Goal: Book appointment/travel/reservation

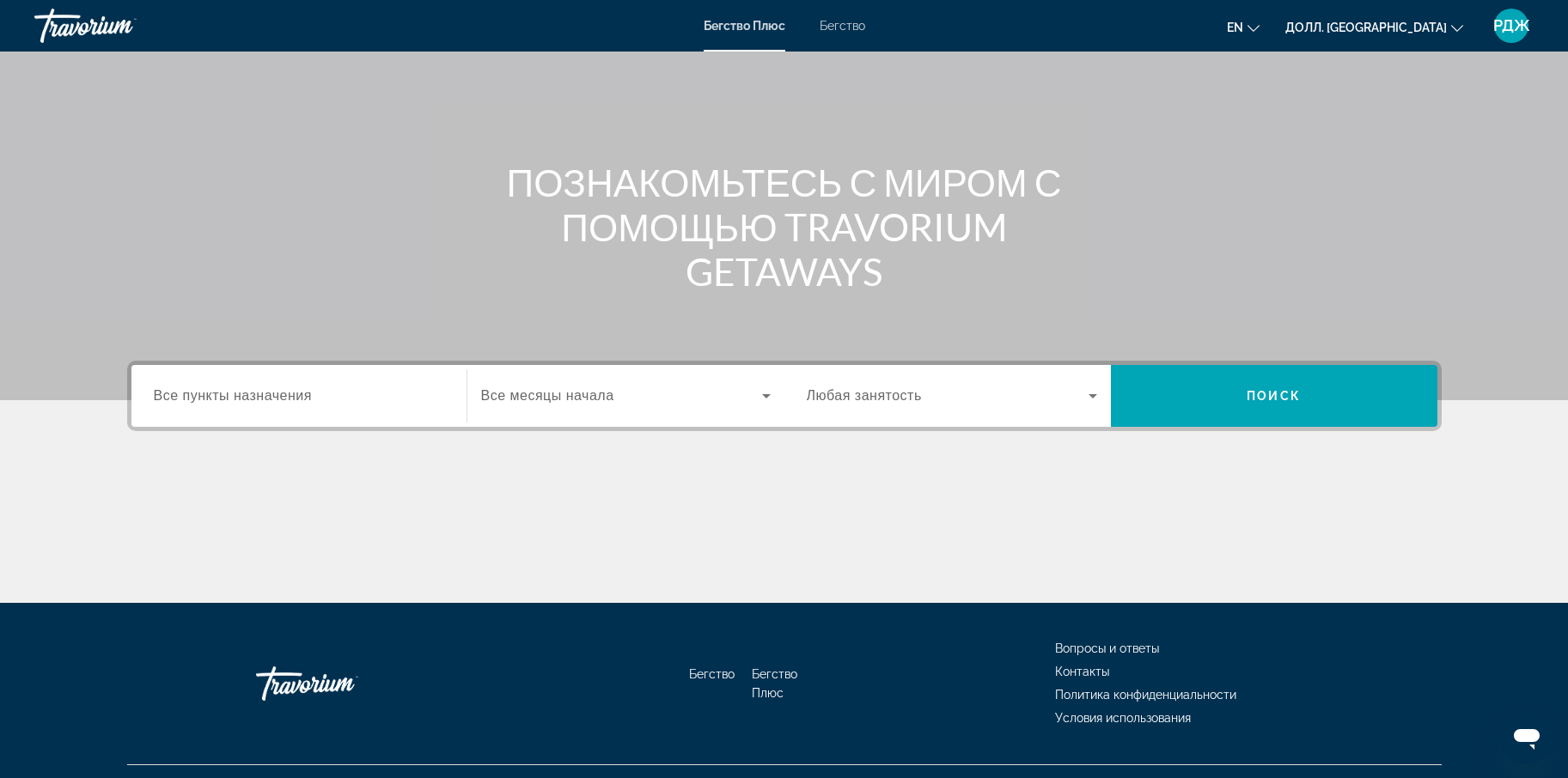
scroll to position [121, 0]
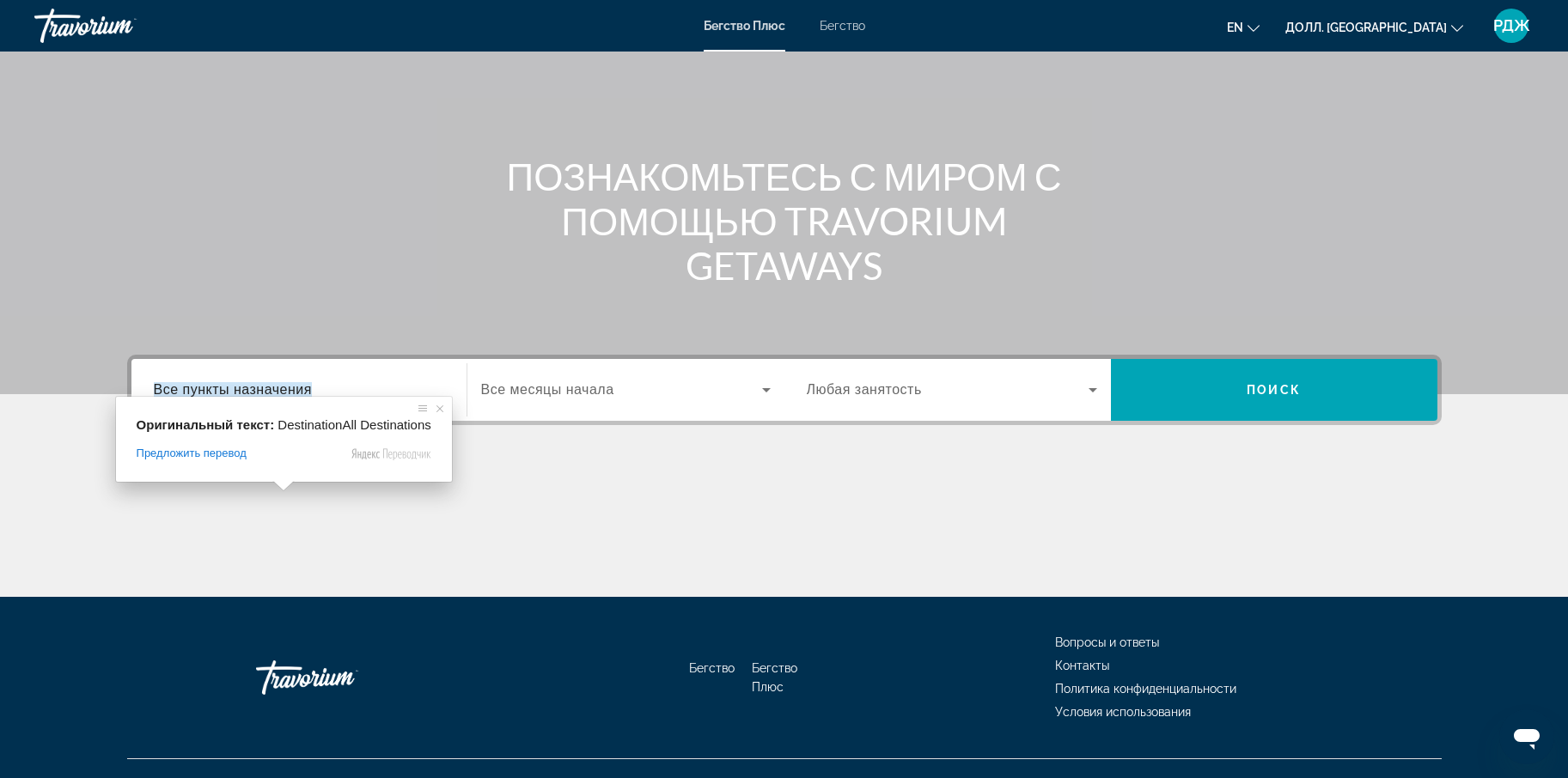
click at [287, 389] on ya-tr-span "Все пункты назначения" at bounding box center [233, 389] width 158 height 14
click at [287, 389] on input "Пункт назначения Все пункты назначения" at bounding box center [299, 391] width 290 height 21
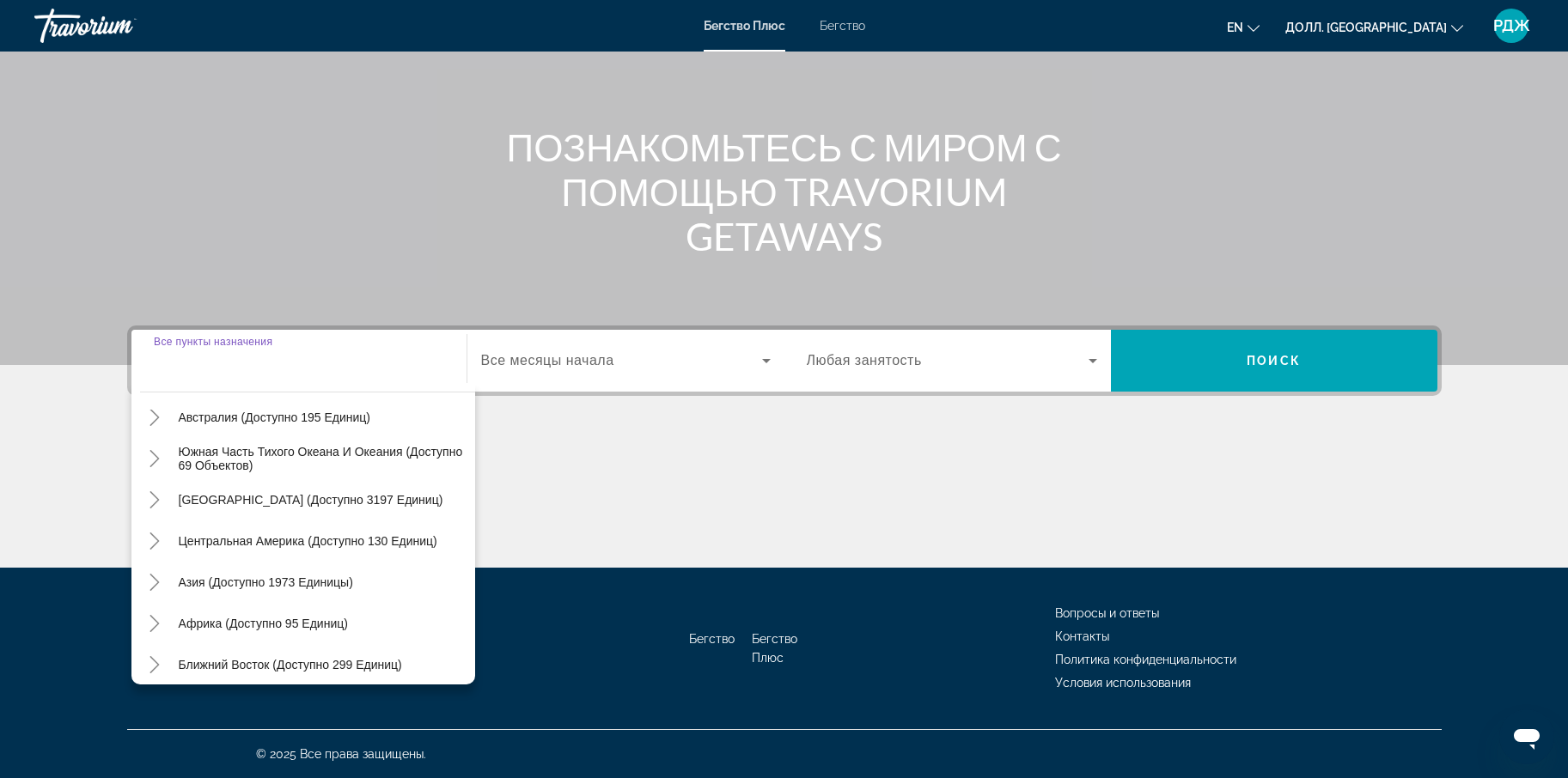
scroll to position [279, 0]
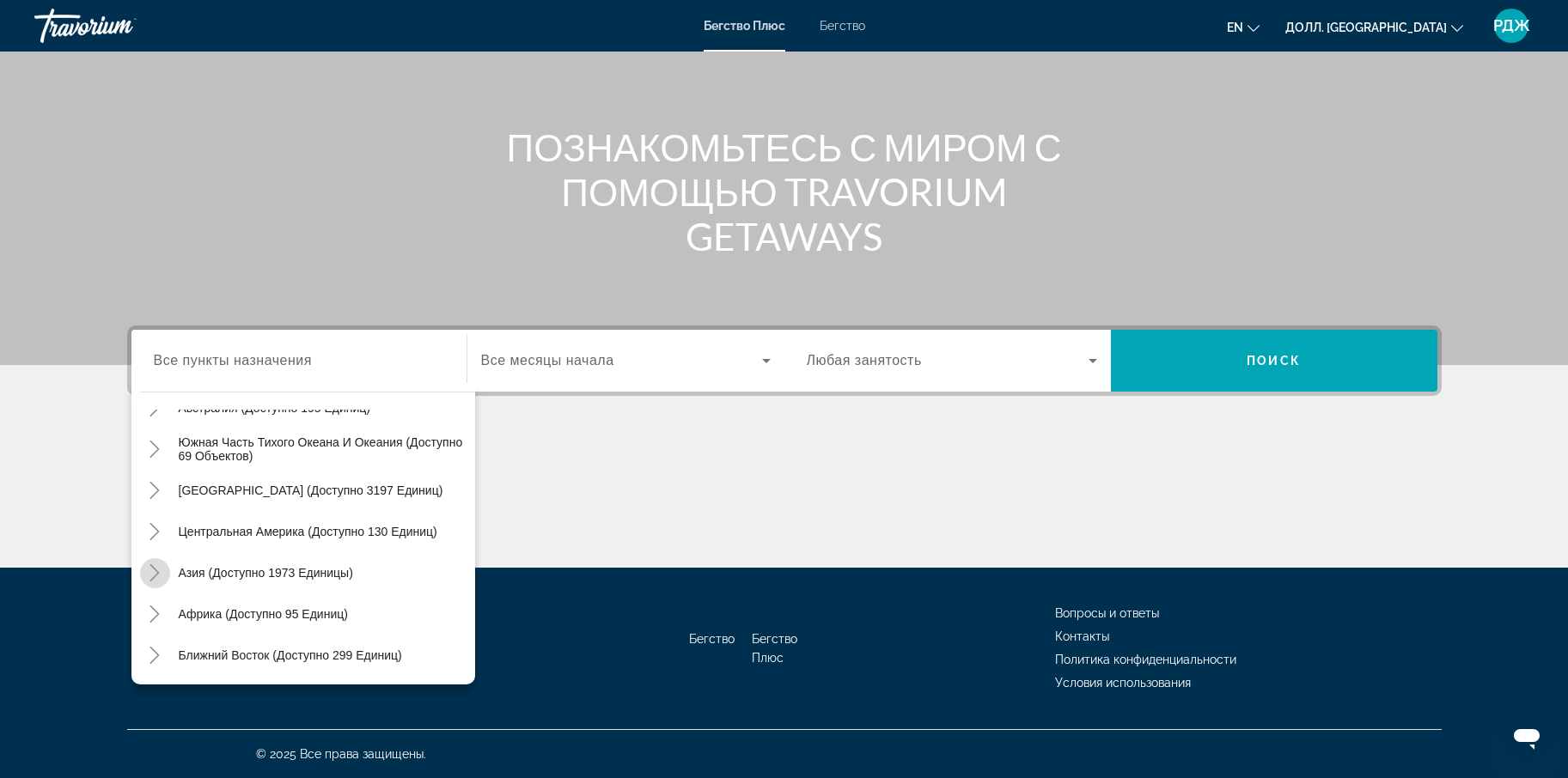
click at [157, 572] on icon "Переключить на Азию (доступно 1973 устройства)" at bounding box center [155, 573] width 10 height 17
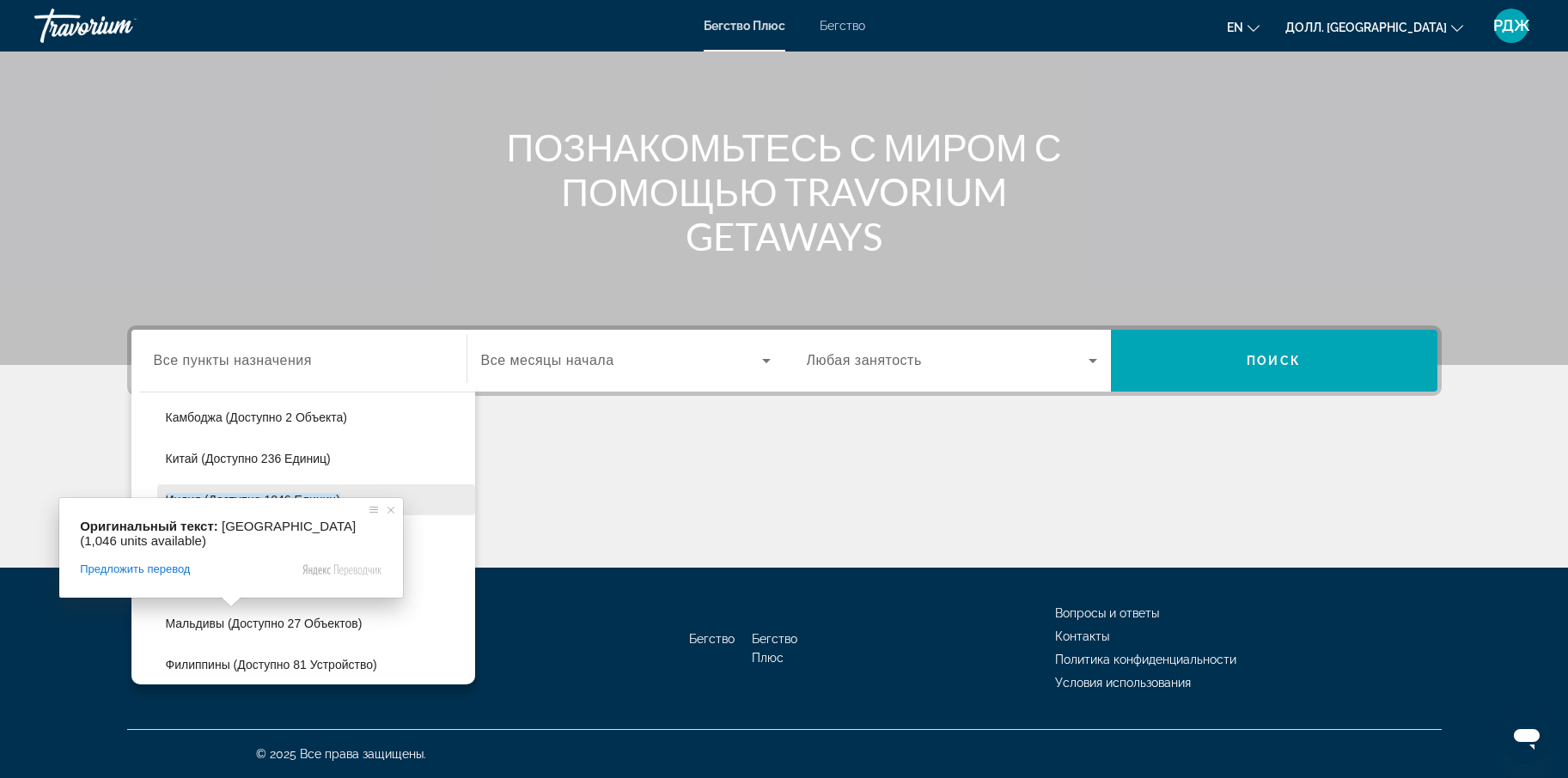
scroll to position [518, 0]
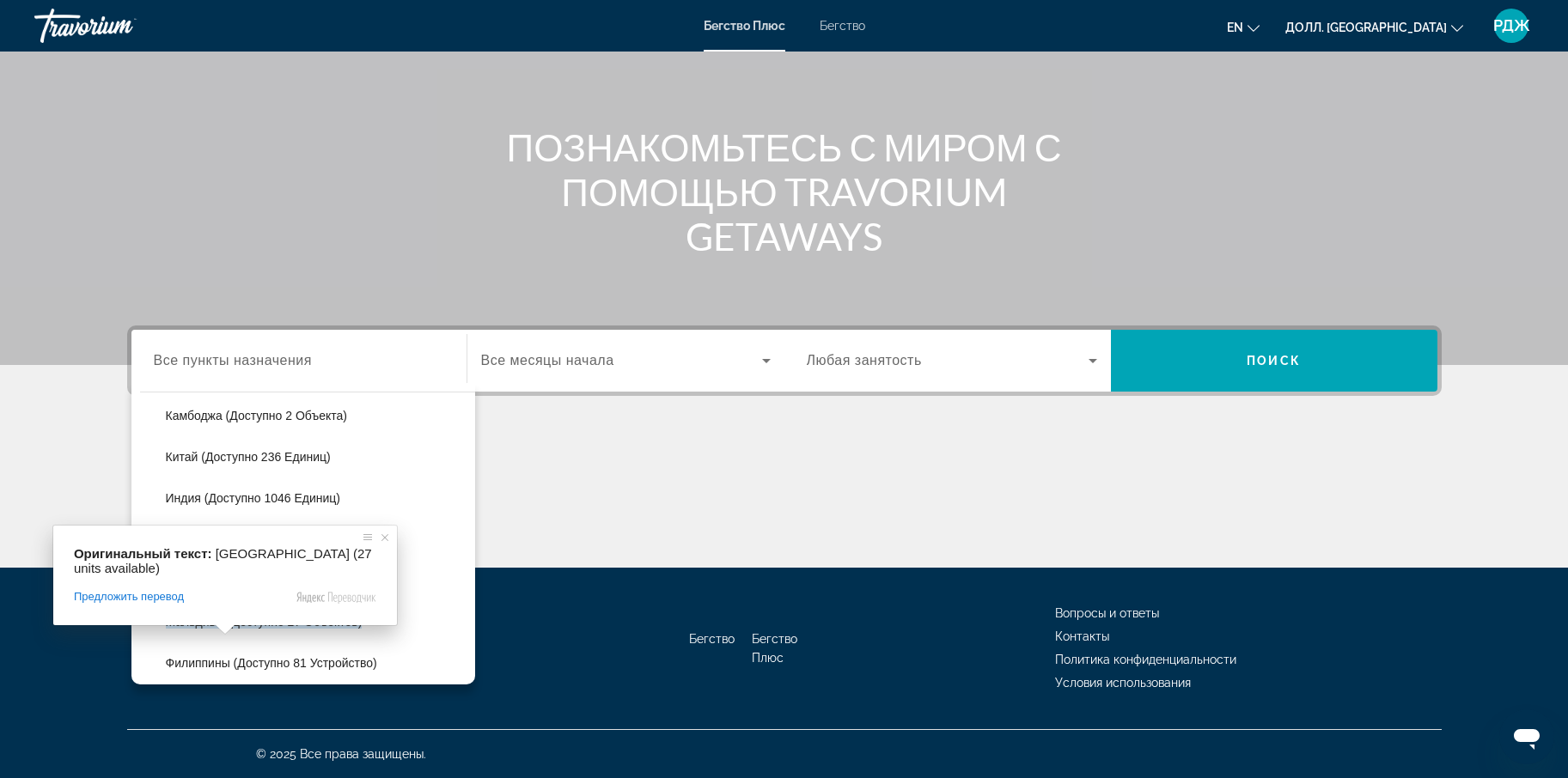
click at [232, 625] on span at bounding box center [225, 630] width 22 height 10
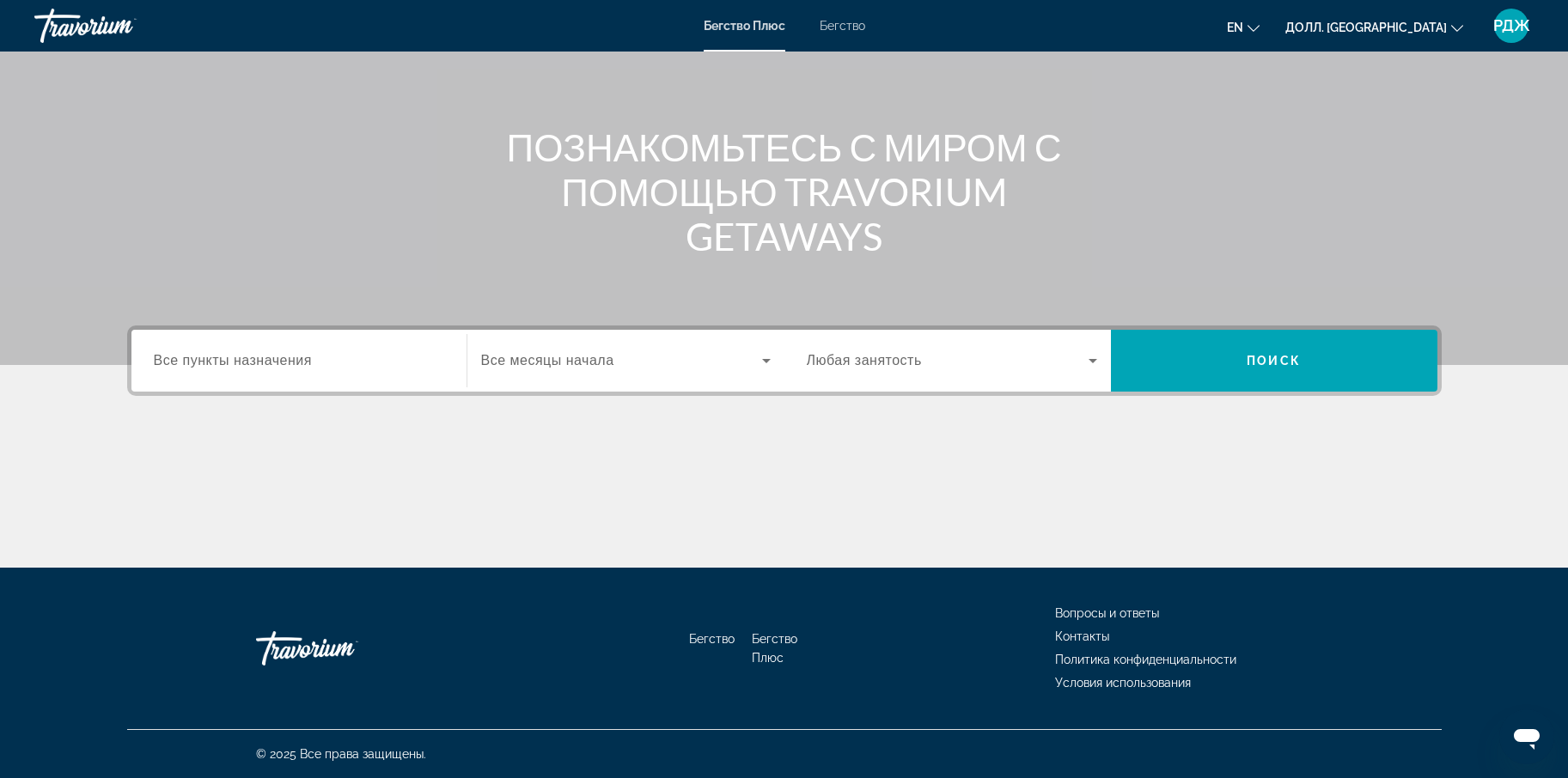
click at [292, 359] on ya-tr-span "Все пункты назначения" at bounding box center [233, 360] width 158 height 14
click at [292, 359] on input "Пункт назначения Все пункты назначения" at bounding box center [299, 361] width 290 height 21
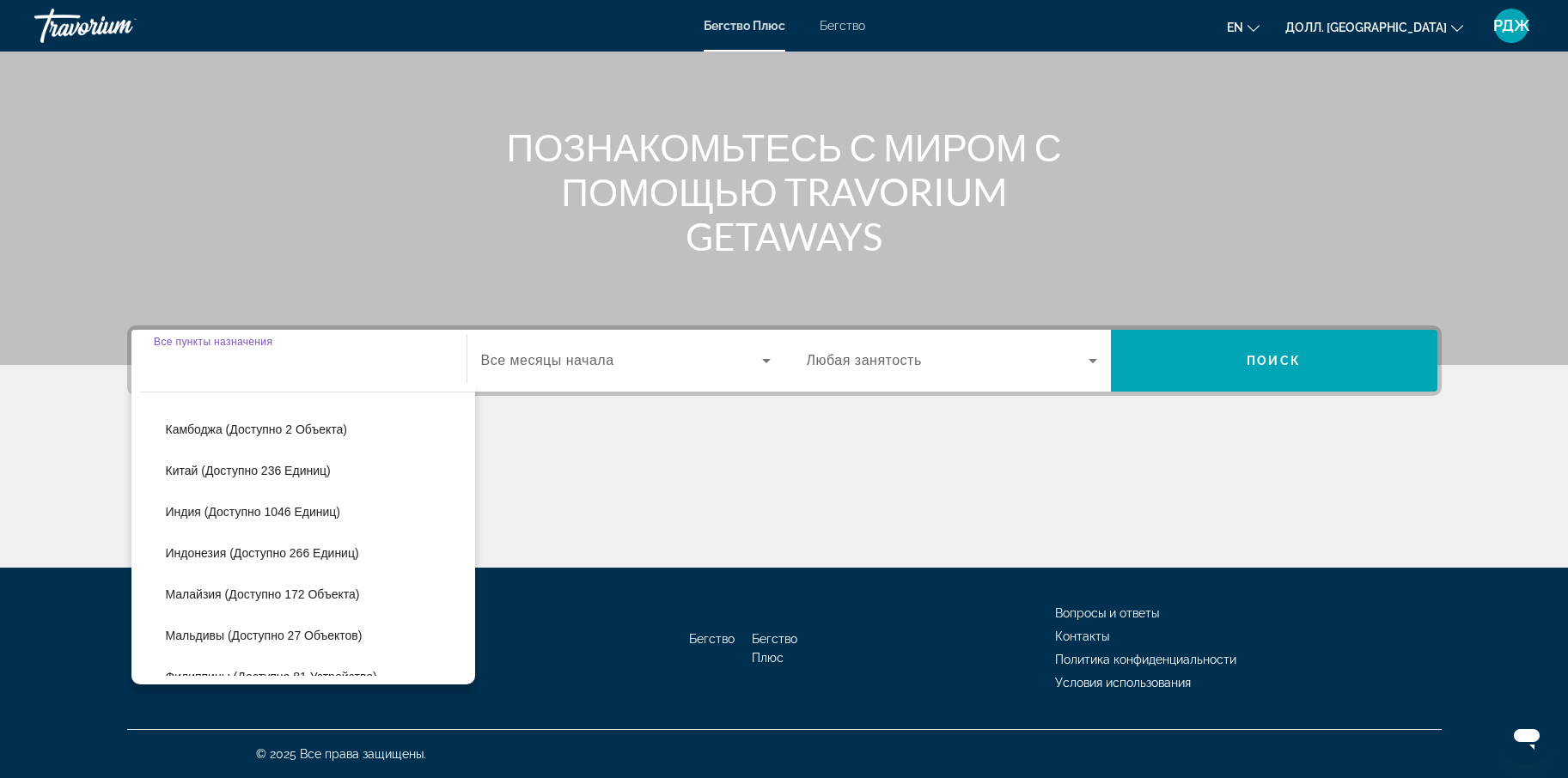
scroll to position [506, 0]
click at [401, 633] on span "Виджет поиска" at bounding box center [316, 633] width 318 height 41
type input "**********"
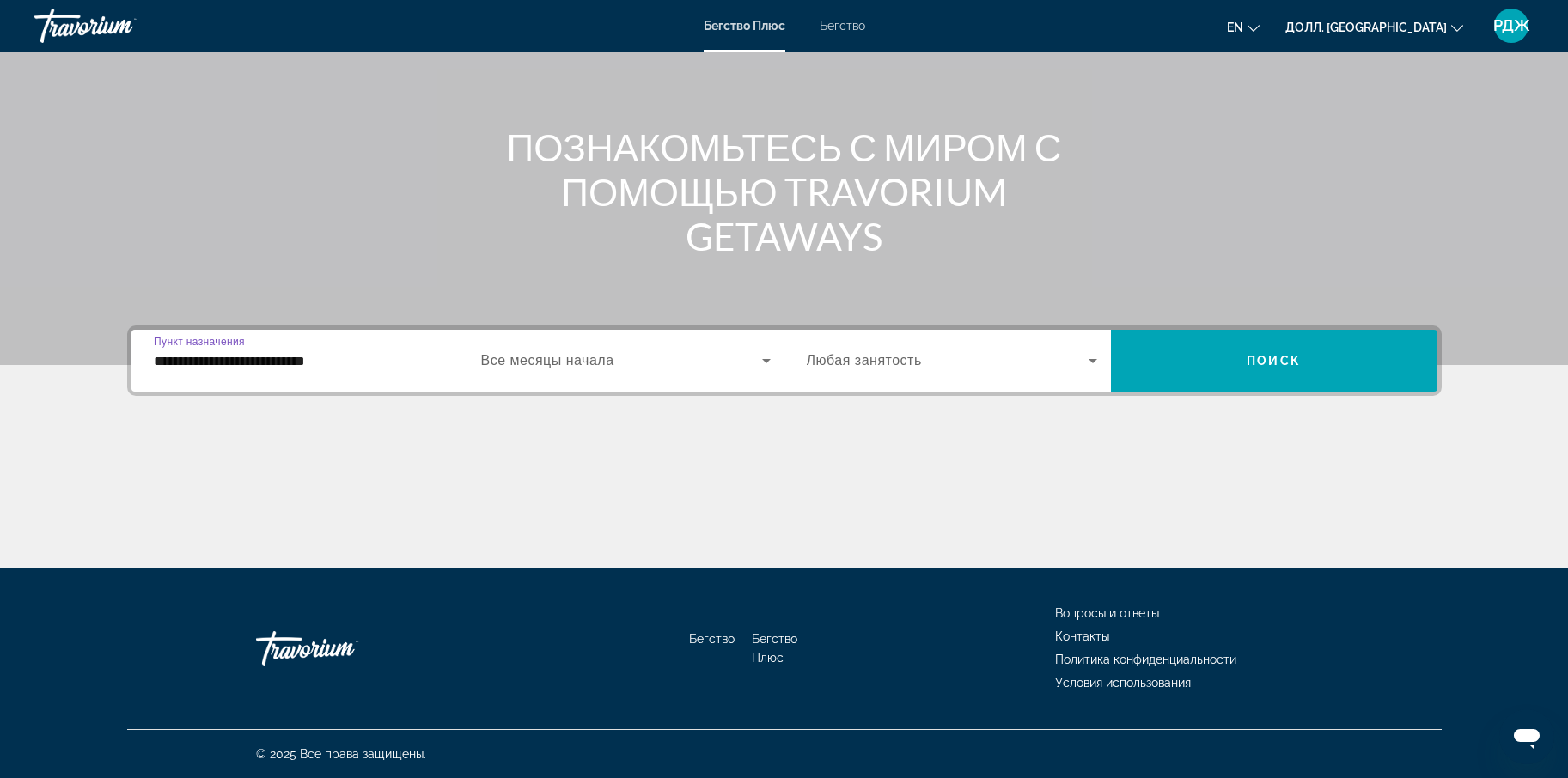
click at [771, 359] on icon "Виджет поиска" at bounding box center [767, 360] width 21 height 21
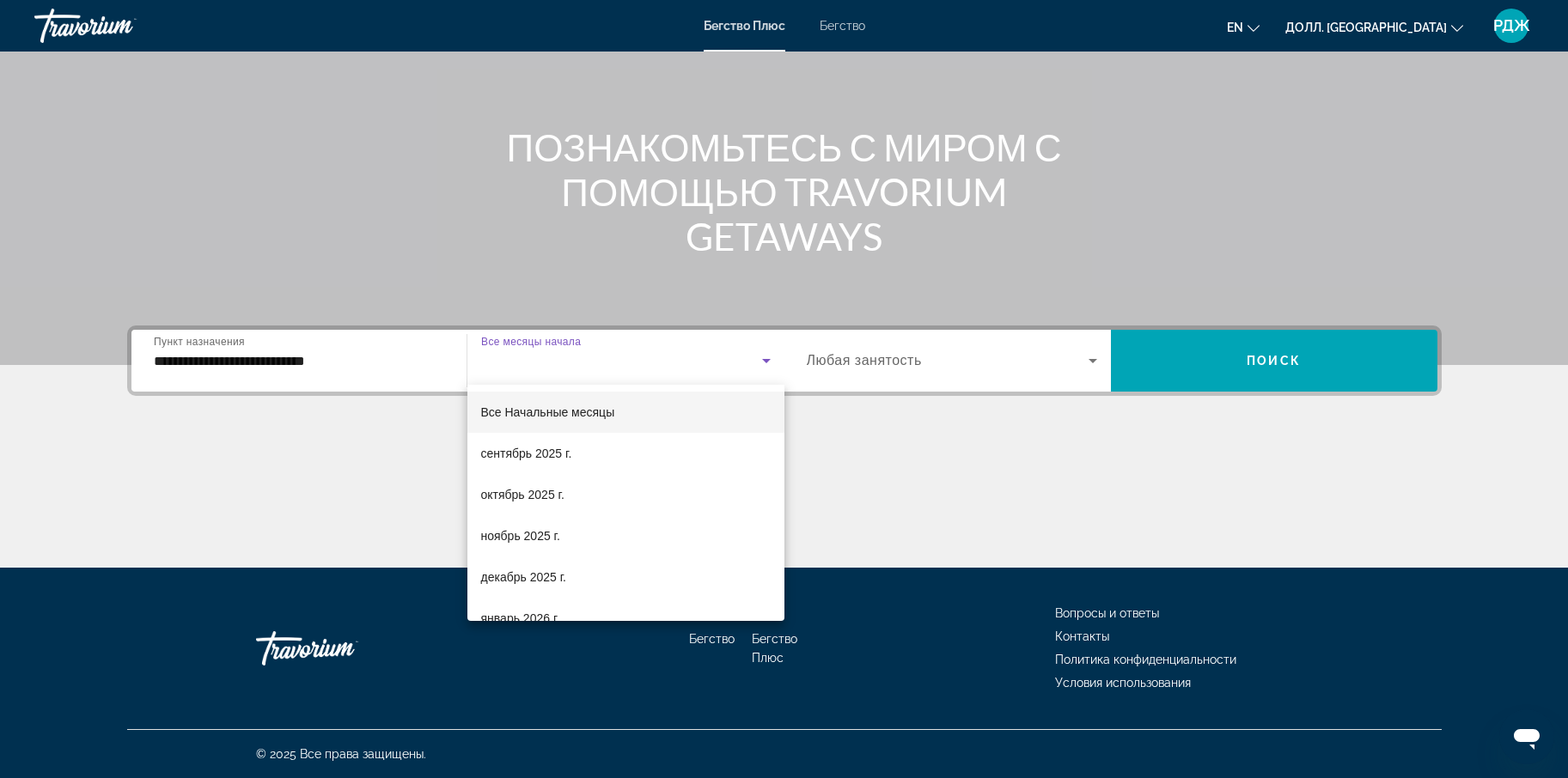
click at [816, 452] on div at bounding box center [784, 389] width 1568 height 778
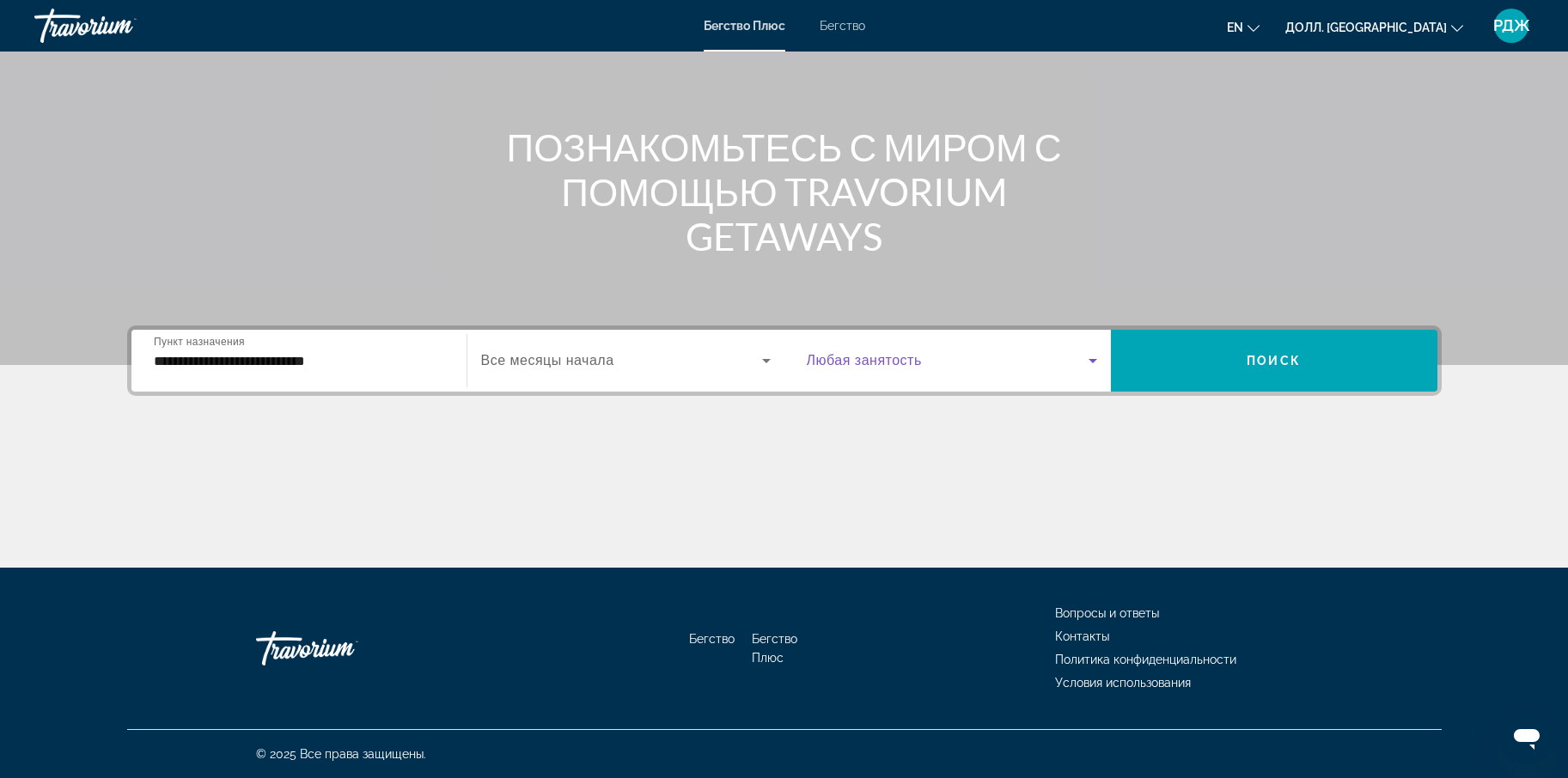
click at [1093, 354] on icon "Виджет поиска" at bounding box center [1093, 360] width 21 height 21
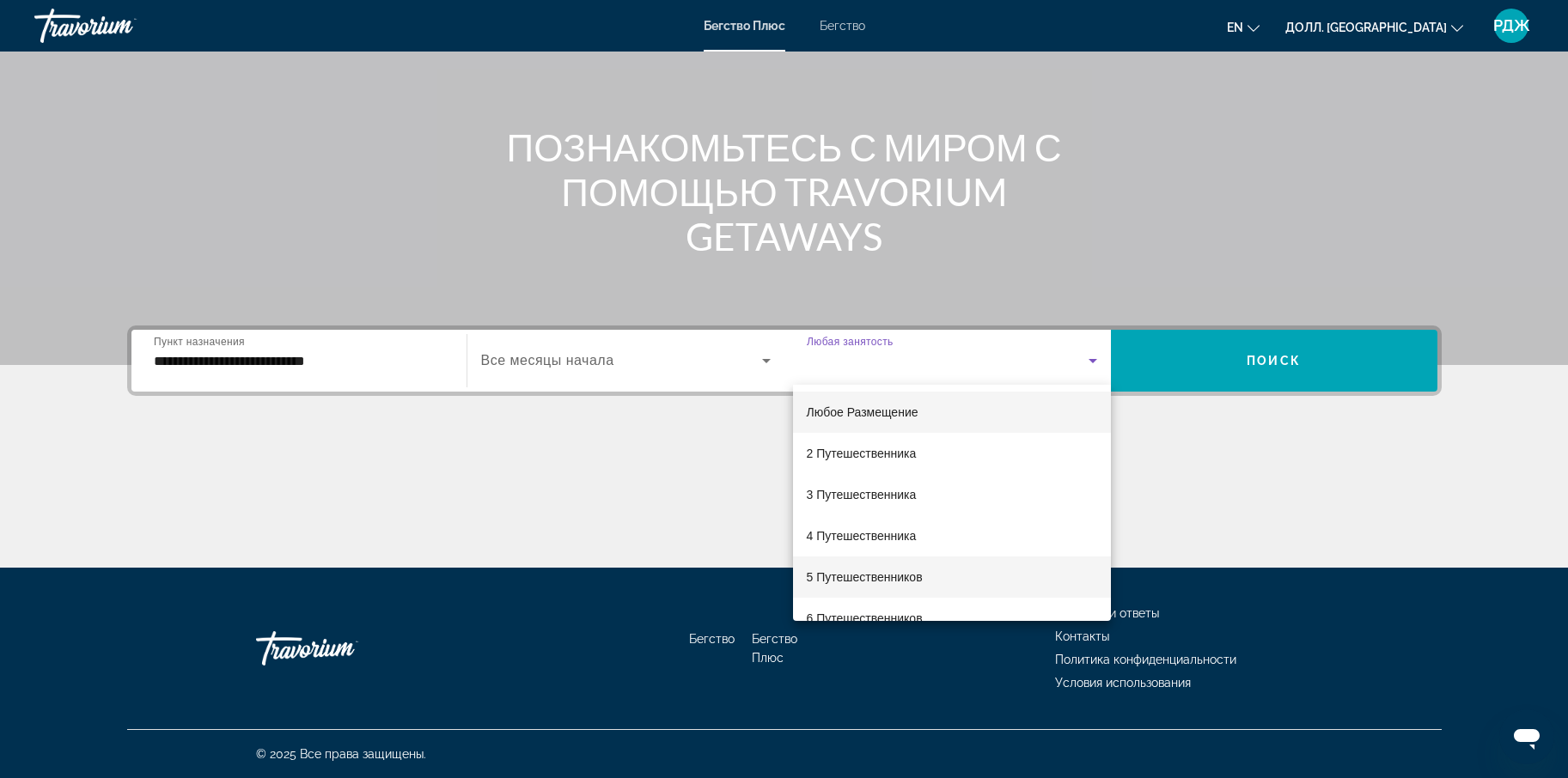
click at [860, 563] on mat-option "5 Путешественников" at bounding box center [952, 576] width 318 height 41
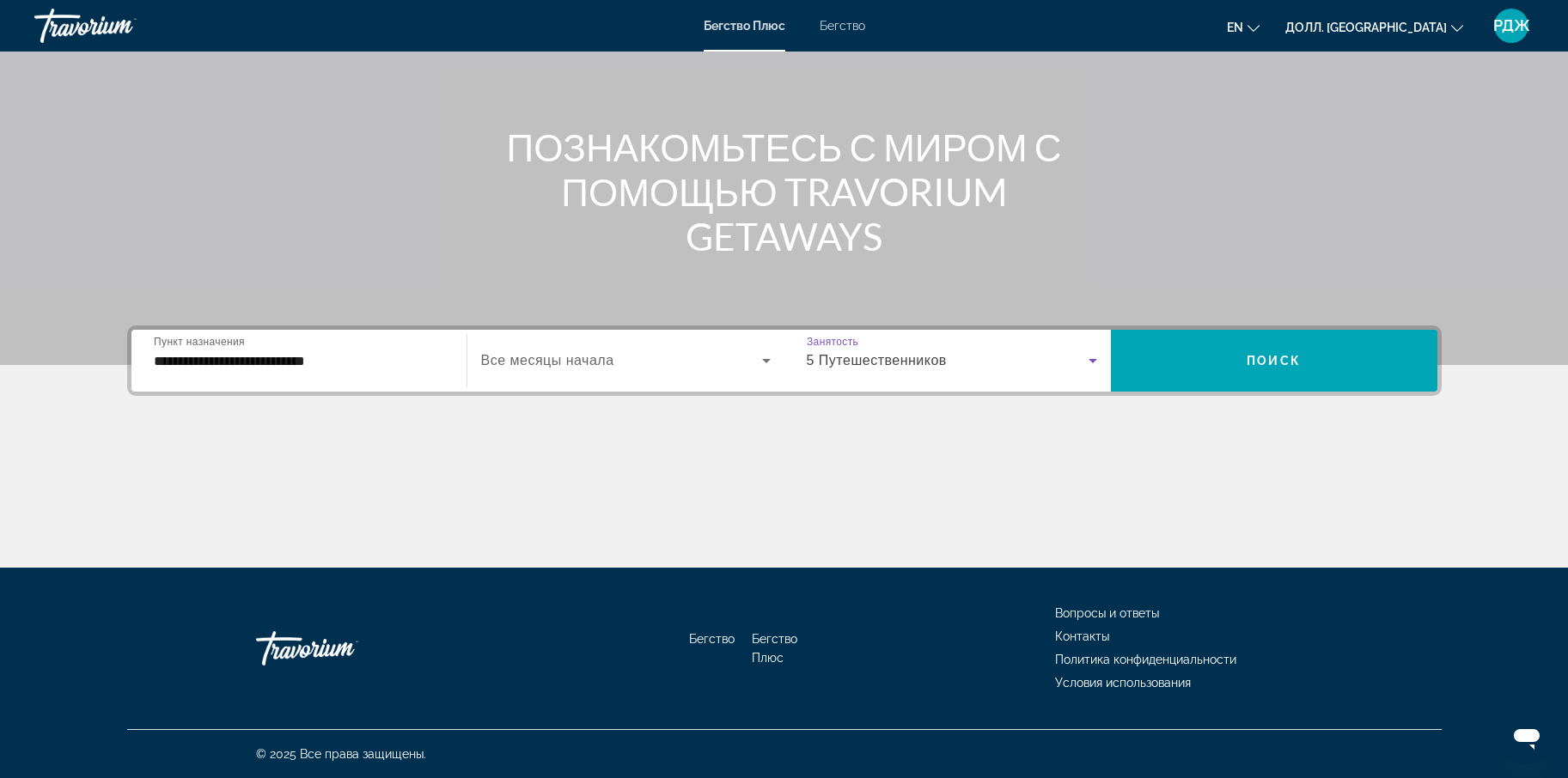
click at [767, 359] on icon "Виджет поиска" at bounding box center [767, 360] width 21 height 21
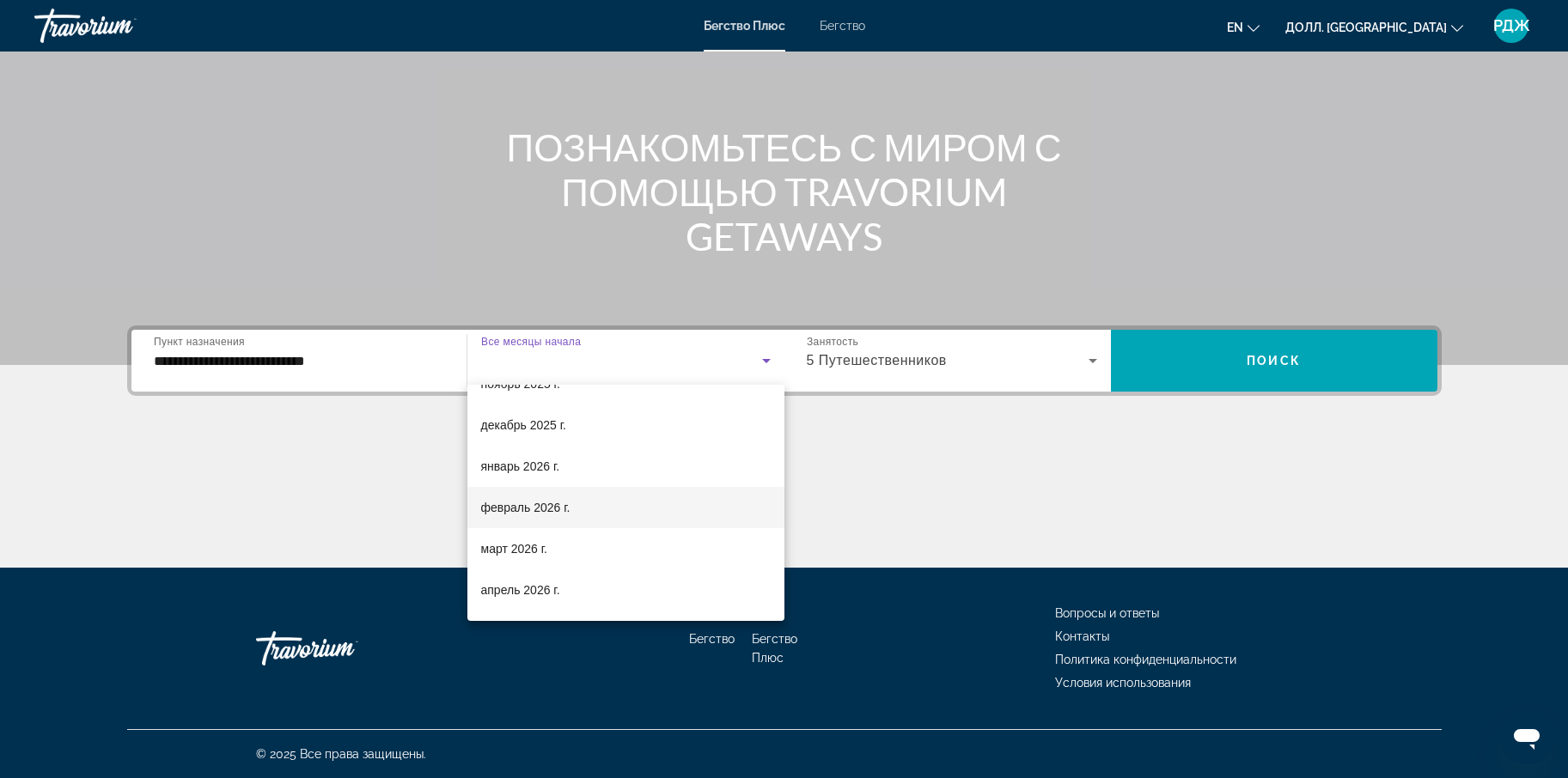
scroll to position [154, 0]
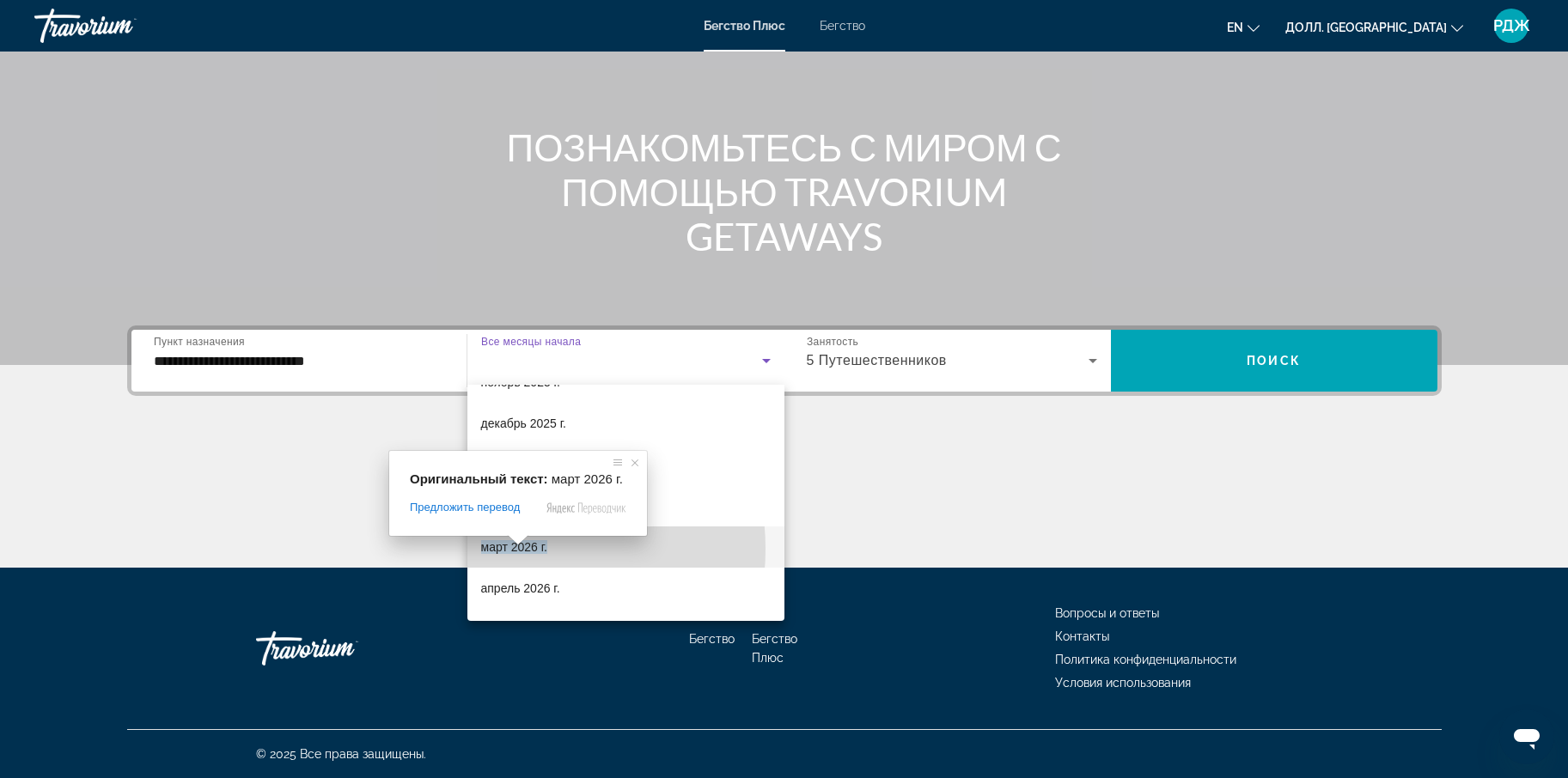
click at [516, 549] on body "**********" at bounding box center [784, 239] width 1568 height 778
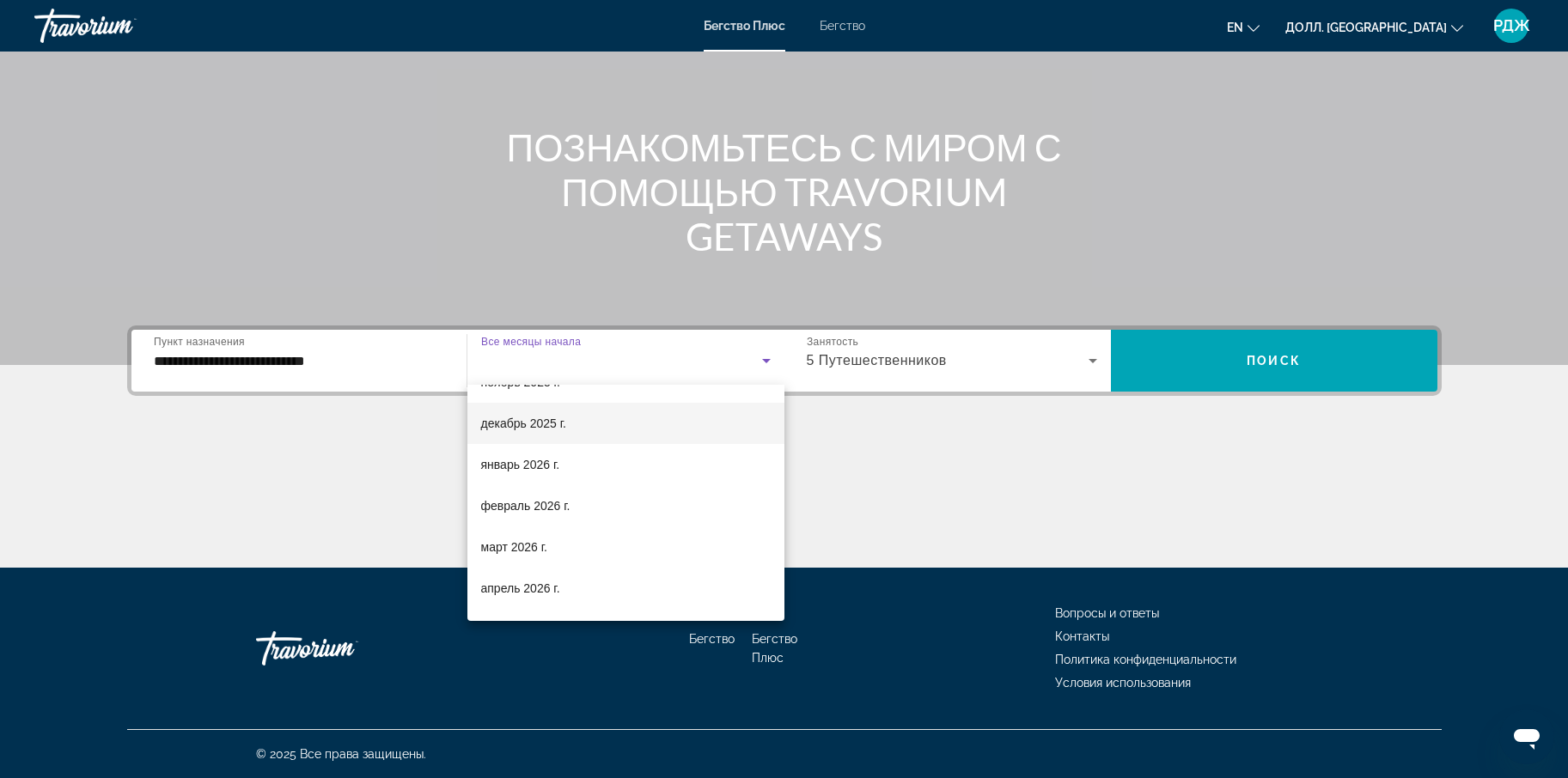
click at [583, 416] on mat-option "декабрь 2025 г." at bounding box center [625, 423] width 317 height 41
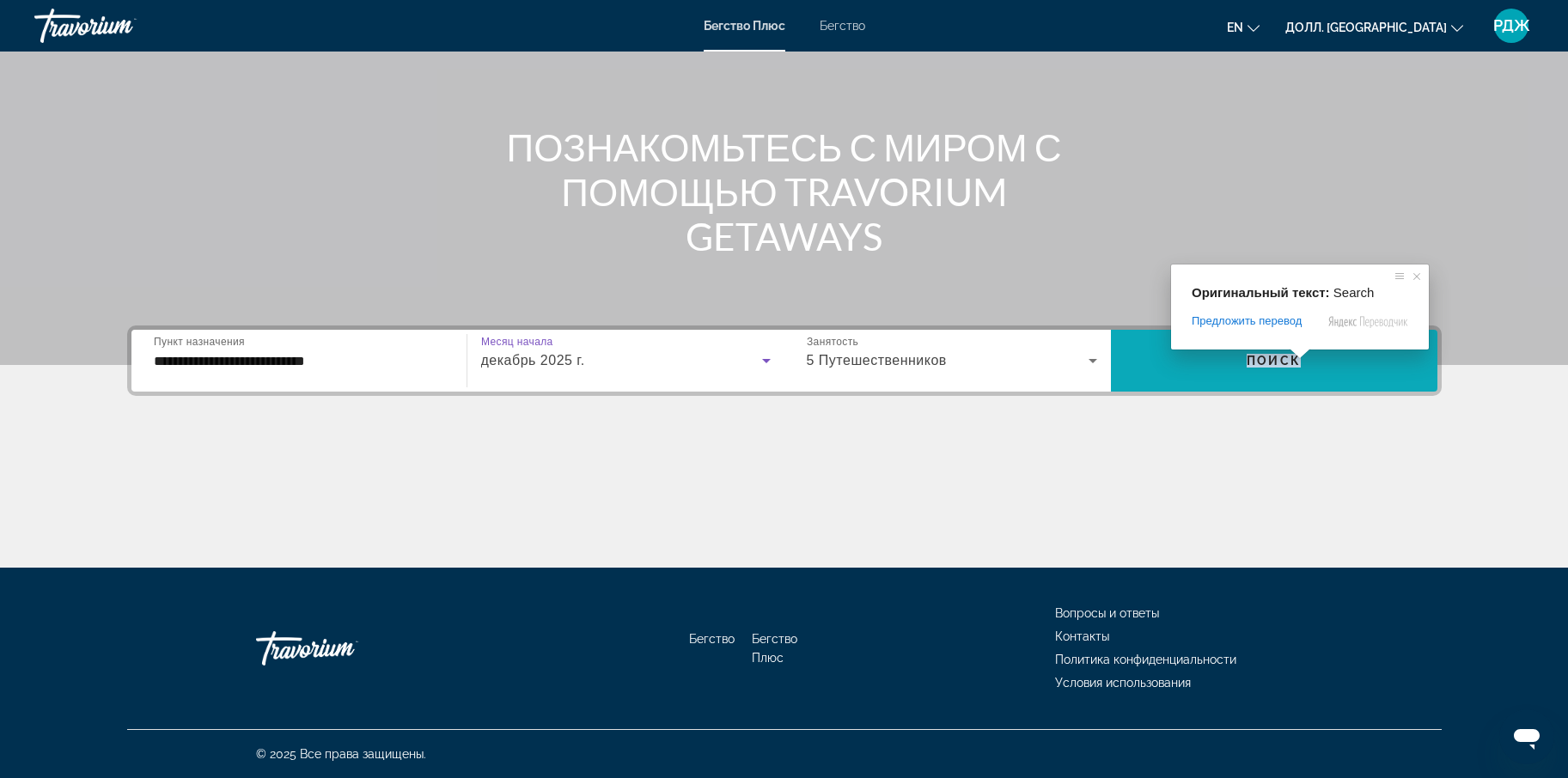
click at [1288, 359] on ya-tr-span "Поиск" at bounding box center [1273, 360] width 54 height 13
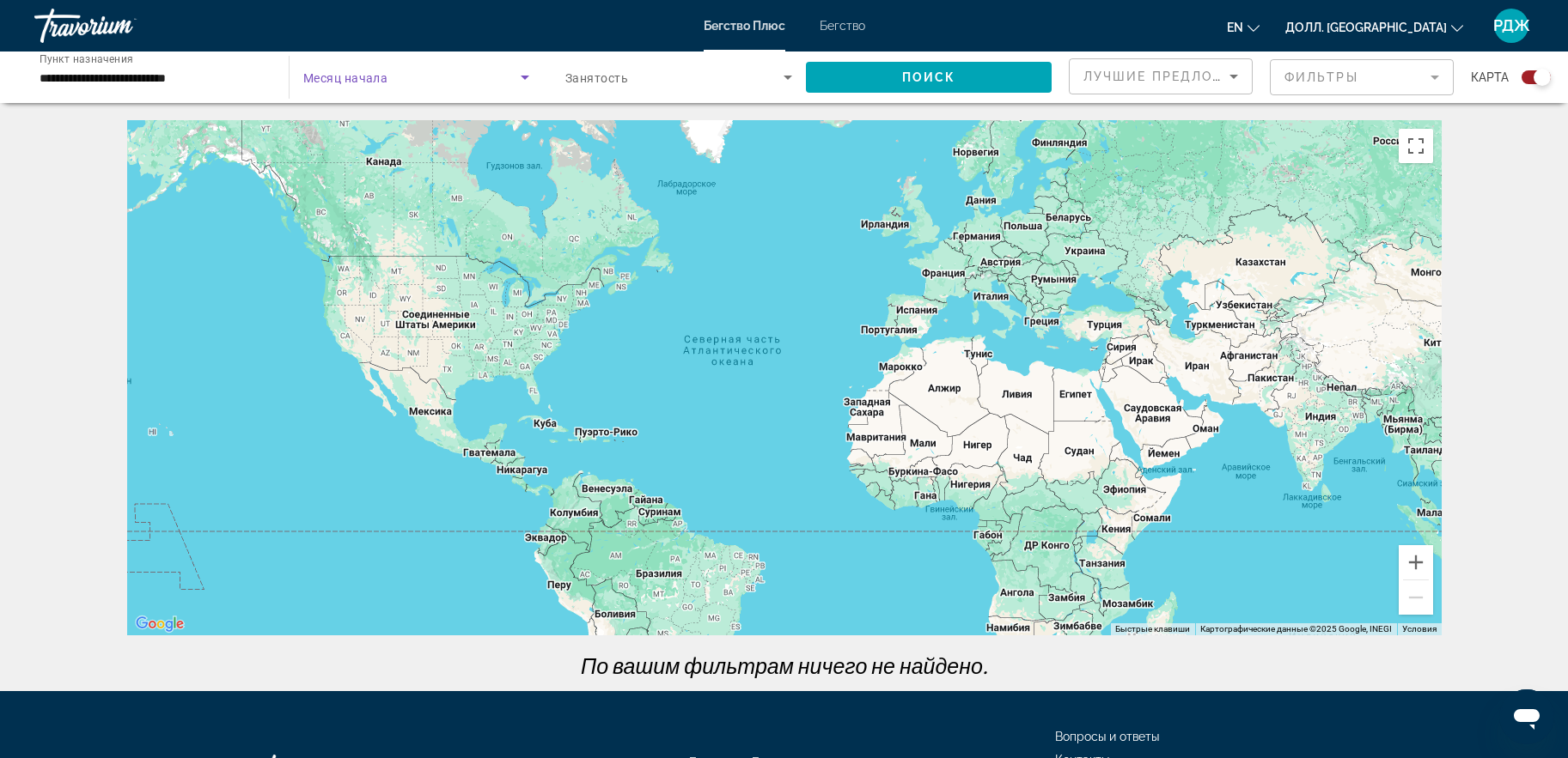
click at [527, 75] on icon "Виджет поиска" at bounding box center [524, 77] width 9 height 5
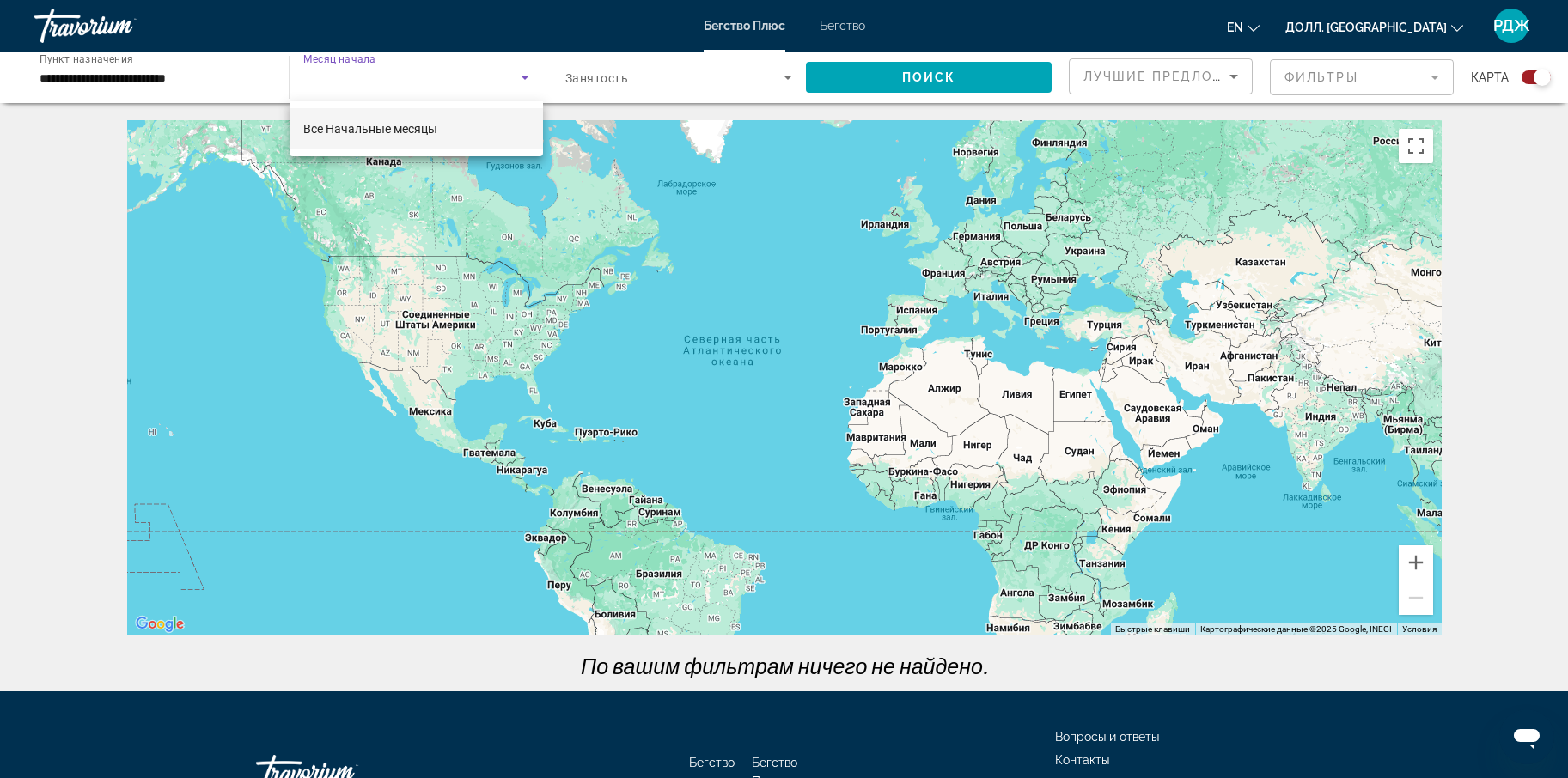
click at [524, 80] on div at bounding box center [784, 389] width 1568 height 778
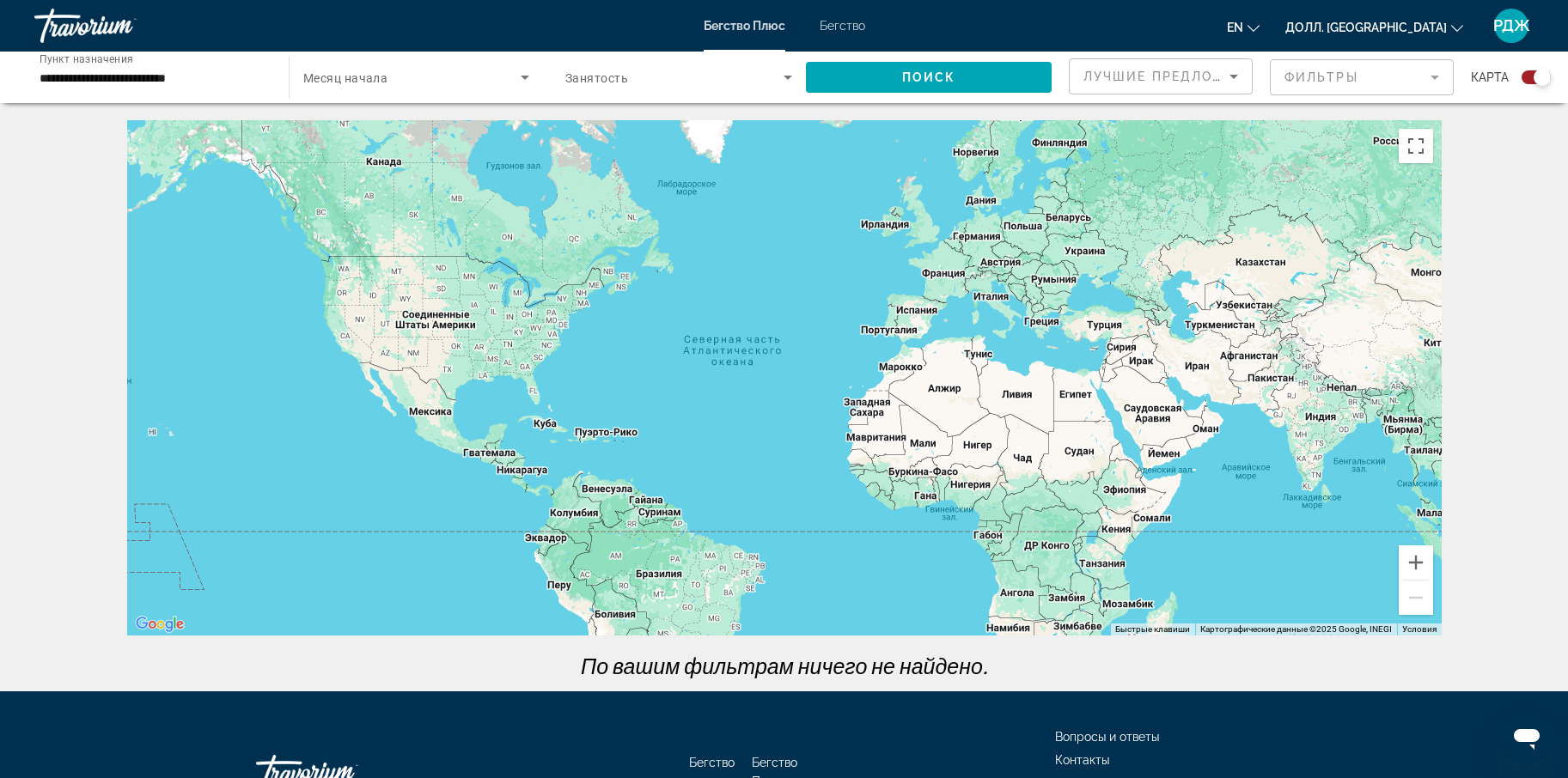
click at [405, 88] on div "Виджет поиска" at bounding box center [417, 77] width 226 height 49
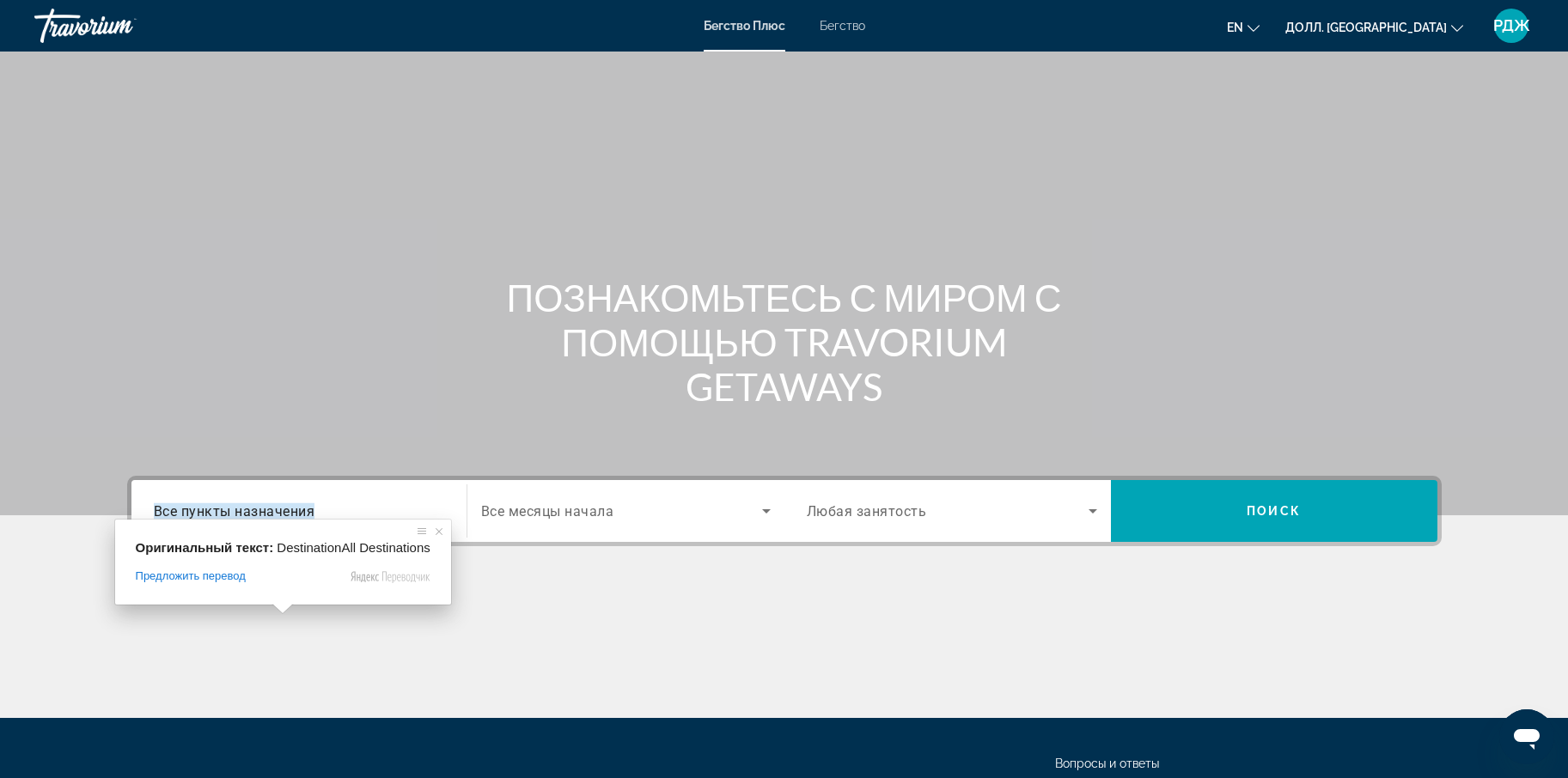
click at [282, 516] on ya-tr-span "Все пункты назначения" at bounding box center [235, 510] width 162 height 16
click at [282, 516] on input "Пункт назначения Все пункты назначения" at bounding box center [299, 512] width 290 height 21
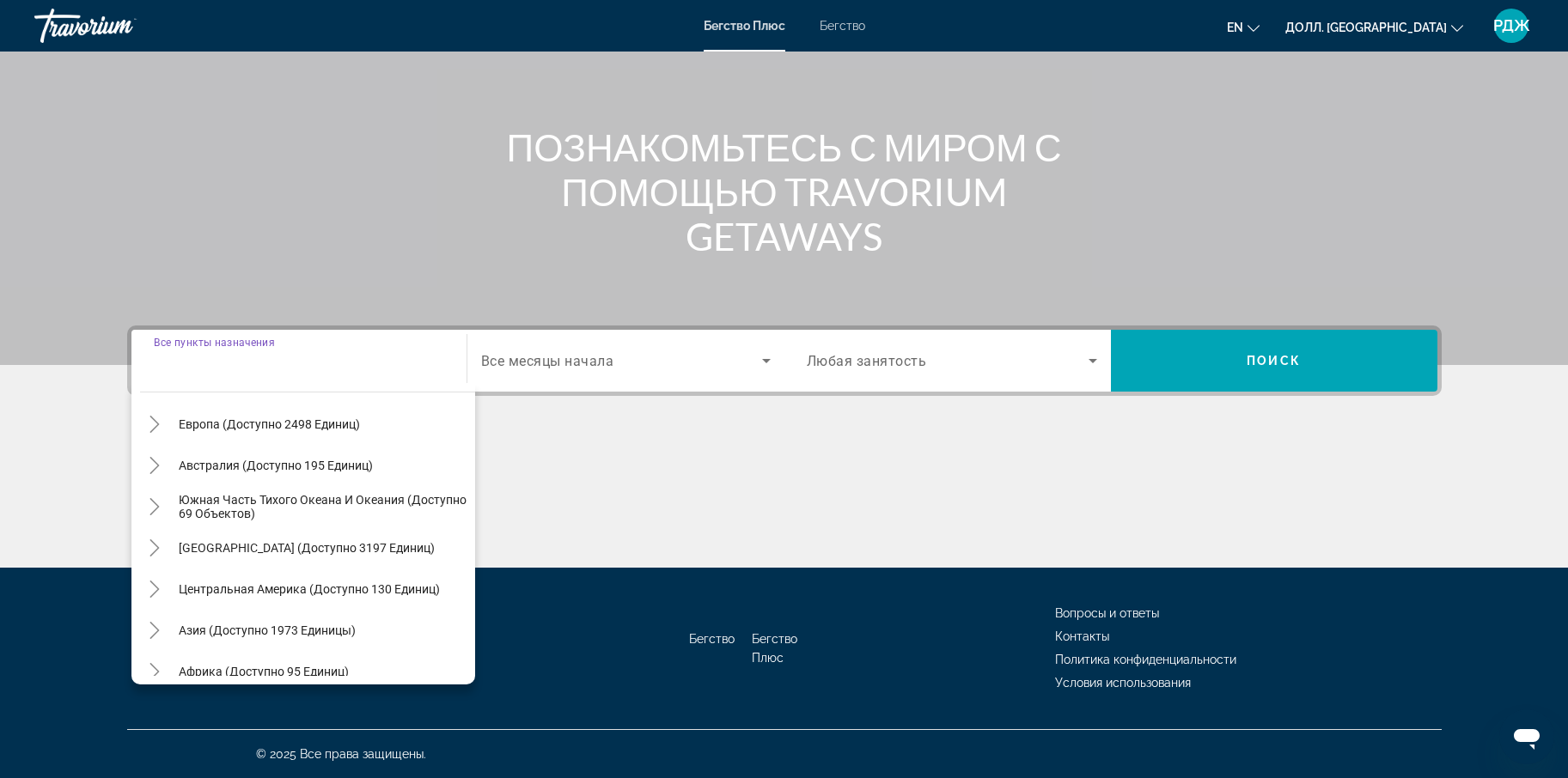
scroll to position [279, 0]
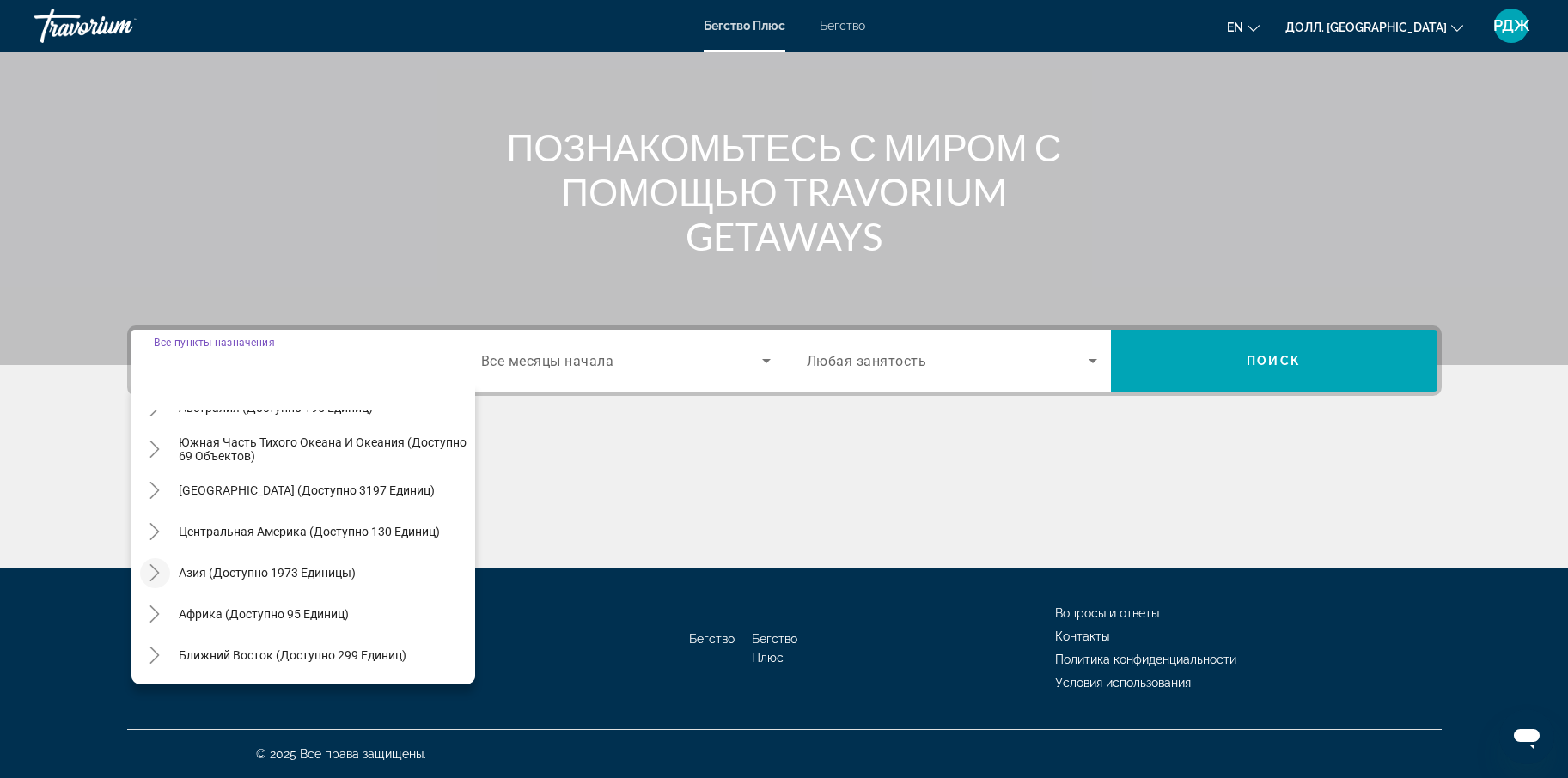
click at [149, 568] on icon "Переключить на Азию (доступно 1973 устройства)" at bounding box center [155, 573] width 17 height 17
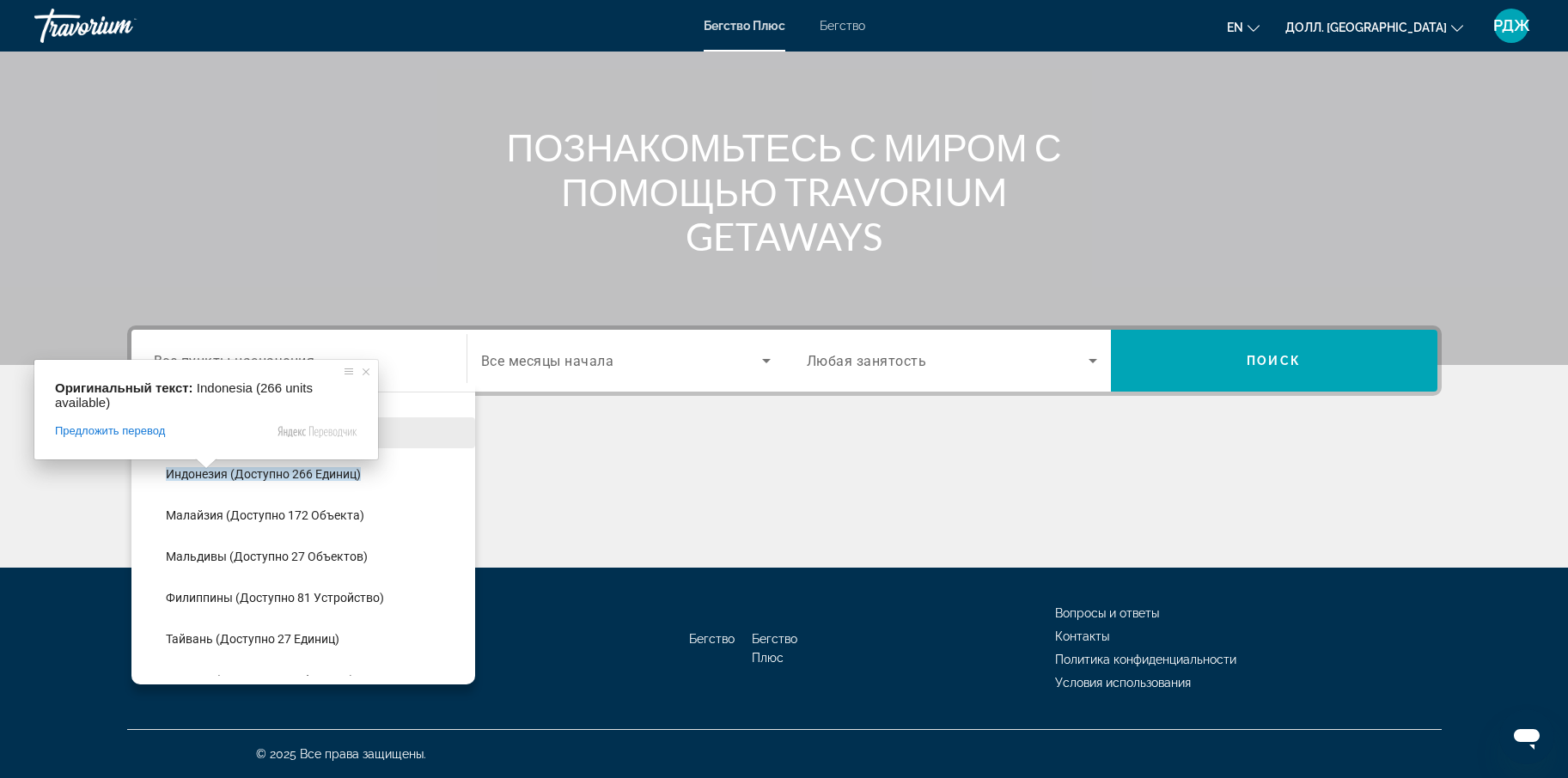
scroll to position [584, 0]
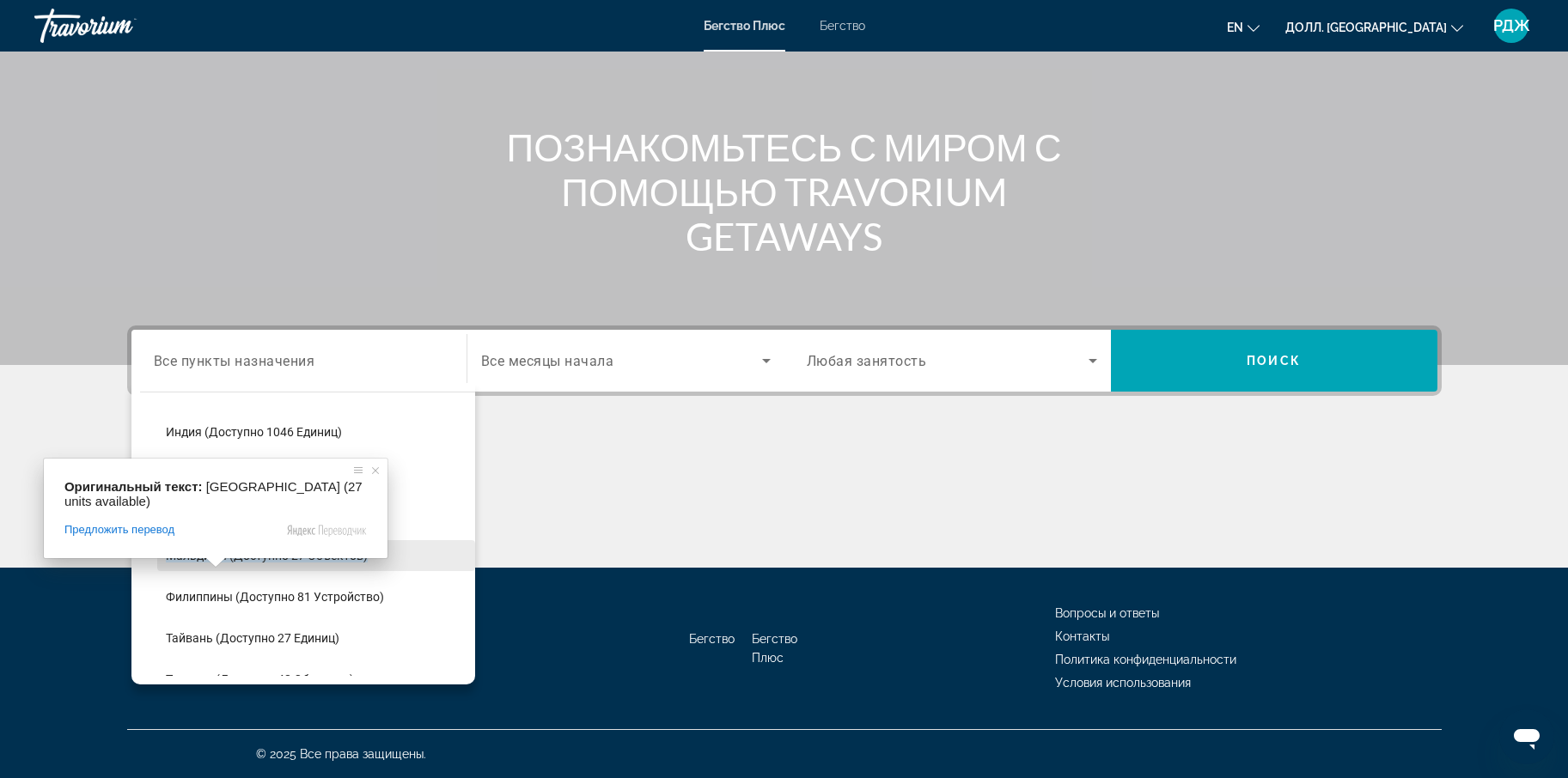
click at [203, 558] on ya-tr-span "Мальдивы (доступно 27 объектов)" at bounding box center [266, 555] width 202 height 13
type input "**********"
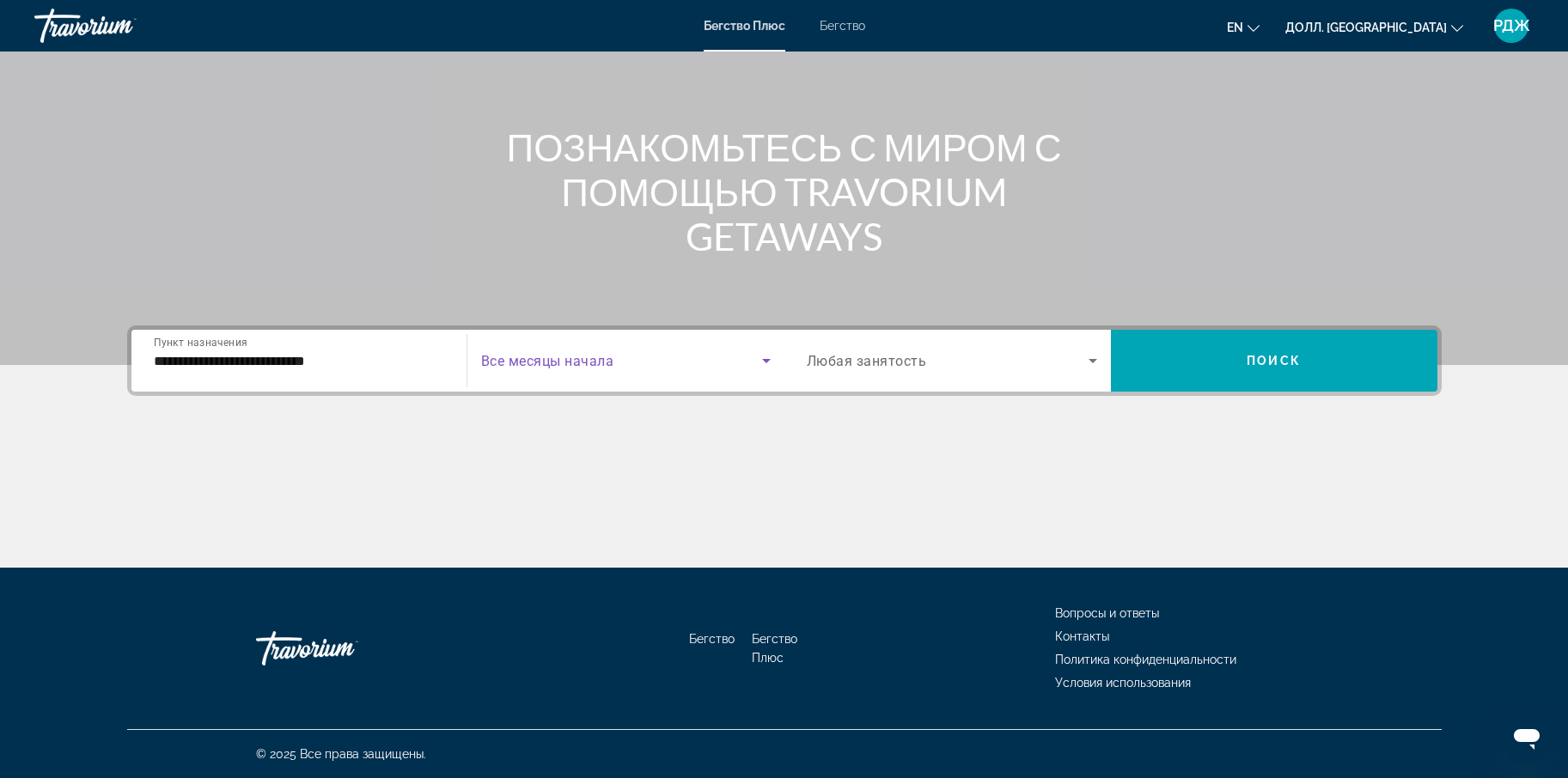
click at [767, 362] on icon "Виджет поиска" at bounding box center [767, 360] width 21 height 21
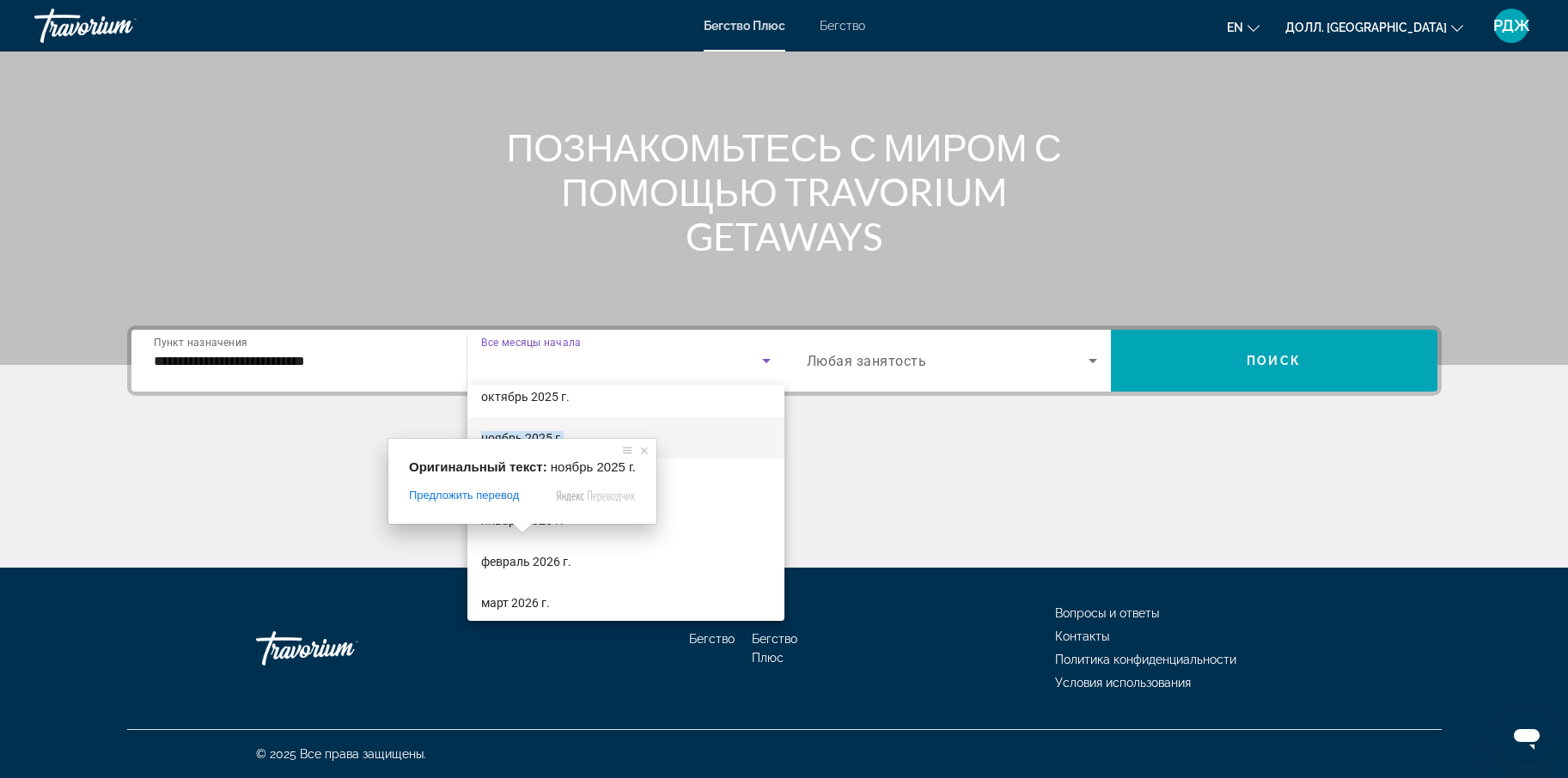
scroll to position [99, 0]
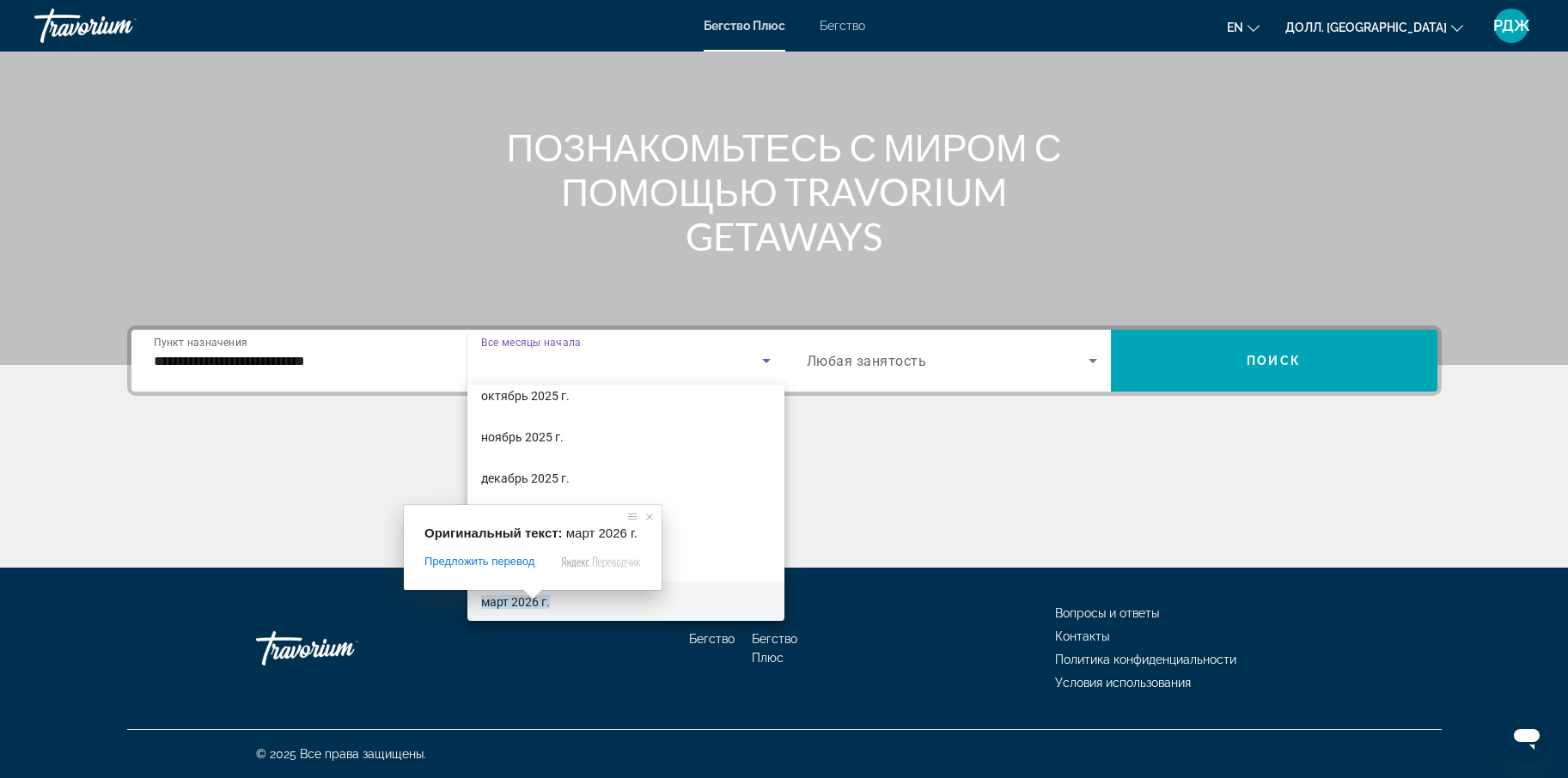
click at [533, 599] on span at bounding box center [532, 594] width 22 height 10
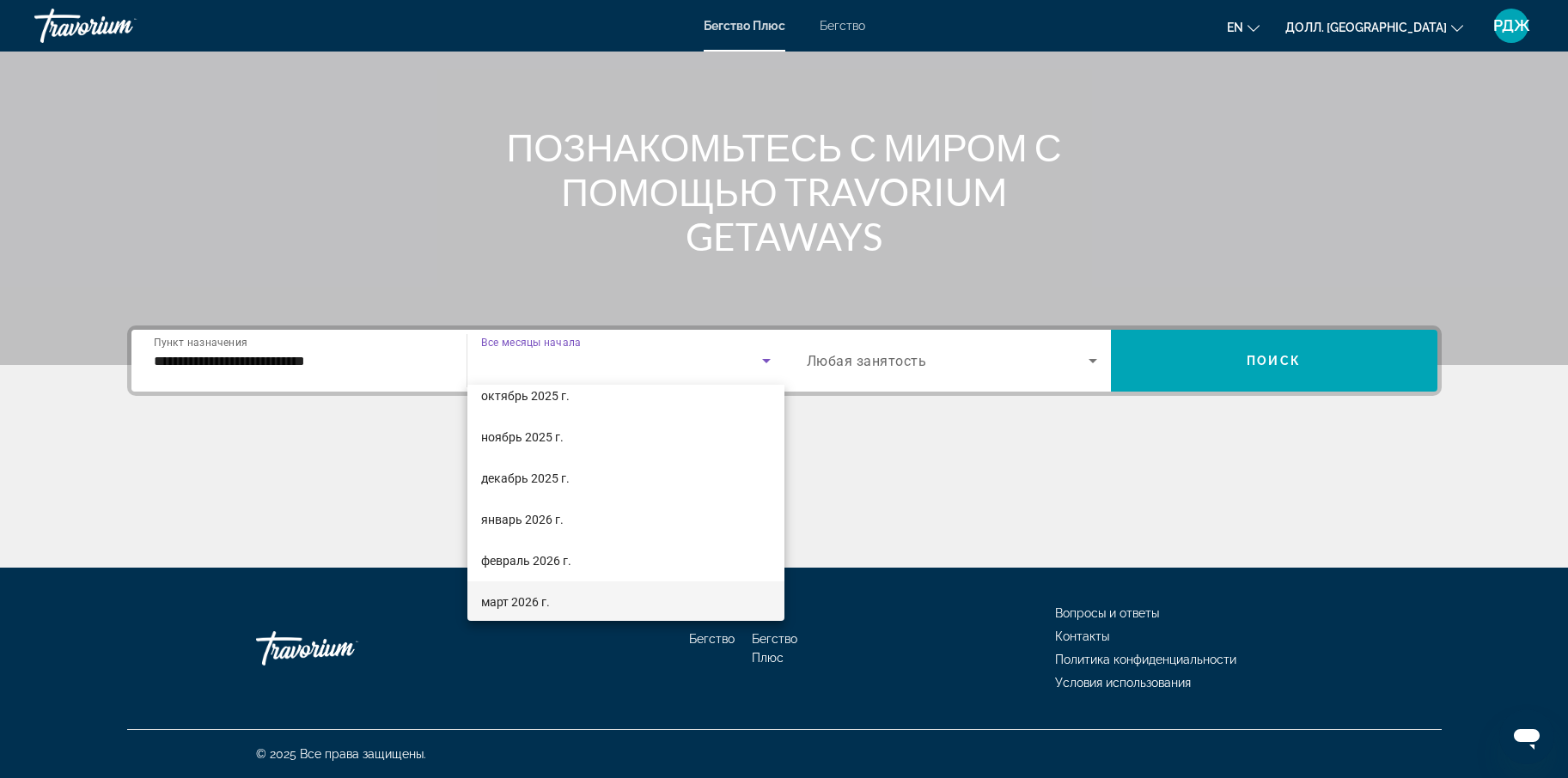
click at [562, 605] on mat-option "март 2026 г." at bounding box center [625, 601] width 317 height 41
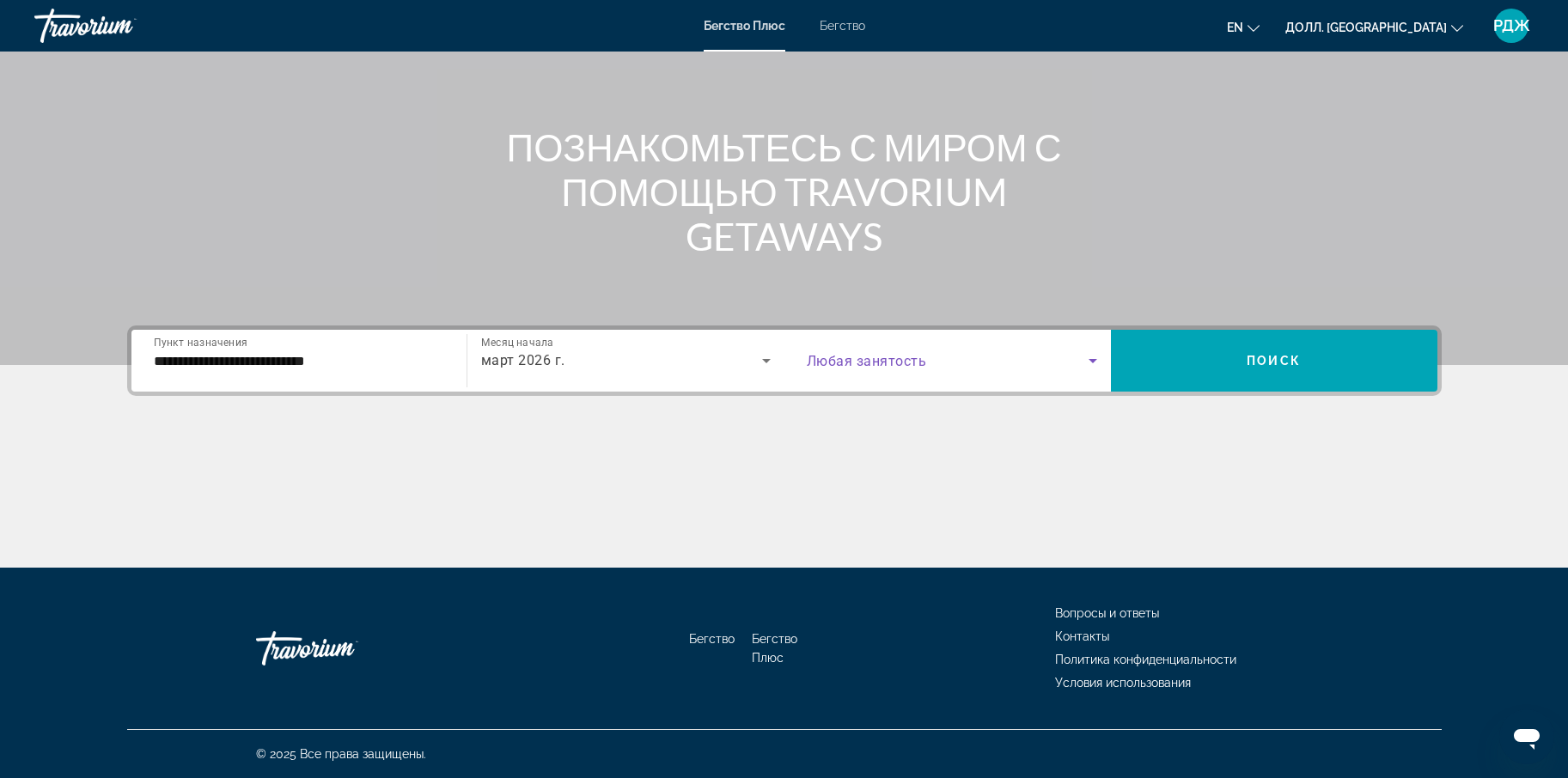
click at [1094, 367] on icon "Виджет поиска" at bounding box center [1093, 360] width 21 height 21
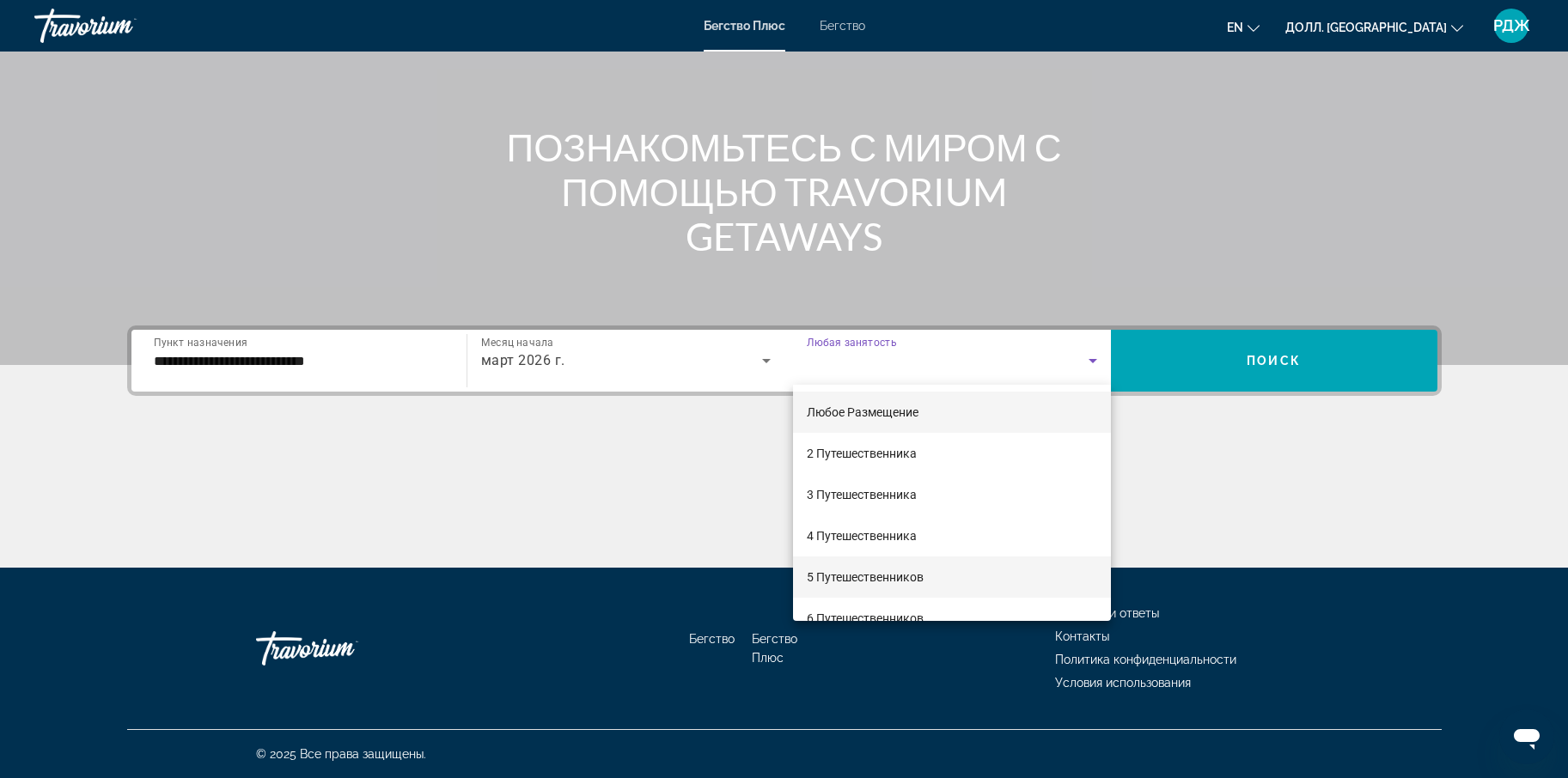
click at [857, 570] on body "**********" at bounding box center [784, 239] width 1568 height 778
click at [948, 577] on mat-option "5 Путешественников" at bounding box center [952, 576] width 318 height 41
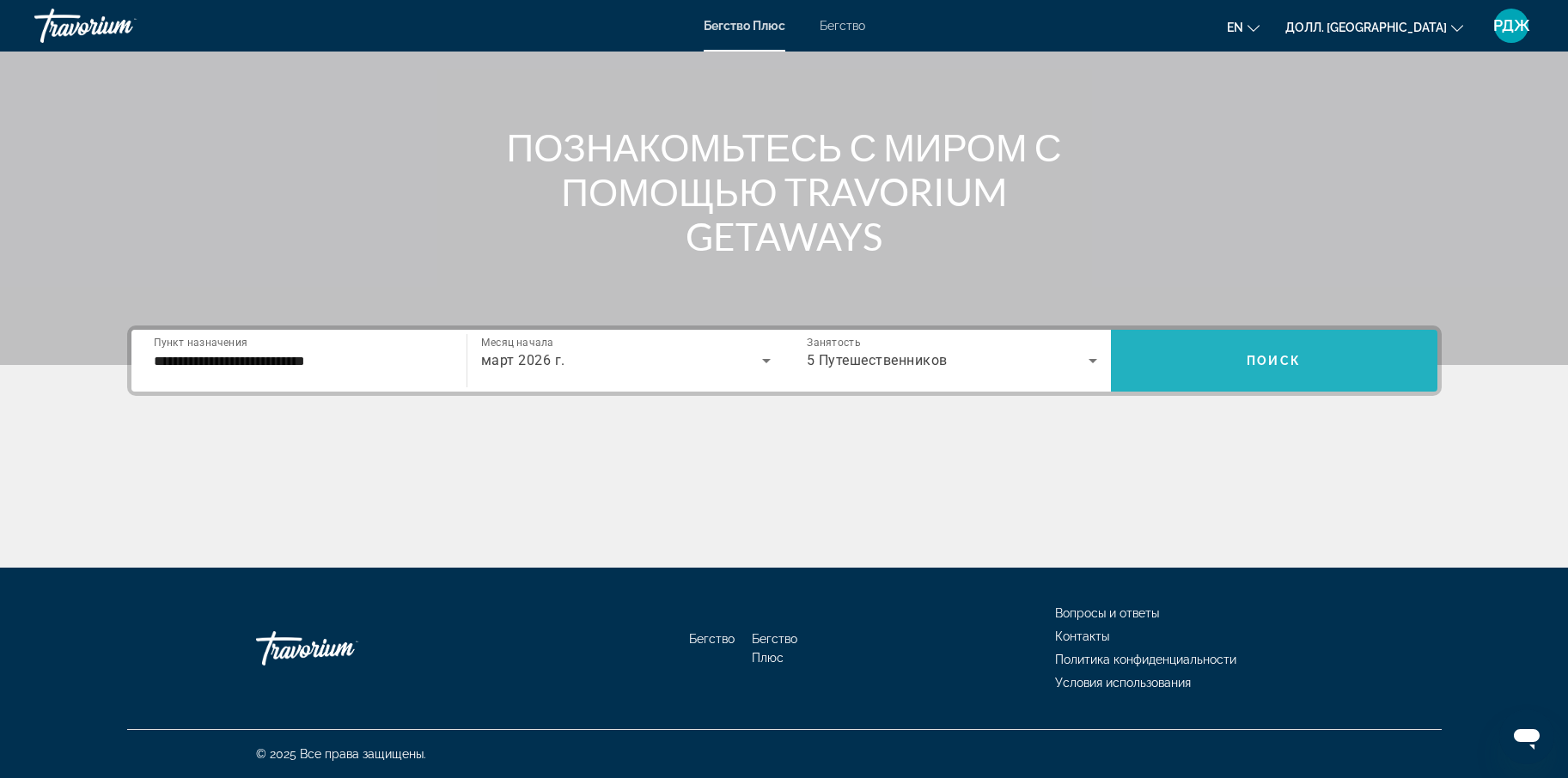
click at [1256, 351] on span "Виджет поиска" at bounding box center [1274, 360] width 326 height 41
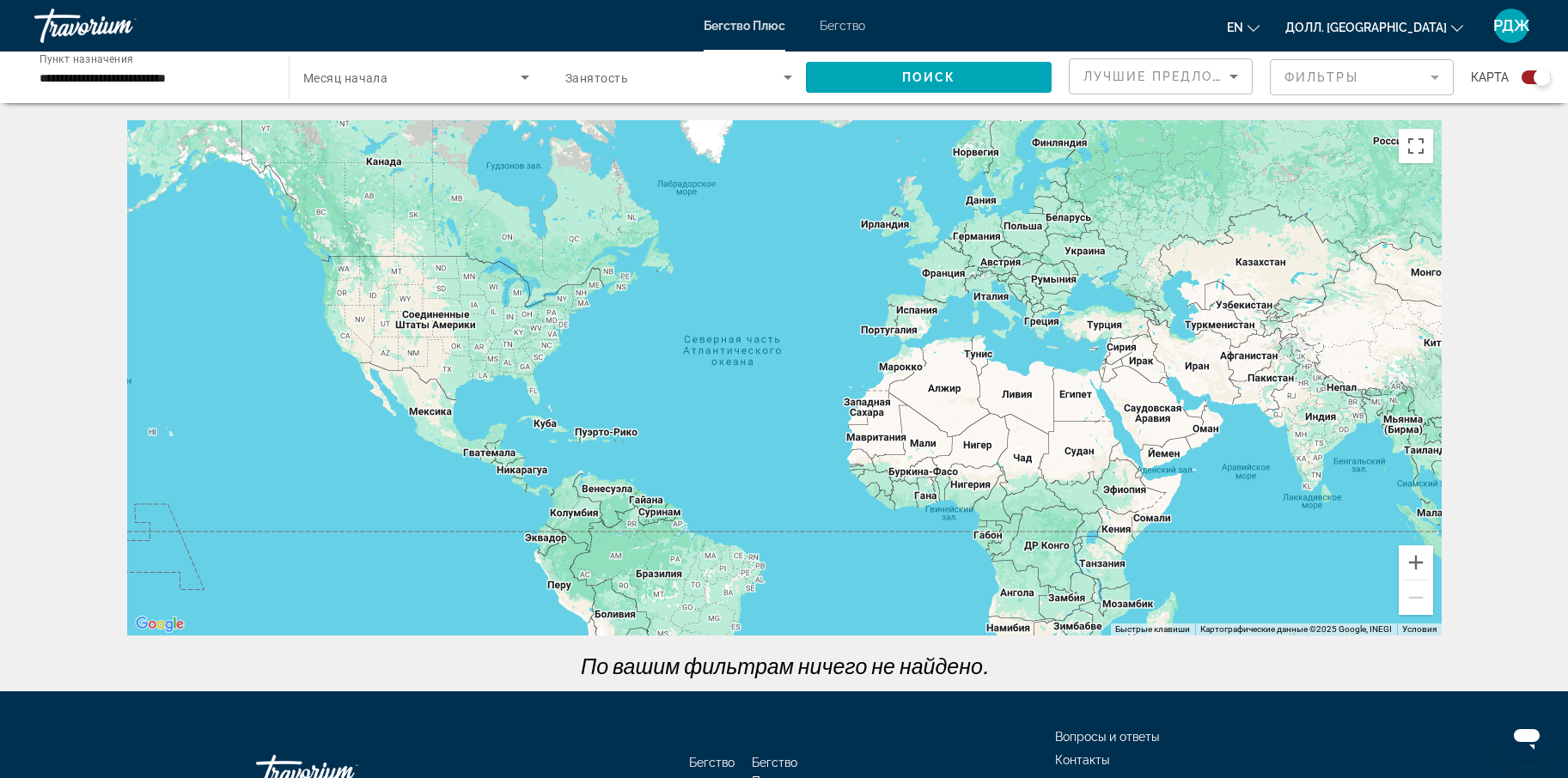
click at [131, 75] on input "**********" at bounding box center [153, 78] width 226 height 21
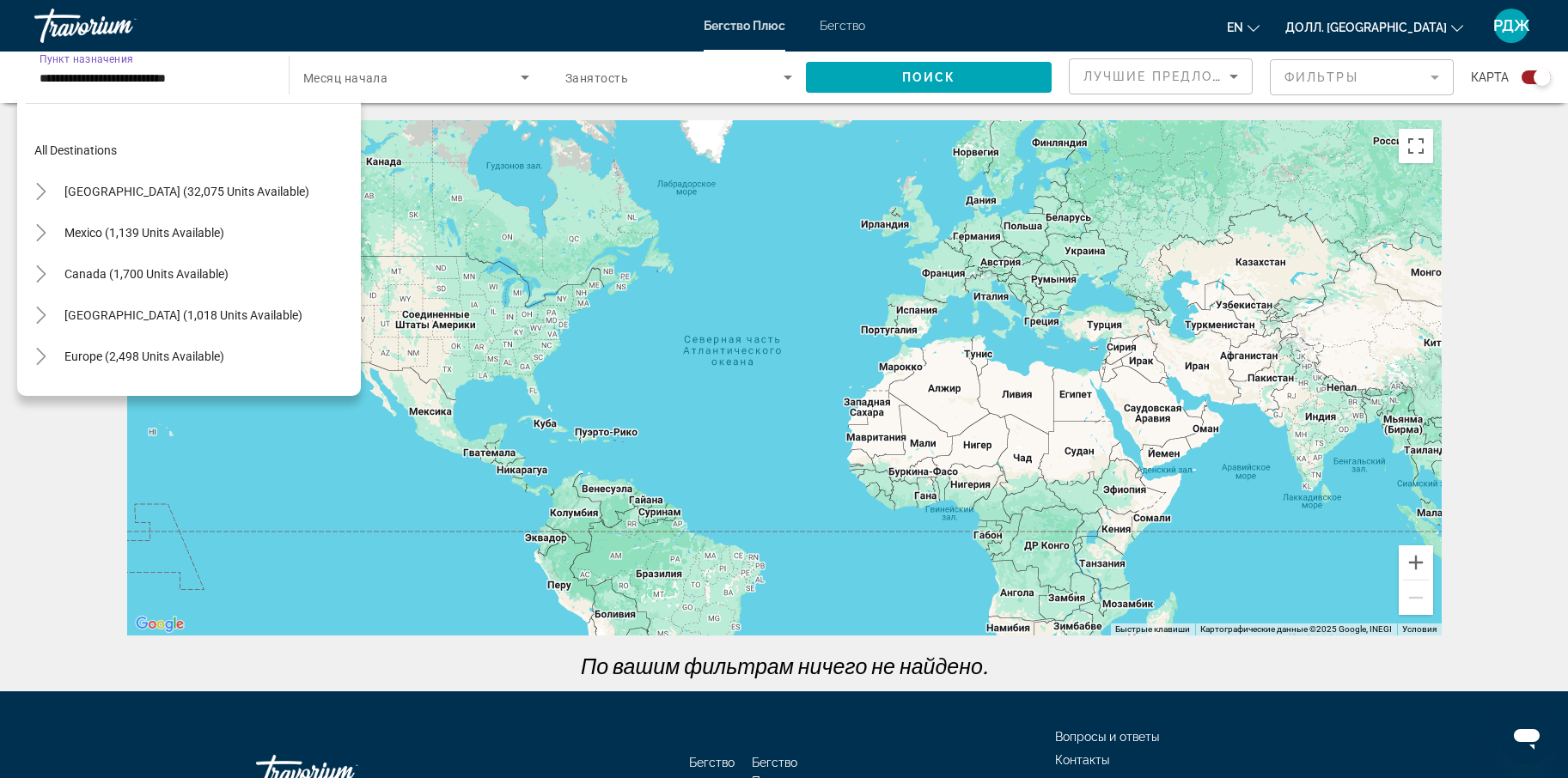
scroll to position [597, 0]
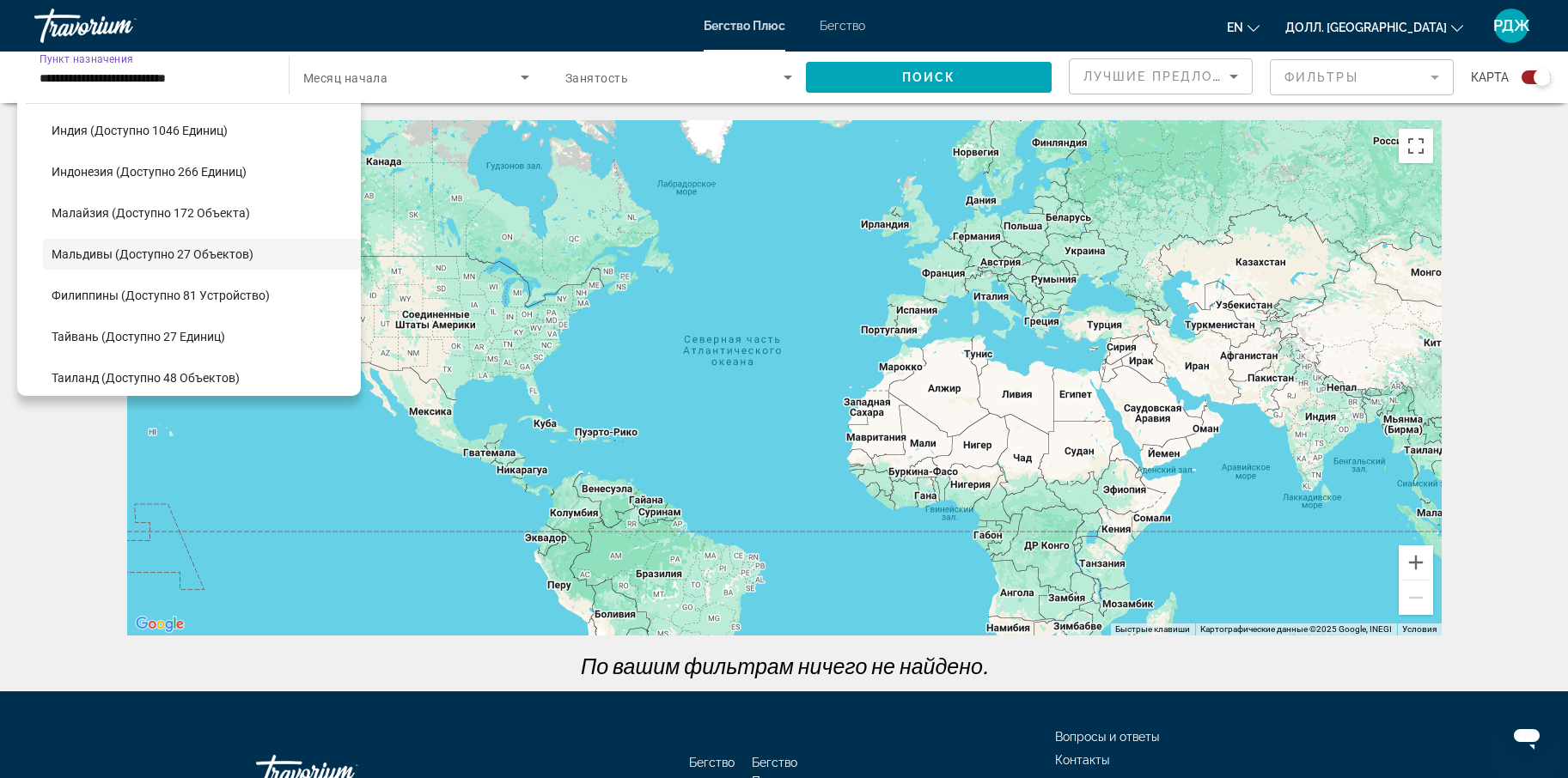
click at [414, 116] on div "**********" at bounding box center [784, 345] width 1568 height 691
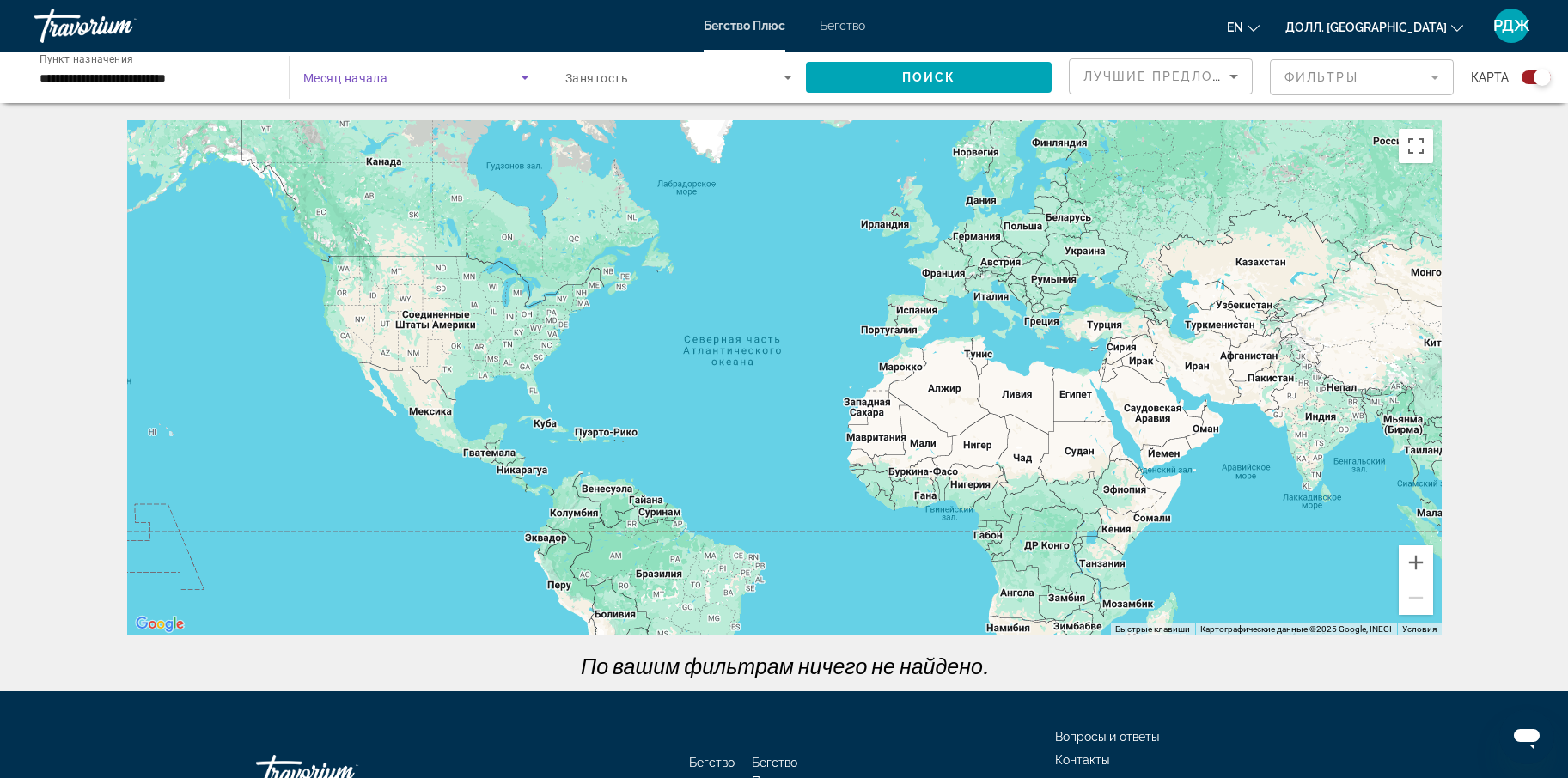
click at [399, 80] on span "Виджет поиска" at bounding box center [412, 77] width 217 height 21
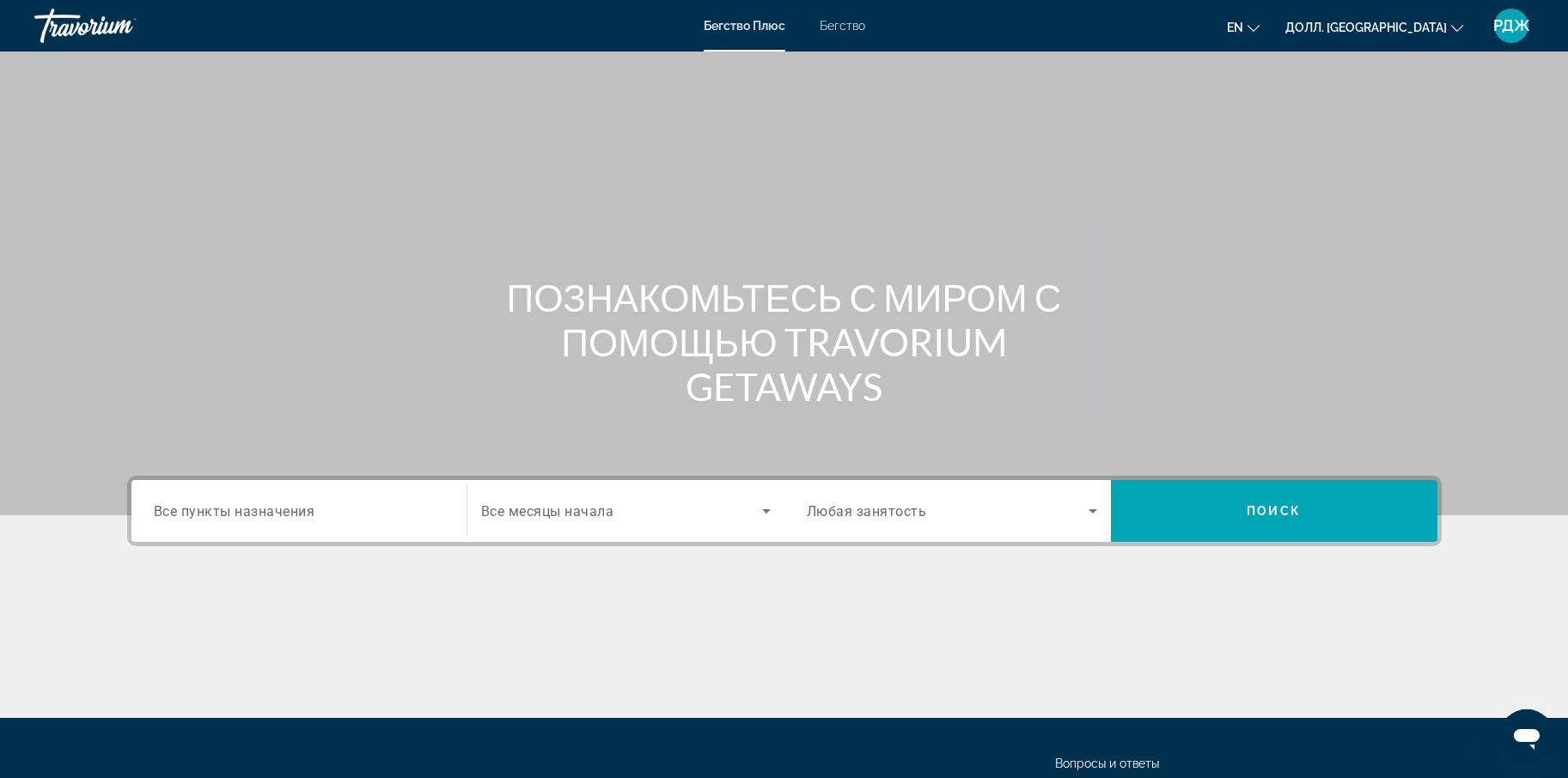
click at [277, 496] on div "Виджет поиска" at bounding box center [299, 511] width 290 height 49
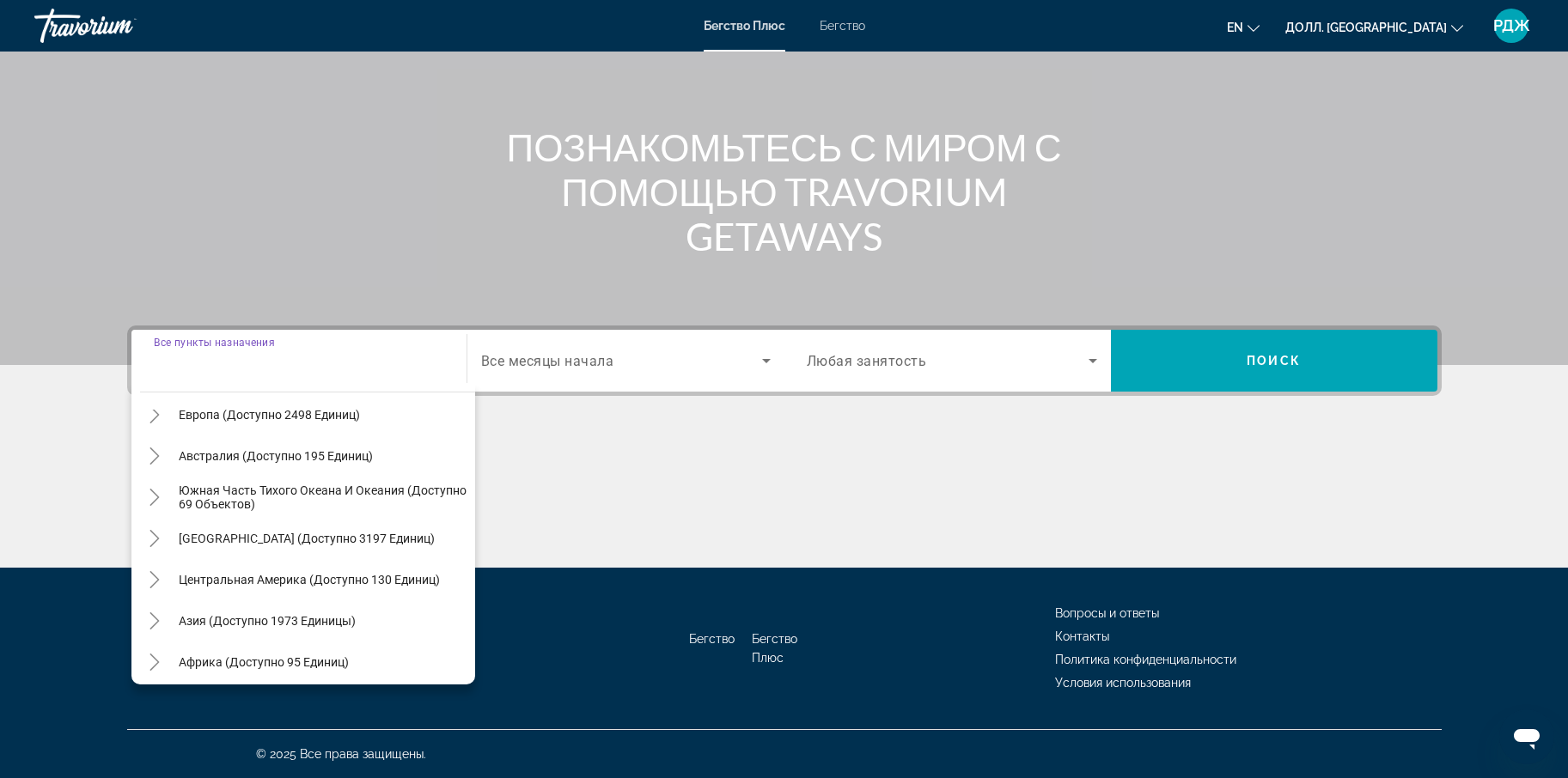
scroll to position [279, 0]
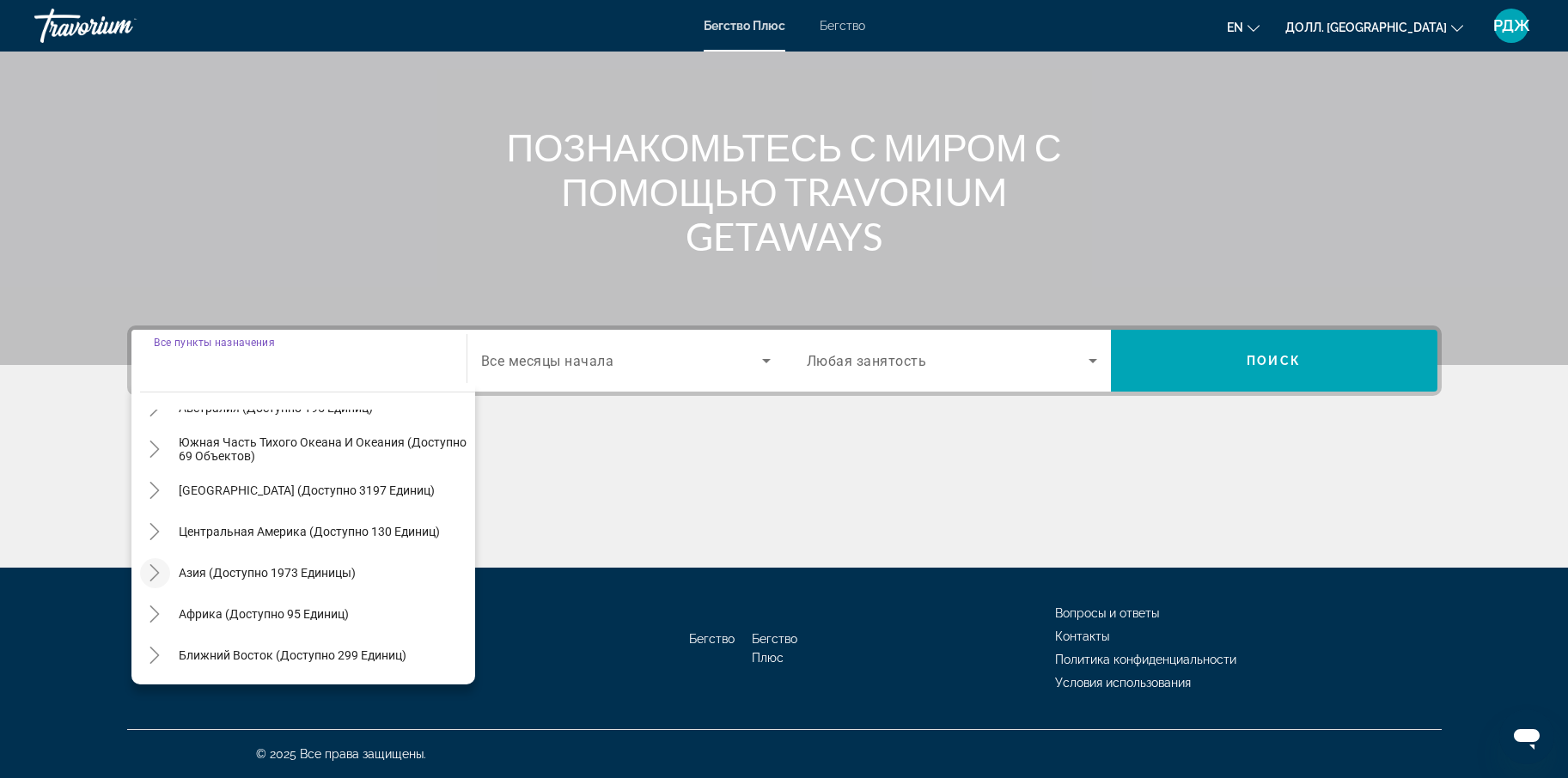
click at [157, 576] on icon "Переключить на Азию (доступно 1973 устройства)" at bounding box center [155, 573] width 17 height 17
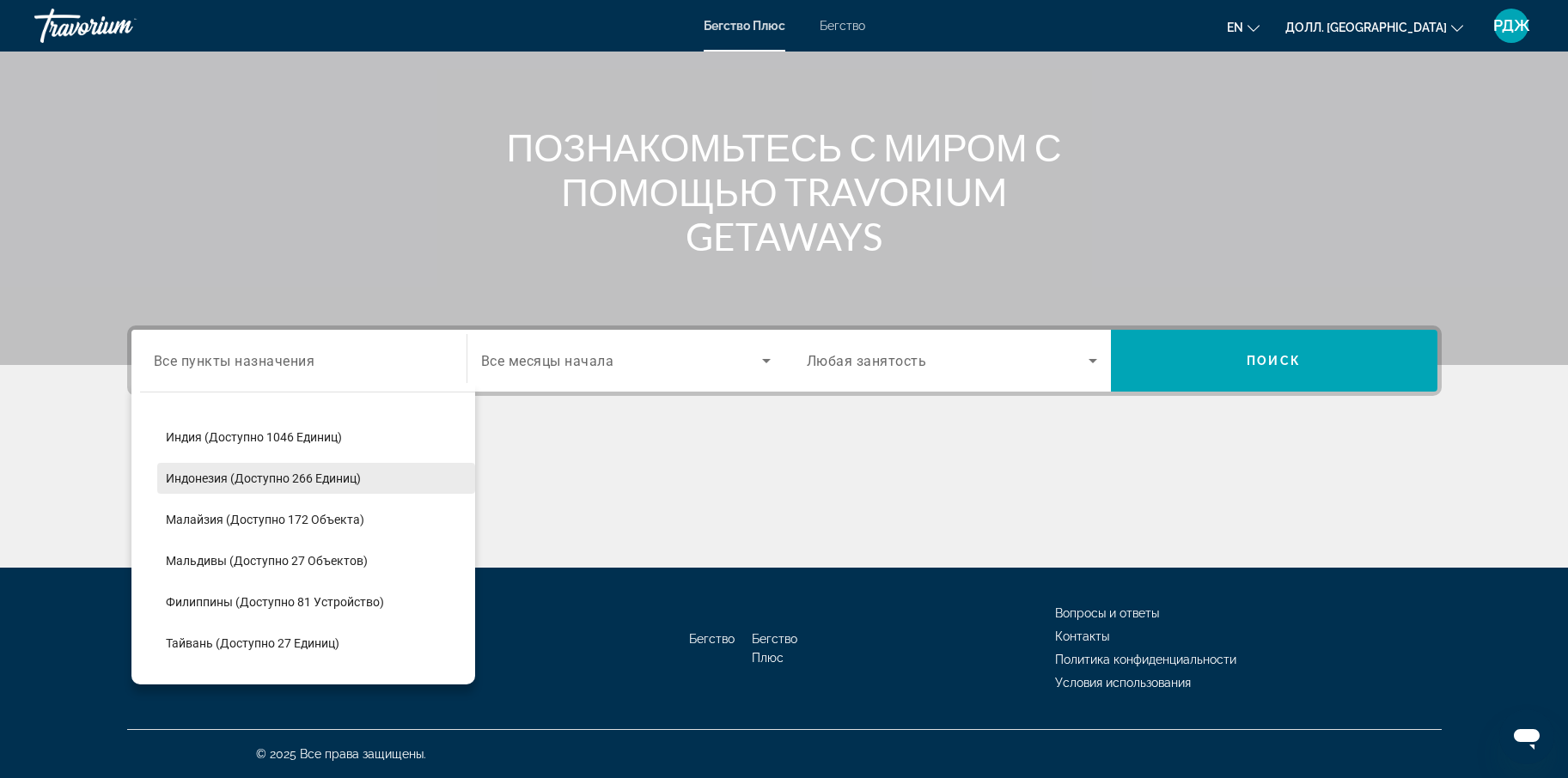
scroll to position [580, 0]
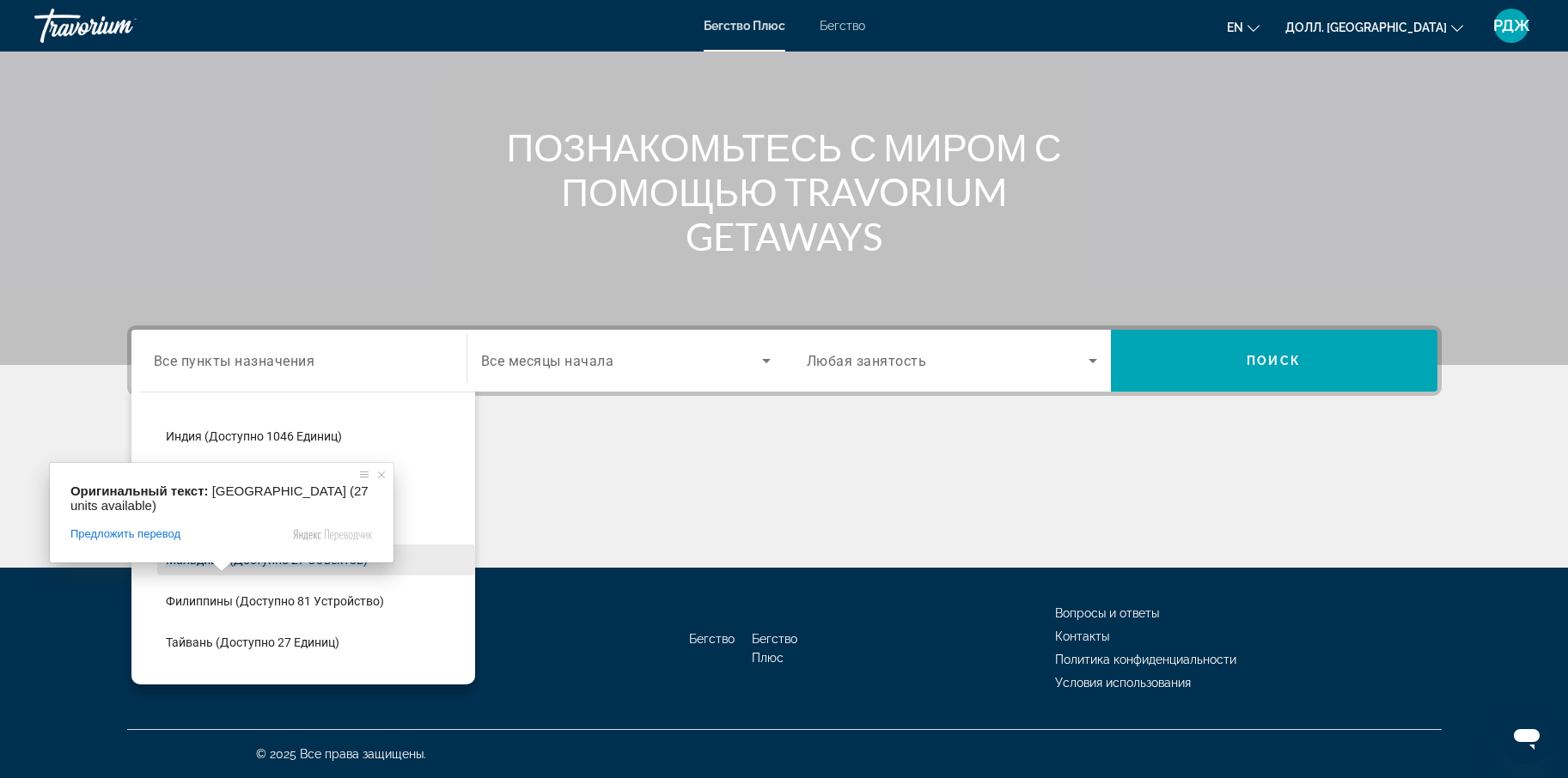
click at [218, 562] on span at bounding box center [221, 567] width 22 height 10
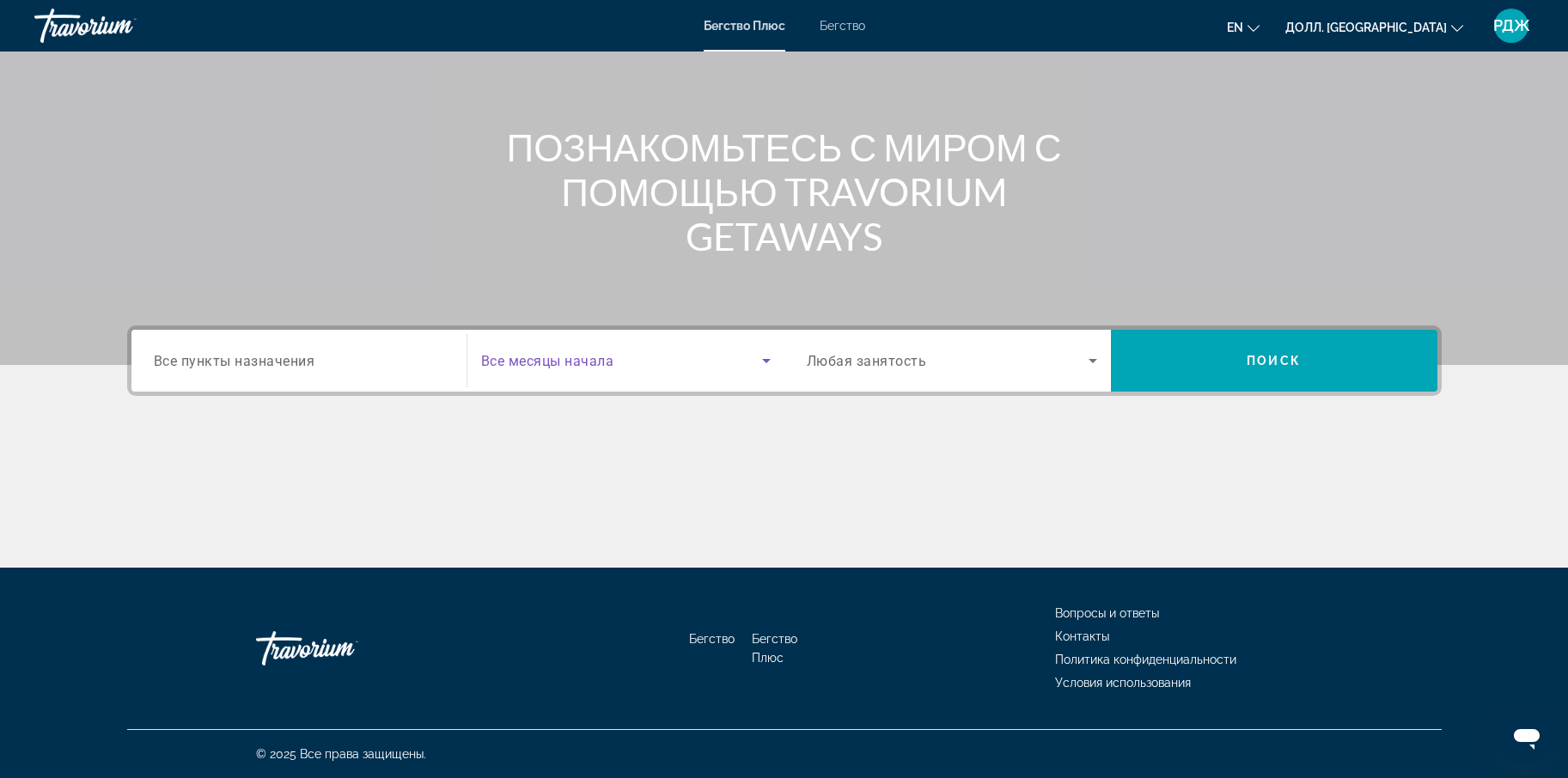
click at [774, 360] on icon "Виджет поиска" at bounding box center [767, 360] width 21 height 21
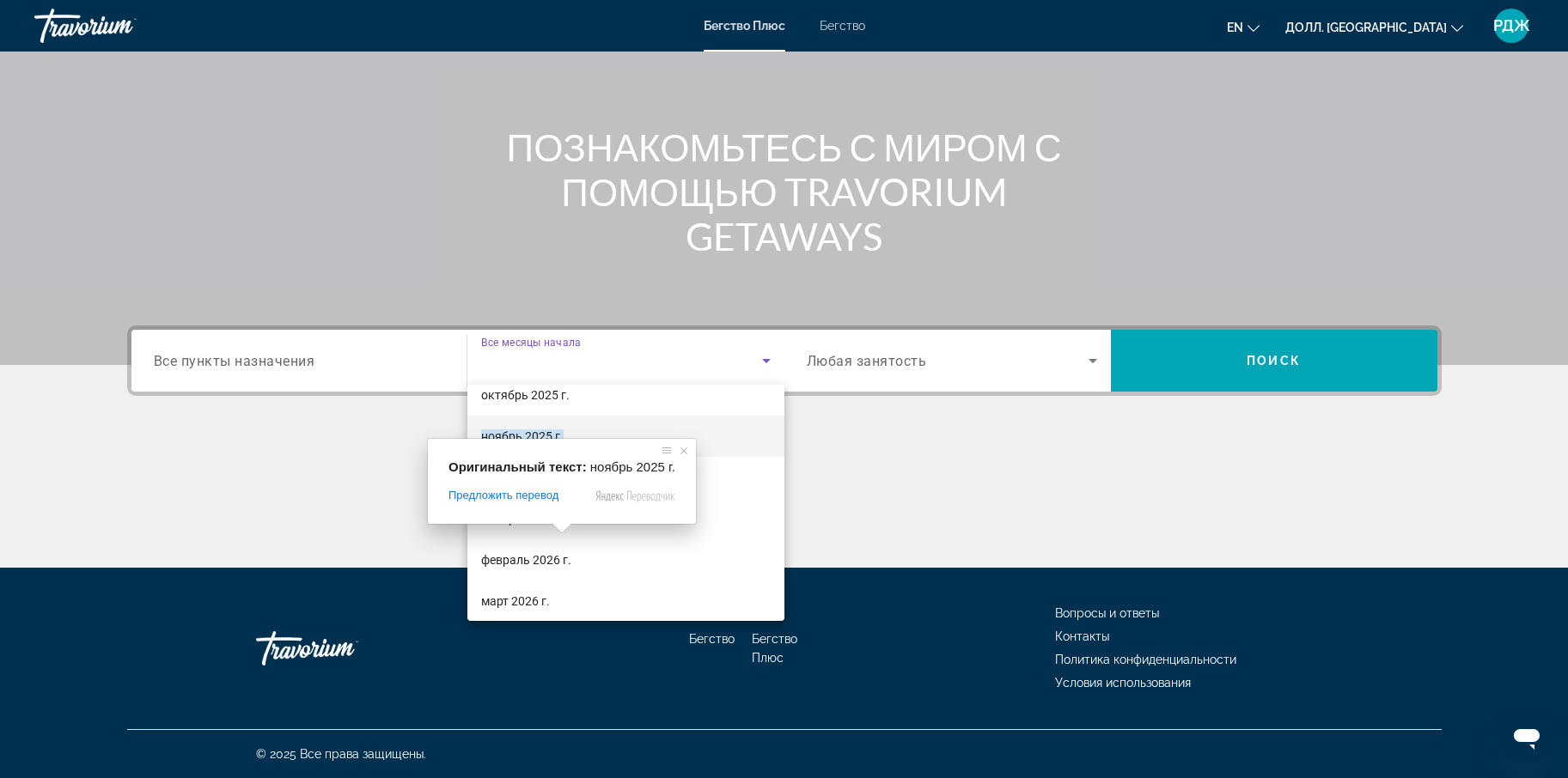
scroll to position [132, 0]
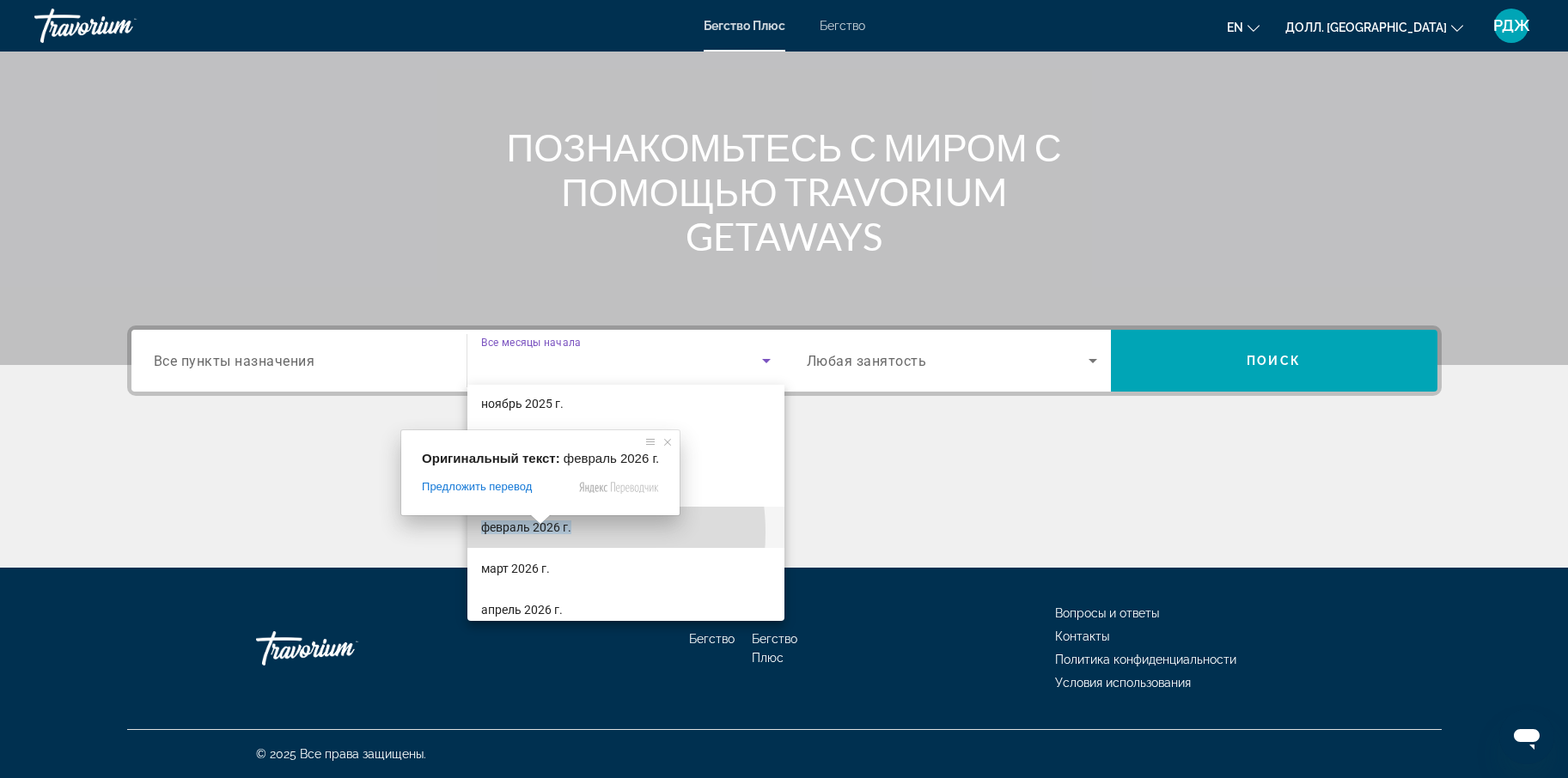
click at [533, 533] on ya-tr-span "февраль 2026 г." at bounding box center [526, 527] width 90 height 13
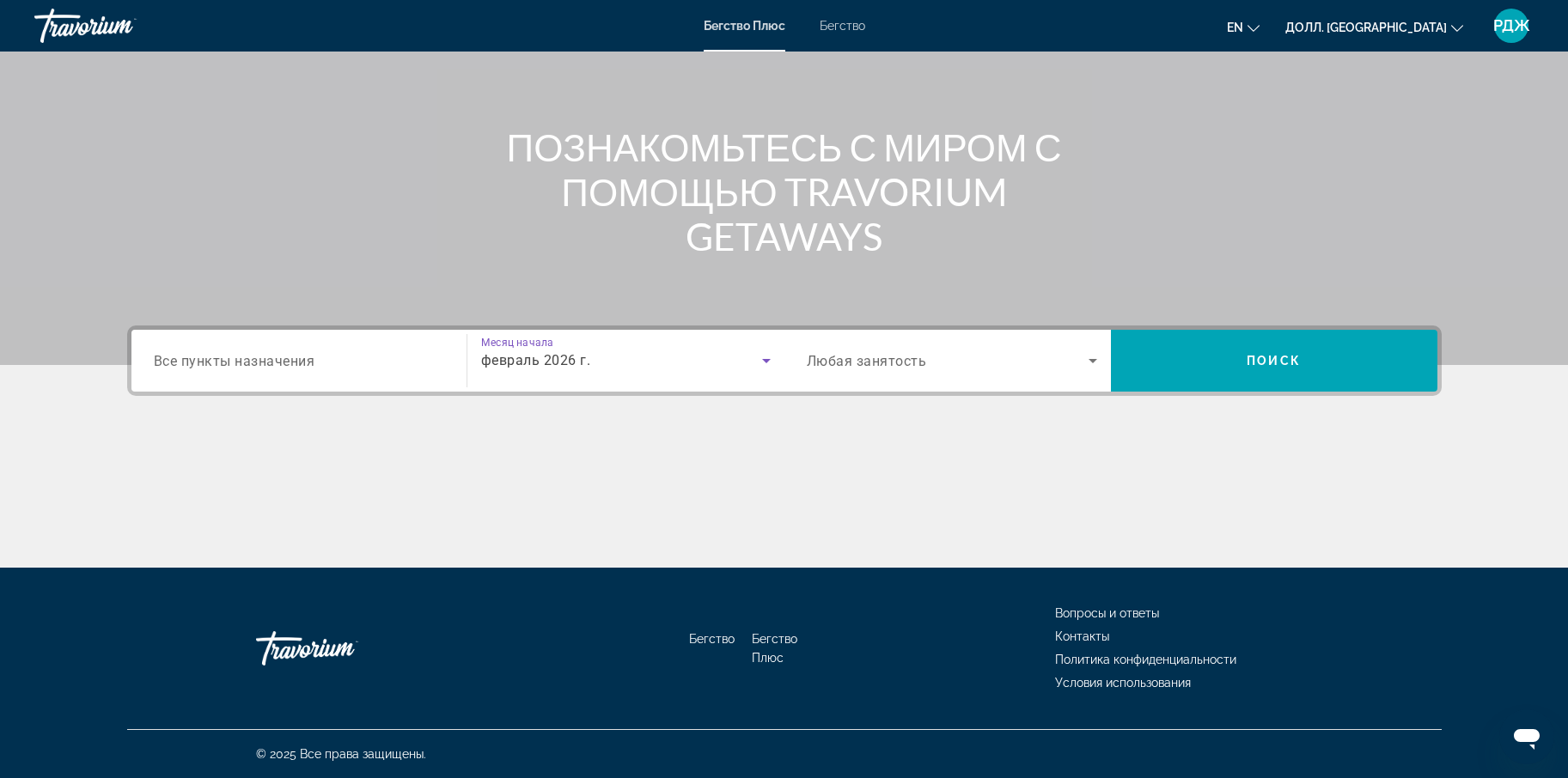
click at [1095, 366] on icon "Виджет поиска" at bounding box center [1093, 360] width 21 height 21
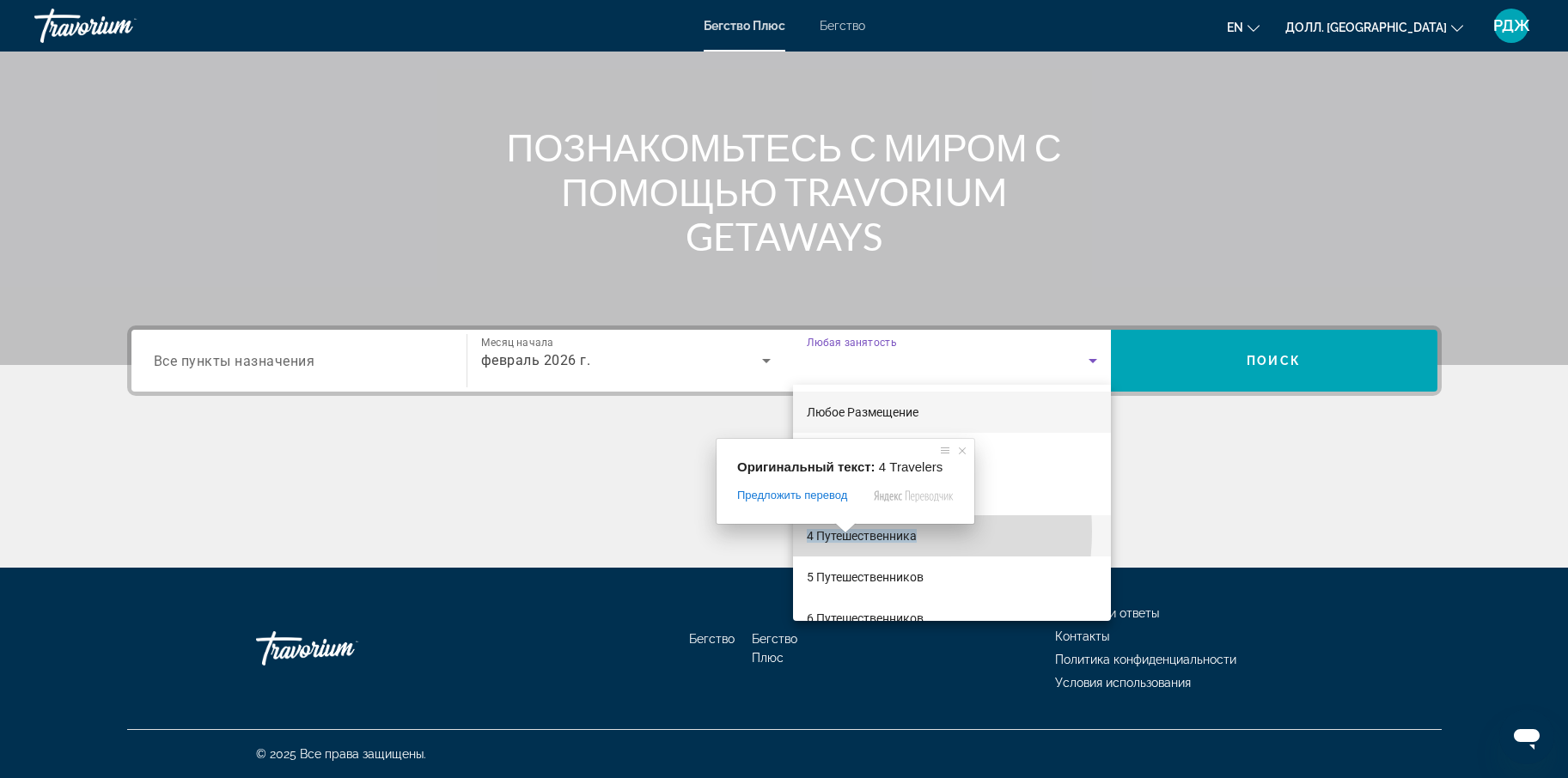
click at [846, 532] on body "Перейти к основному контенту Бегство Плюс Бегство en English Español Français I…" at bounding box center [784, 239] width 1568 height 778
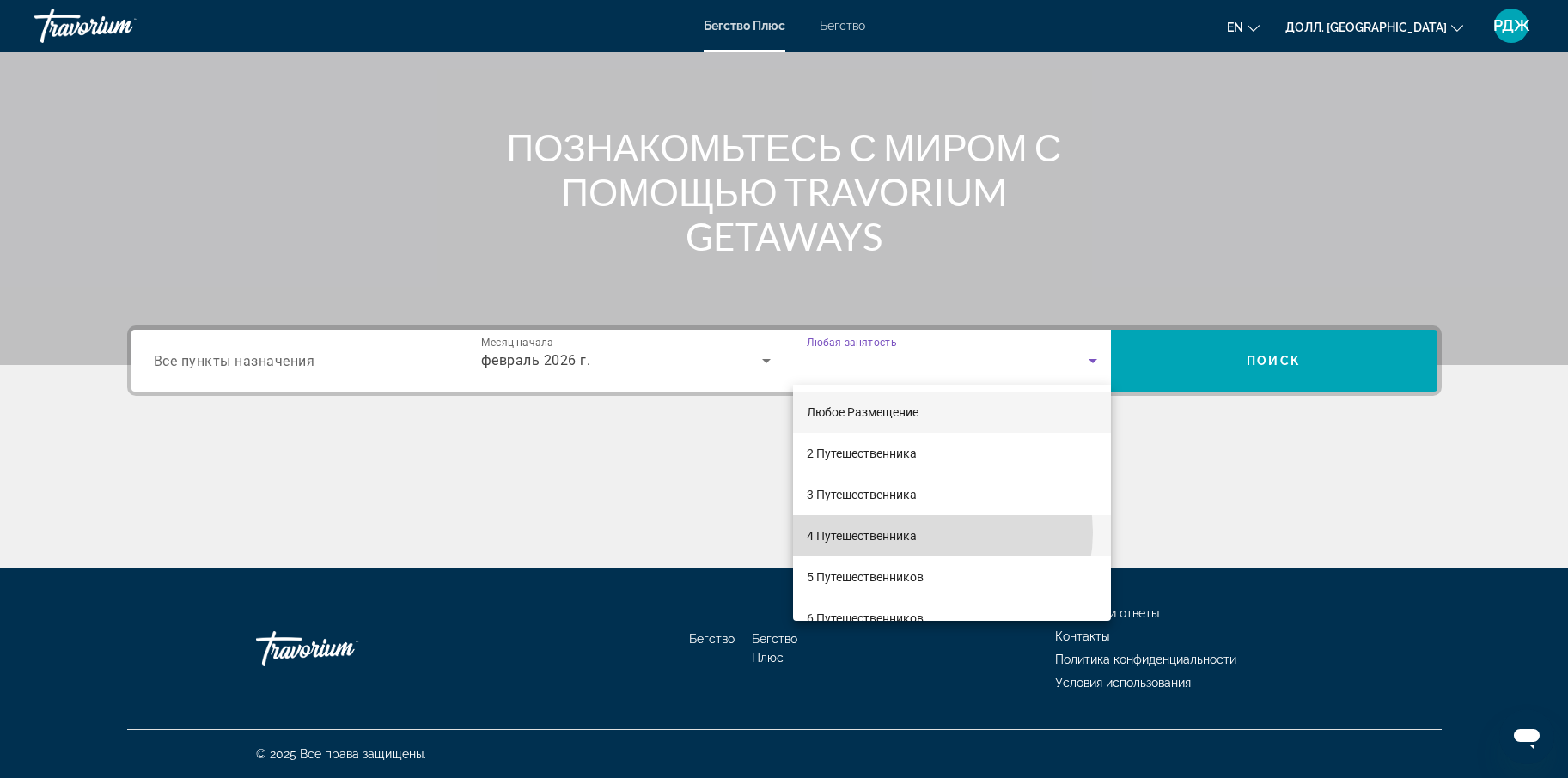
click at [940, 533] on mat-option "4 Путешественника" at bounding box center [952, 535] width 318 height 41
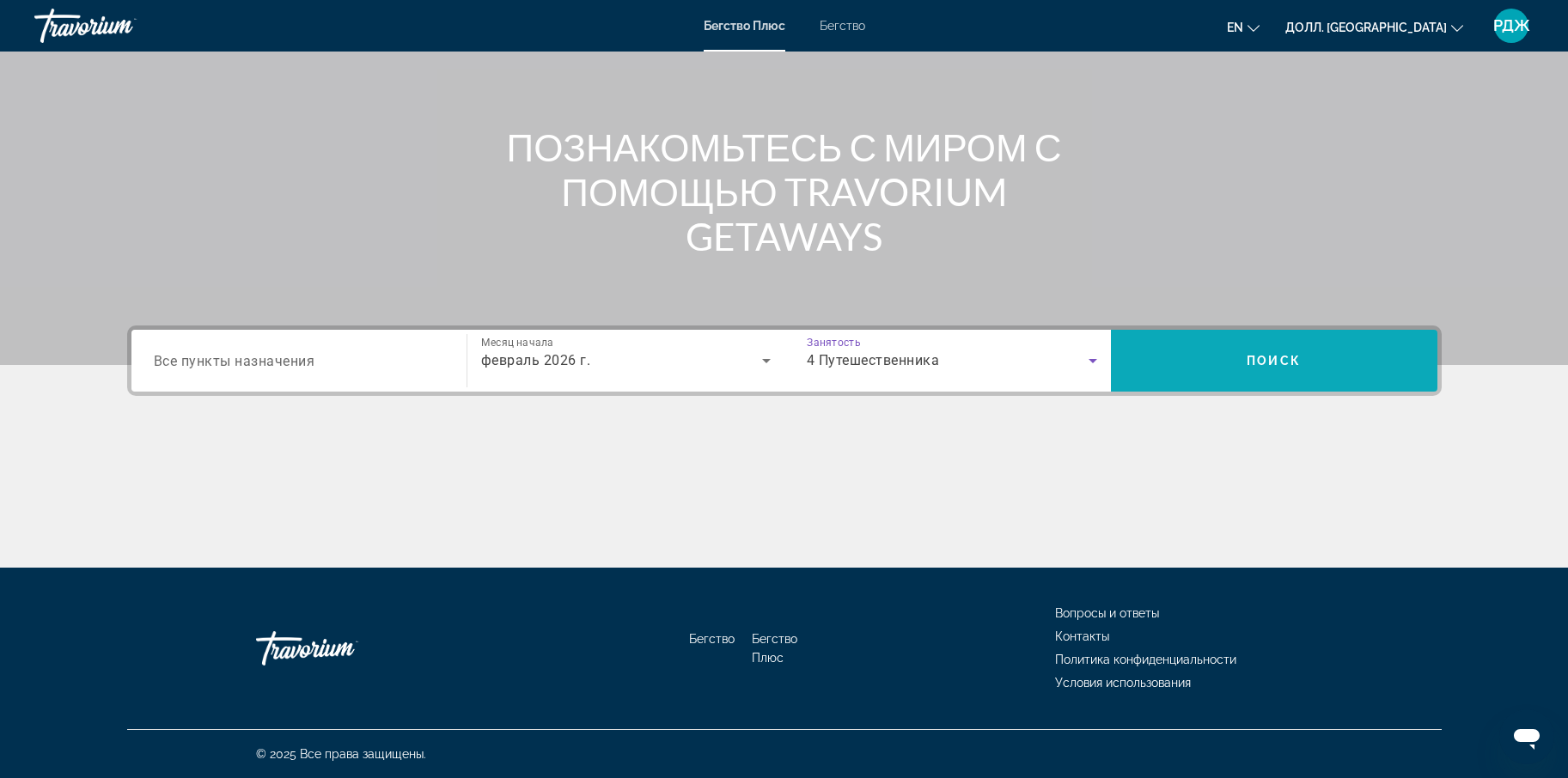
click at [1256, 349] on span "Виджет поиска" at bounding box center [1274, 360] width 326 height 41
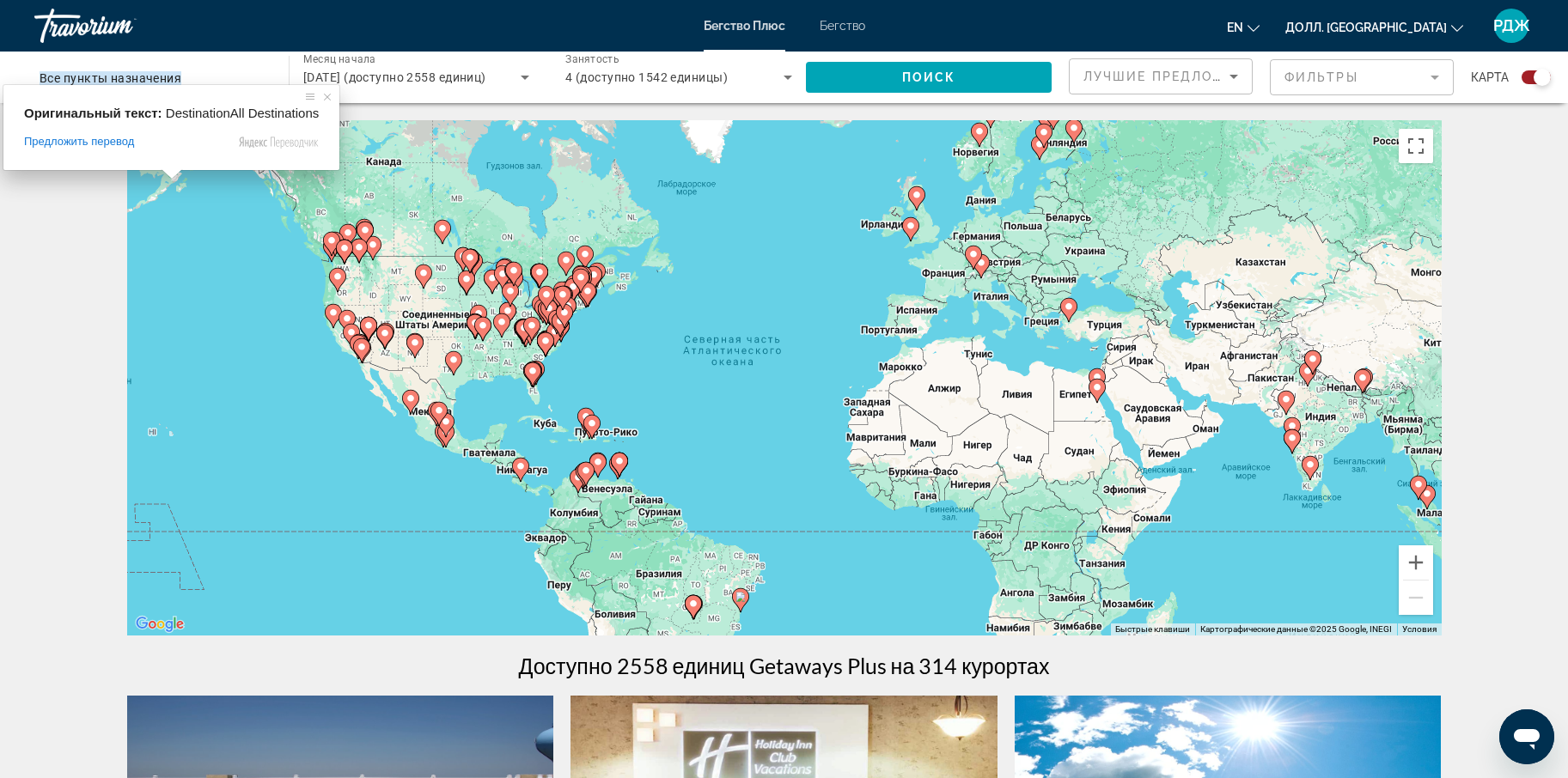
click at [125, 74] on ya-tr-span "Все пункты назначения" at bounding box center [110, 78] width 142 height 13
click at [125, 74] on input "Пункт назначения Все пункты назначения" at bounding box center [153, 78] width 226 height 21
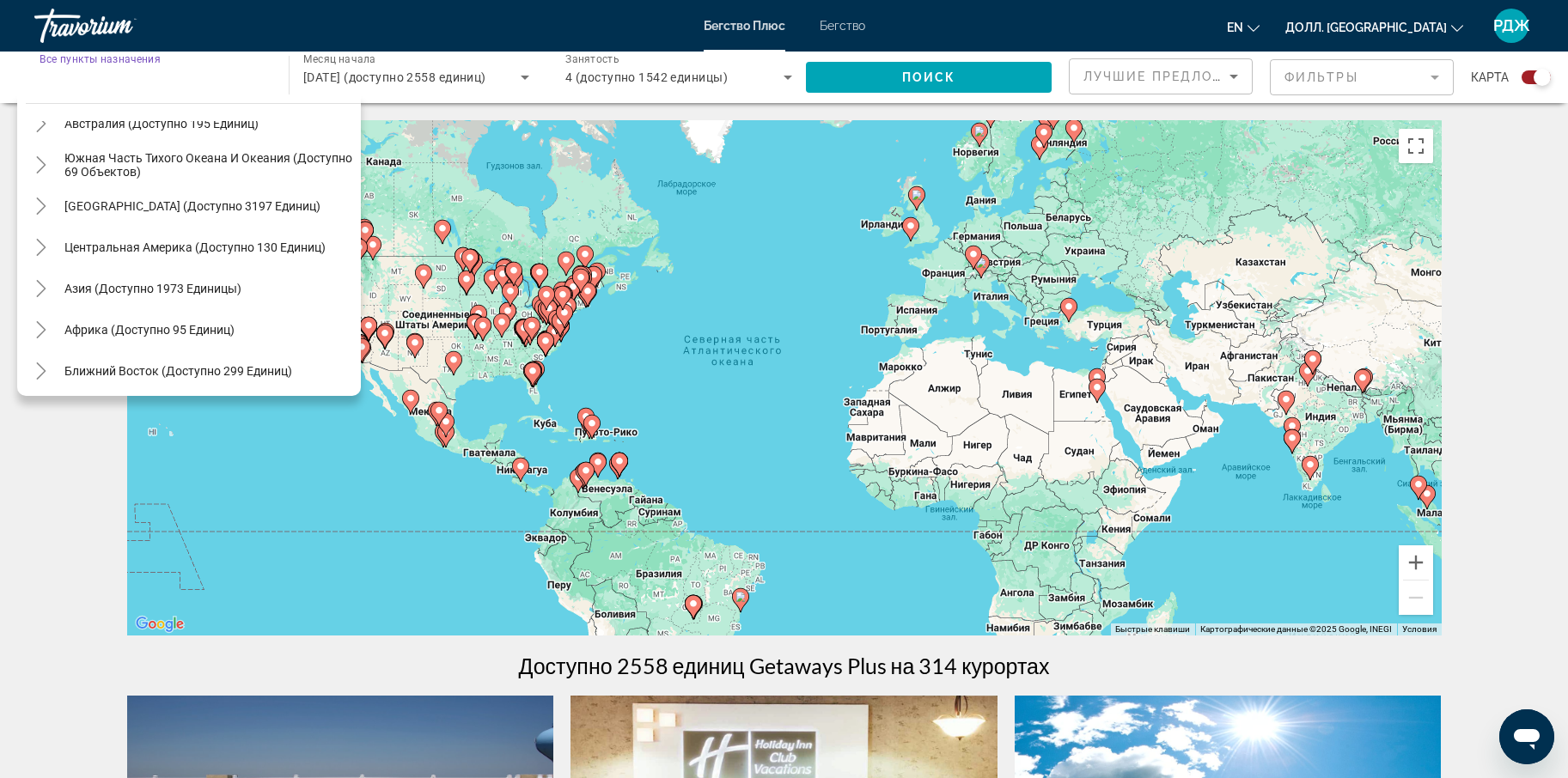
scroll to position [279, 0]
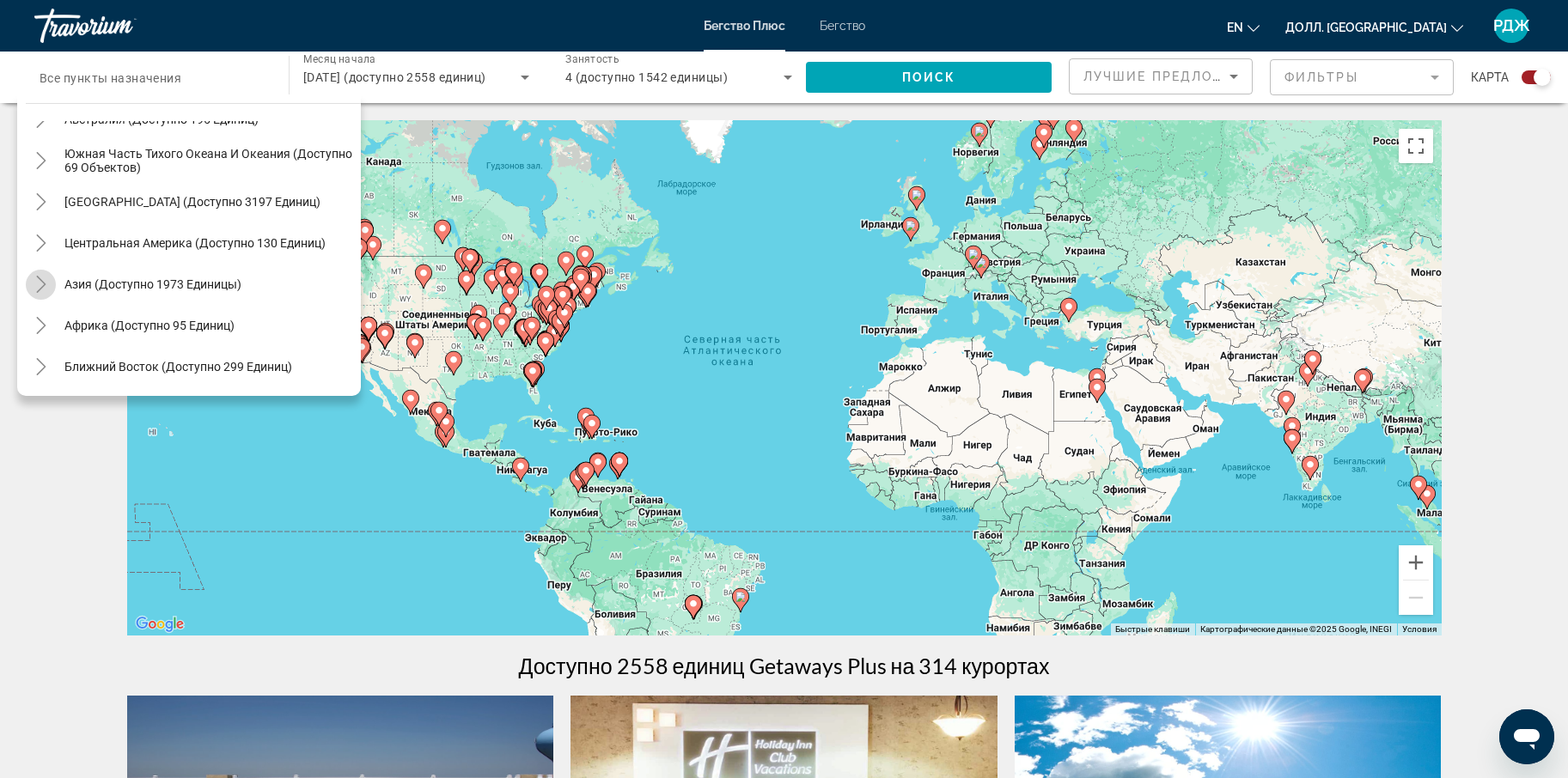
click at [39, 280] on icon "Переключить на Азию (доступно 1973 устройства)" at bounding box center [41, 284] width 17 height 17
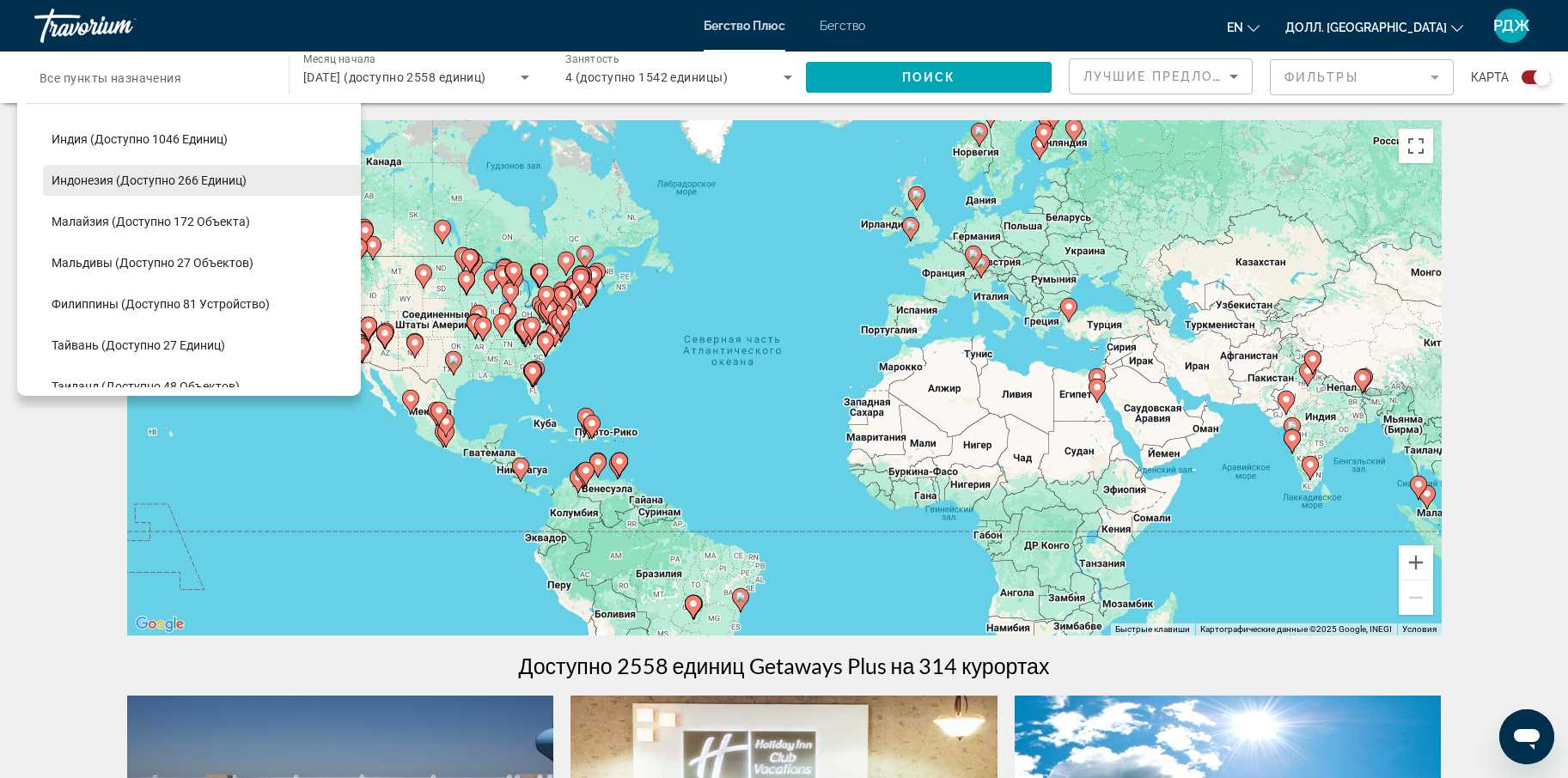
scroll to position [590, 0]
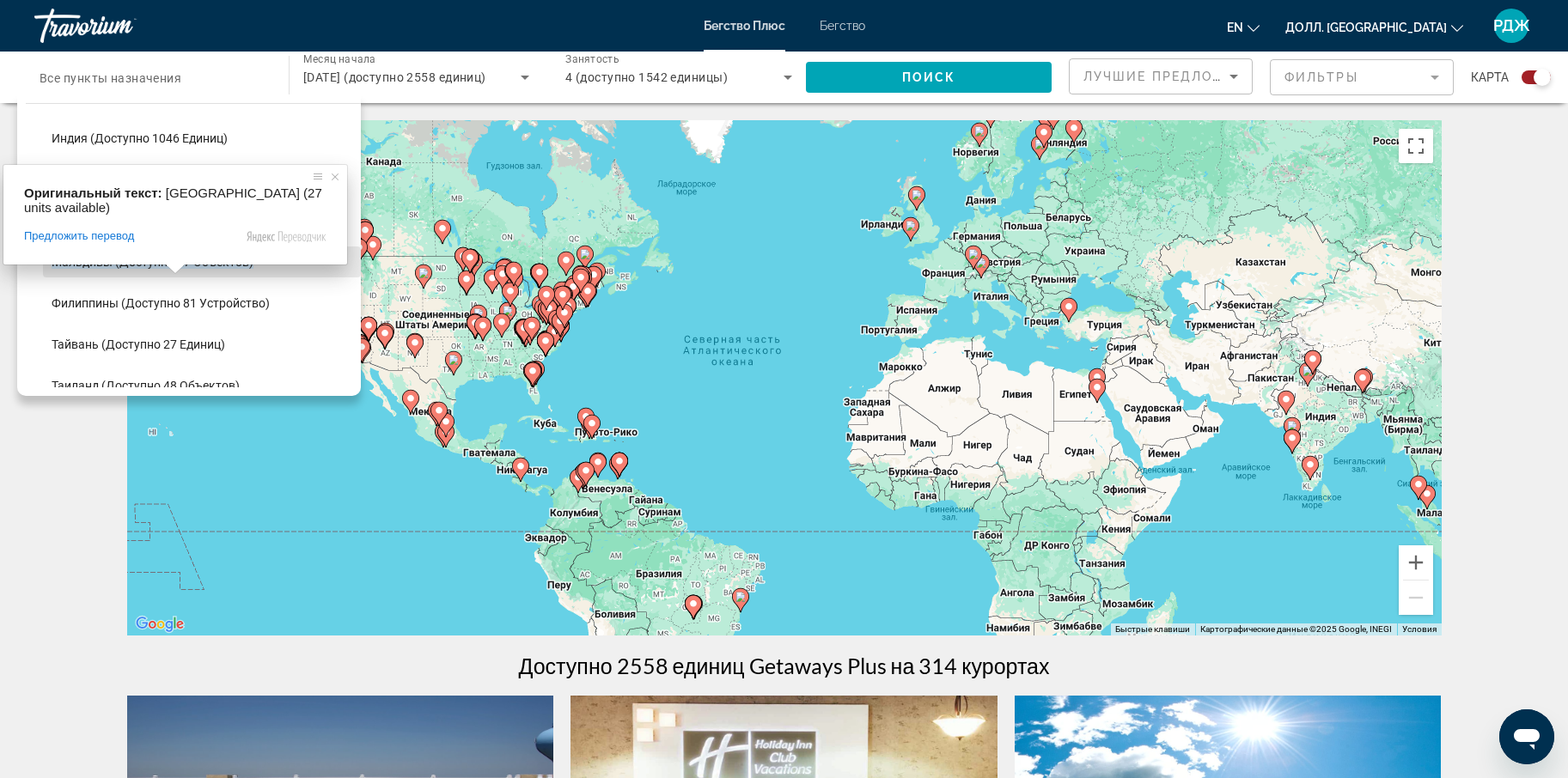
click at [159, 261] on ya-tr-span "Мальдивы (доступно 27 объектов)" at bounding box center [152, 262] width 202 height 13
type input "**********"
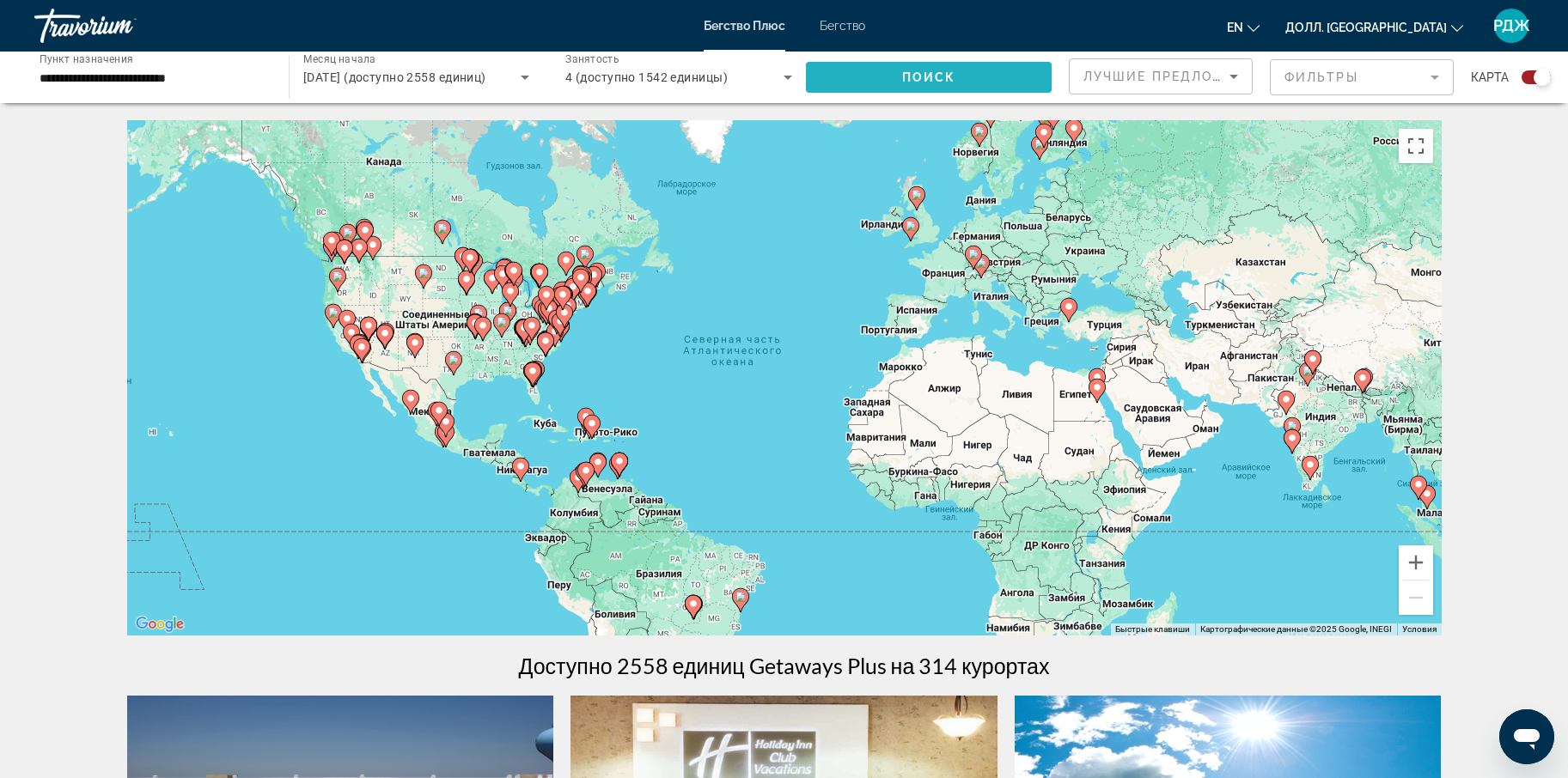
click at [965, 75] on span "Виджет поиска" at bounding box center [929, 77] width 245 height 41
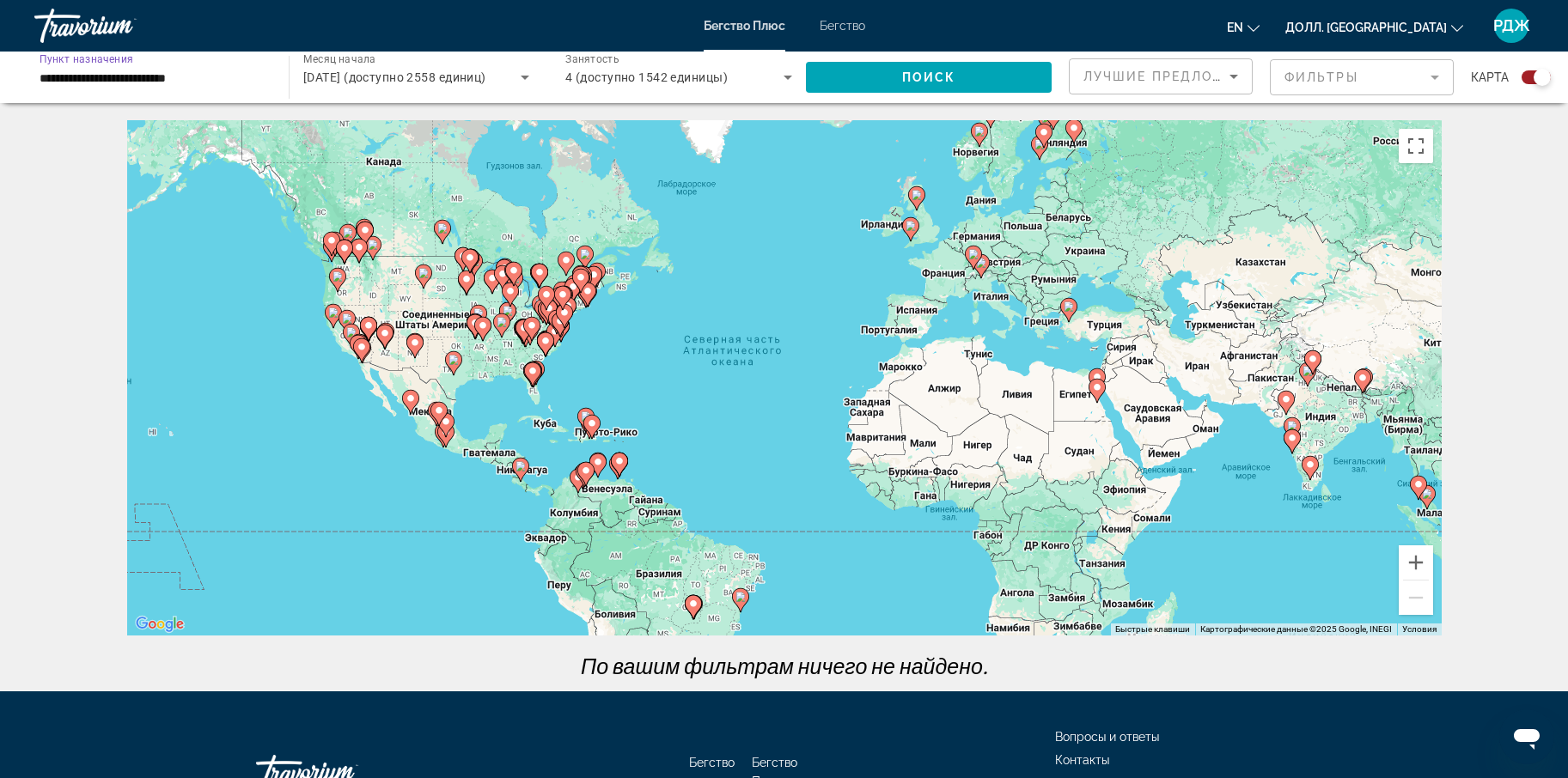
click at [166, 76] on input "**********" at bounding box center [153, 78] width 226 height 21
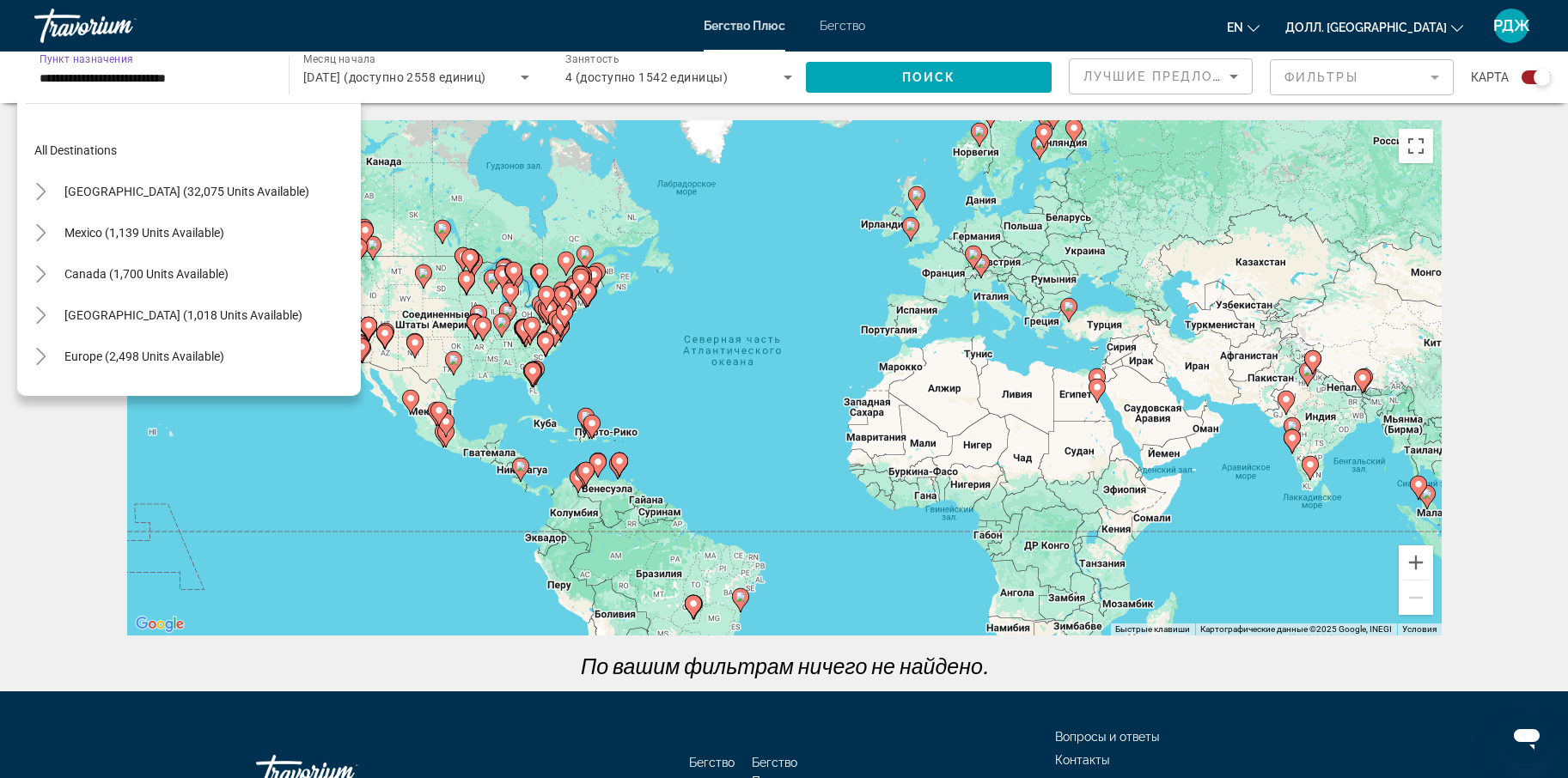
scroll to position [597, 0]
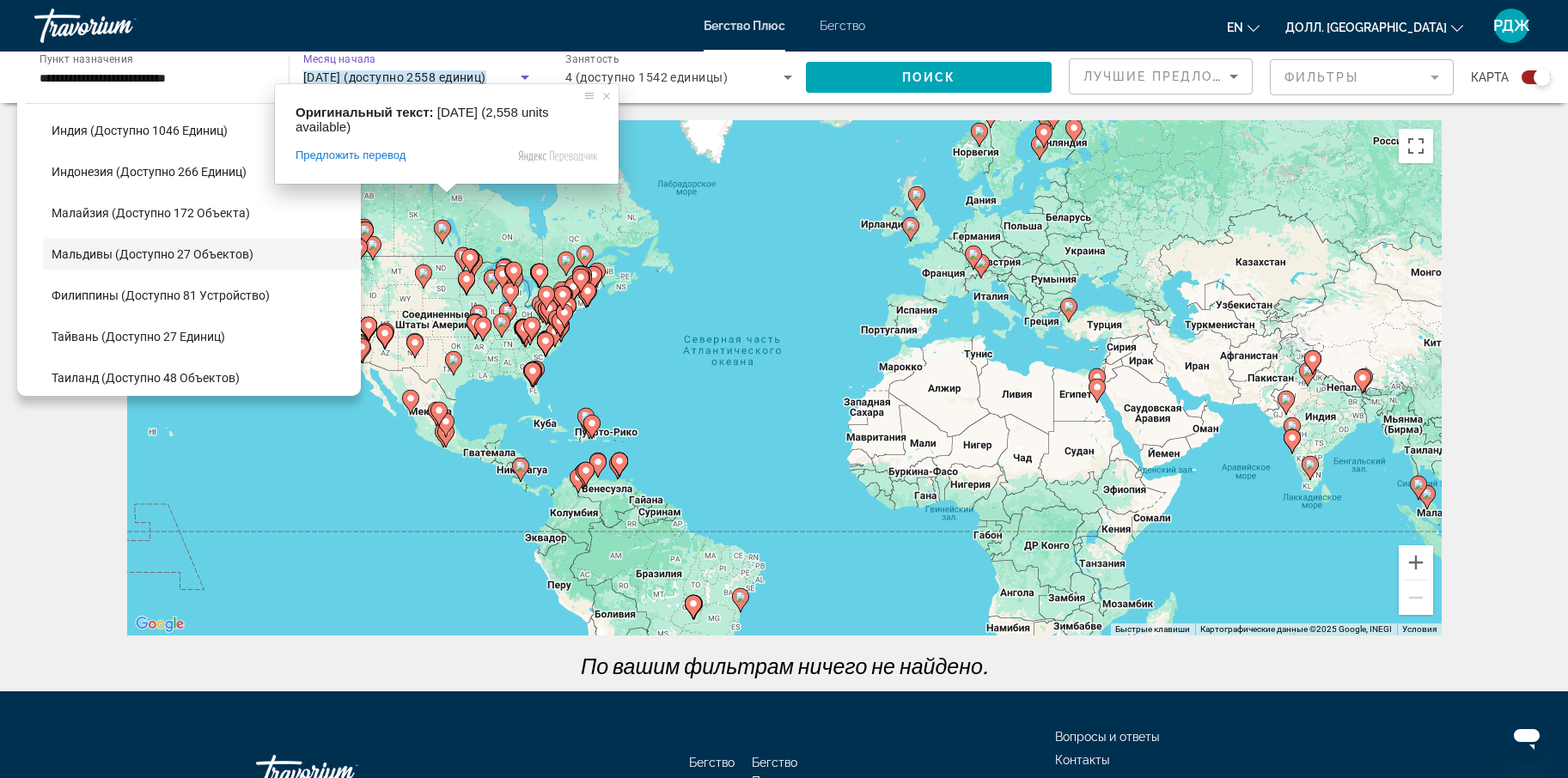
click at [441, 75] on ya-tr-span "Февраль 2026 года (доступно 2558 единиц)" at bounding box center [395, 77] width 183 height 13
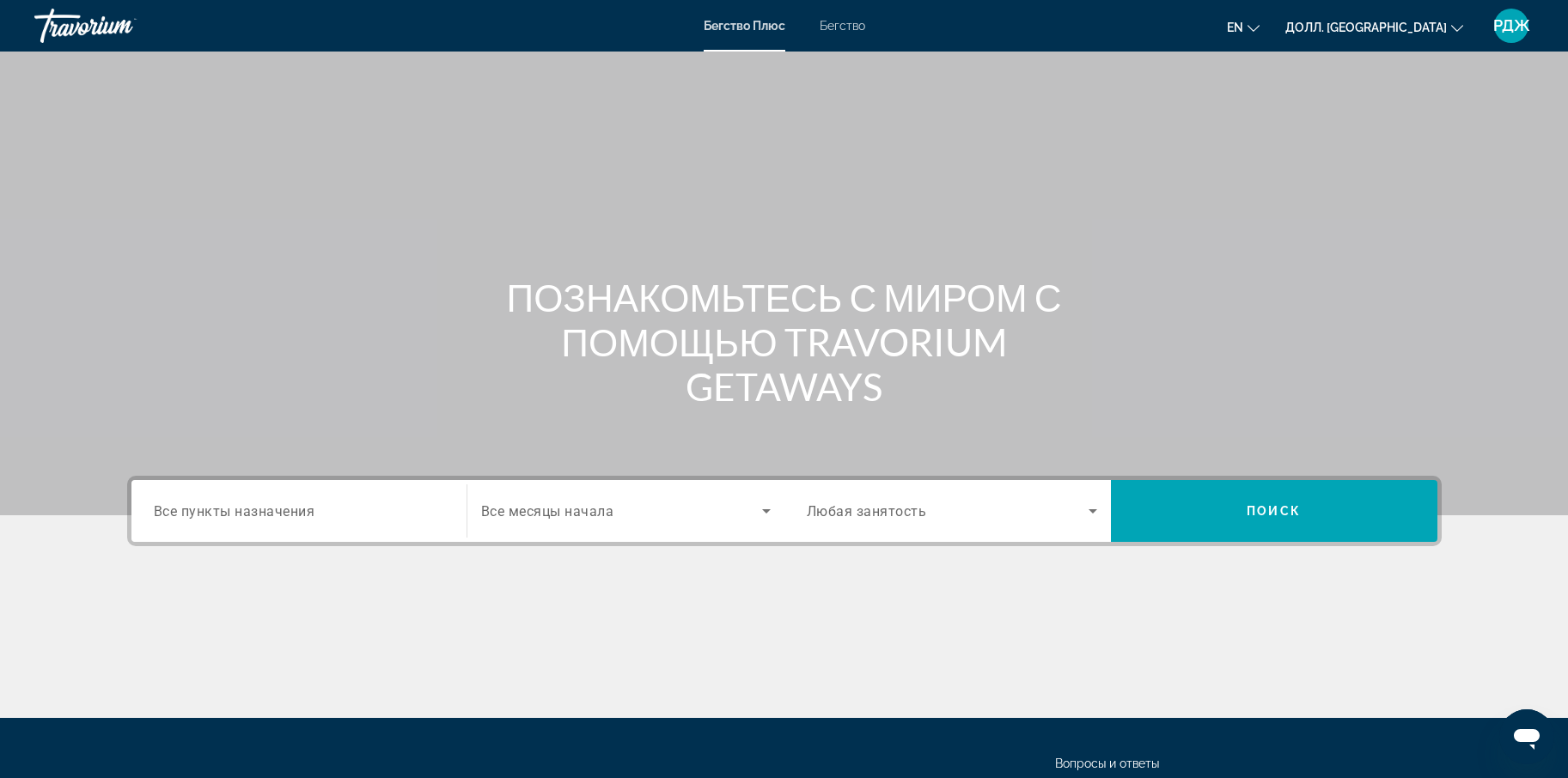
click at [258, 528] on div "Виджет поиска" at bounding box center [299, 511] width 290 height 49
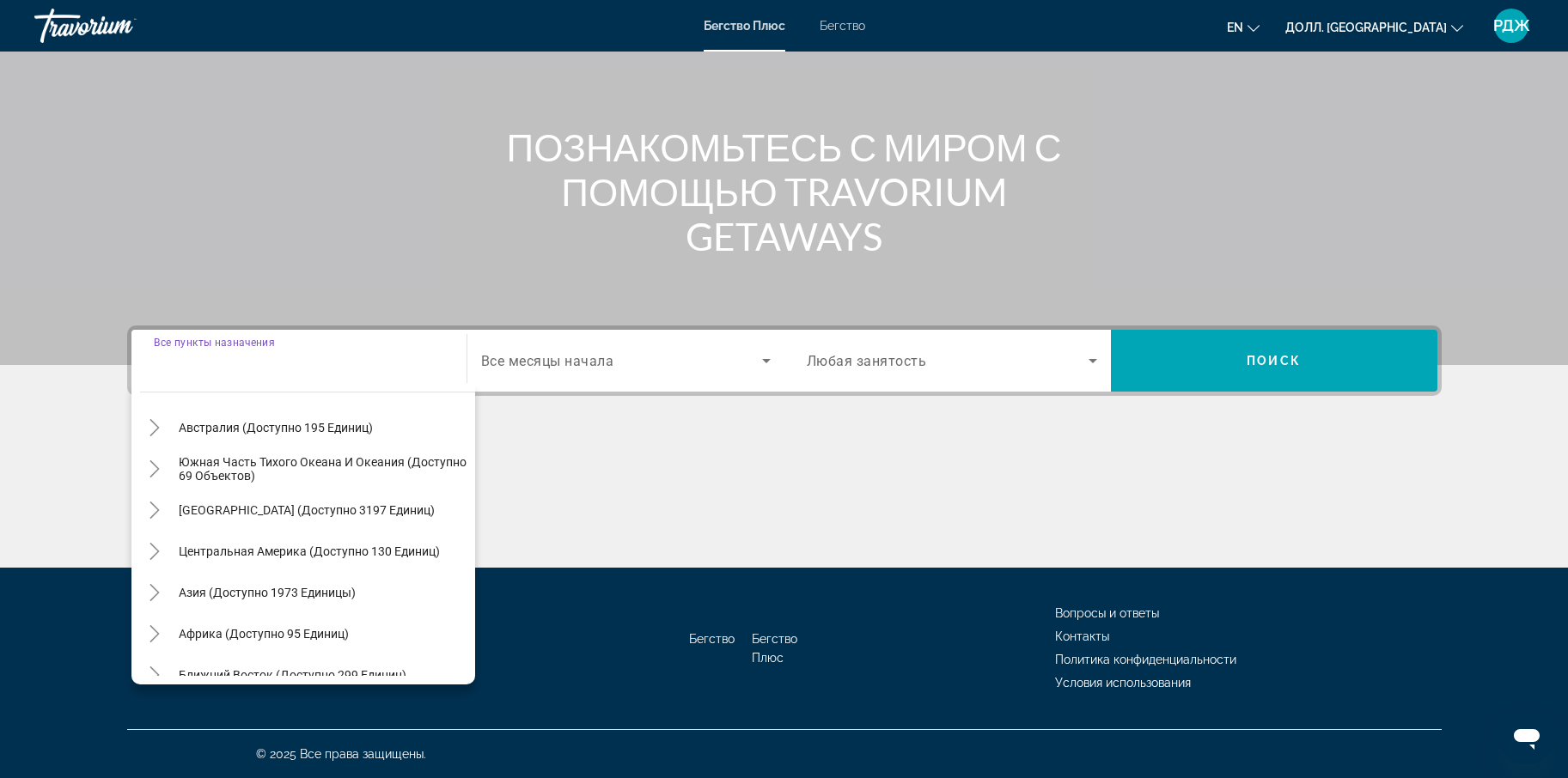
scroll to position [261, 0]
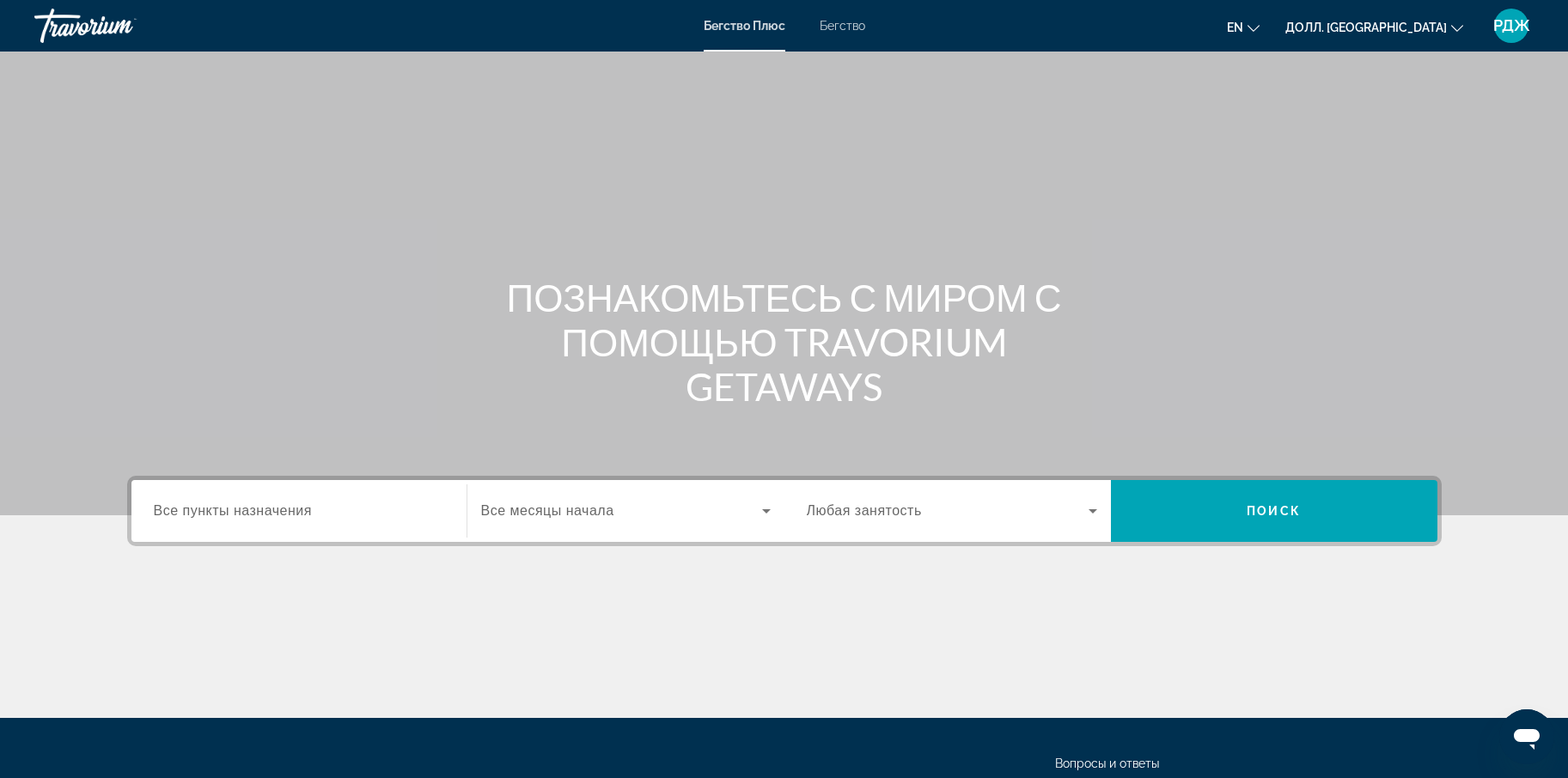
click at [182, 503] on ya-tr-span "Все пункты назначения" at bounding box center [233, 510] width 158 height 14
click at [182, 503] on input "Пункт назначения Все пункты назначения" at bounding box center [299, 512] width 290 height 21
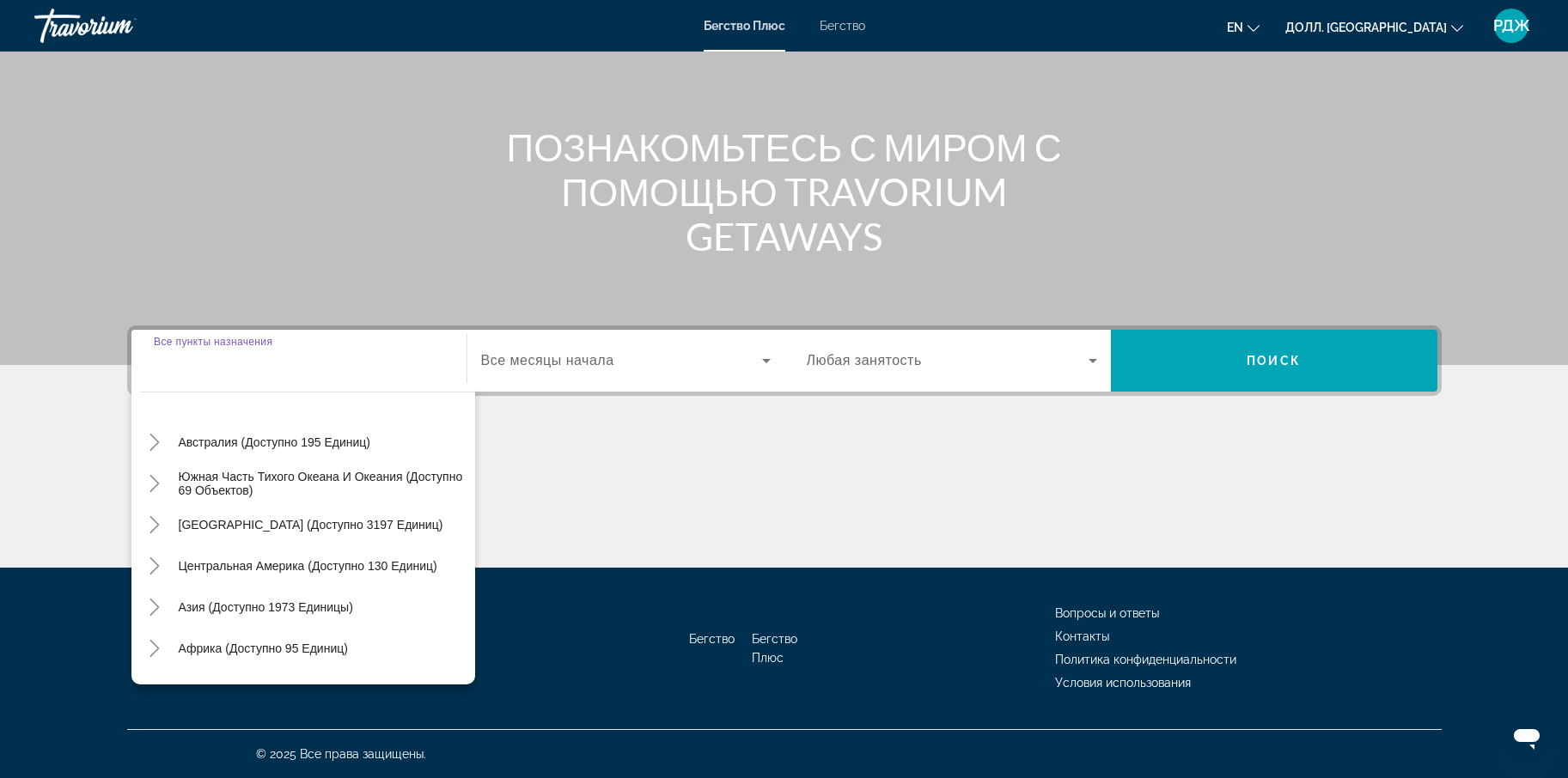
scroll to position [279, 0]
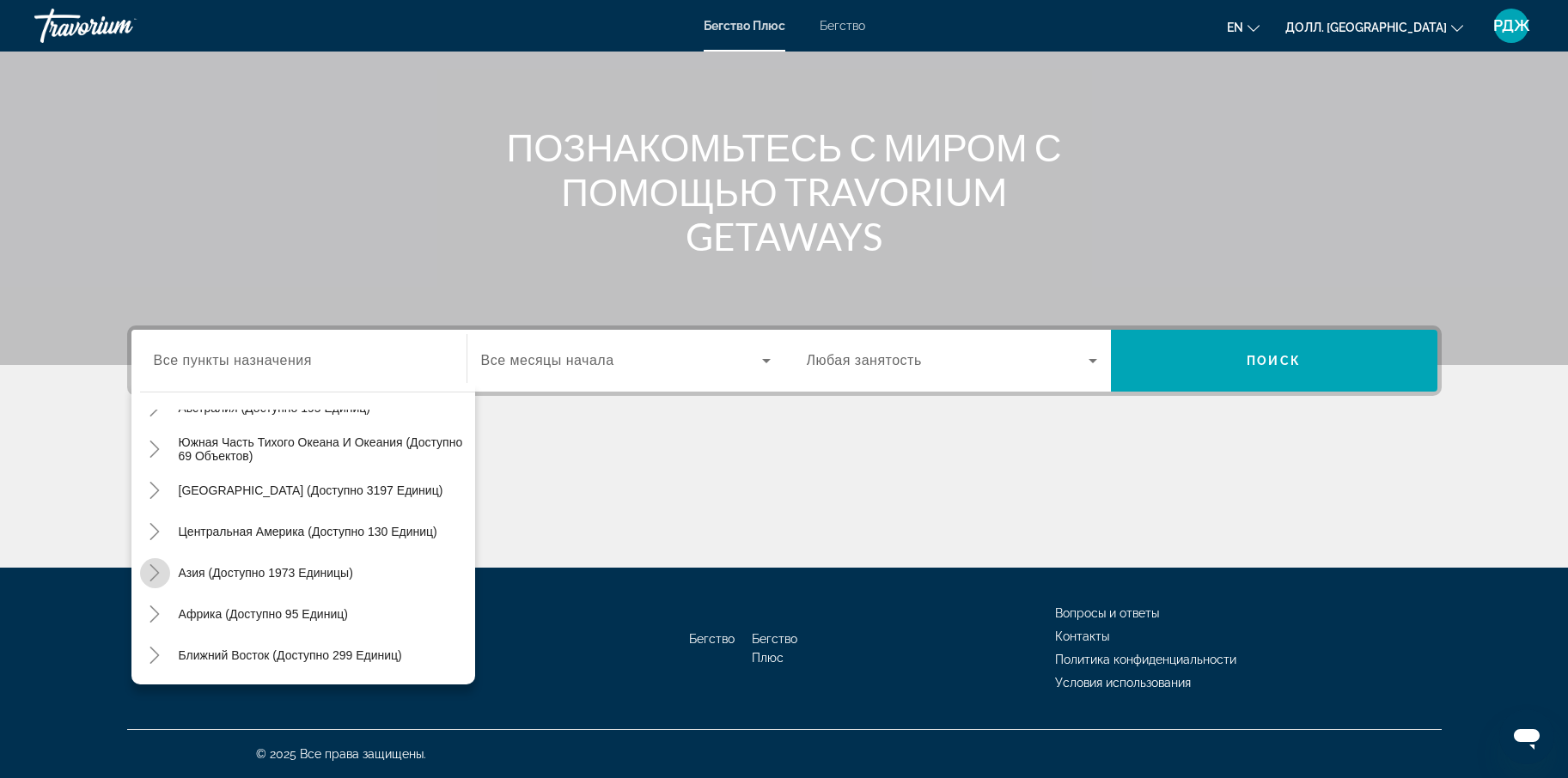
click at [145, 570] on mat-icon "Переключить на Азию (доступно 1973 устройства)" at bounding box center [155, 574] width 30 height 30
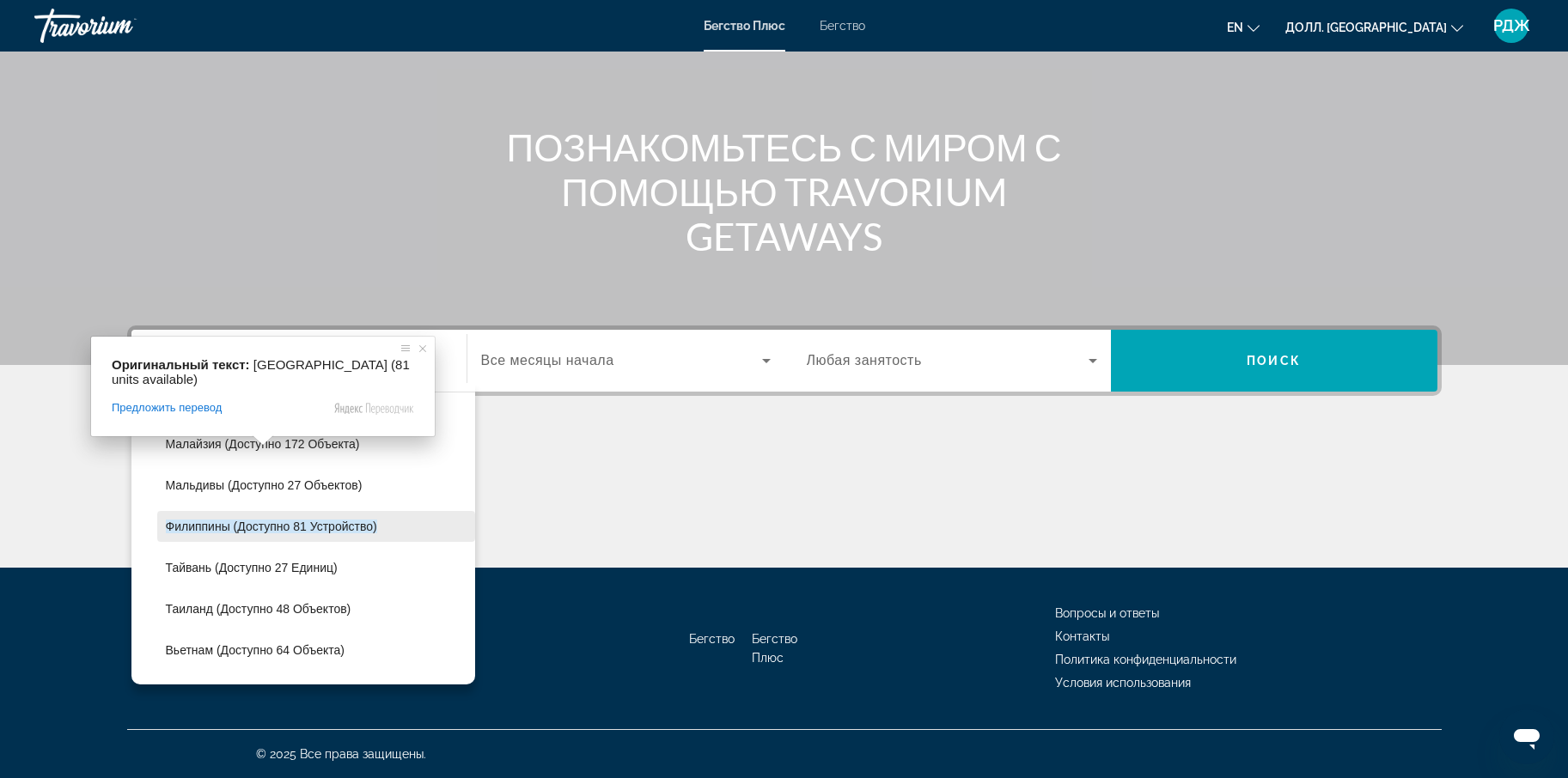
scroll to position [652, 0]
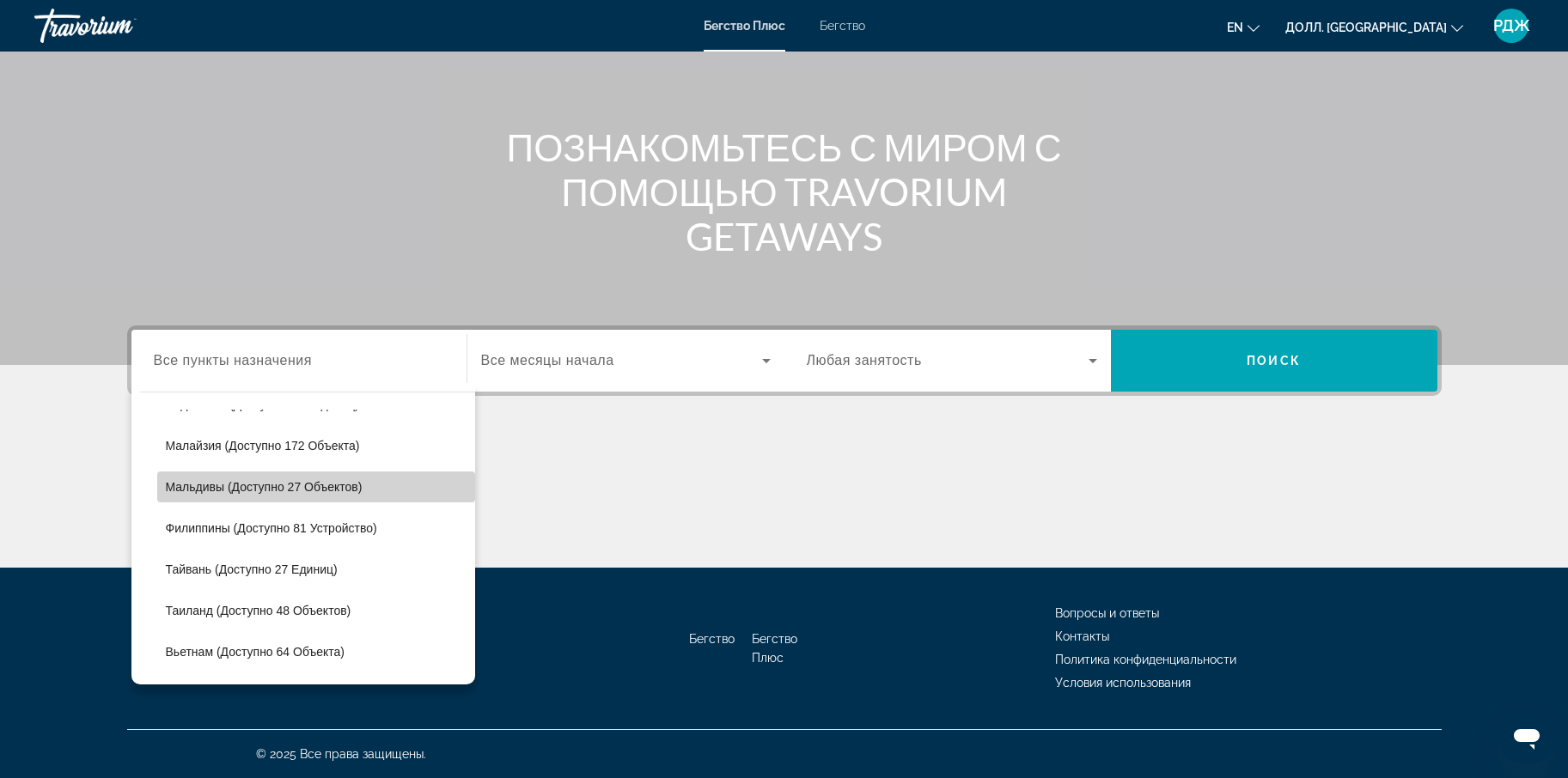
click at [391, 481] on span "Виджет поиска" at bounding box center [316, 486] width 318 height 41
type input "**********"
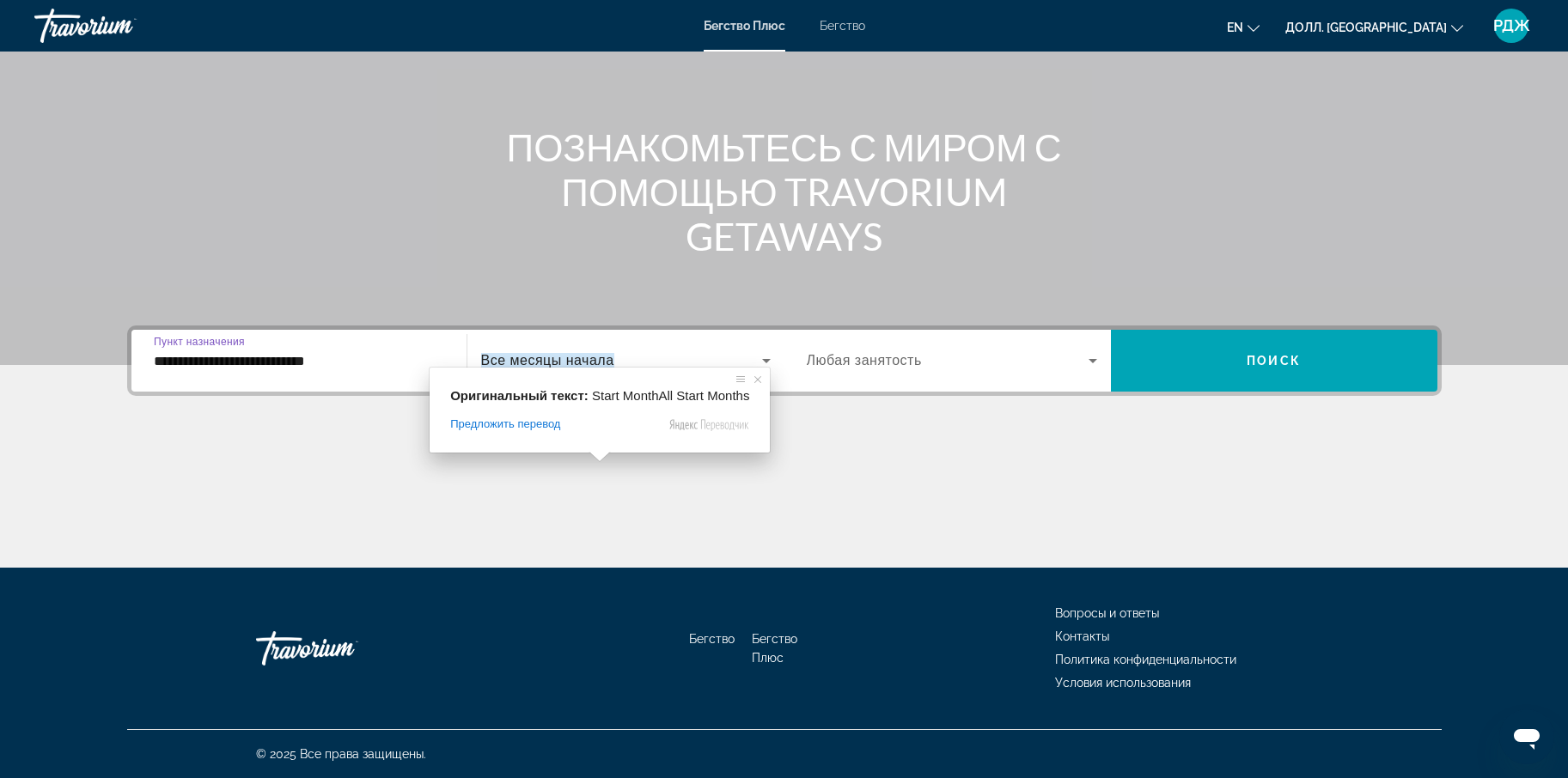
click at [599, 363] on ya-tr-span "Все месяцы начала" at bounding box center [548, 360] width 133 height 14
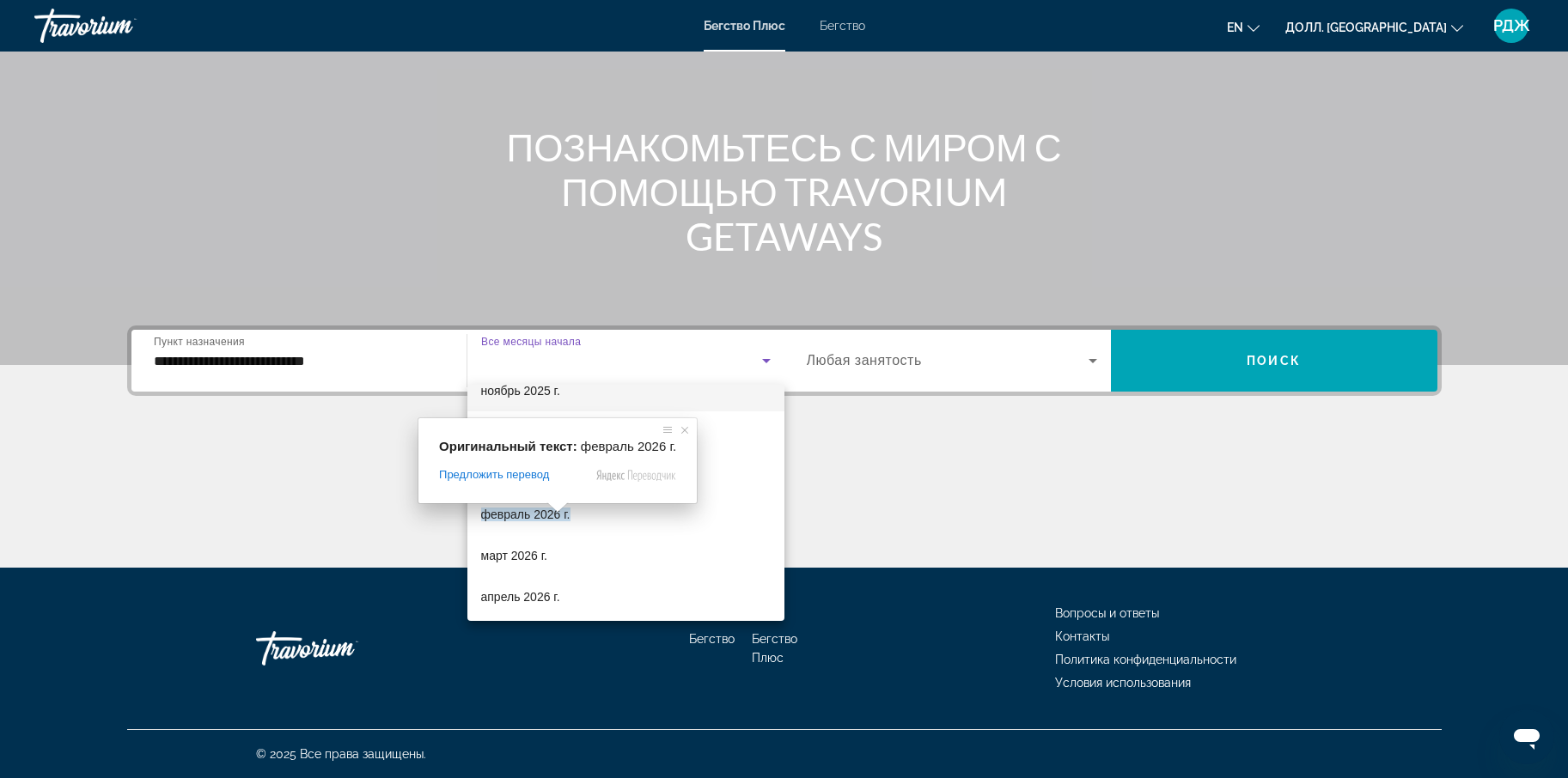
scroll to position [146, 0]
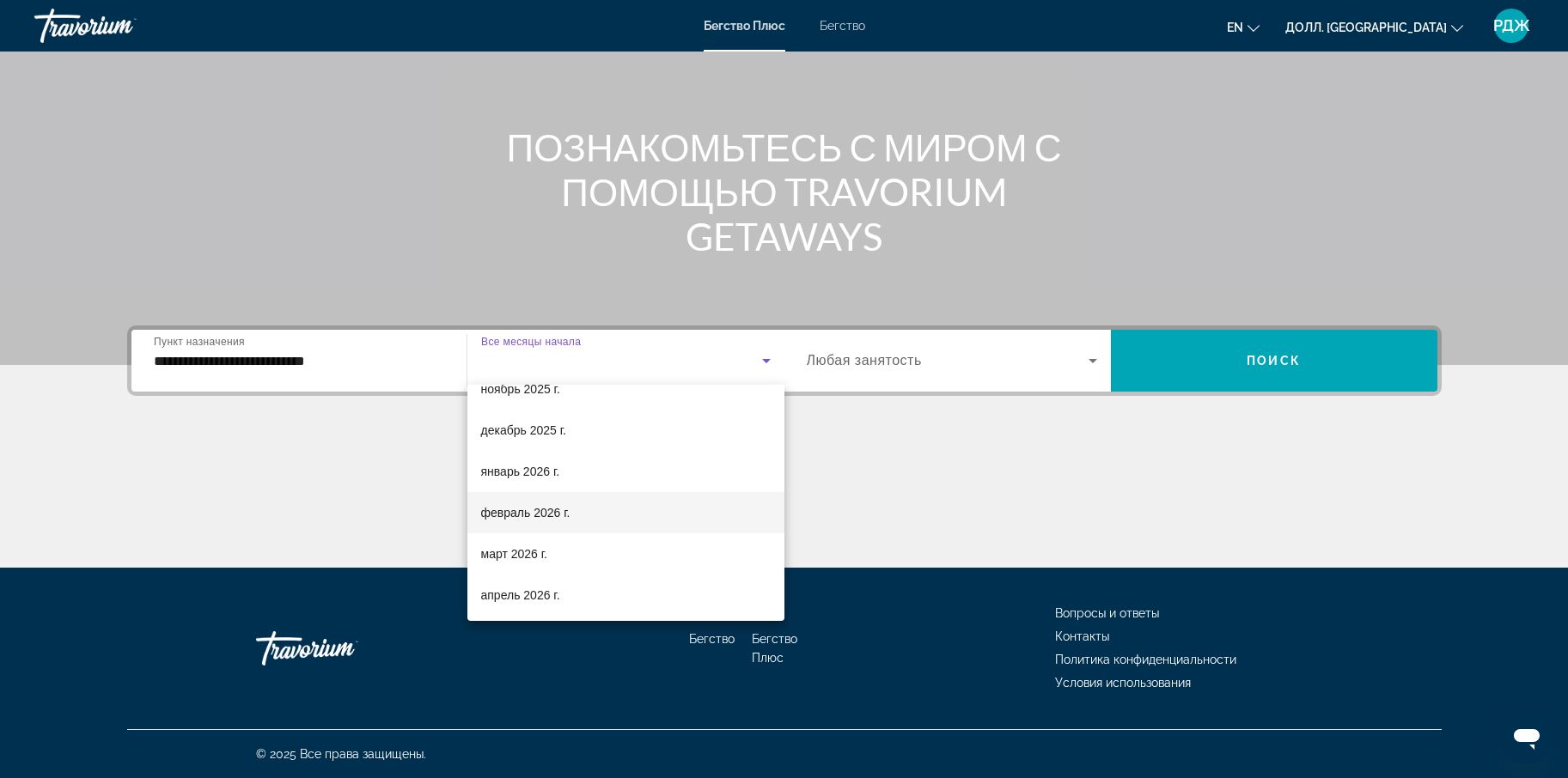
click at [607, 515] on mat-option "февраль 2026 г." at bounding box center [625, 512] width 317 height 41
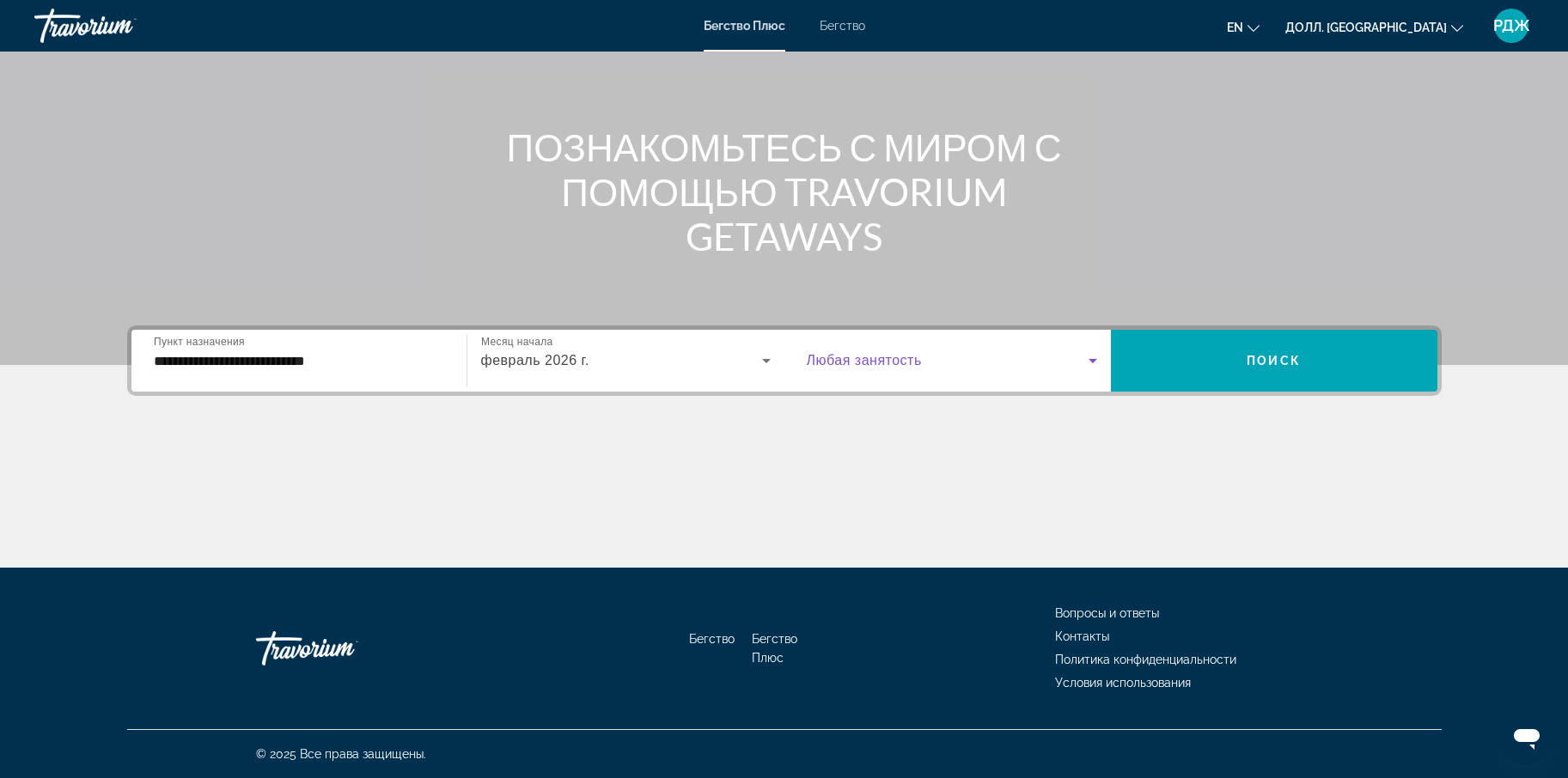
click at [1098, 363] on icon "Виджет поиска" at bounding box center [1093, 360] width 21 height 21
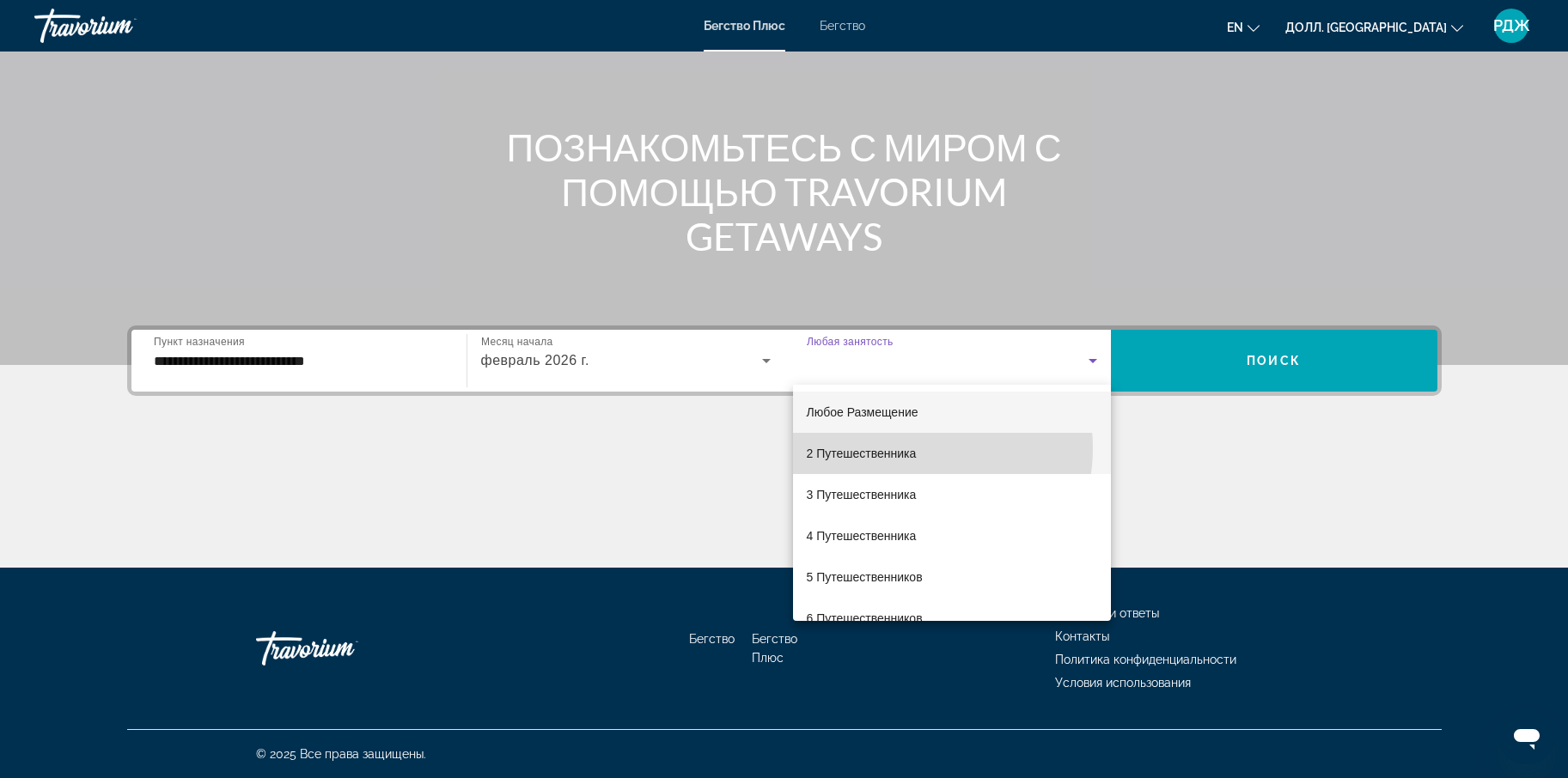
click at [919, 448] on mat-option "2 Путешественника" at bounding box center [952, 453] width 318 height 41
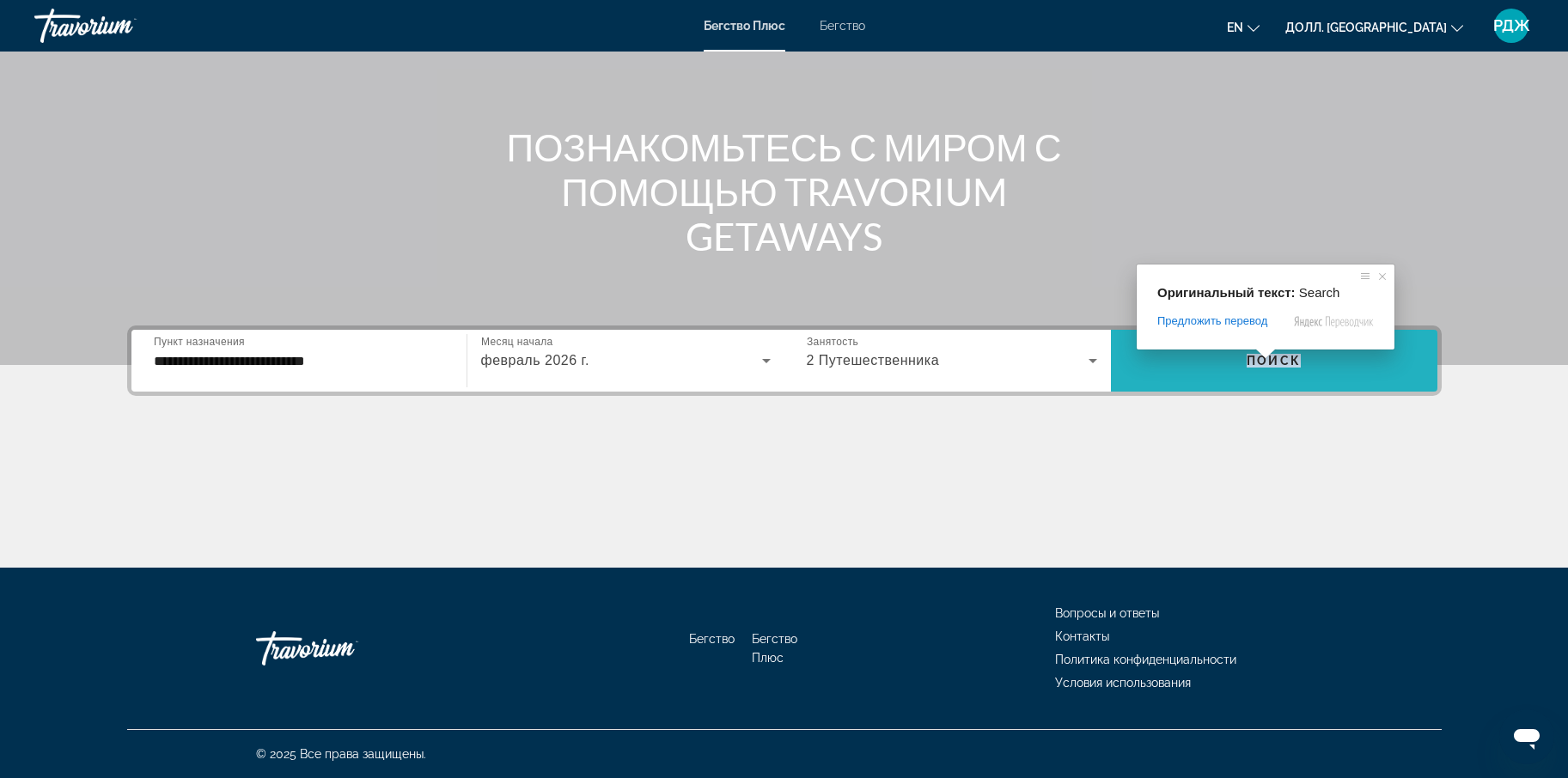
click at [1272, 364] on ya-tr-span "Поиск" at bounding box center [1273, 360] width 54 height 13
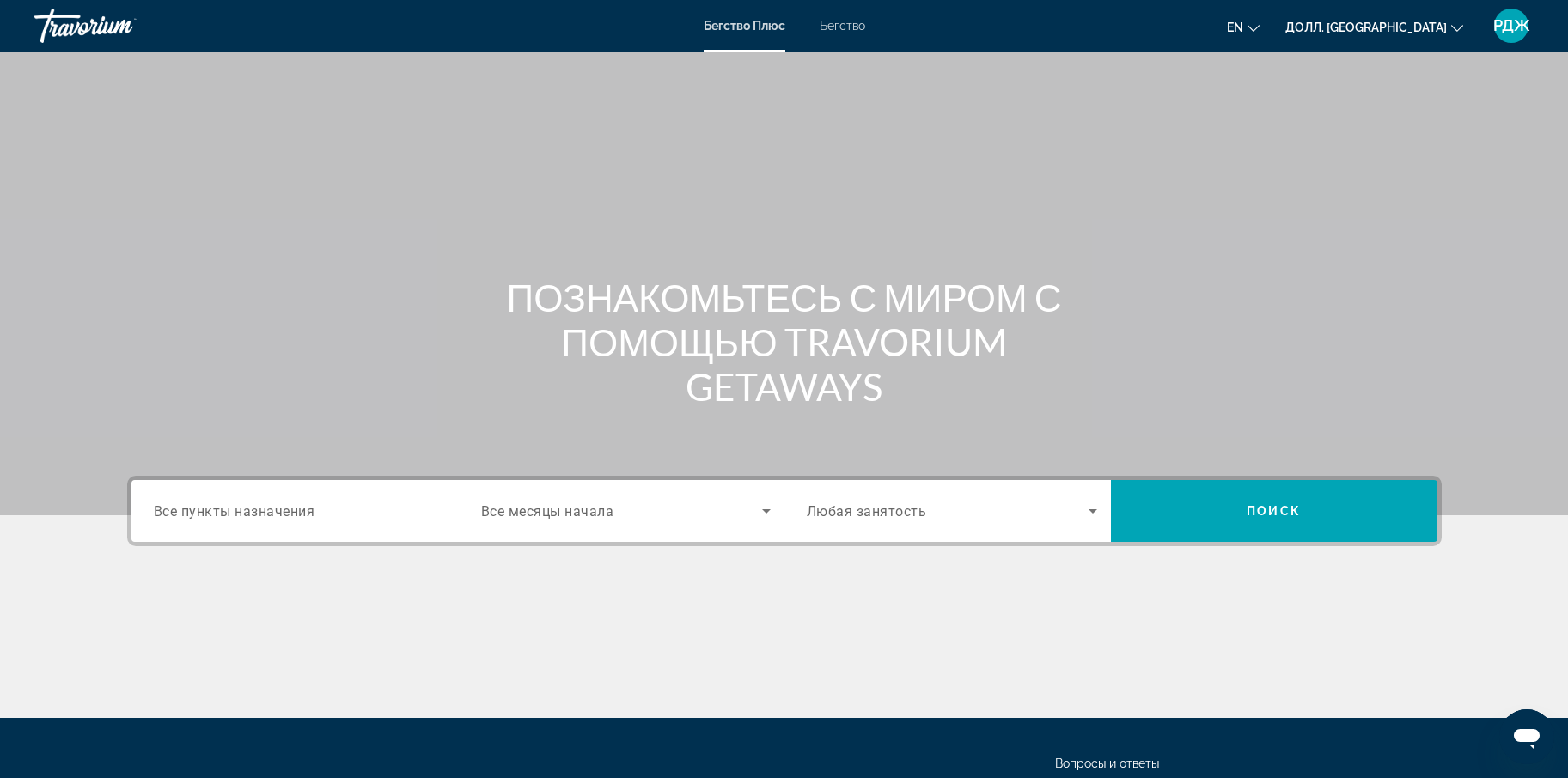
click at [216, 515] on ya-tr-span "Все пункты назначения" at bounding box center [235, 510] width 162 height 16
click at [216, 515] on input "Пункт назначения Все пункты назначения" at bounding box center [299, 512] width 290 height 21
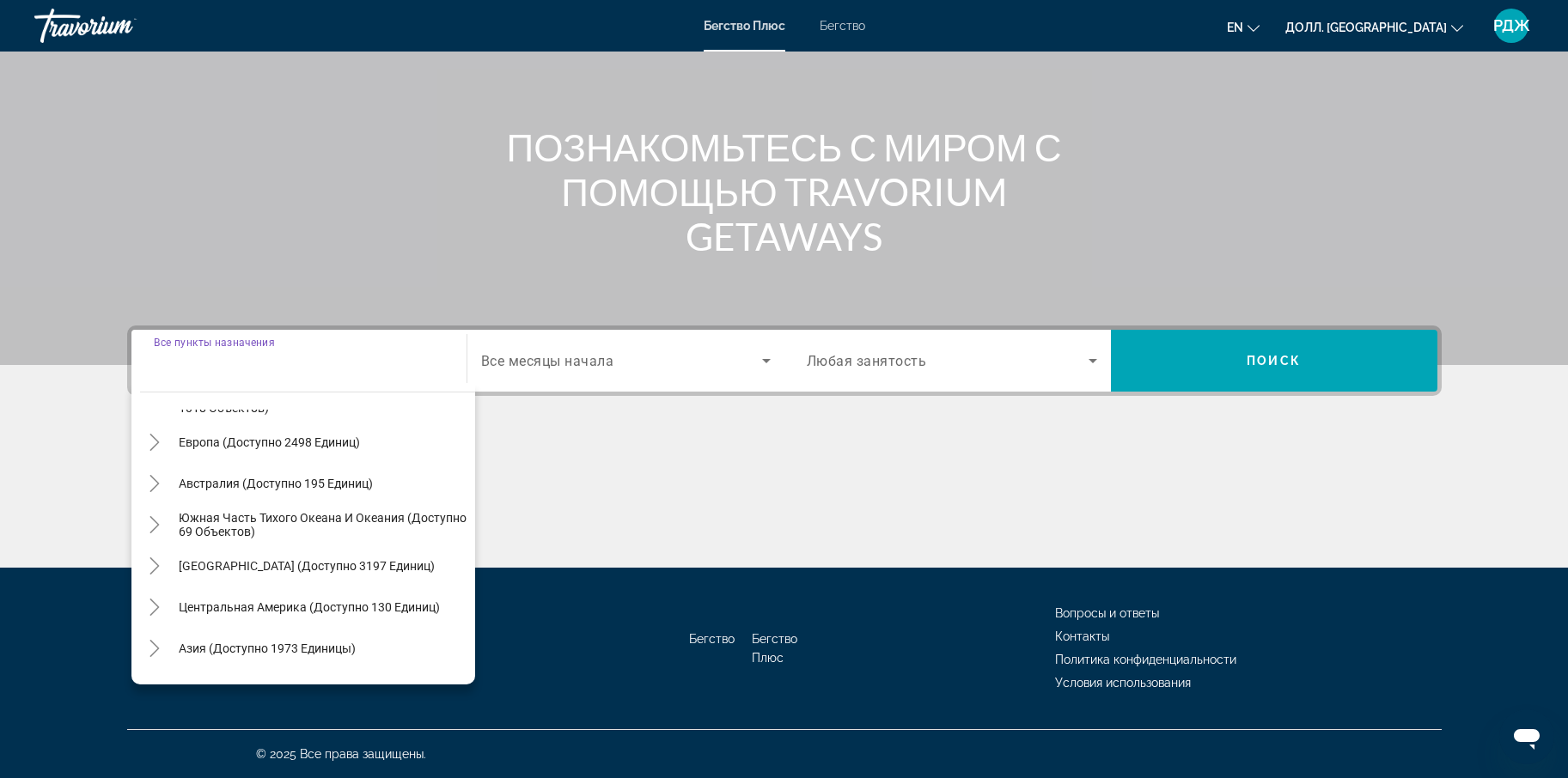
scroll to position [239, 0]
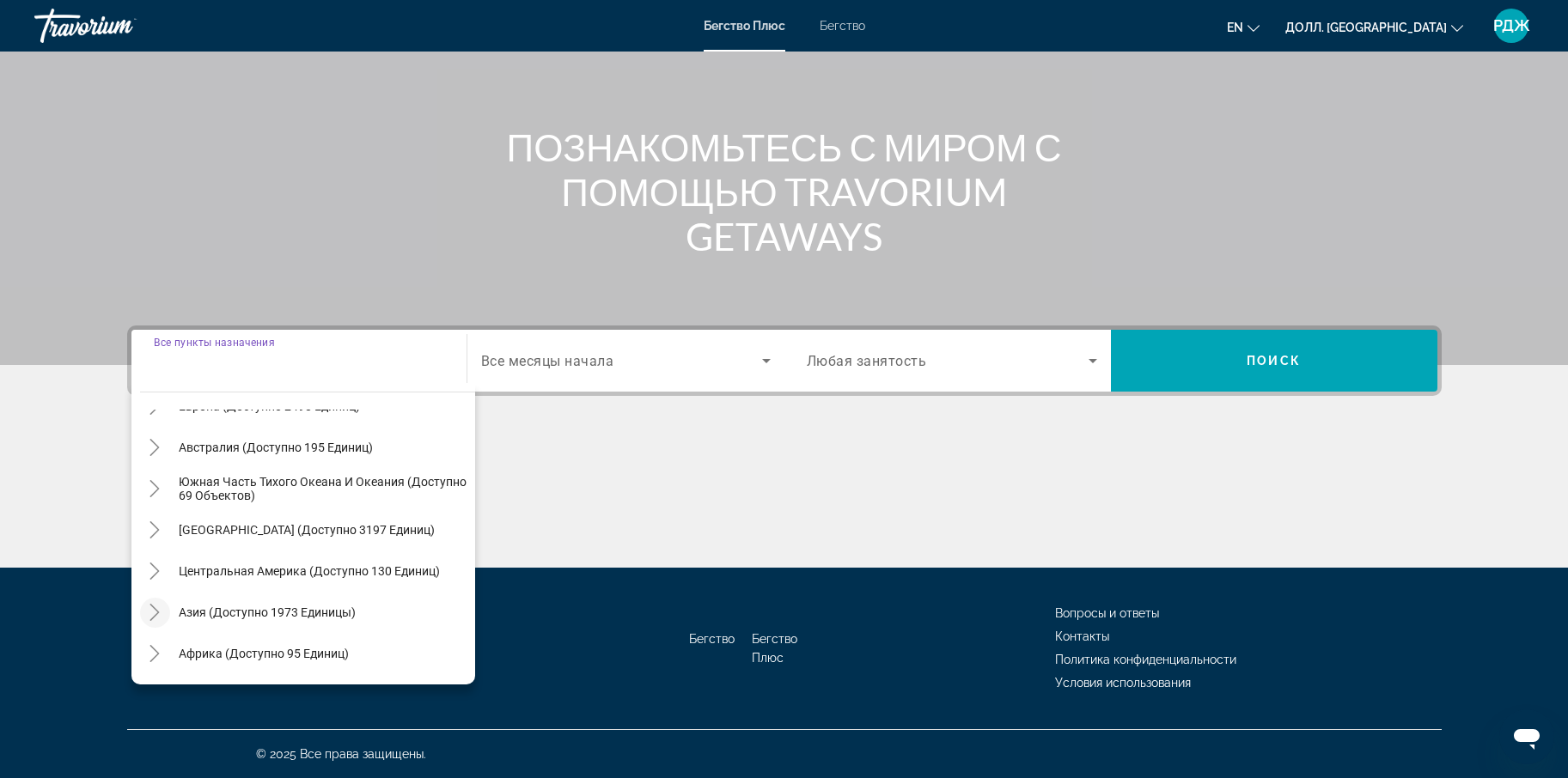
click at [151, 617] on icon "Переключить на Азию (доступно 1973 устройства)" at bounding box center [155, 613] width 17 height 17
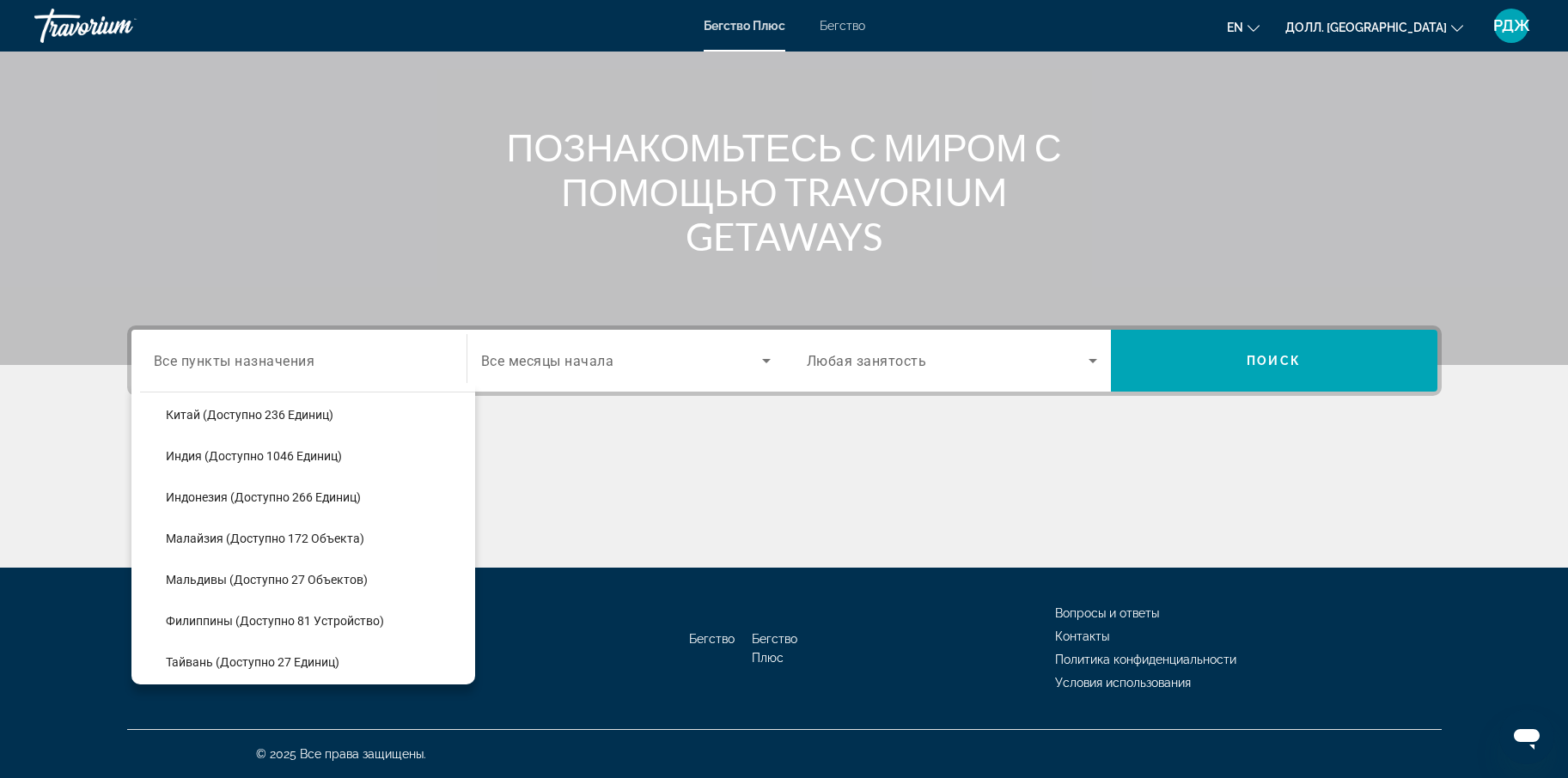
scroll to position [561, 0]
click at [385, 576] on span "Виджет поиска" at bounding box center [316, 578] width 318 height 41
type input "**********"
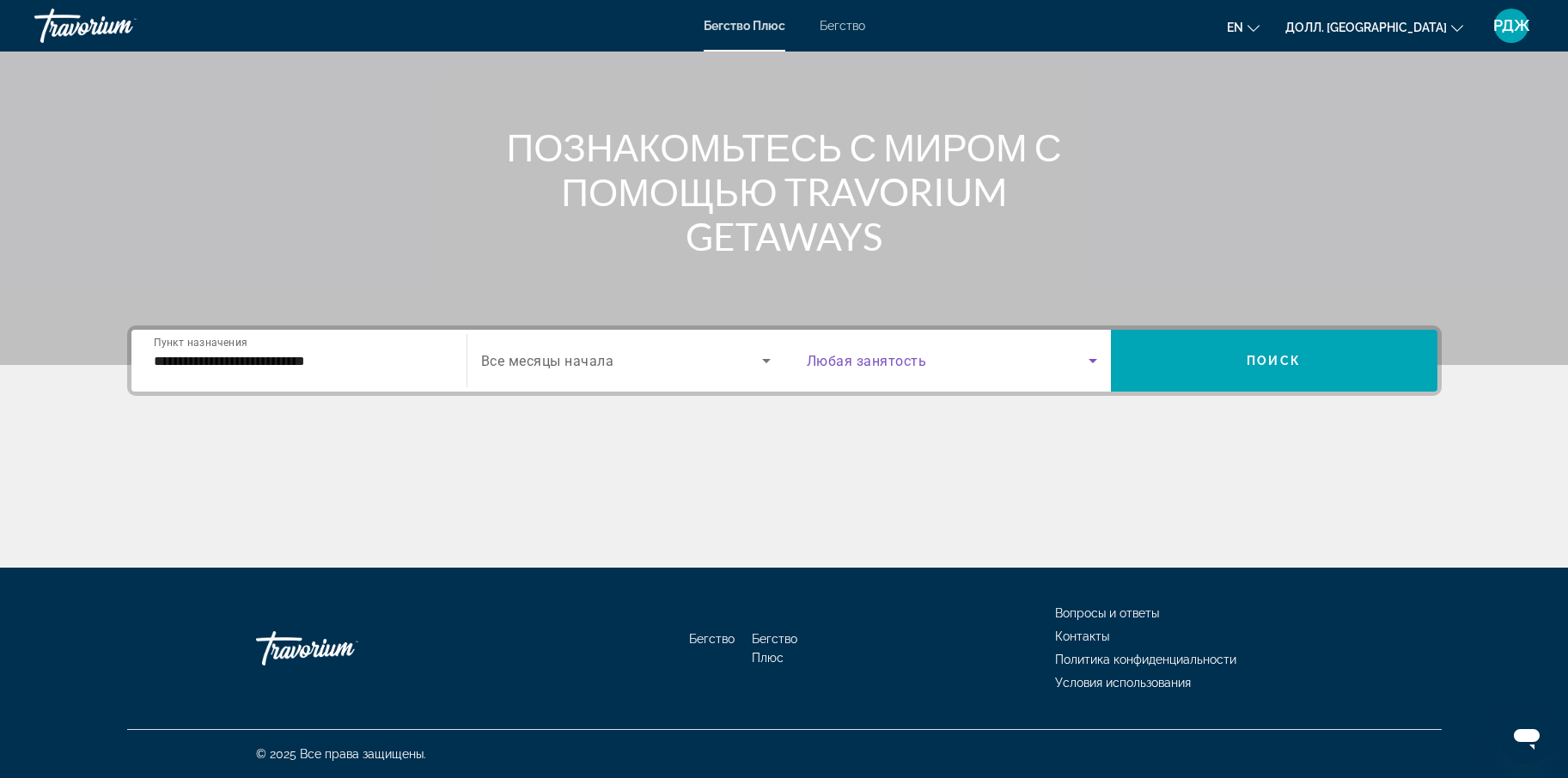
click at [1093, 359] on icon "Виджет поиска" at bounding box center [1093, 360] width 21 height 21
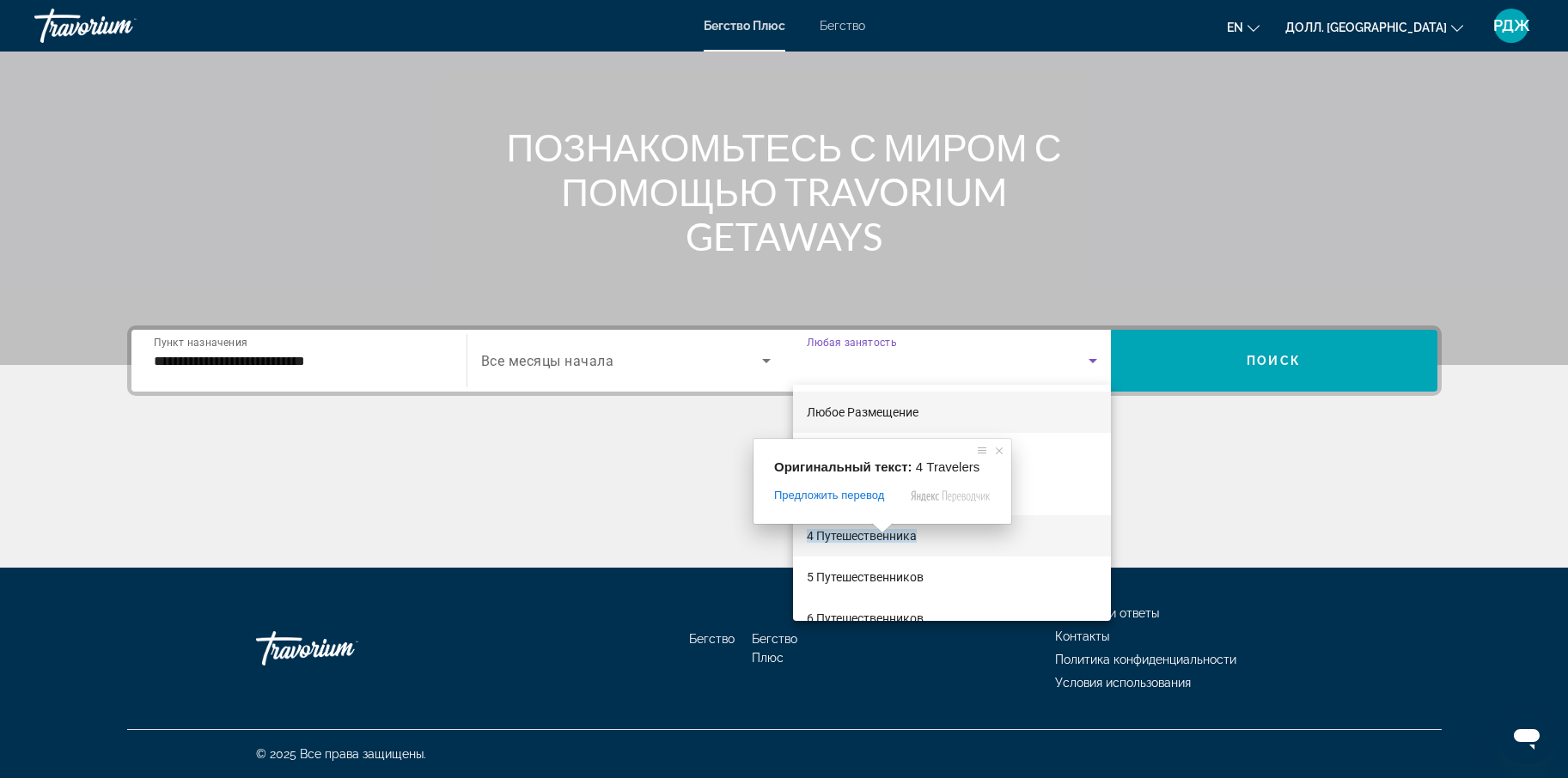
click at [882, 534] on span at bounding box center [882, 528] width 22 height 10
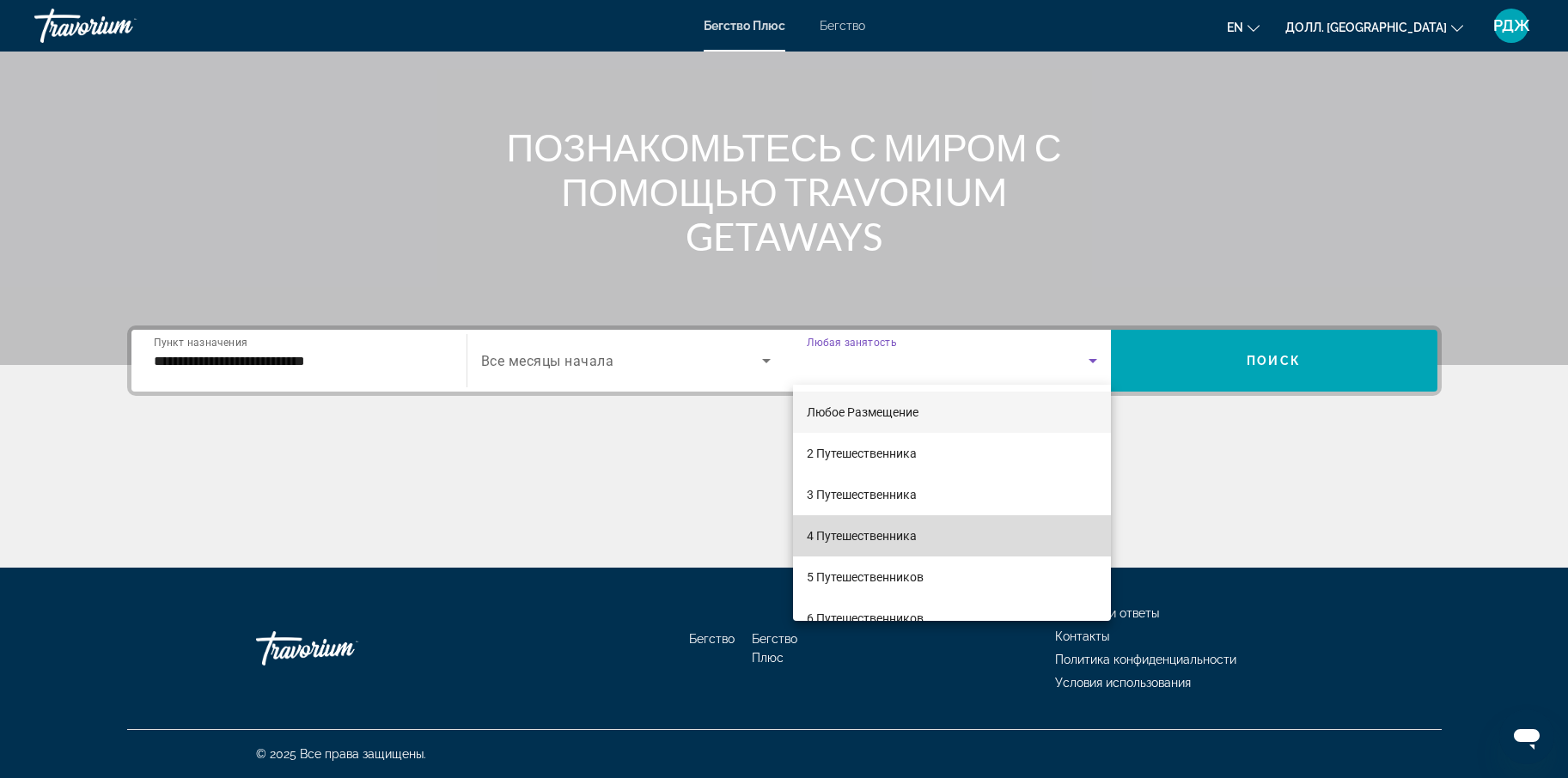
click at [976, 540] on mat-option "4 Путешественника" at bounding box center [952, 535] width 318 height 41
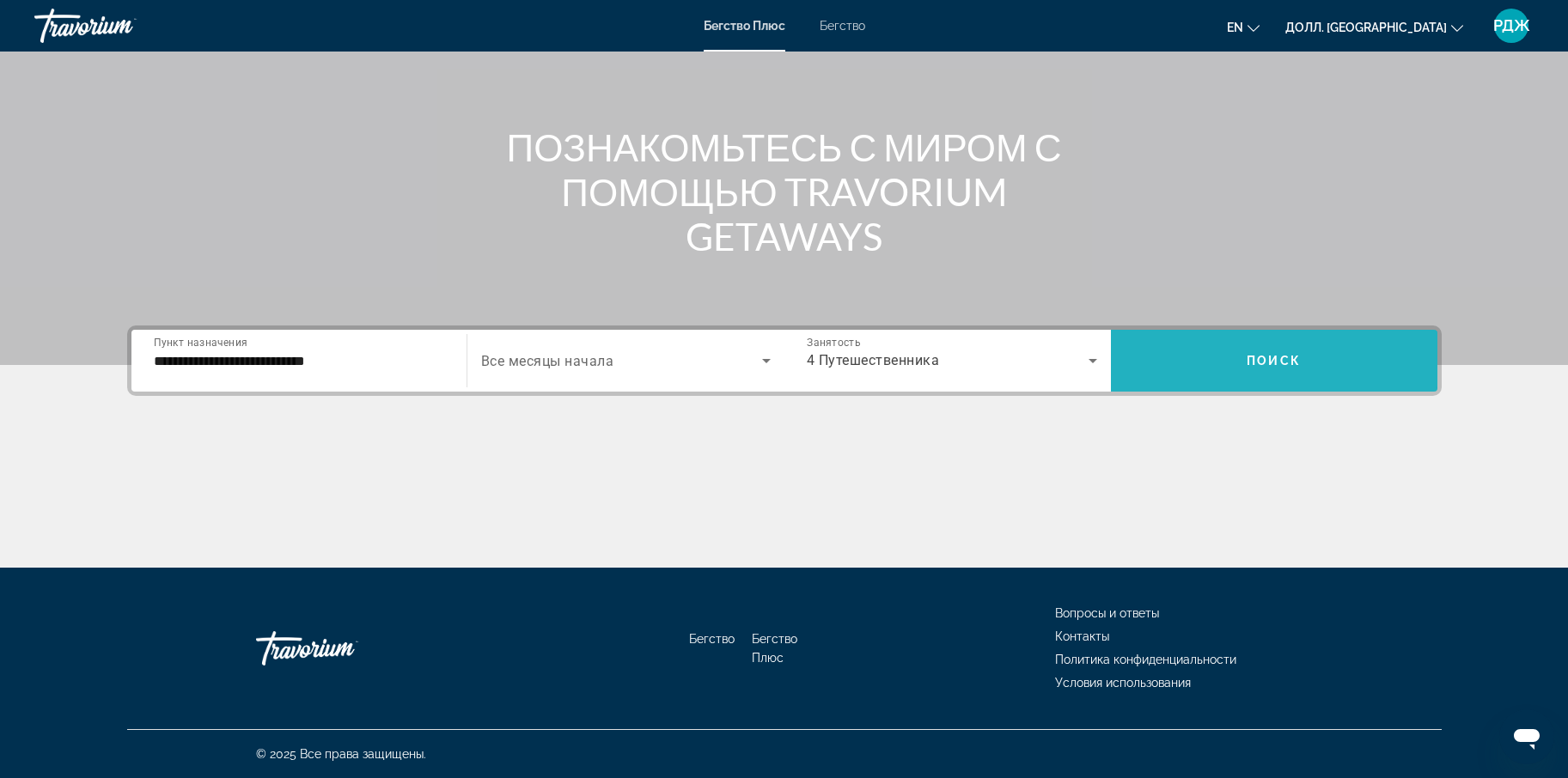
click at [1240, 360] on span "Виджет поиска" at bounding box center [1274, 360] width 326 height 41
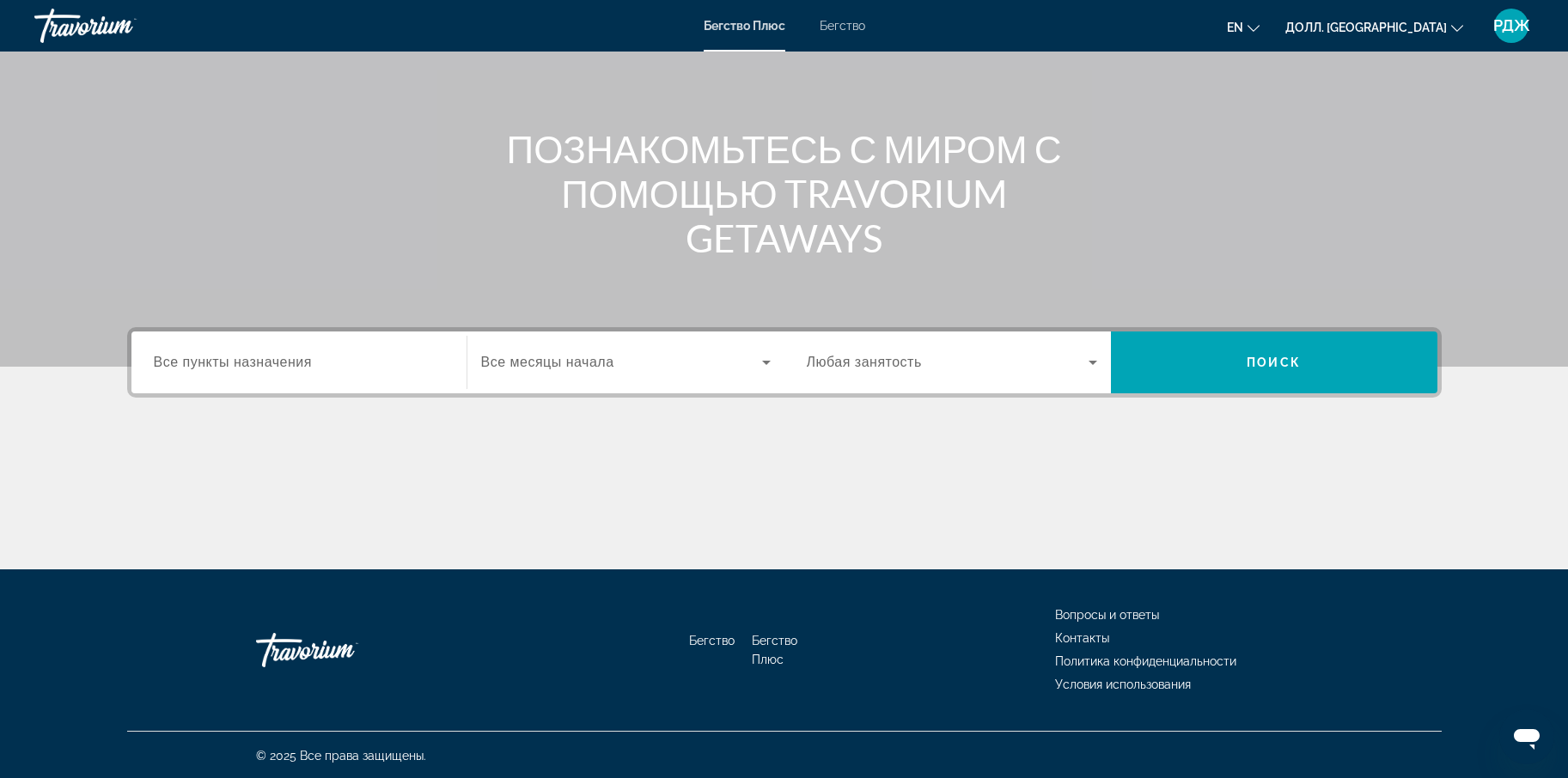
scroll to position [150, 0]
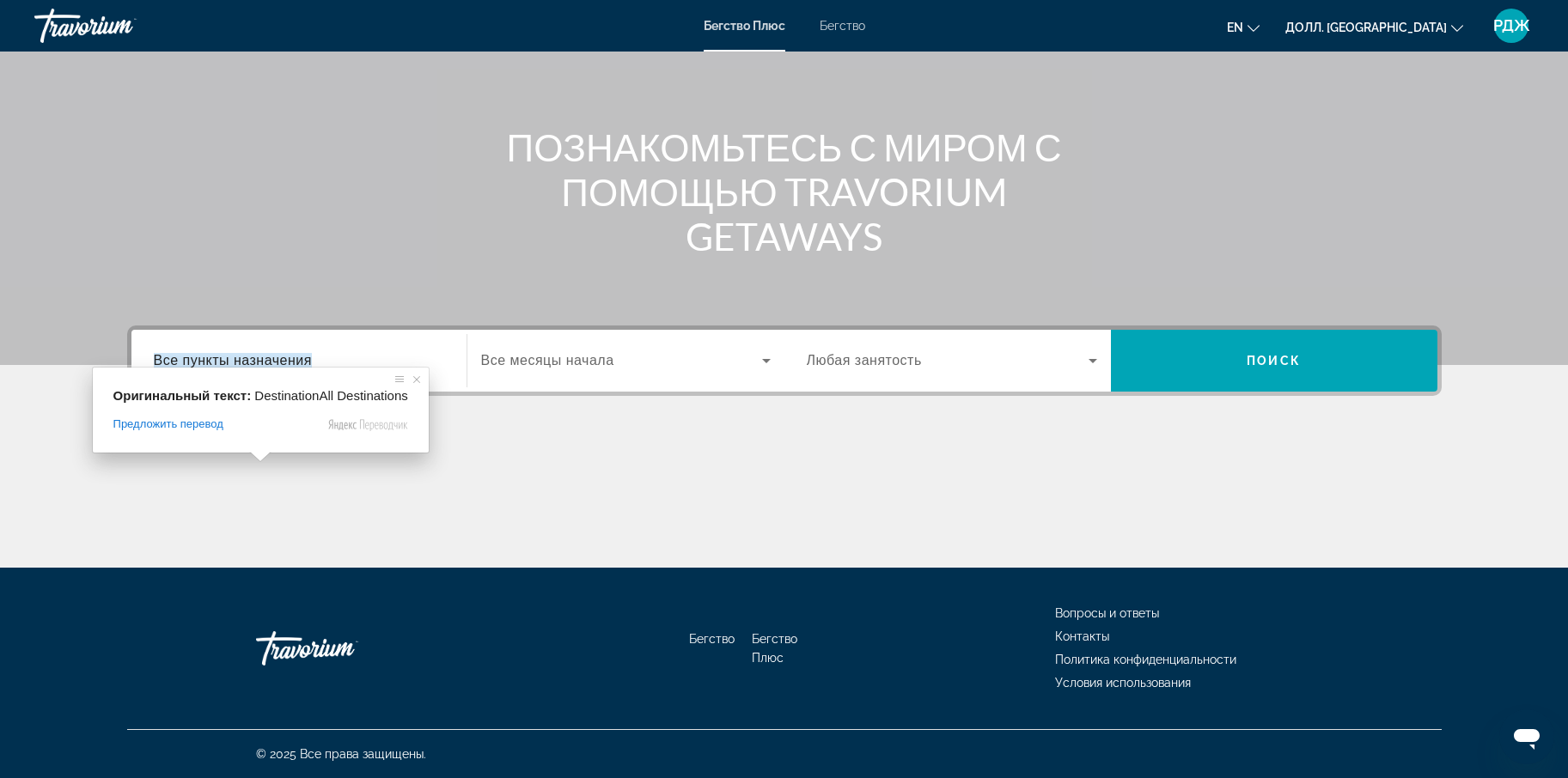
click at [248, 360] on ya-tr-span "Все пункты назначения" at bounding box center [233, 360] width 158 height 14
click at [248, 360] on input "Пункт назначения Все пункты назначения" at bounding box center [299, 361] width 290 height 21
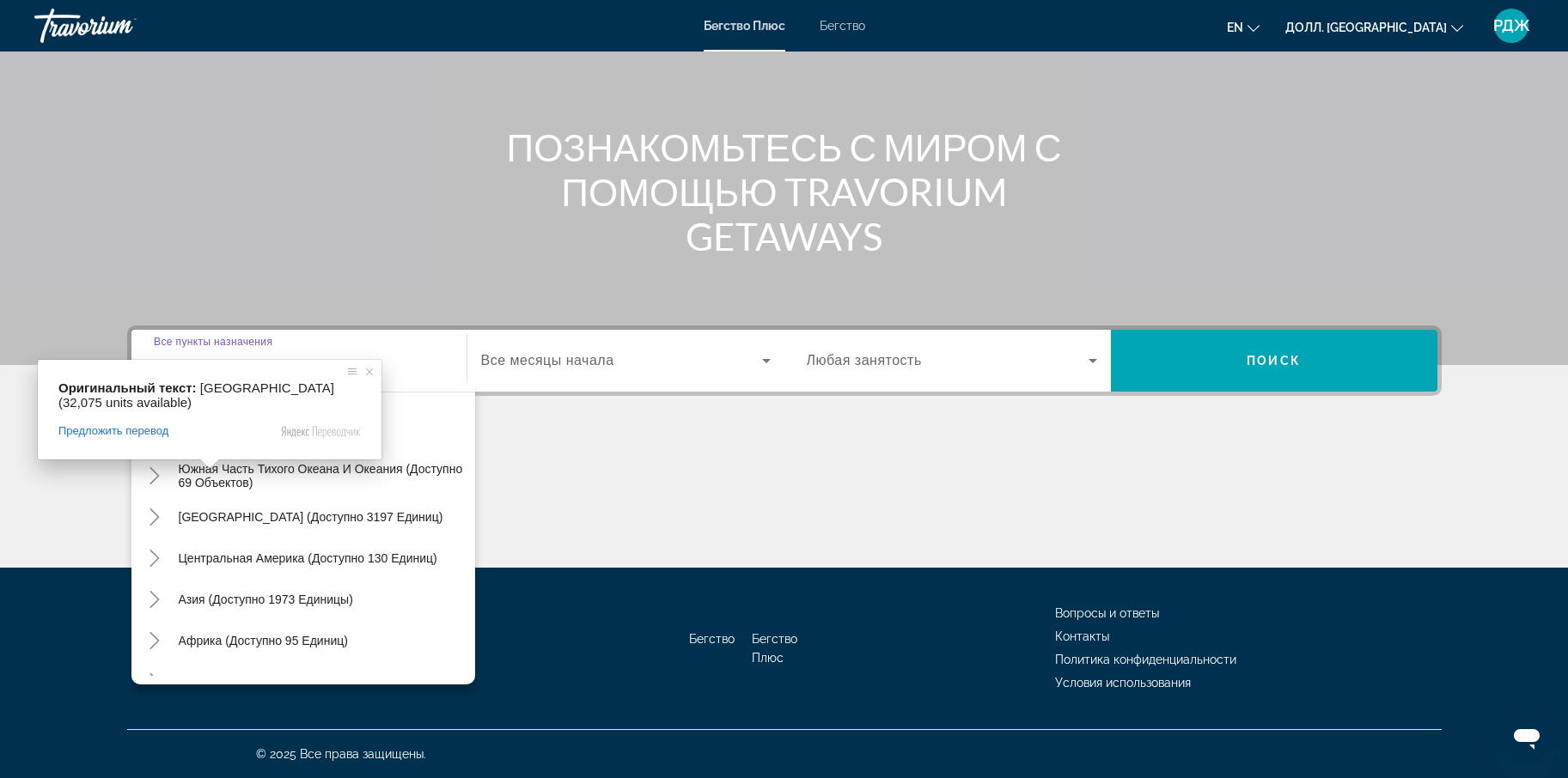
scroll to position [279, 0]
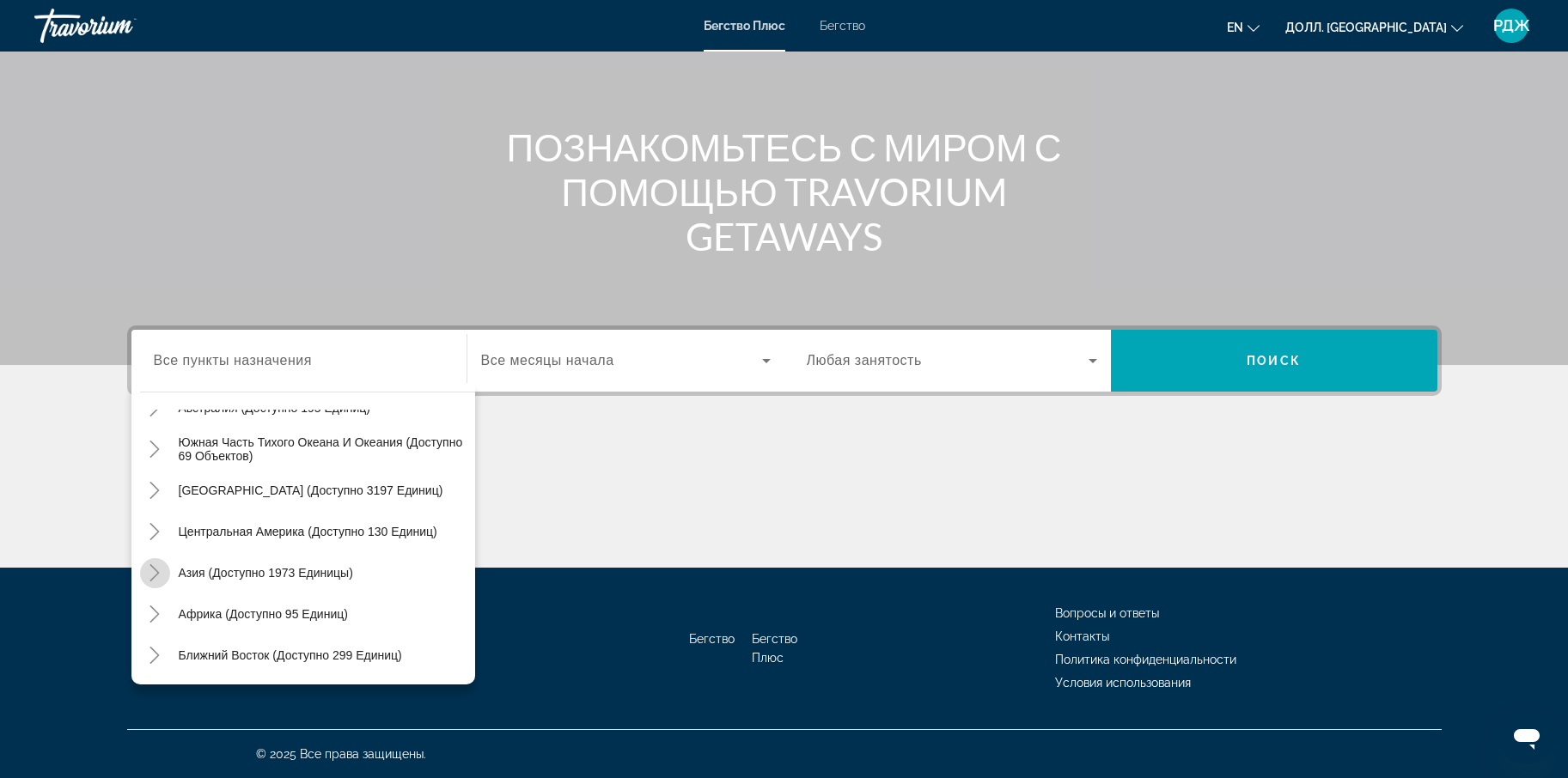
click at [154, 572] on icon "Переключить на Азию (доступно 1973 устройства)" at bounding box center [155, 573] width 17 height 17
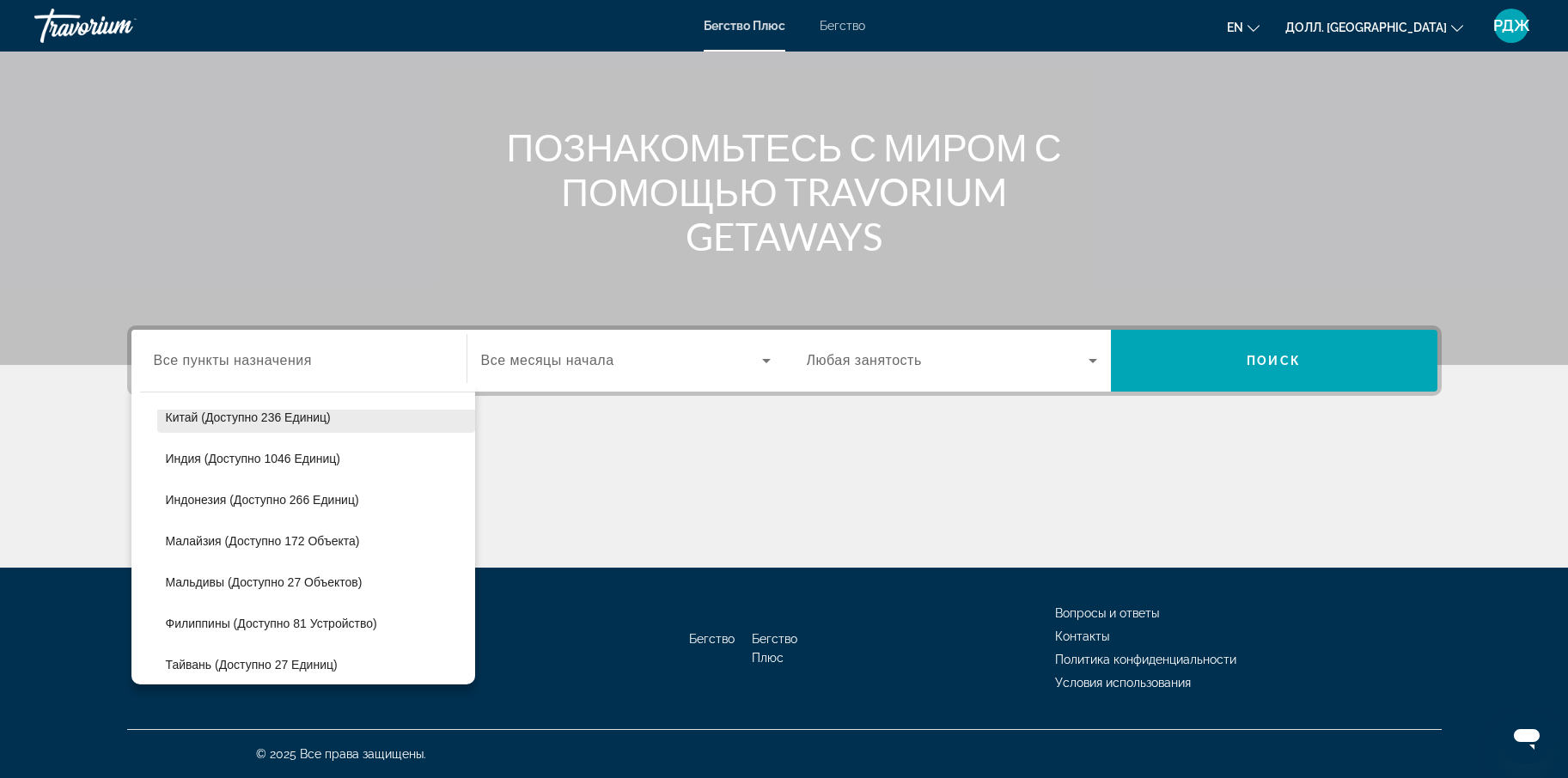
scroll to position [562, 0]
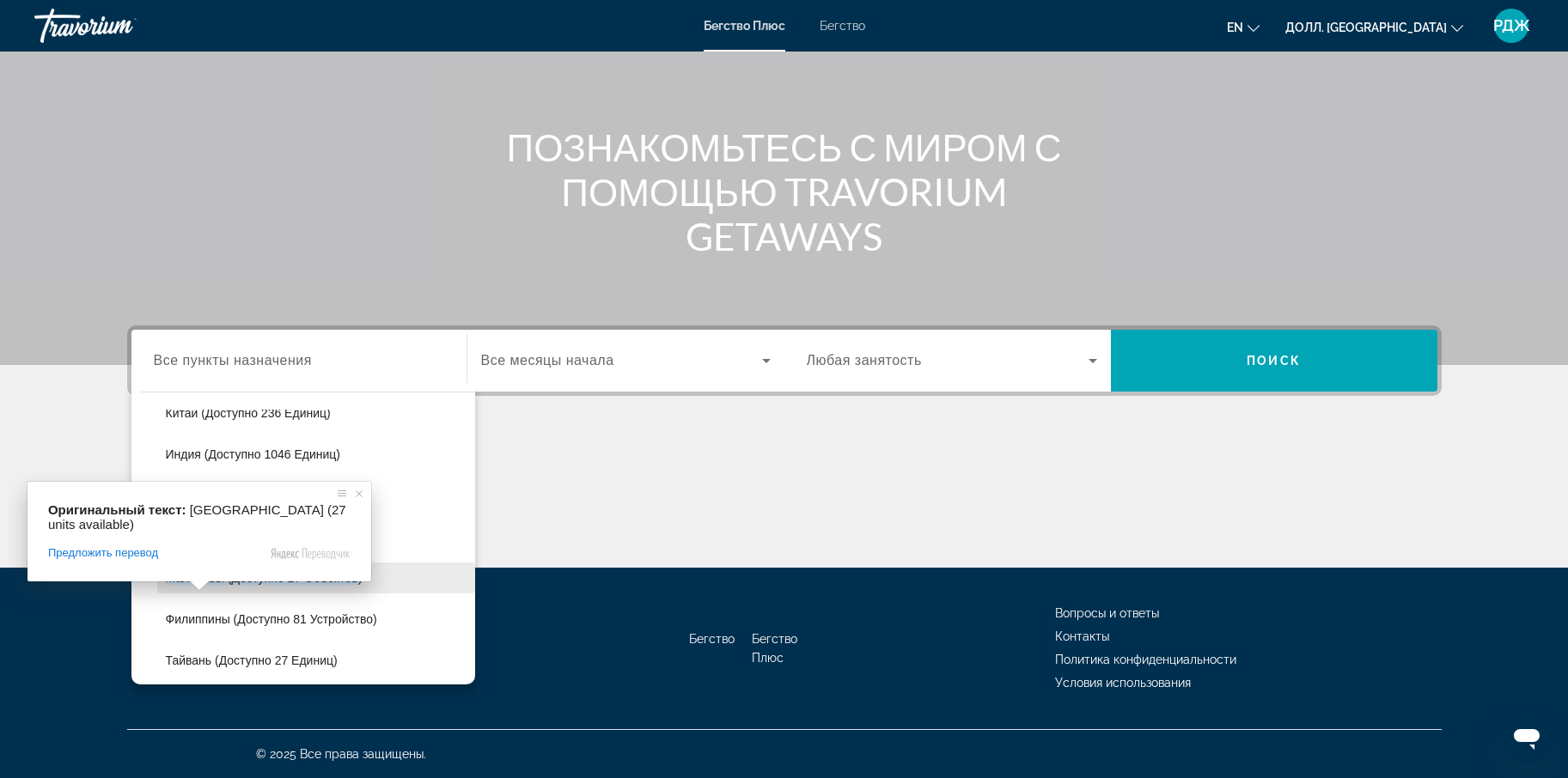
click at [197, 581] on ya-tr-span "Мальдивы (доступно 27 объектов)" at bounding box center [264, 578] width 197 height 13
type input "**********"
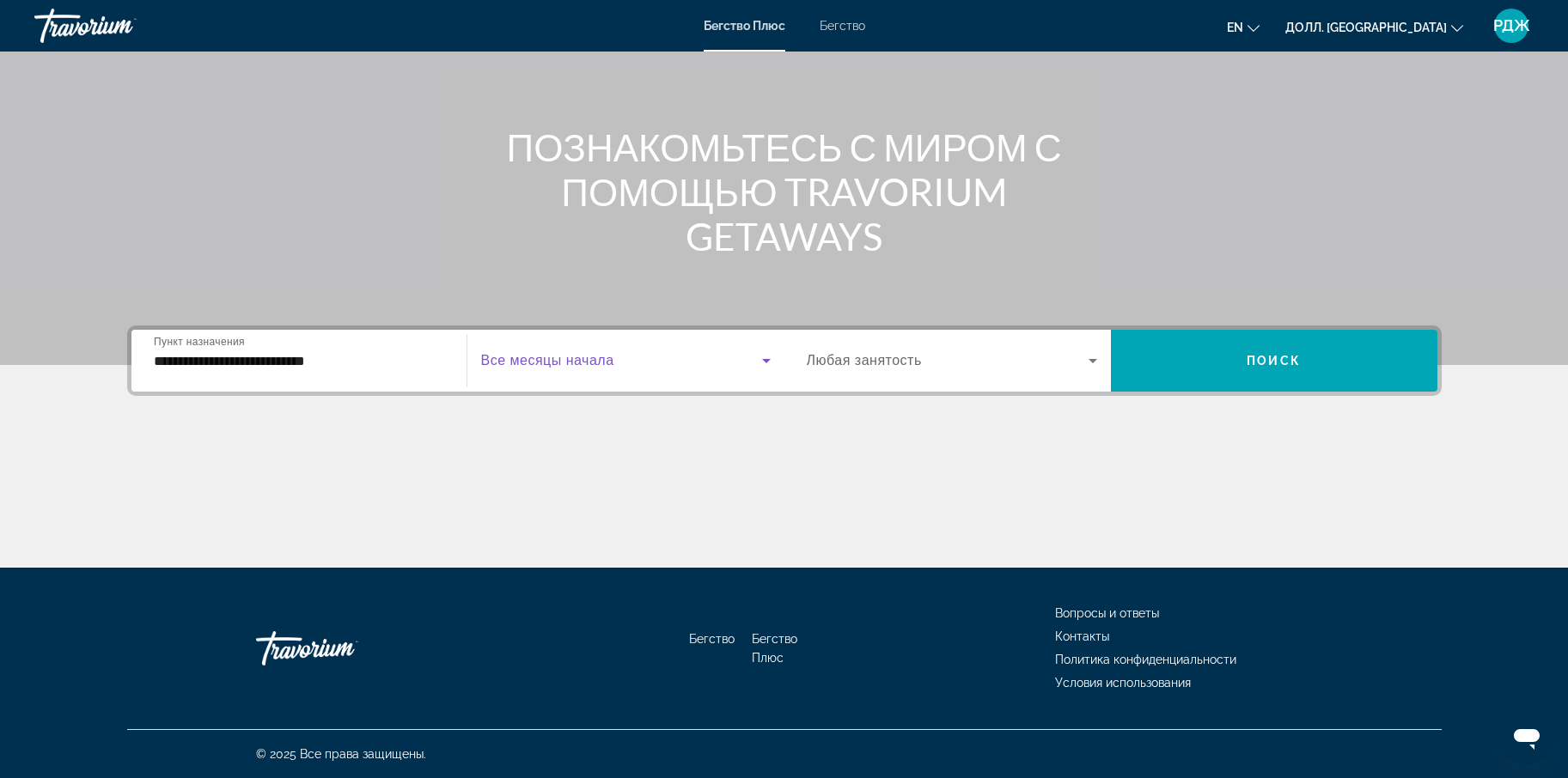
click at [765, 360] on icon "Виджет поиска" at bounding box center [766, 360] width 9 height 5
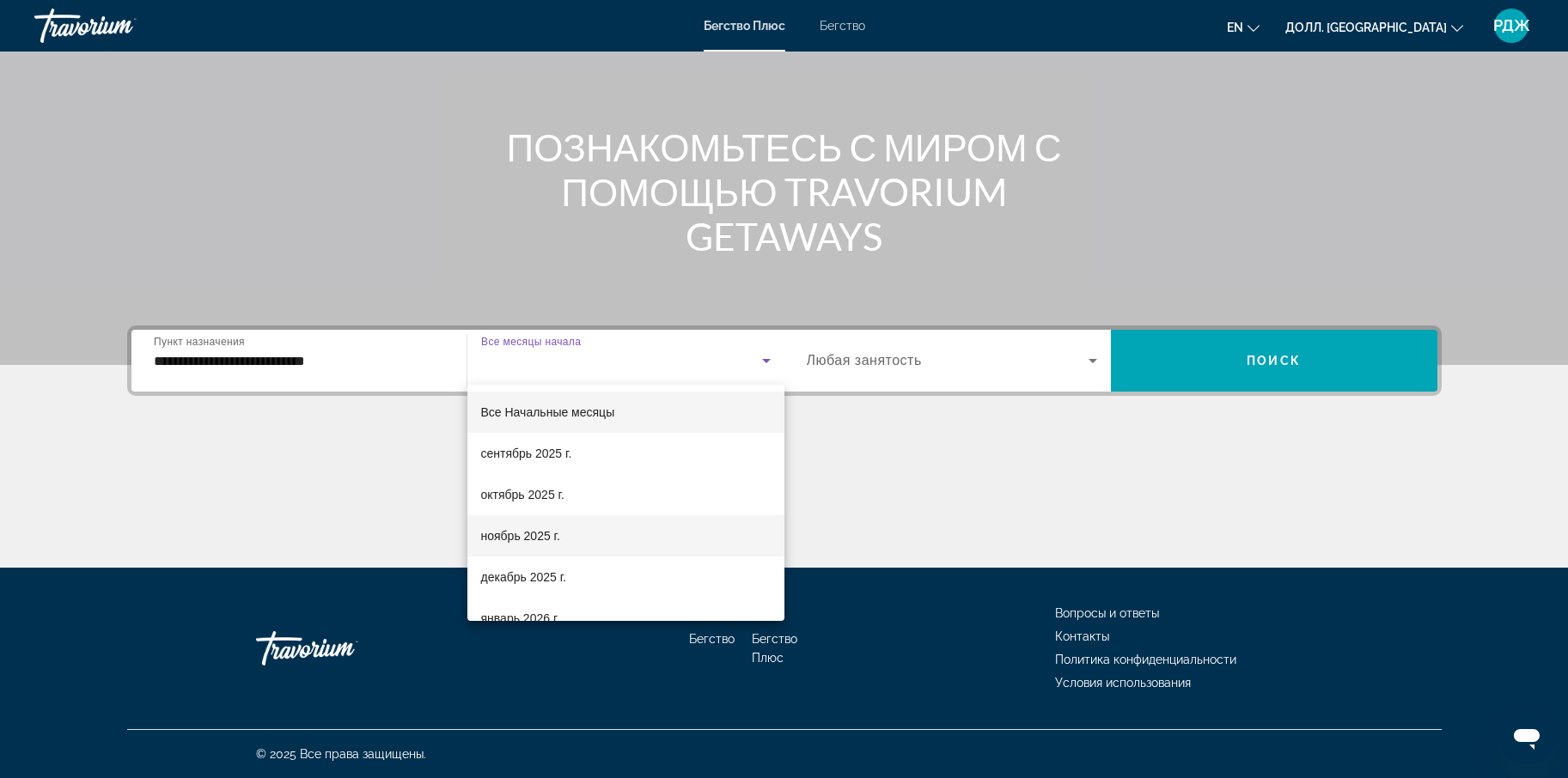
click at [574, 530] on mat-option "ноябрь 2025 г." at bounding box center [625, 535] width 317 height 41
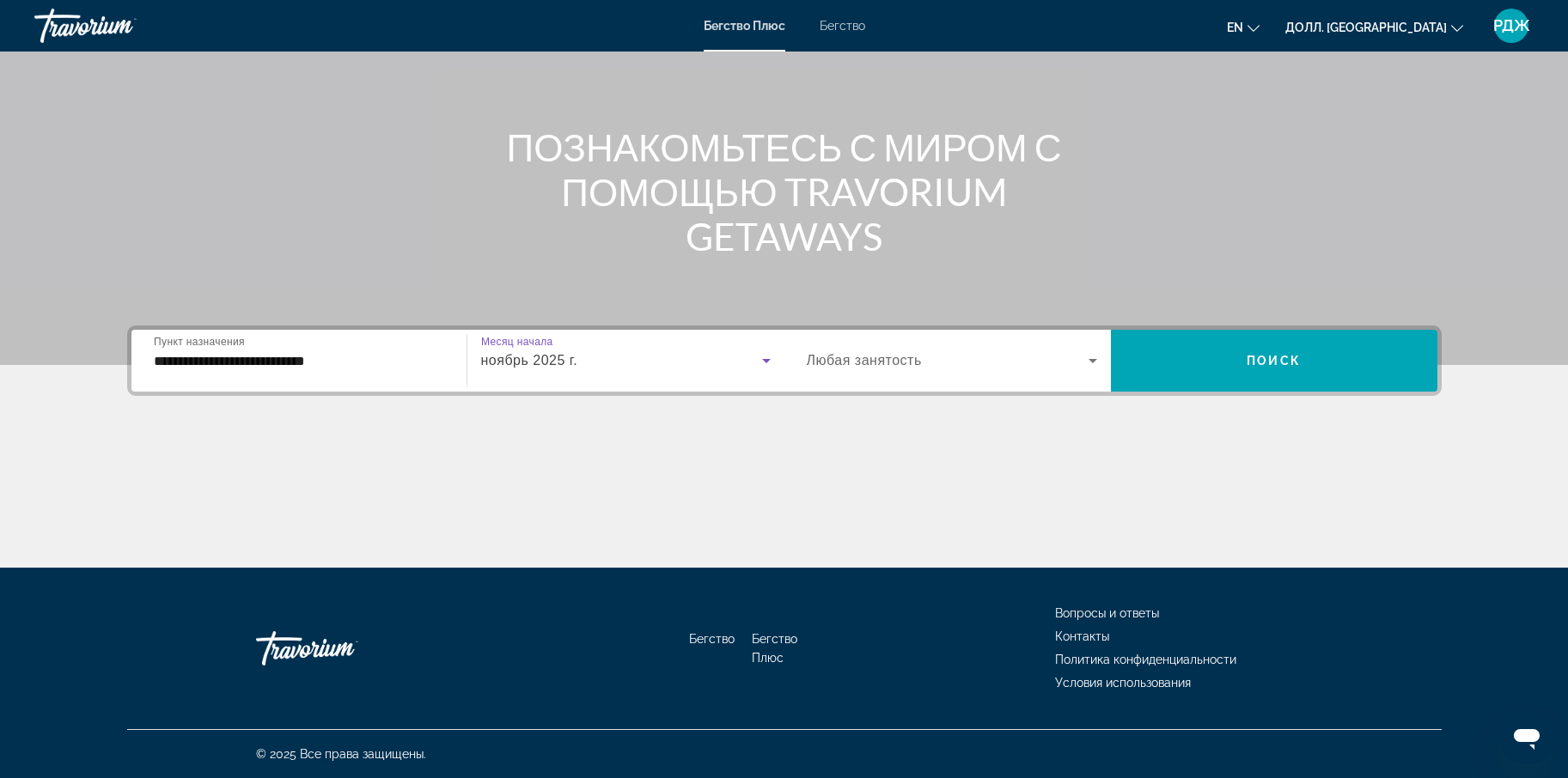
click at [1091, 355] on icon "Виджет поиска" at bounding box center [1093, 360] width 21 height 21
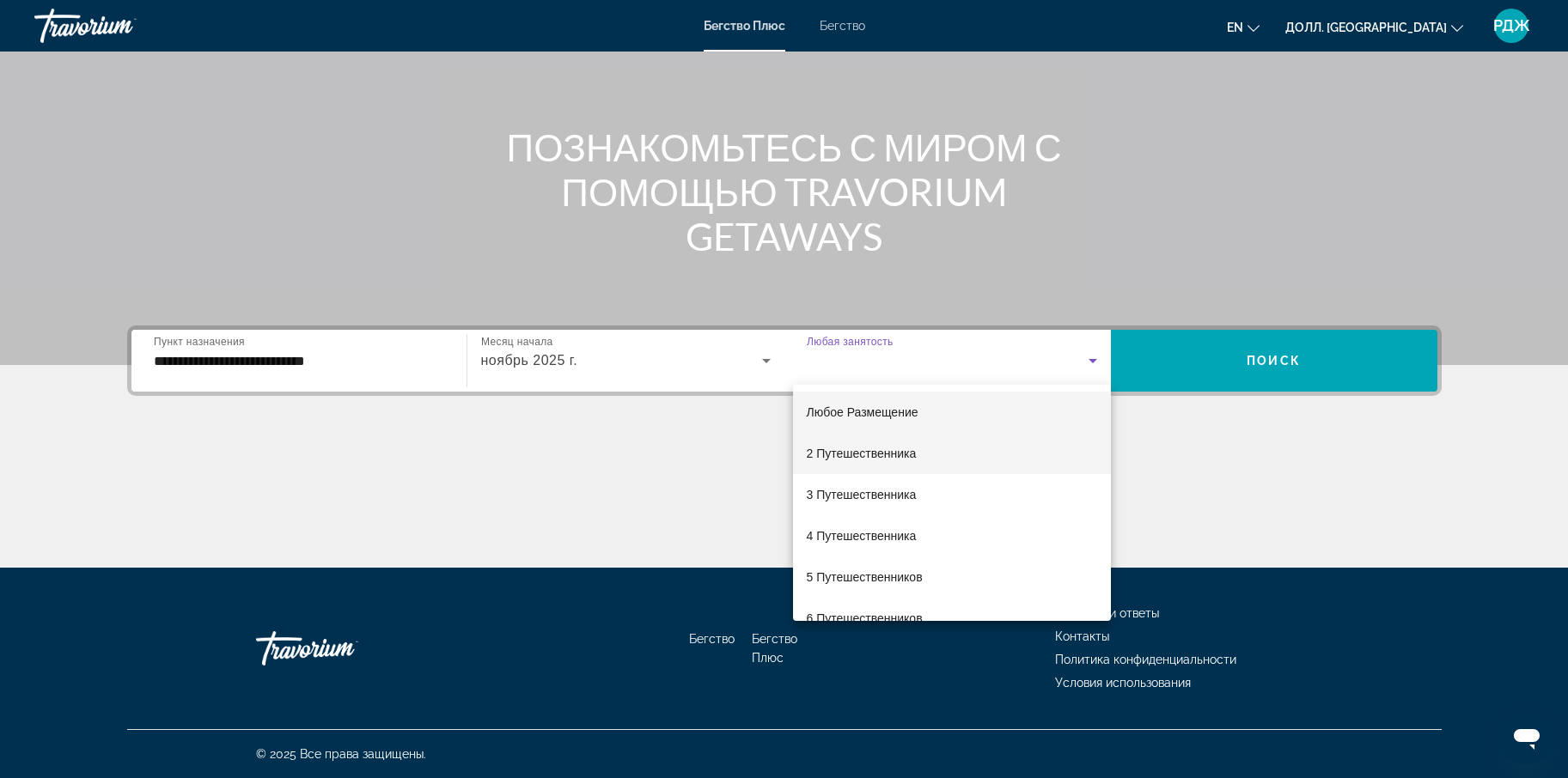
click at [917, 453] on mat-option "2 Путешественника" at bounding box center [952, 453] width 318 height 41
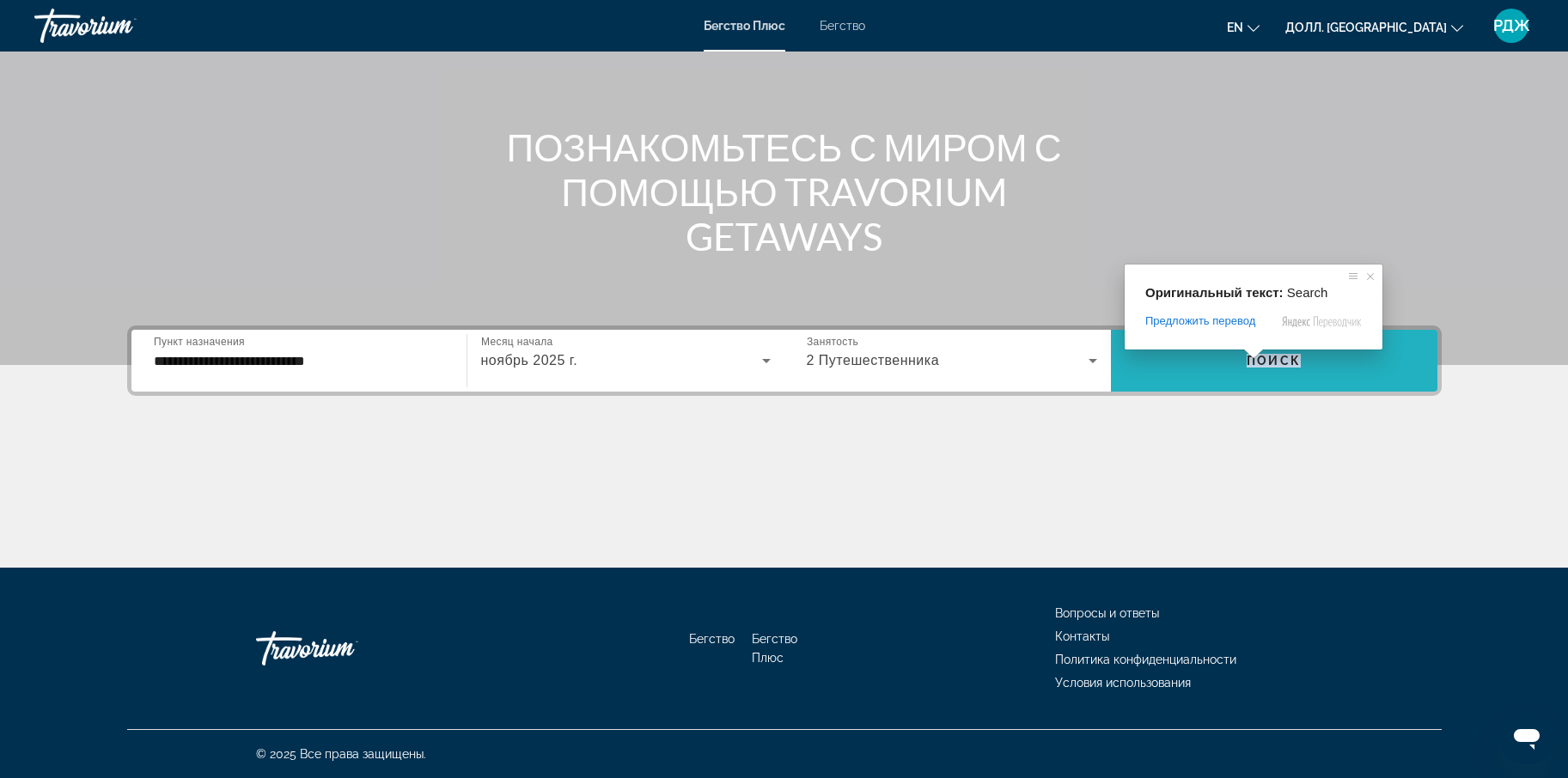
click at [1254, 354] on body "**********" at bounding box center [784, 239] width 1568 height 778
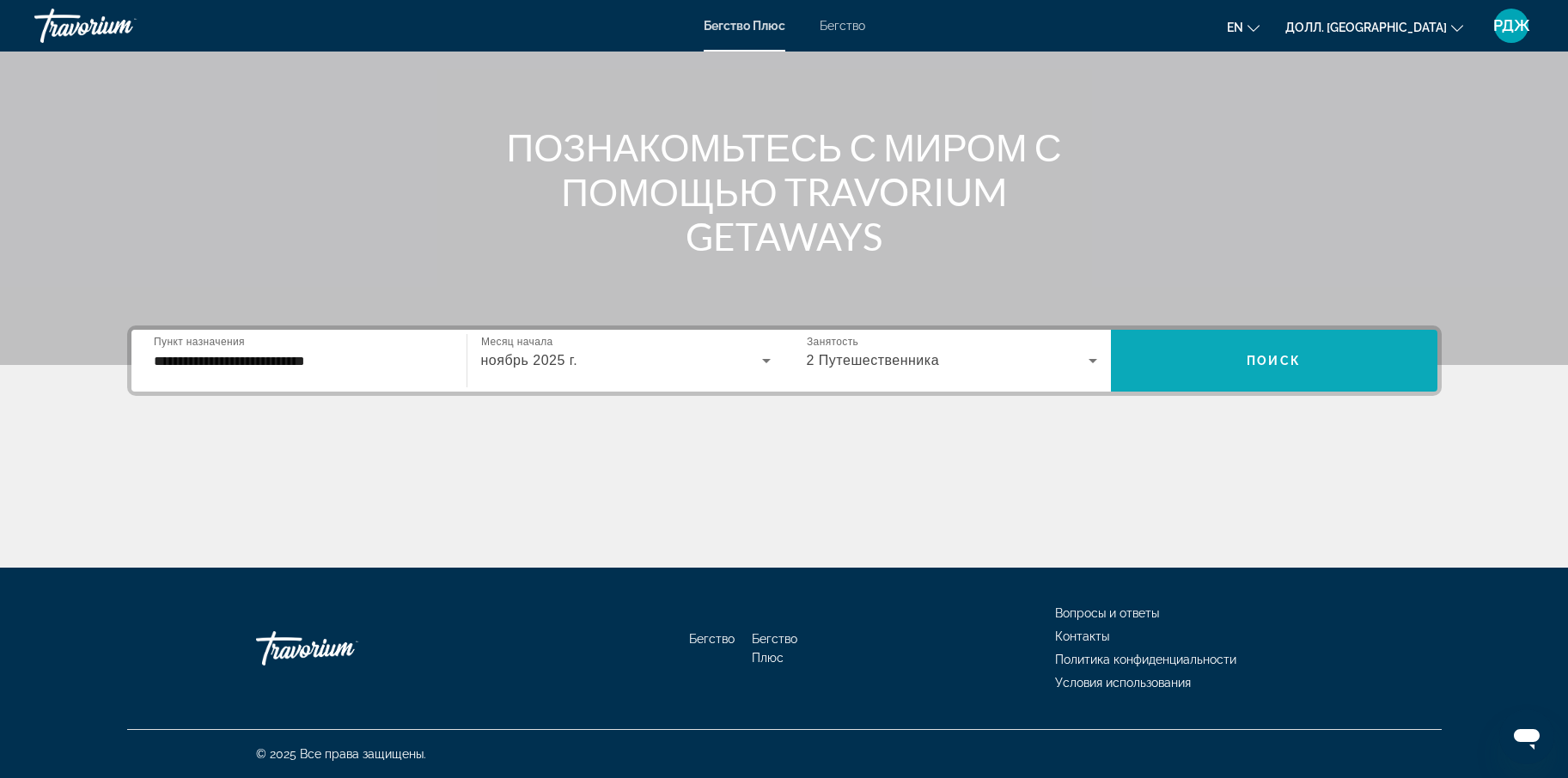
click at [1205, 375] on span "Виджет поиска" at bounding box center [1274, 360] width 326 height 41
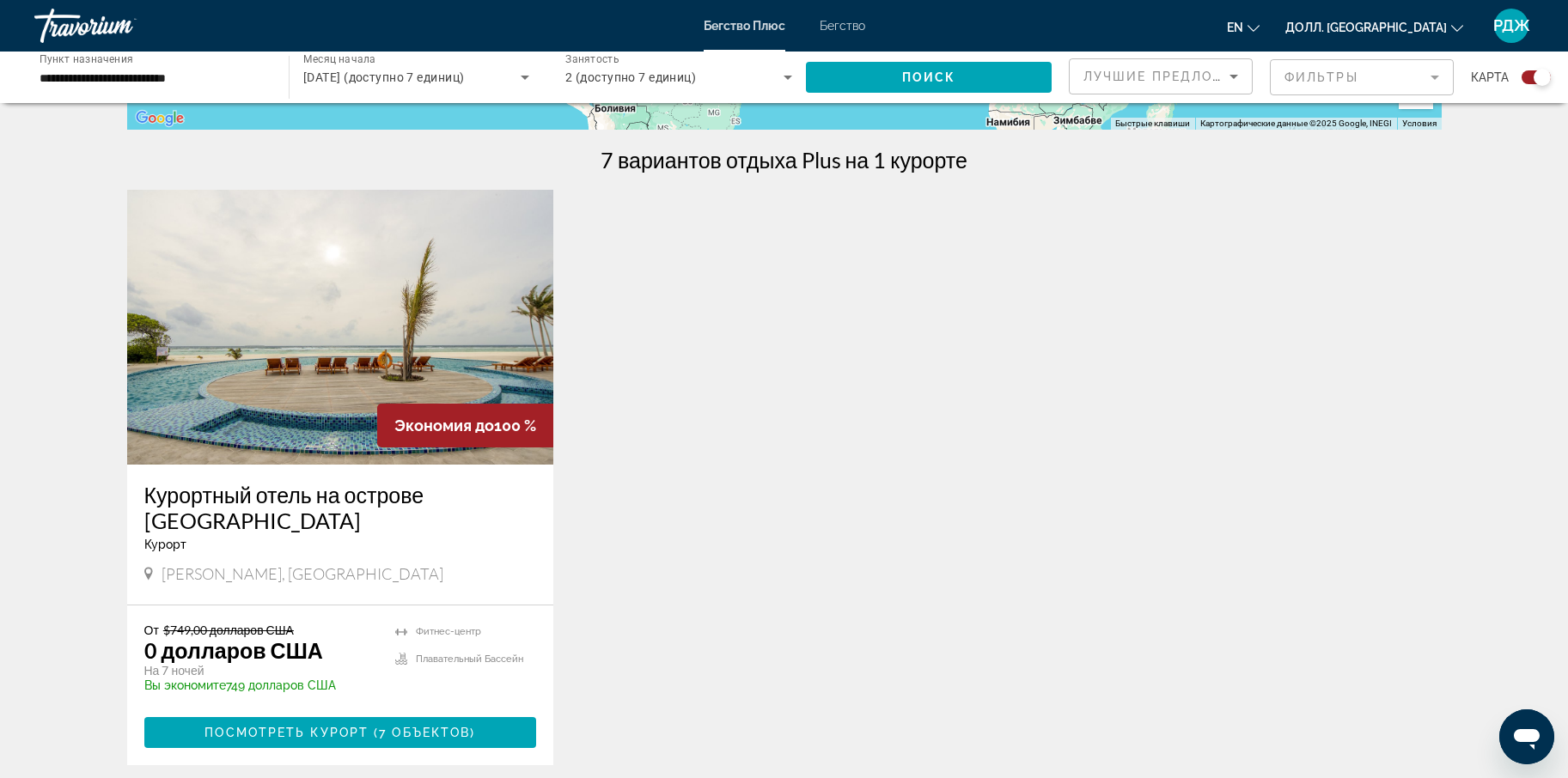
scroll to position [480, 0]
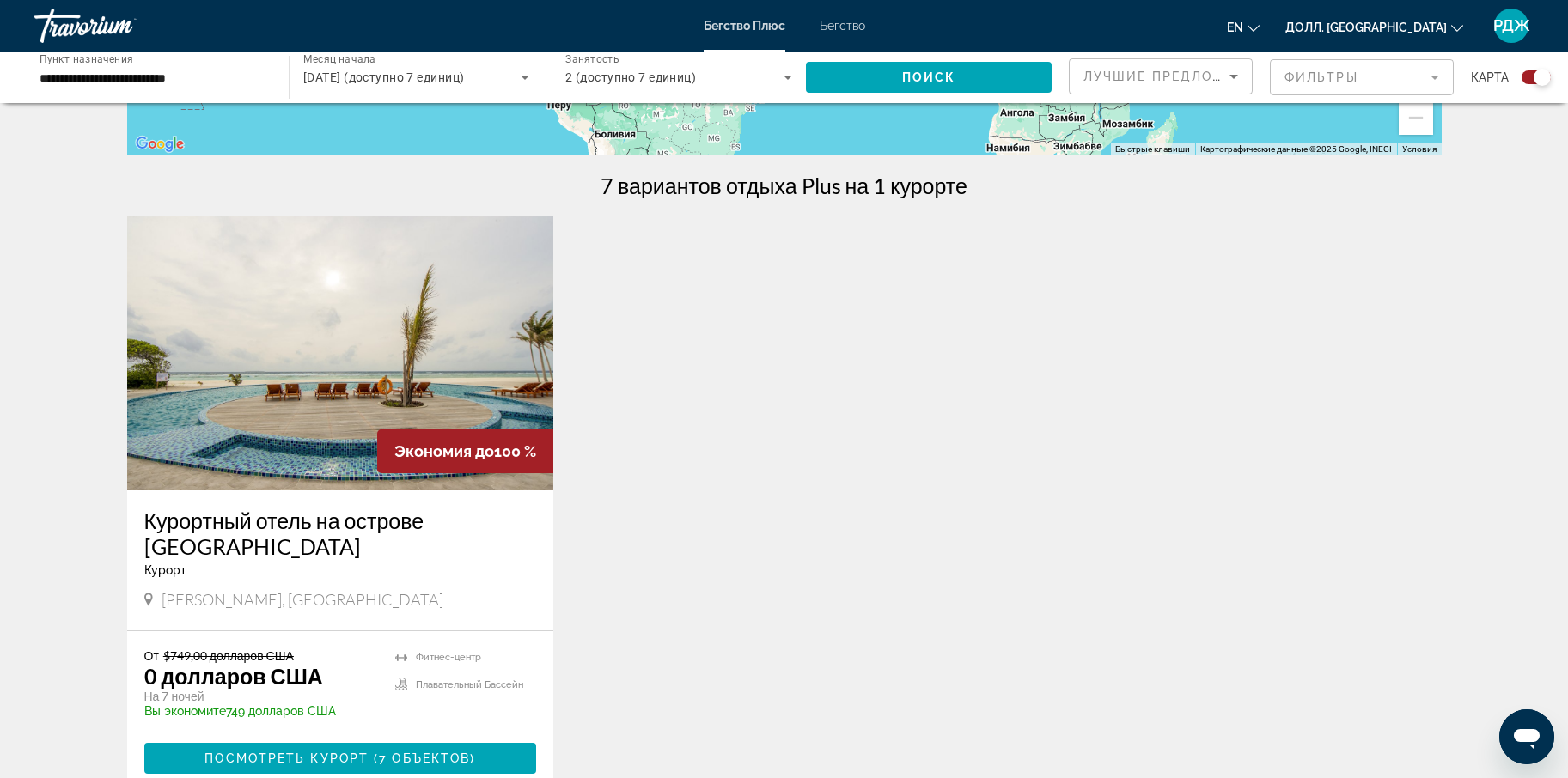
click at [402, 305] on img "Основное содержание" at bounding box center [341, 353] width 427 height 275
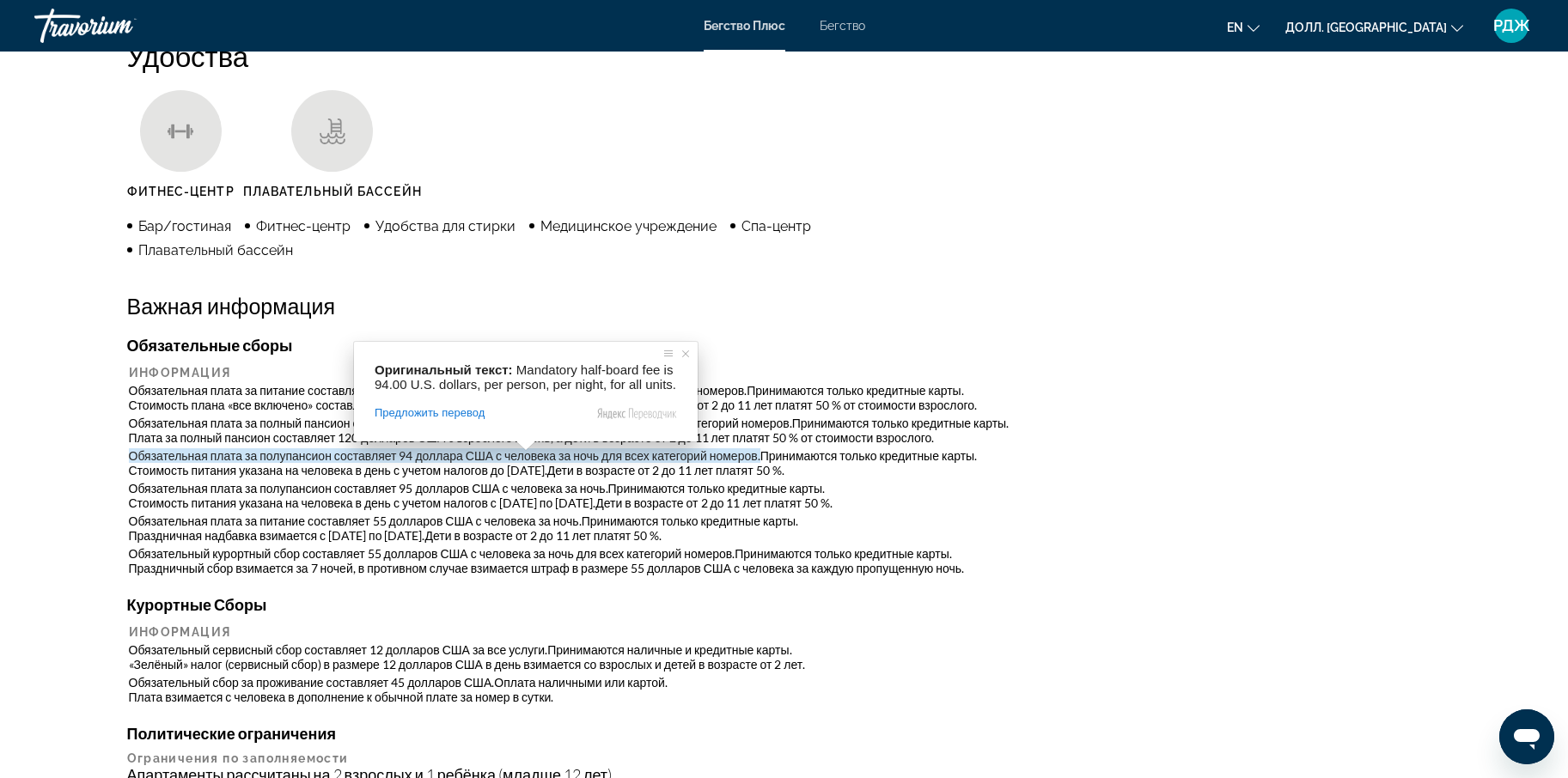
scroll to position [1391, 0]
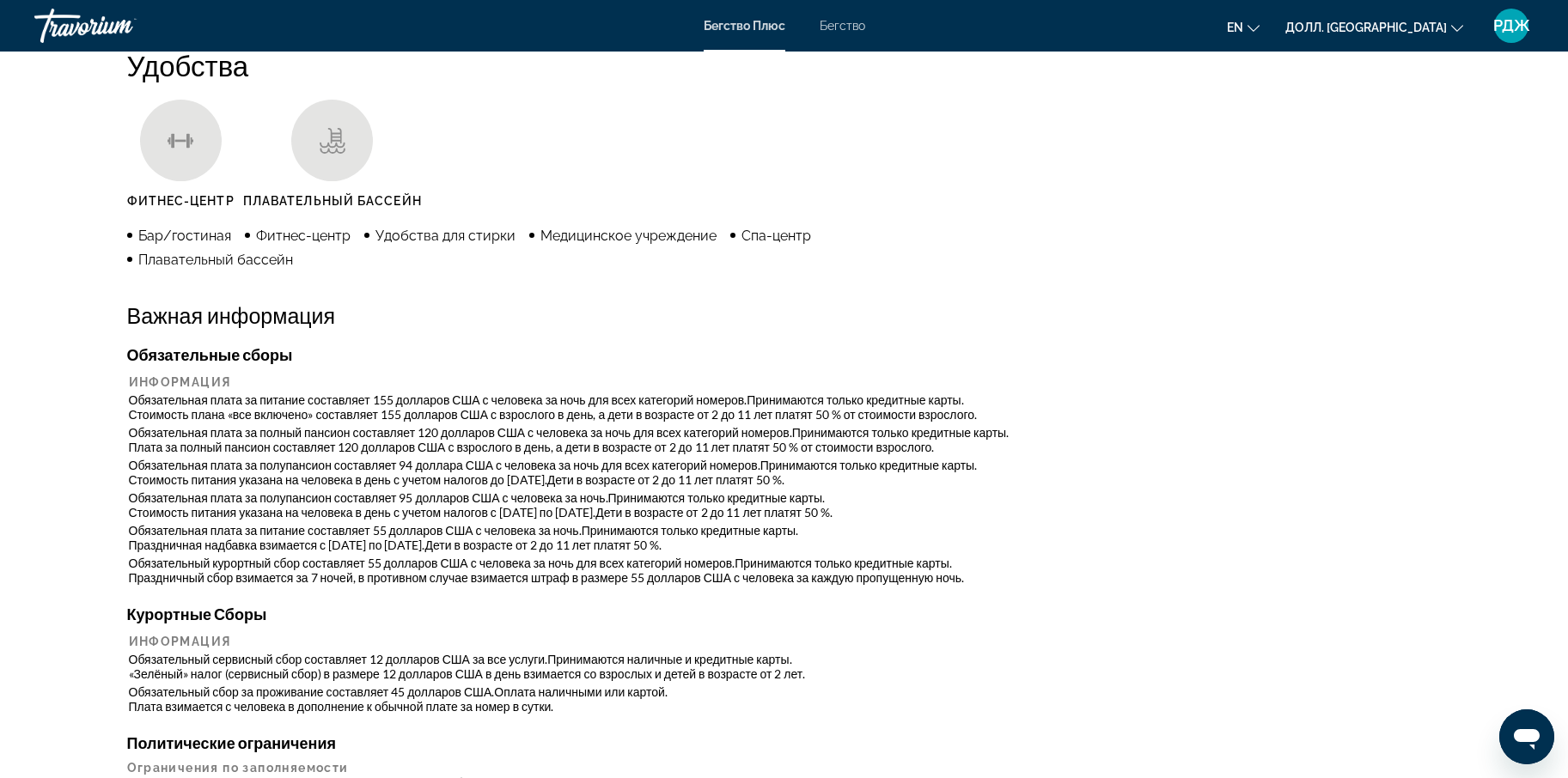
click at [802, 313] on h2 "Важная информация" at bounding box center [785, 315] width 1315 height 26
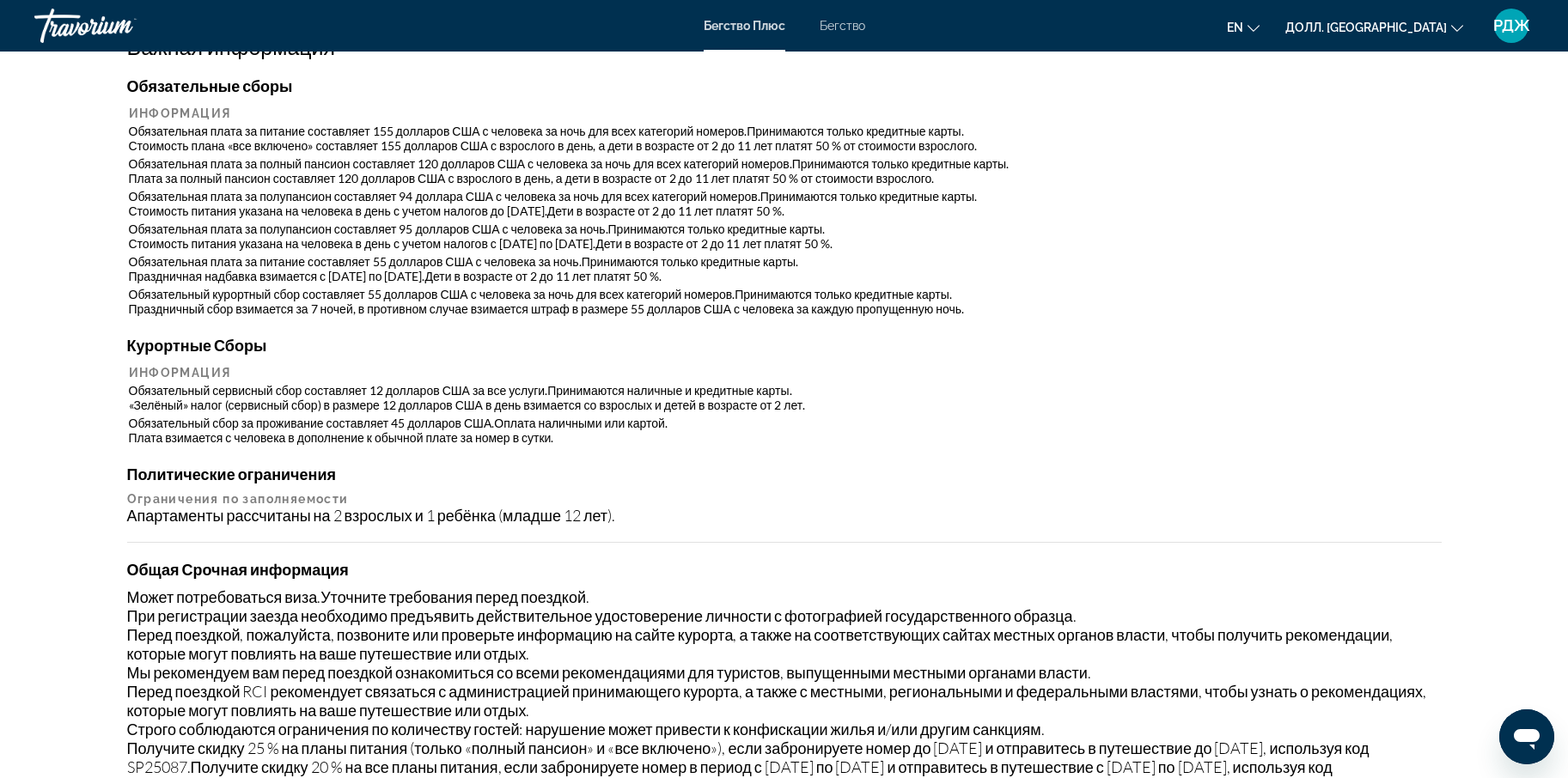
scroll to position [1654, 0]
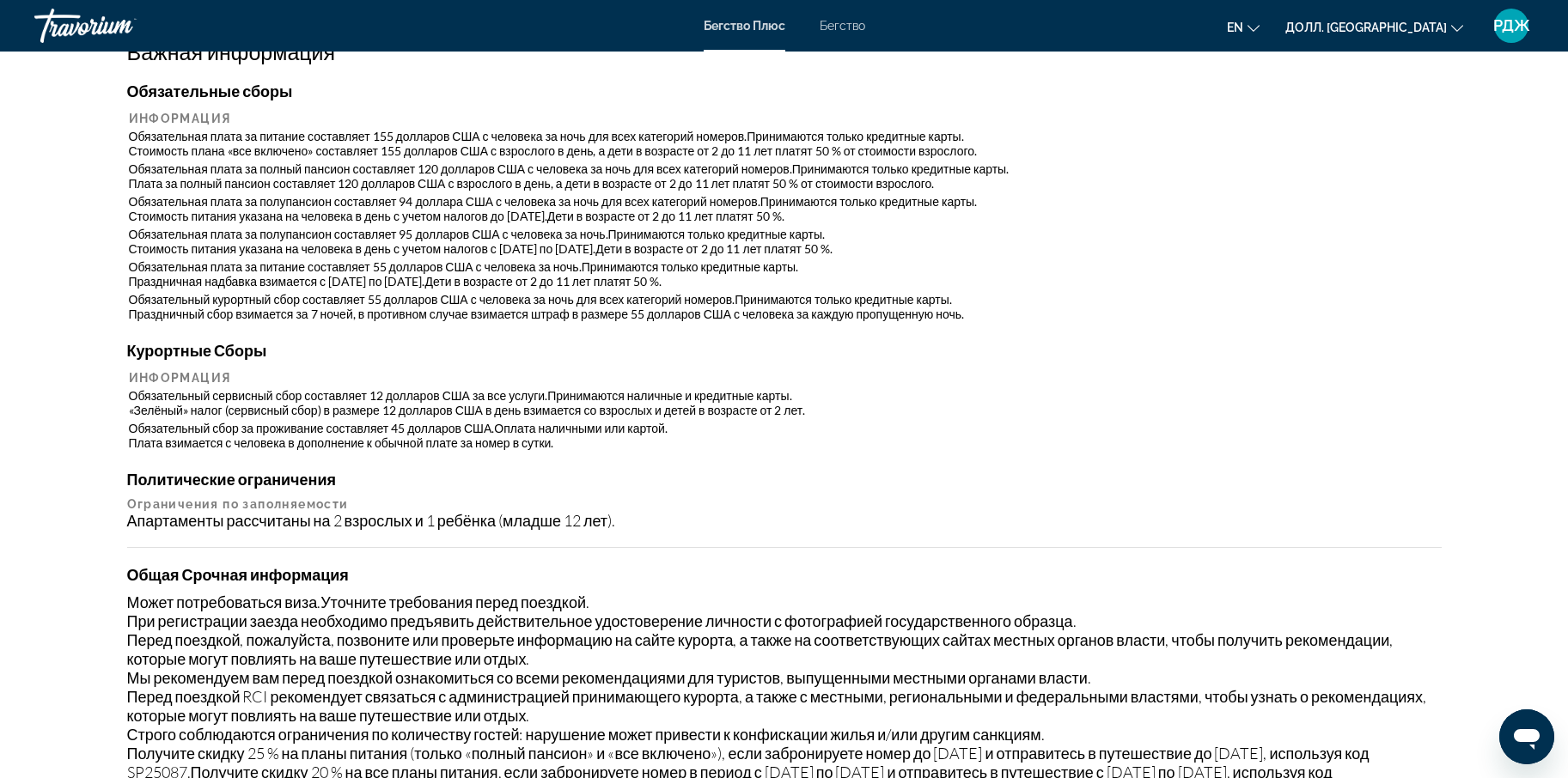
click at [845, 456] on div "Обязательные сборы Информация Обязательная плата за питание составляет 155 долл…" at bounding box center [785, 563] width 1315 height 963
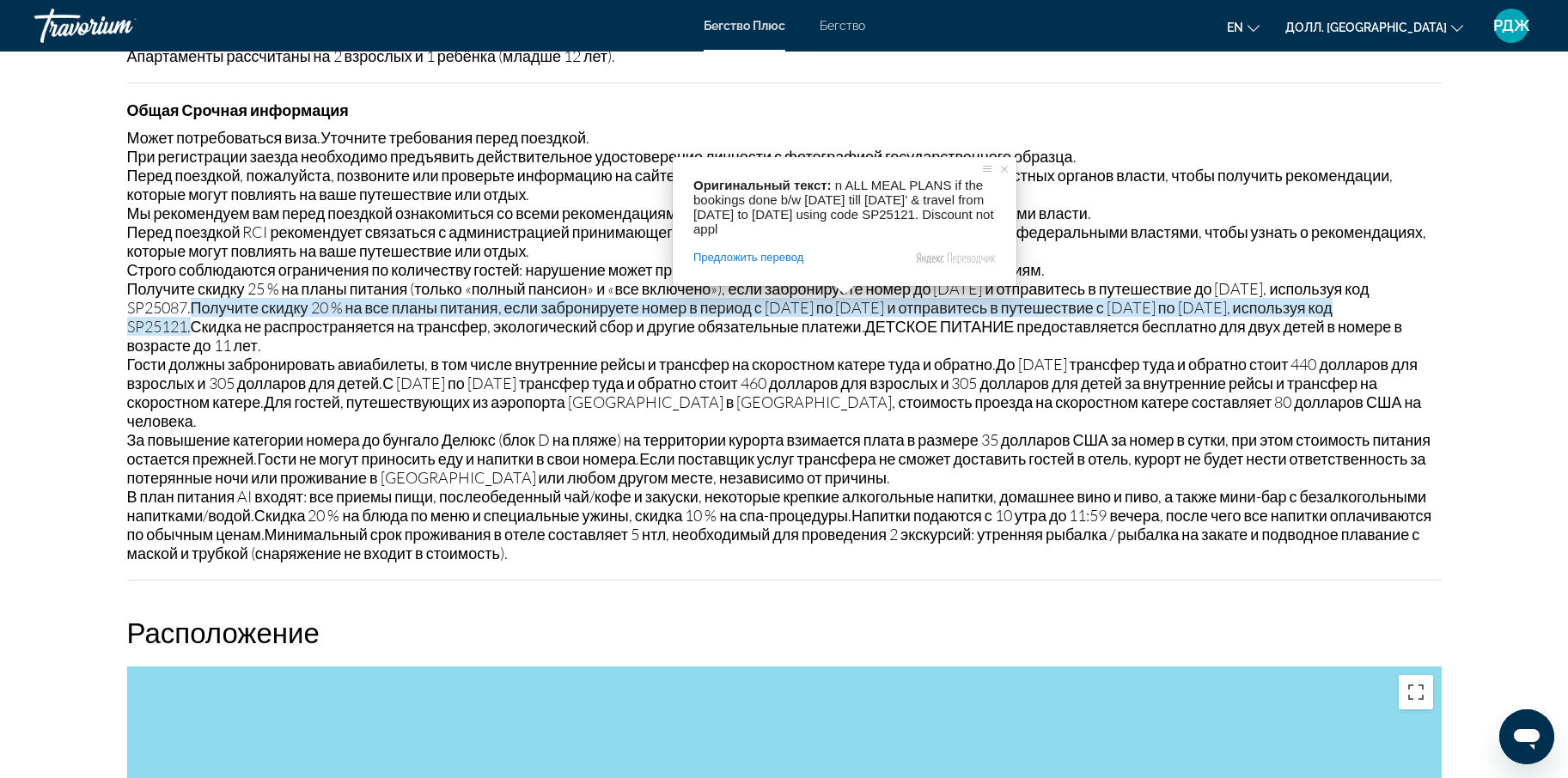
scroll to position [2049, 0]
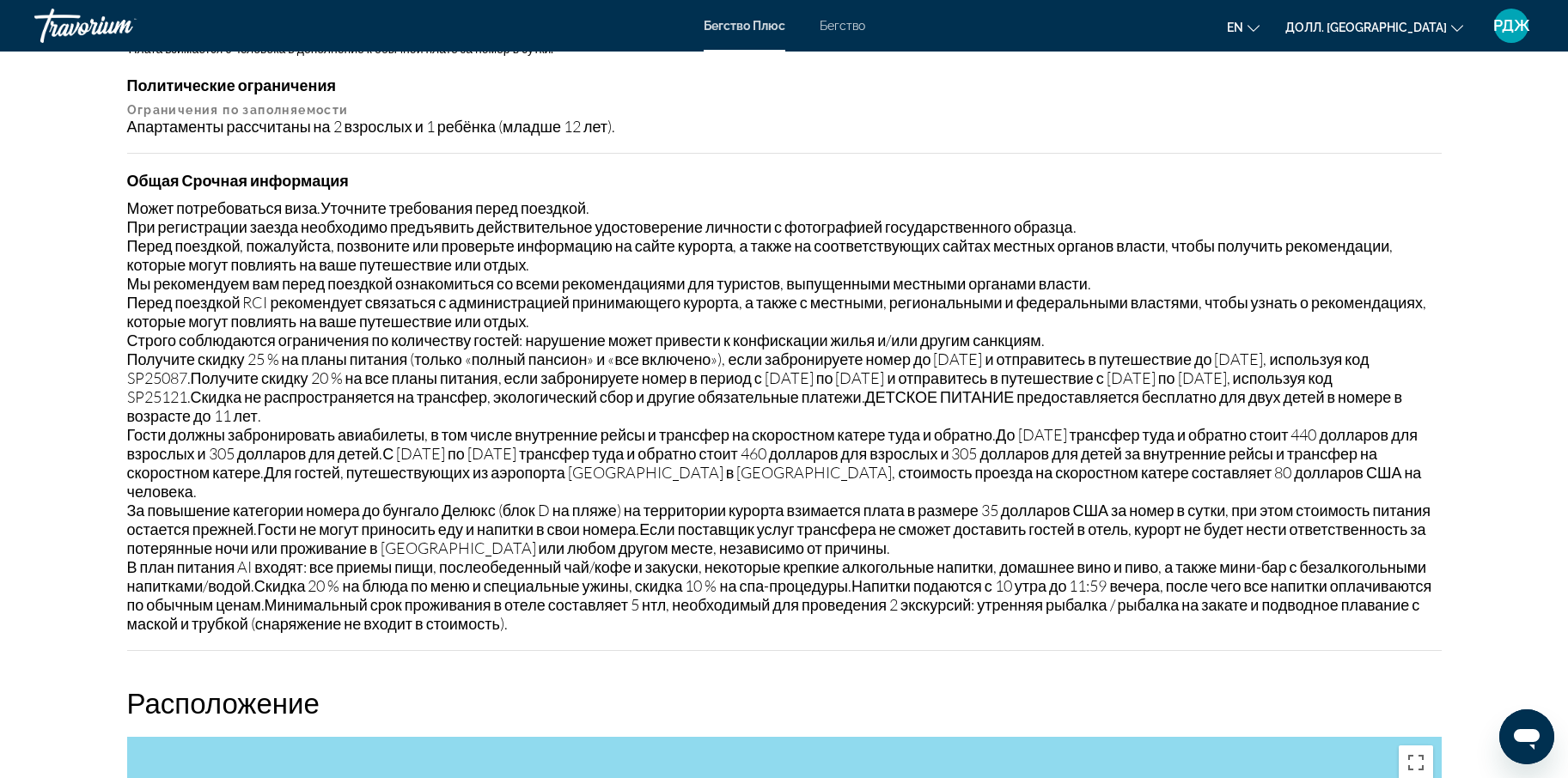
click at [1452, 550] on div "Обзор Тип Курортный отель All-Inclusive No All-Inclusive Адрес Атолл Хаа-Даалу …" at bounding box center [785, 671] width 1383 height 4134
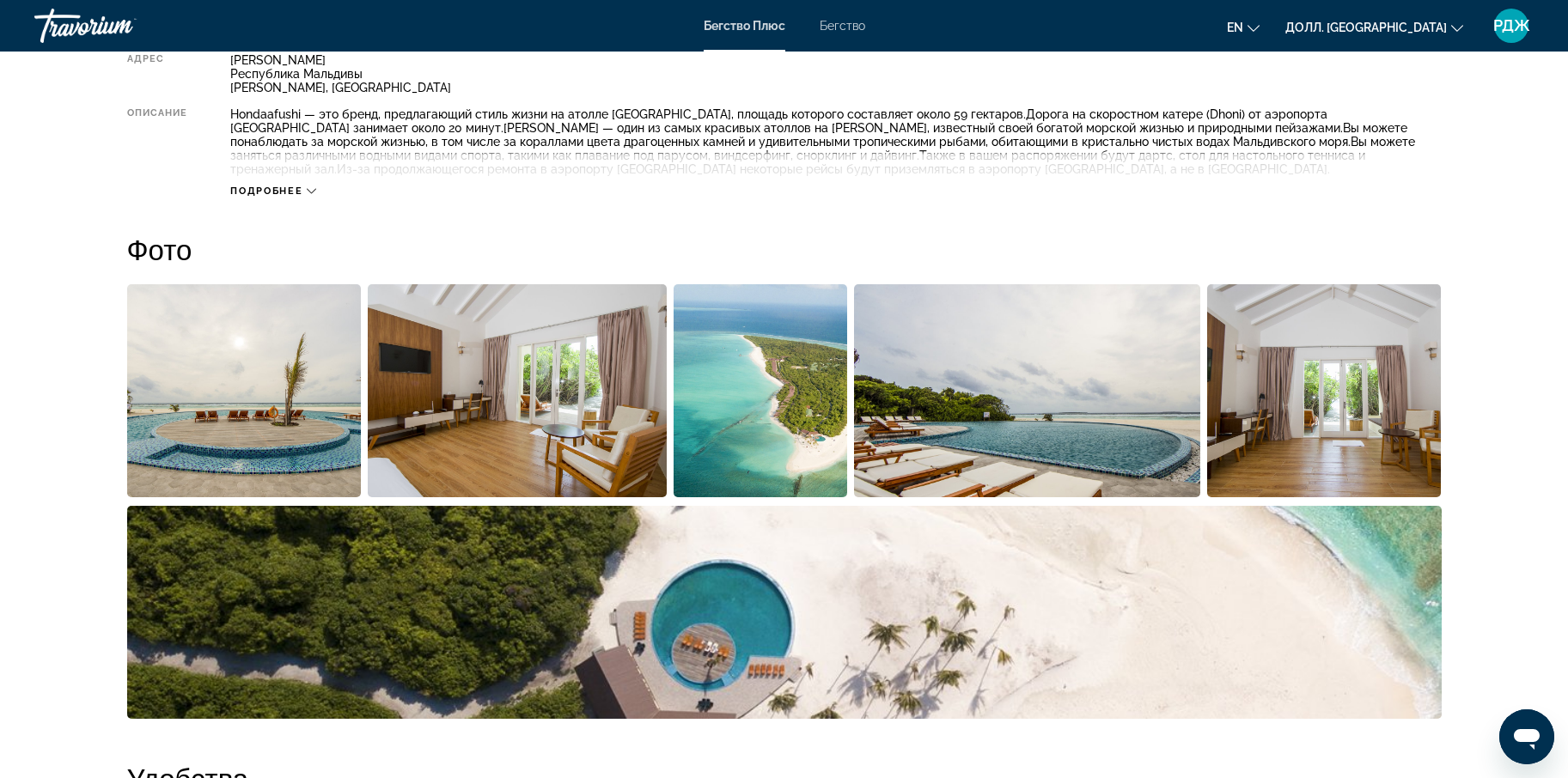
scroll to position [725, 0]
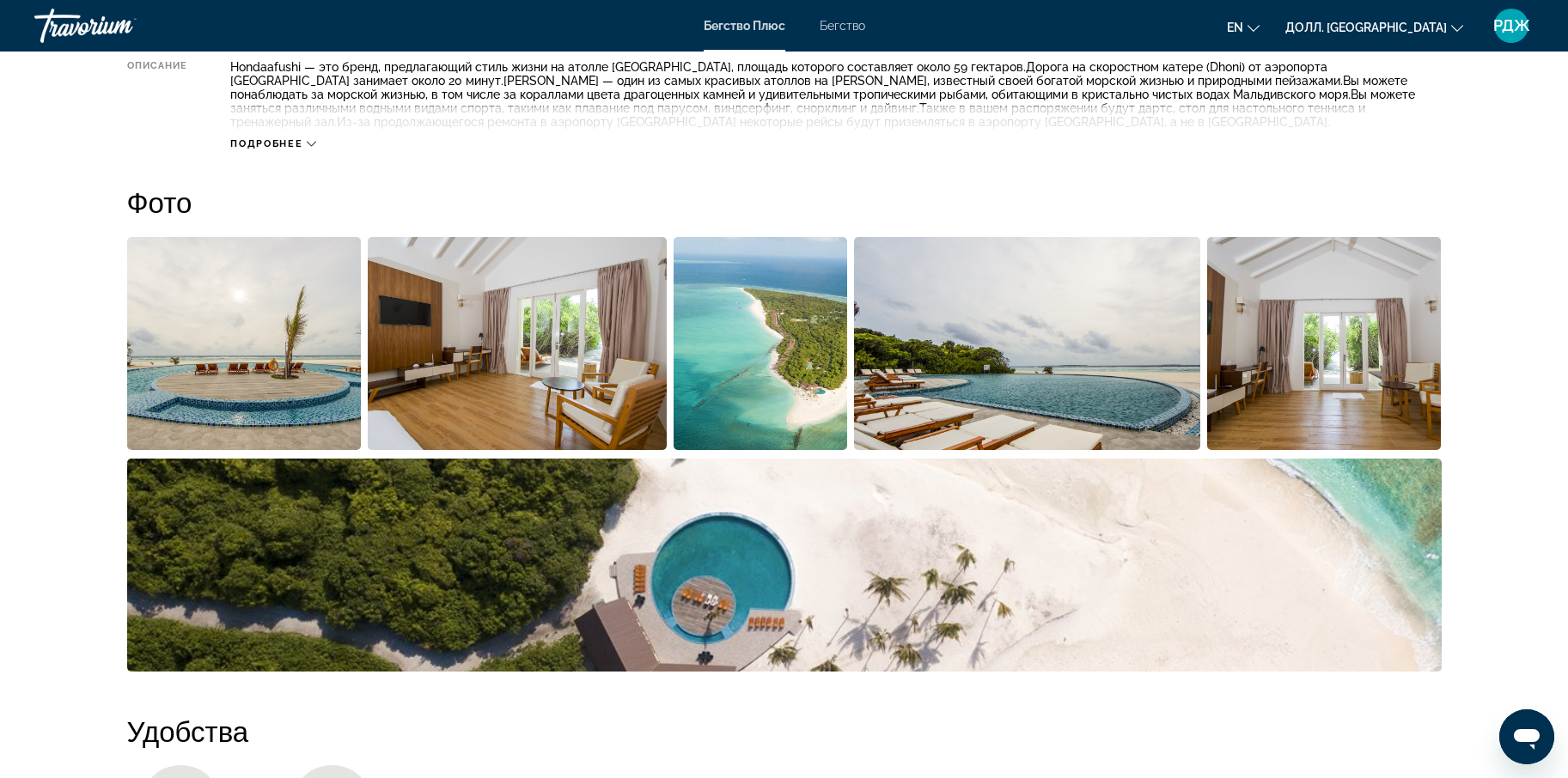
click at [647, 295] on img "Откройте слайдер с полноэкранными изображениями" at bounding box center [518, 343] width 299 height 213
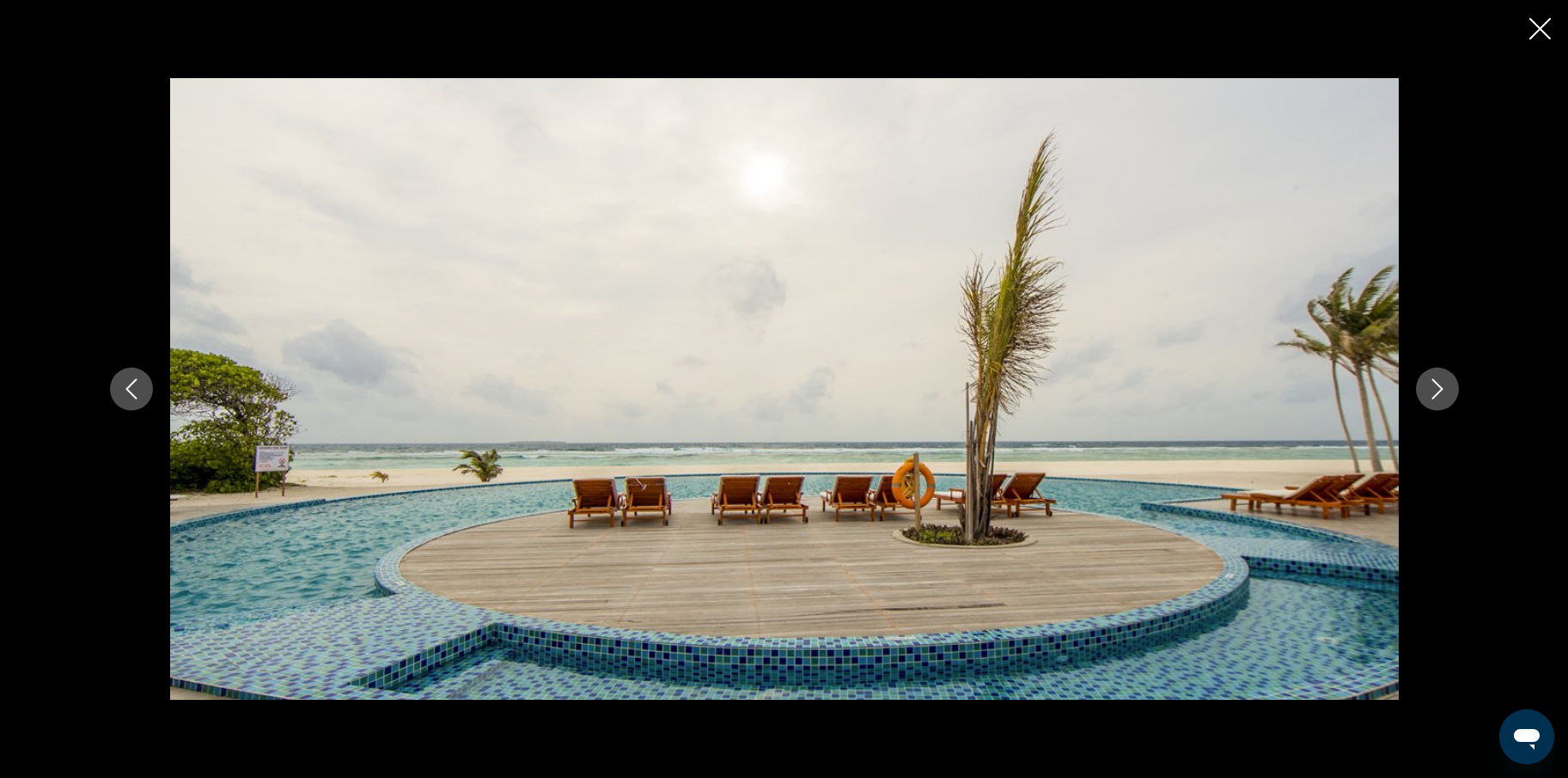
click at [1429, 382] on icon "Следующее изображение" at bounding box center [1438, 389] width 21 height 21
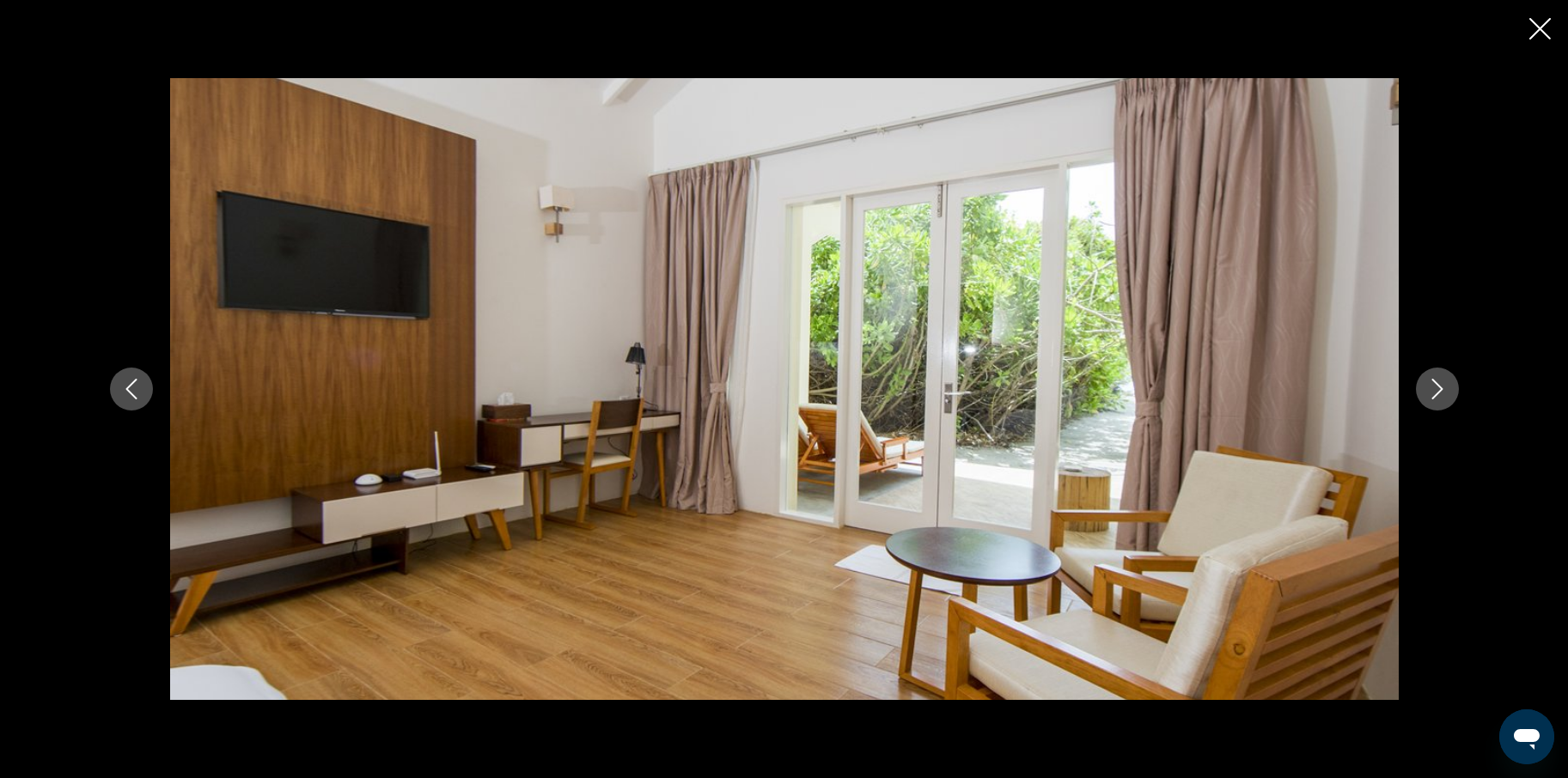
click at [1429, 382] on icon "Следующее изображение" at bounding box center [1438, 389] width 21 height 21
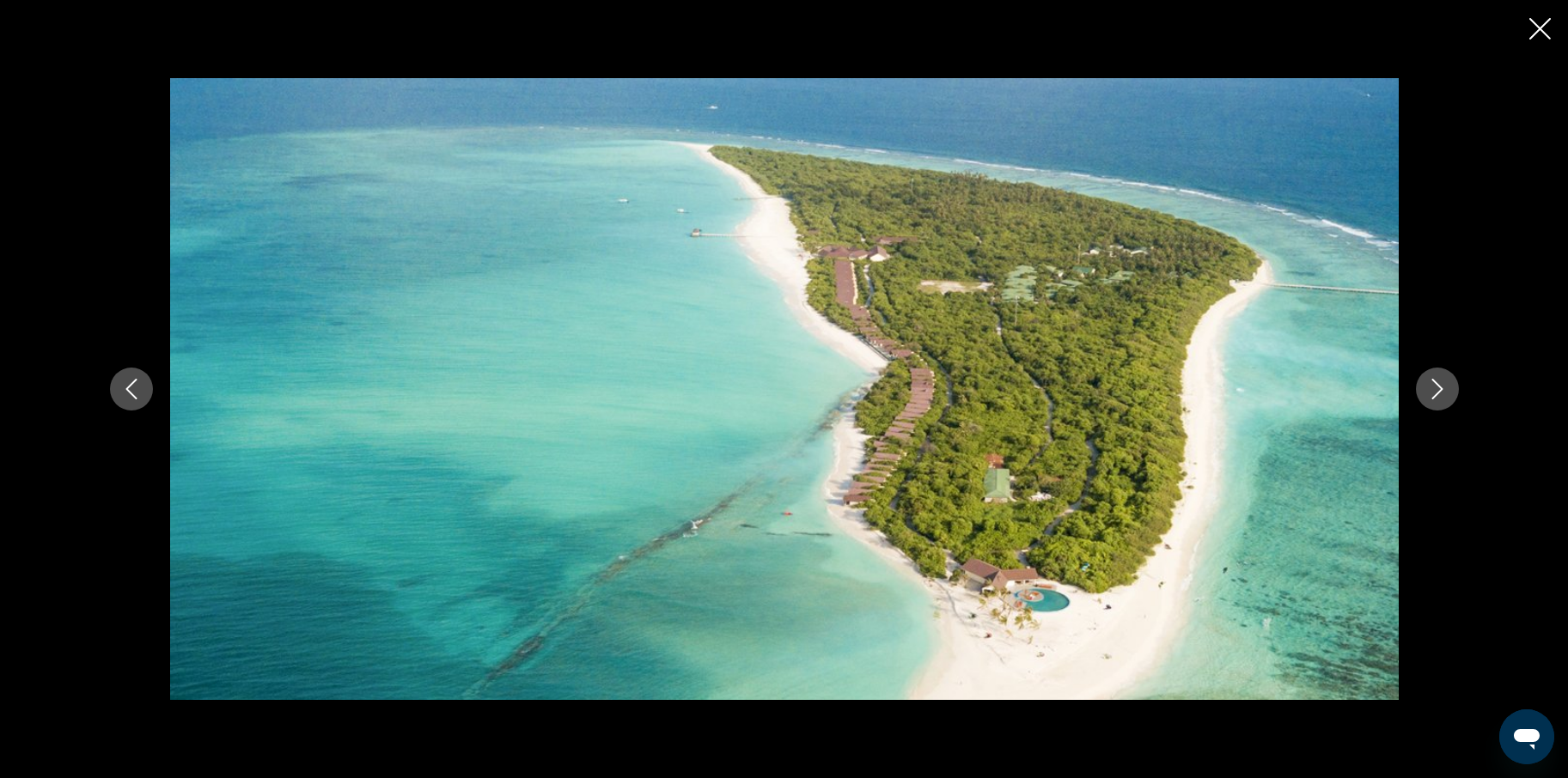
click at [1429, 382] on icon "Следующее изображение" at bounding box center [1438, 389] width 21 height 21
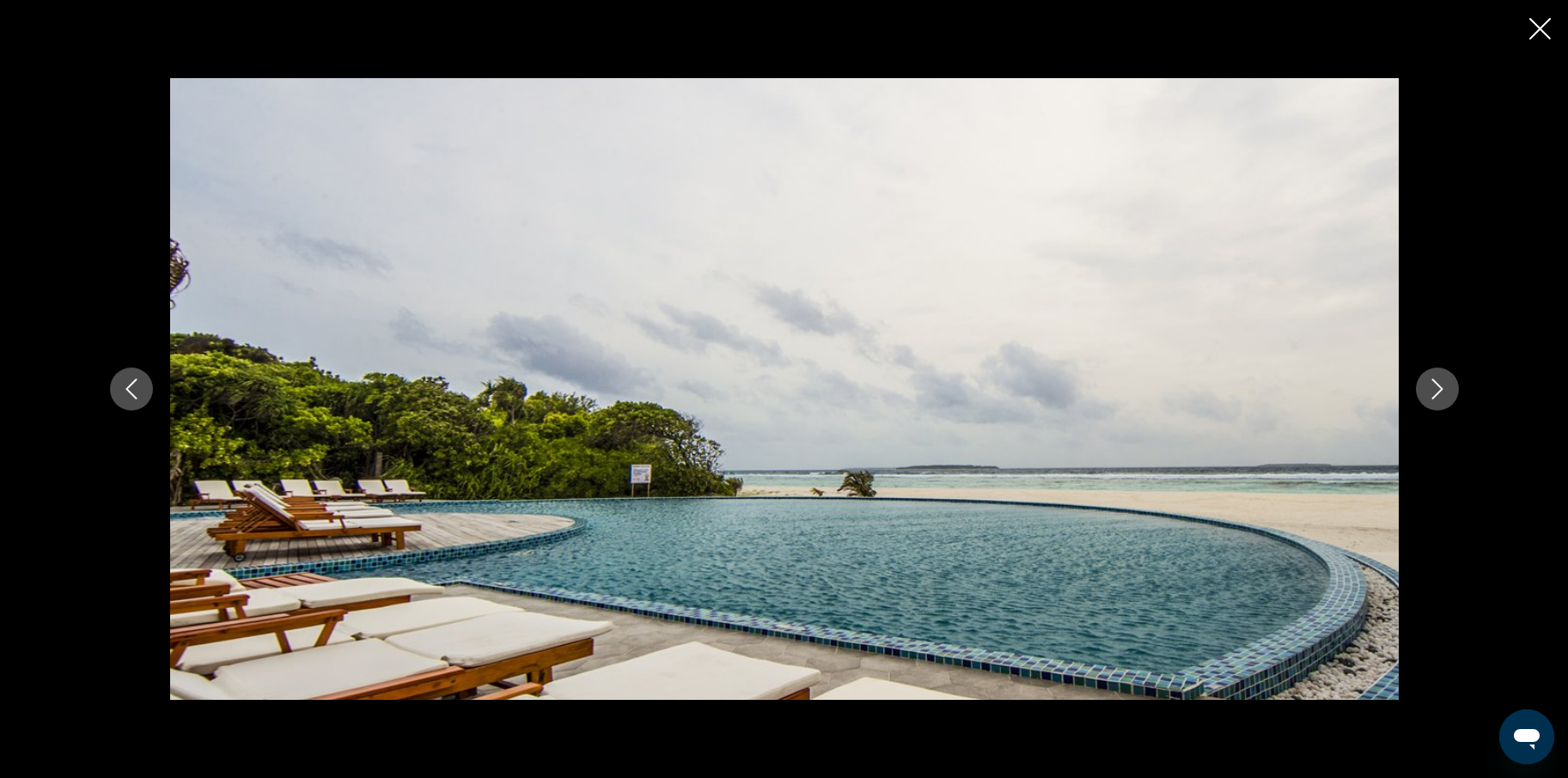
click at [146, 382] on button "Предыдущее изображение" at bounding box center [131, 389] width 43 height 43
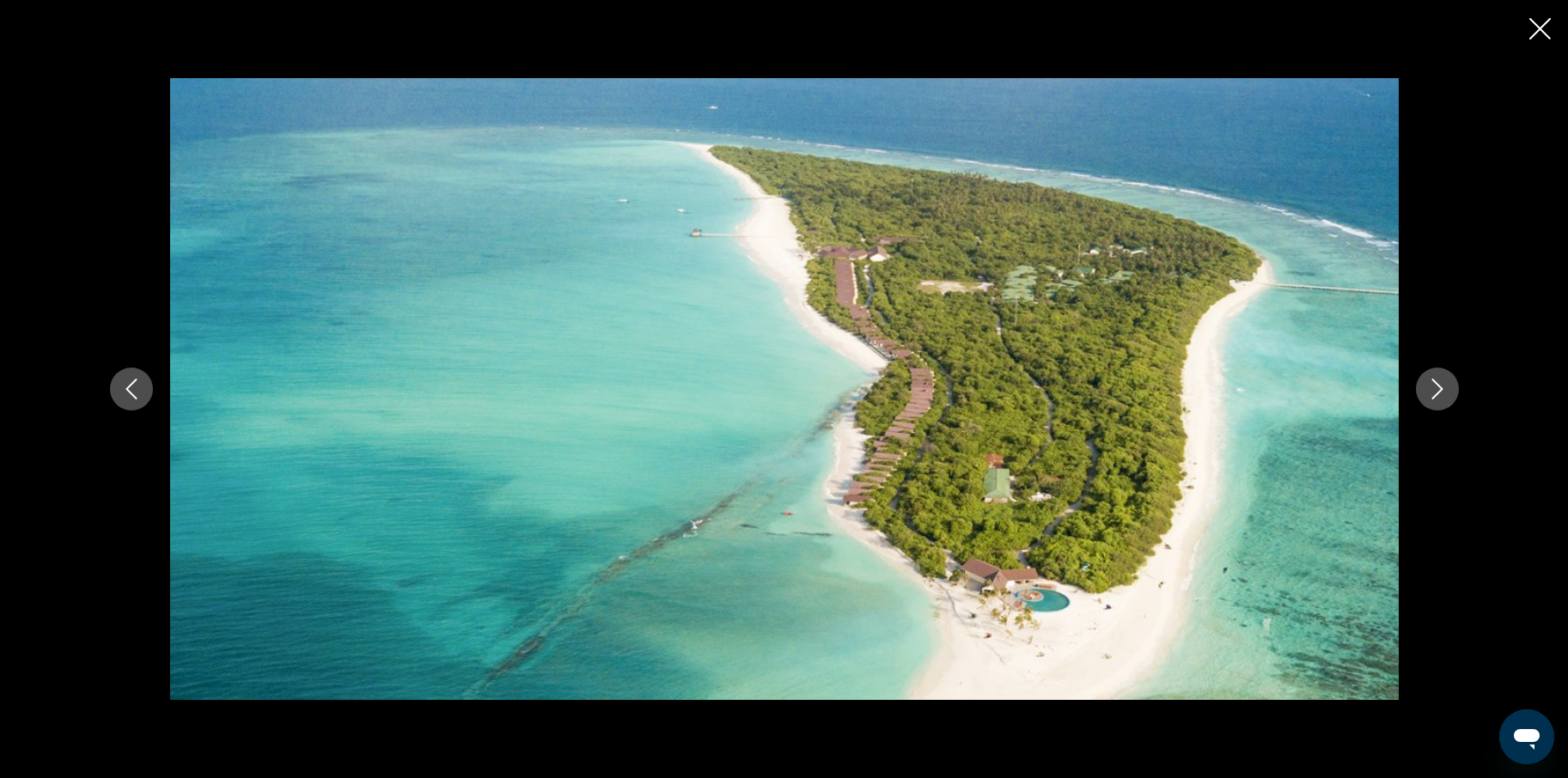
click at [1446, 385] on icon "Следующее изображение" at bounding box center [1438, 389] width 21 height 21
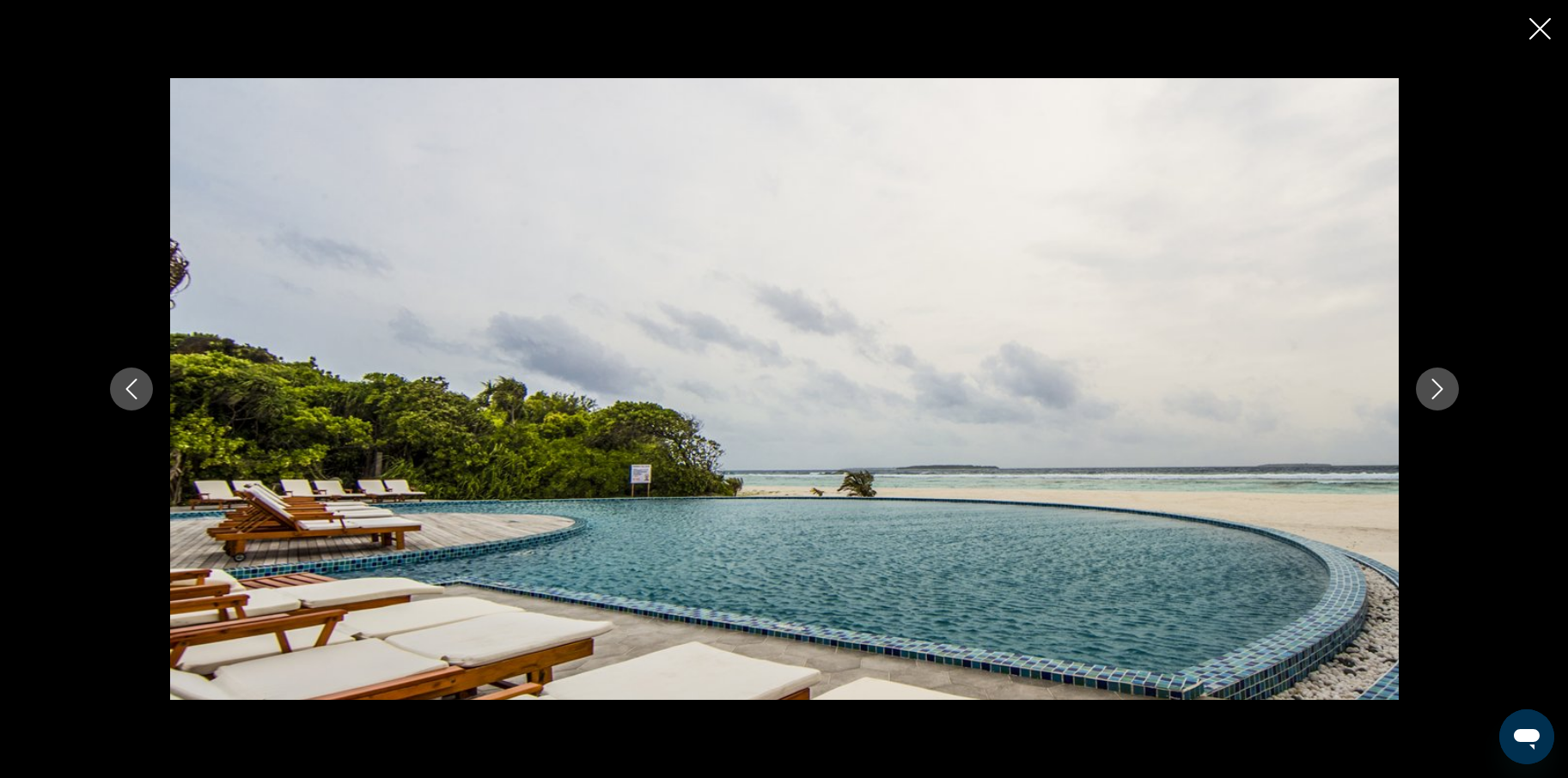
click at [1446, 385] on icon "Следующее изображение" at bounding box center [1438, 389] width 21 height 21
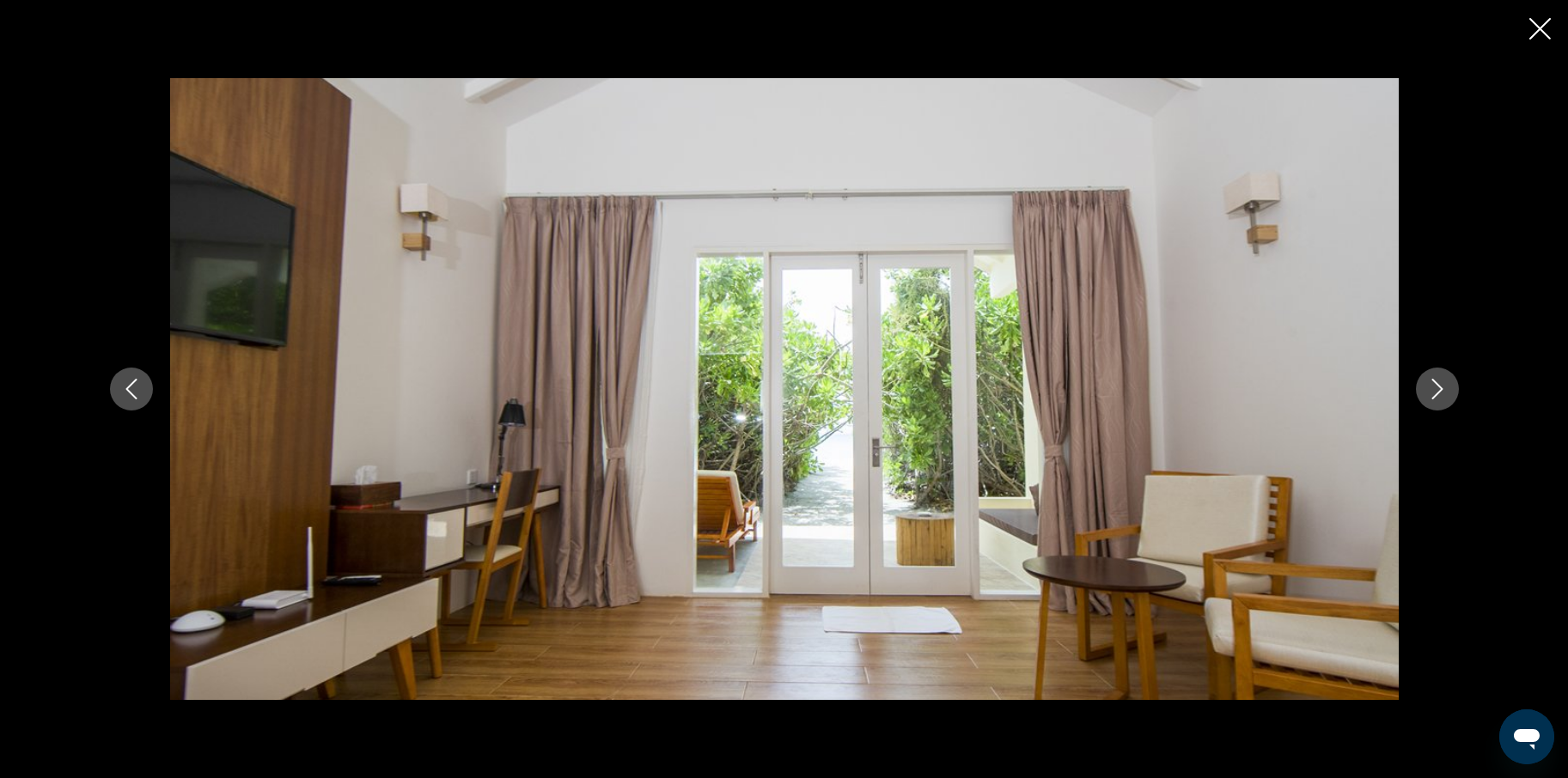
click at [1446, 385] on icon "Следующее изображение" at bounding box center [1438, 389] width 21 height 21
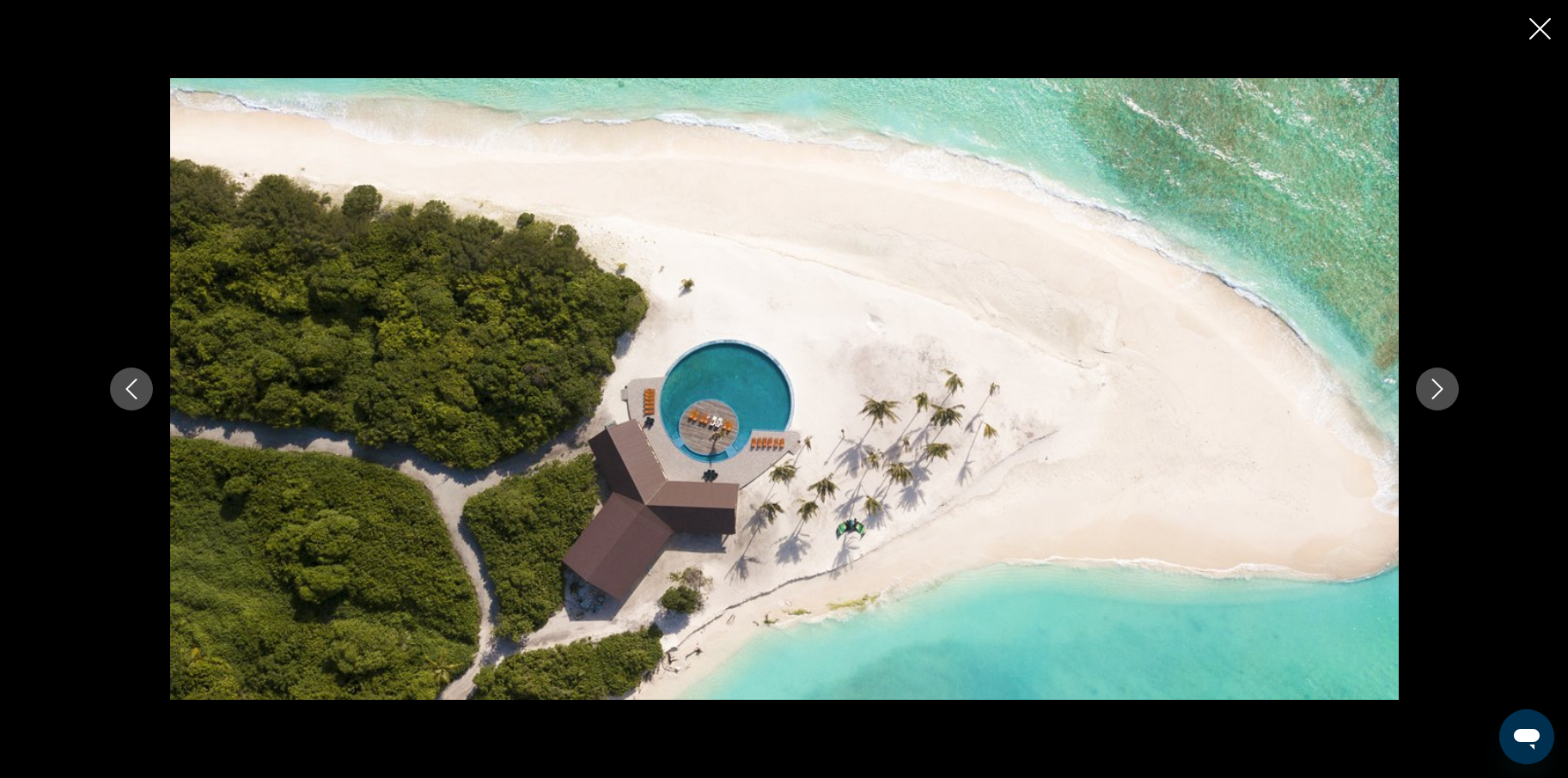
click at [1446, 385] on icon "Следующее изображение" at bounding box center [1438, 389] width 21 height 21
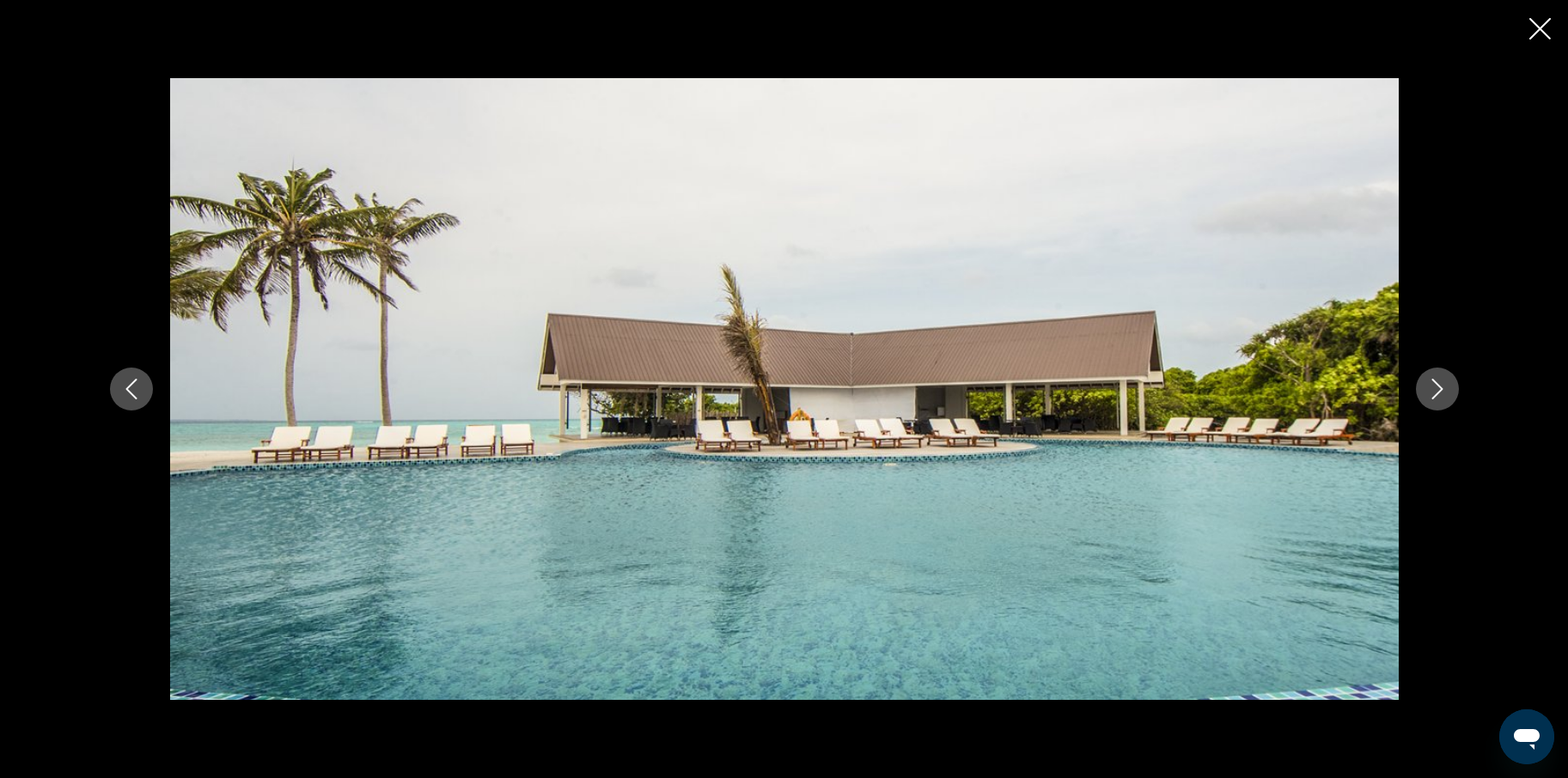
click at [145, 385] on button "Предыдущее изображение" at bounding box center [131, 389] width 43 height 43
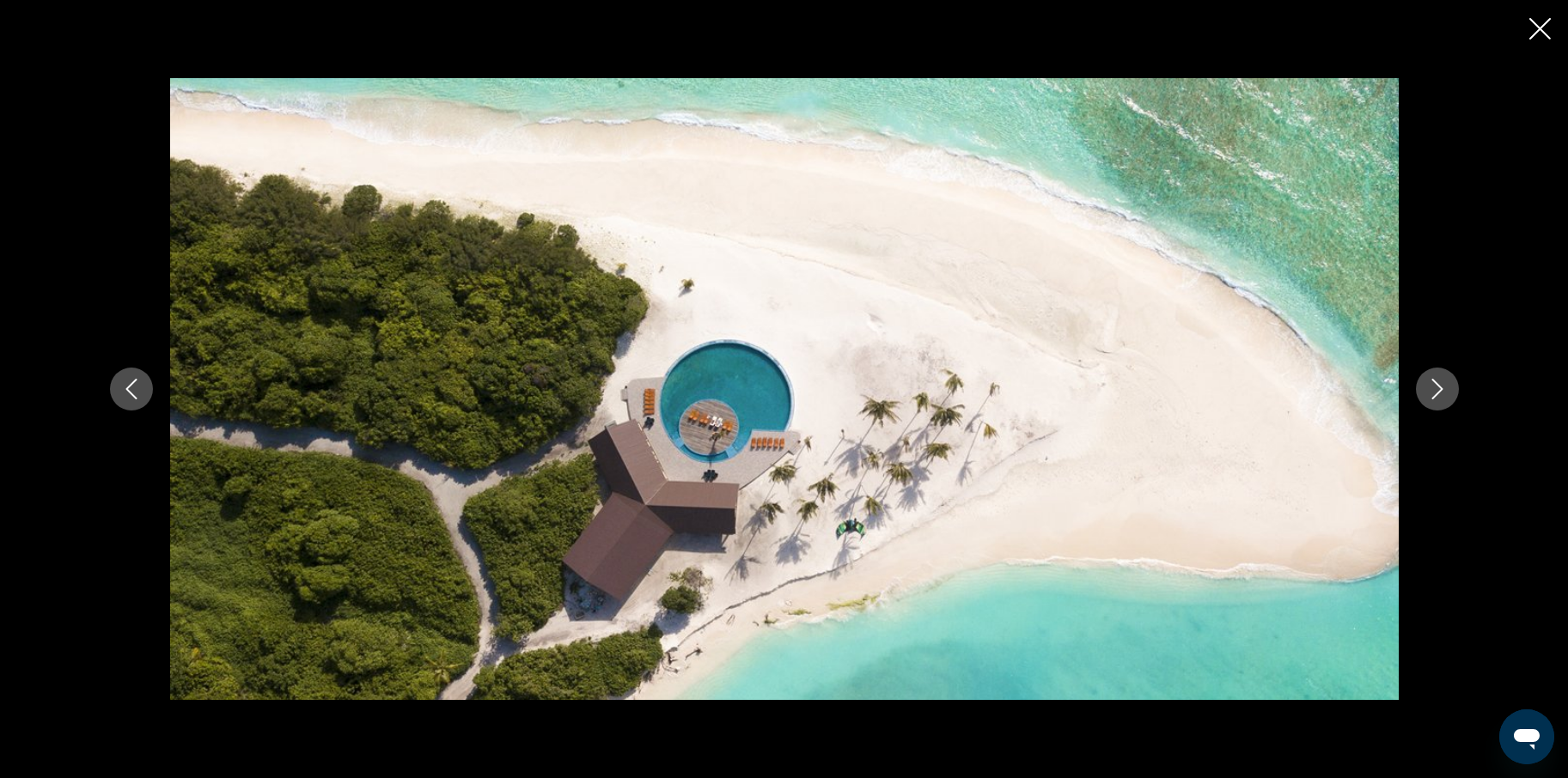
click at [1450, 385] on button "Следующее изображение" at bounding box center [1437, 389] width 43 height 43
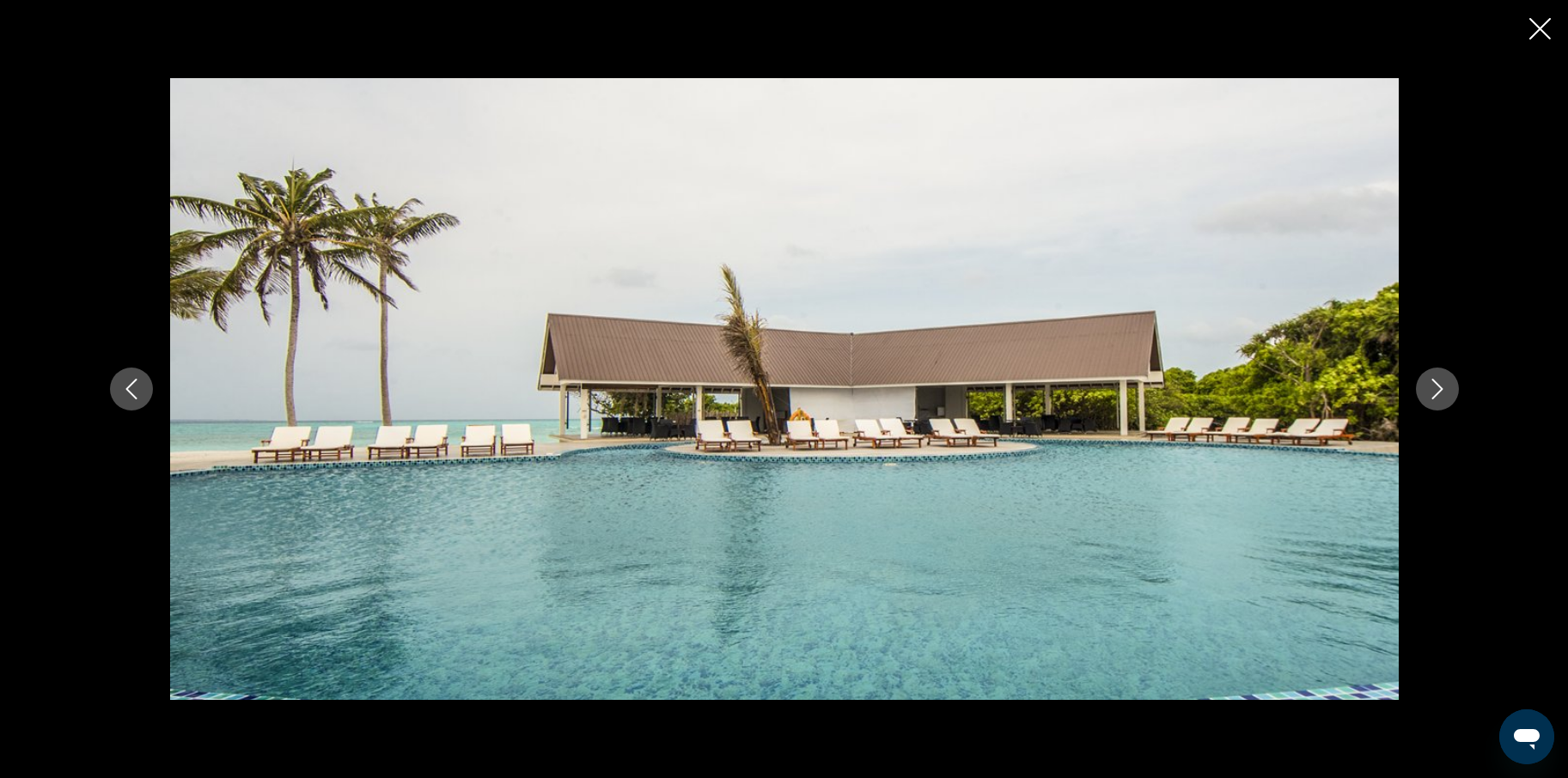
click at [1450, 385] on button "Следующее изображение" at bounding box center [1437, 389] width 43 height 43
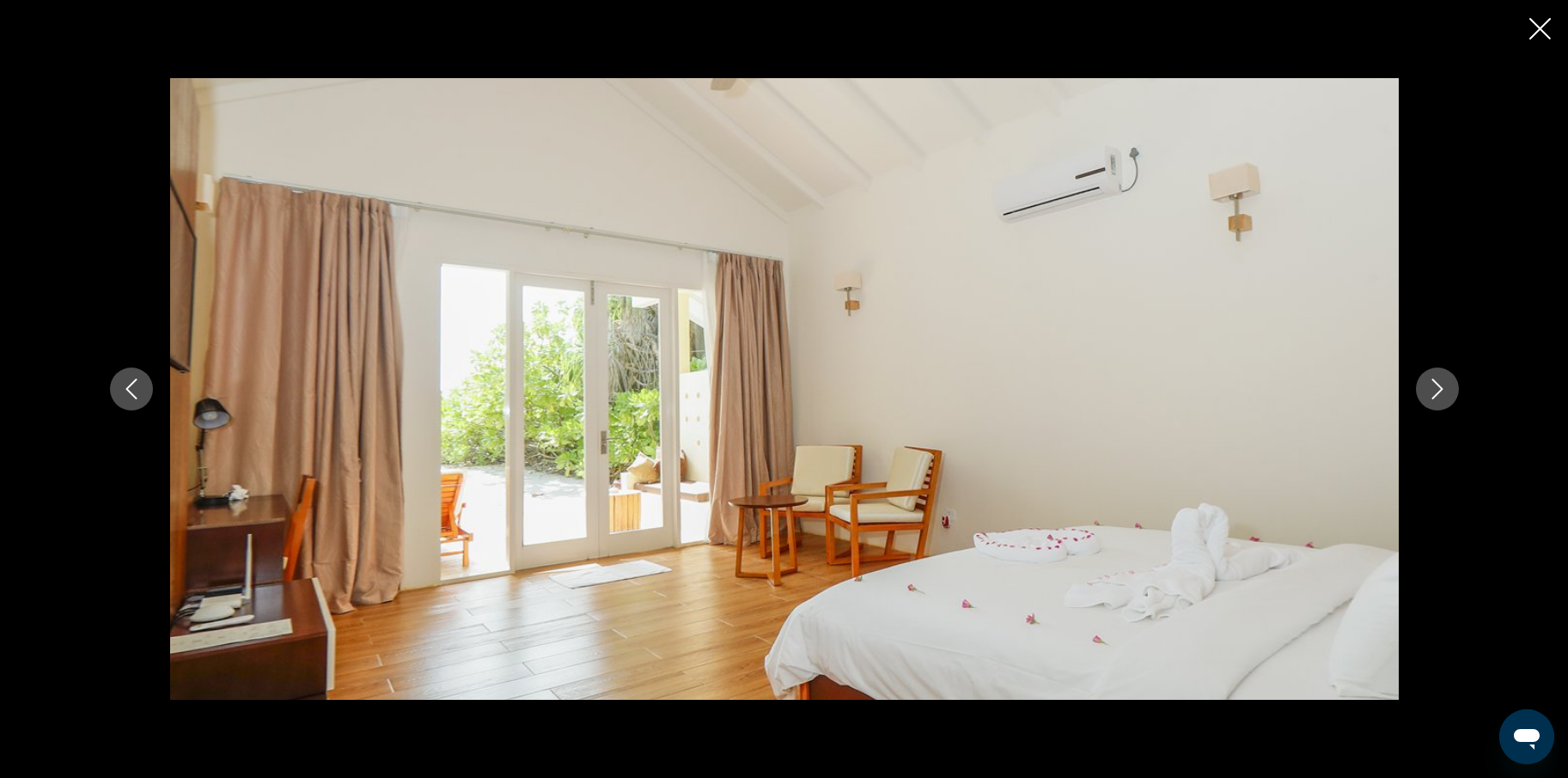
click at [1450, 385] on button "Следующее изображение" at bounding box center [1437, 389] width 43 height 43
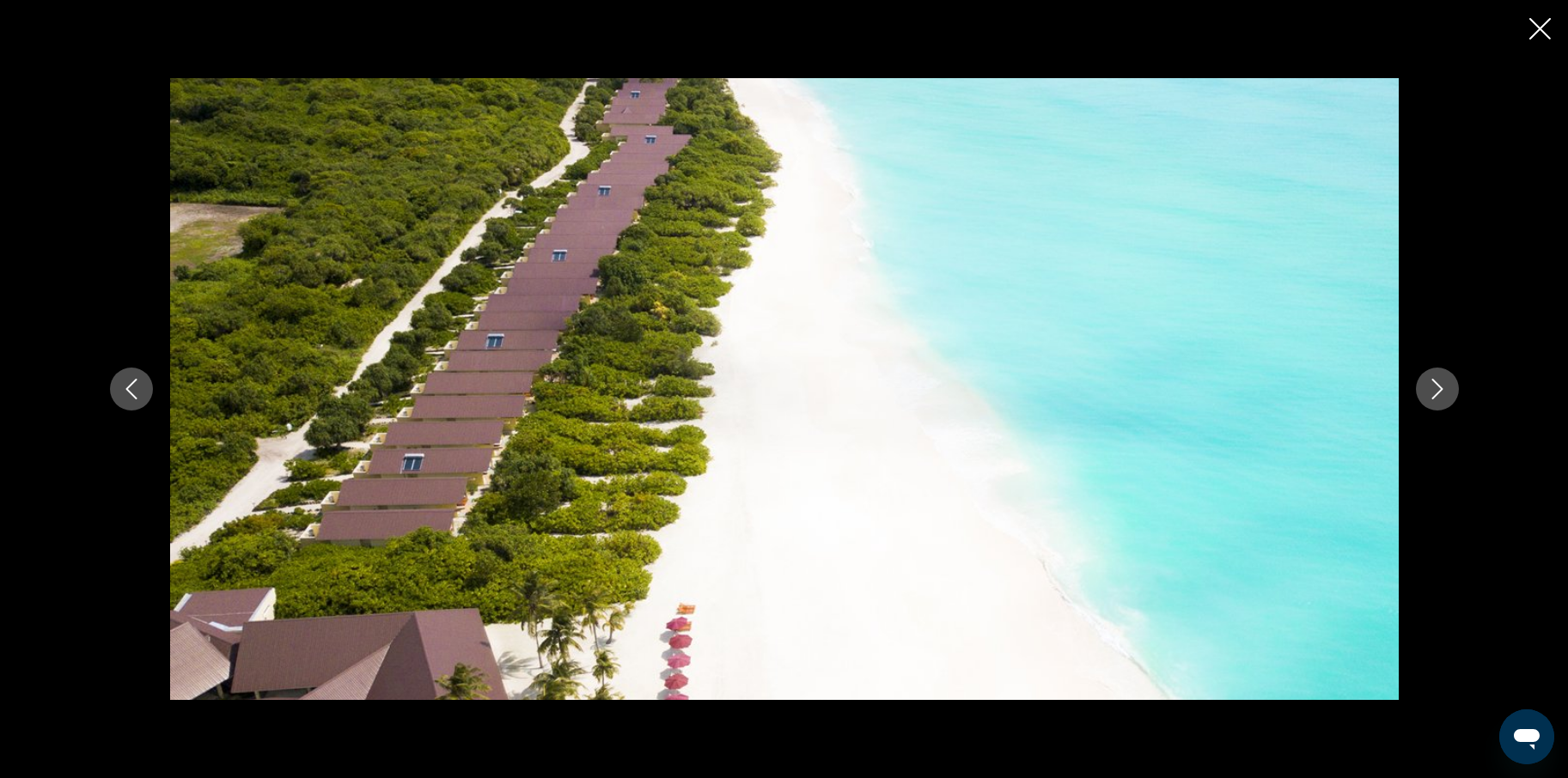
click at [1450, 385] on button "Следующее изображение" at bounding box center [1437, 389] width 43 height 43
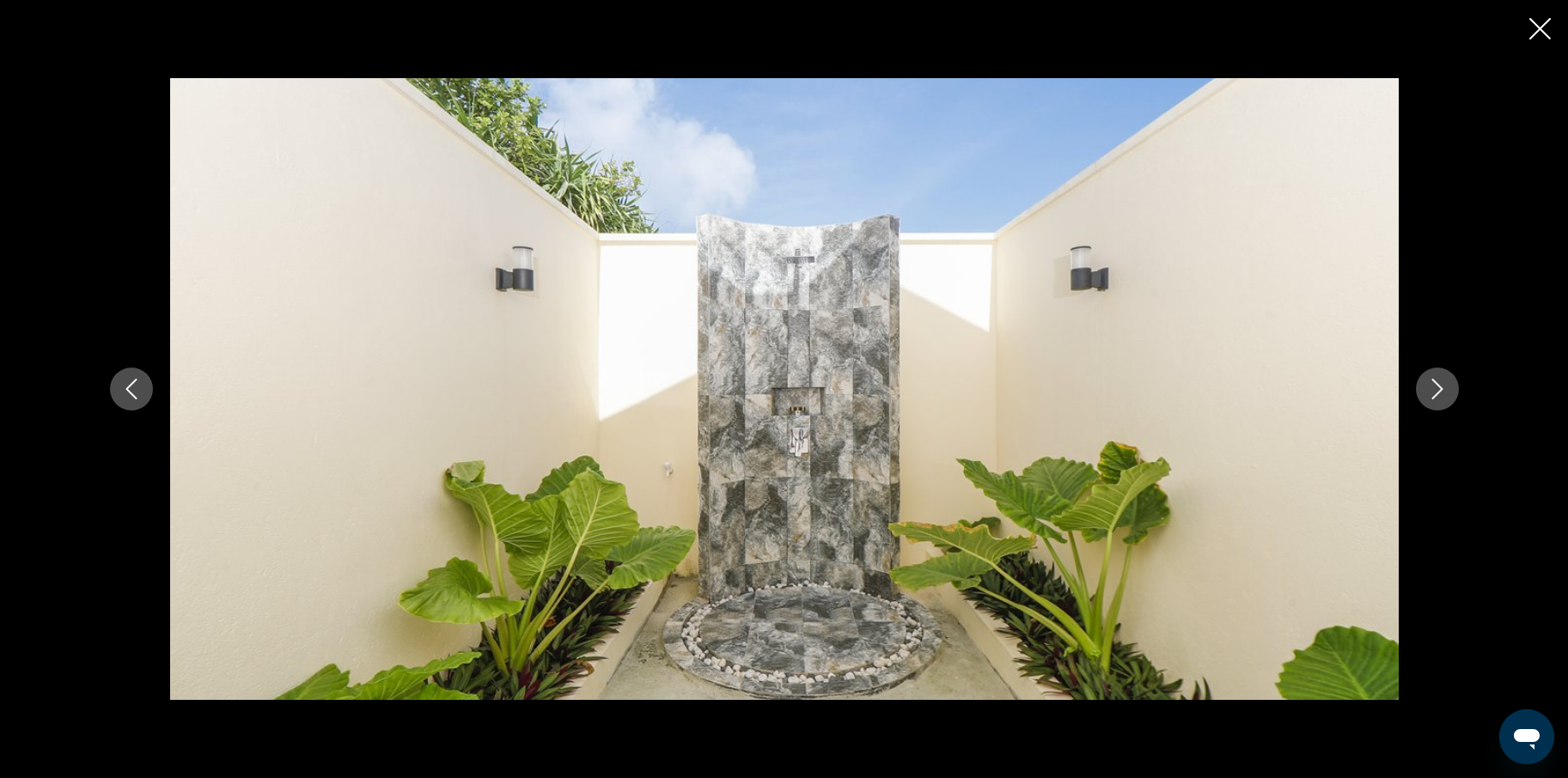
click at [1450, 385] on button "Следующее изображение" at bounding box center [1437, 389] width 43 height 43
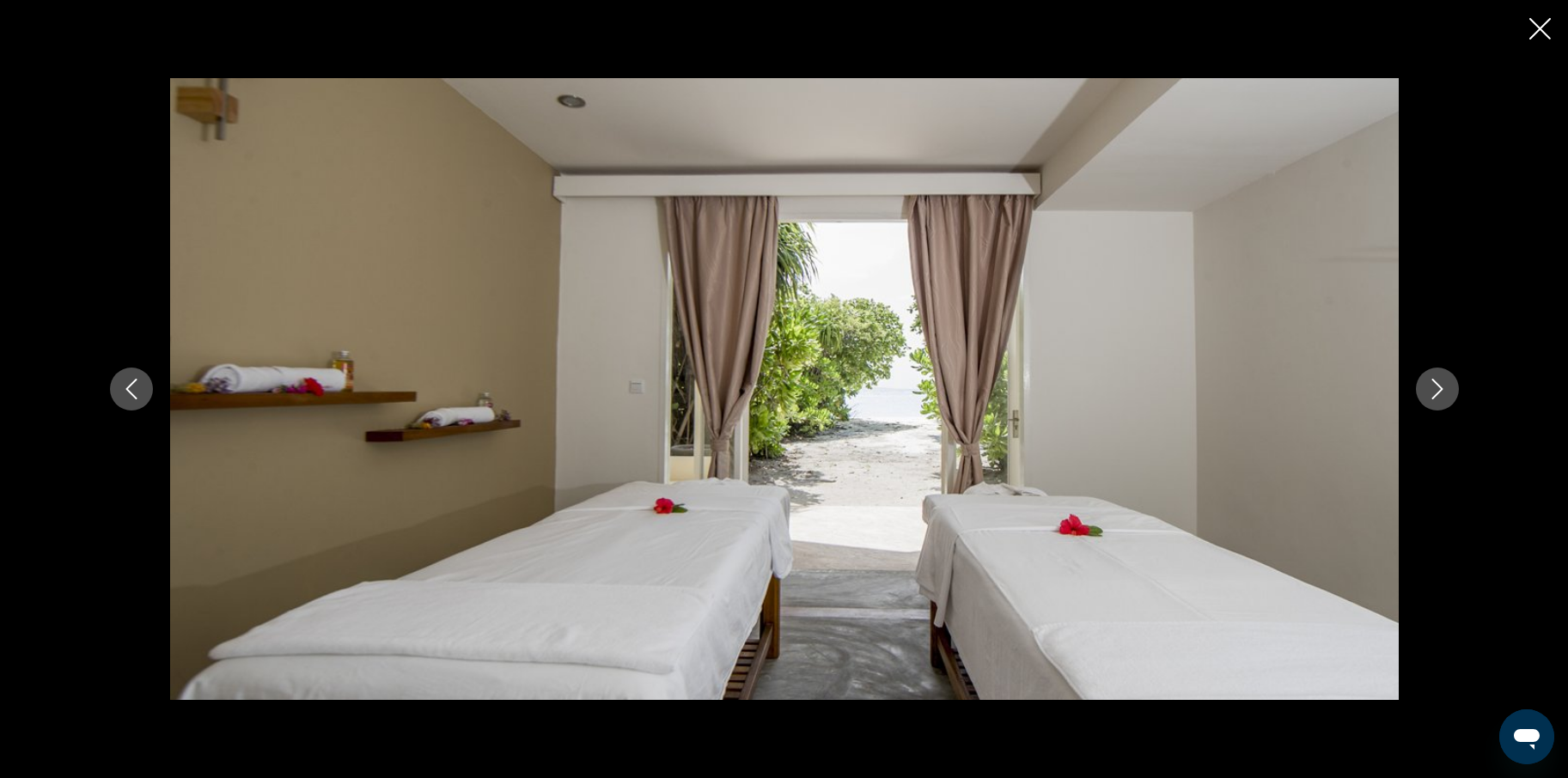
click at [1450, 385] on button "Следующее изображение" at bounding box center [1437, 389] width 43 height 43
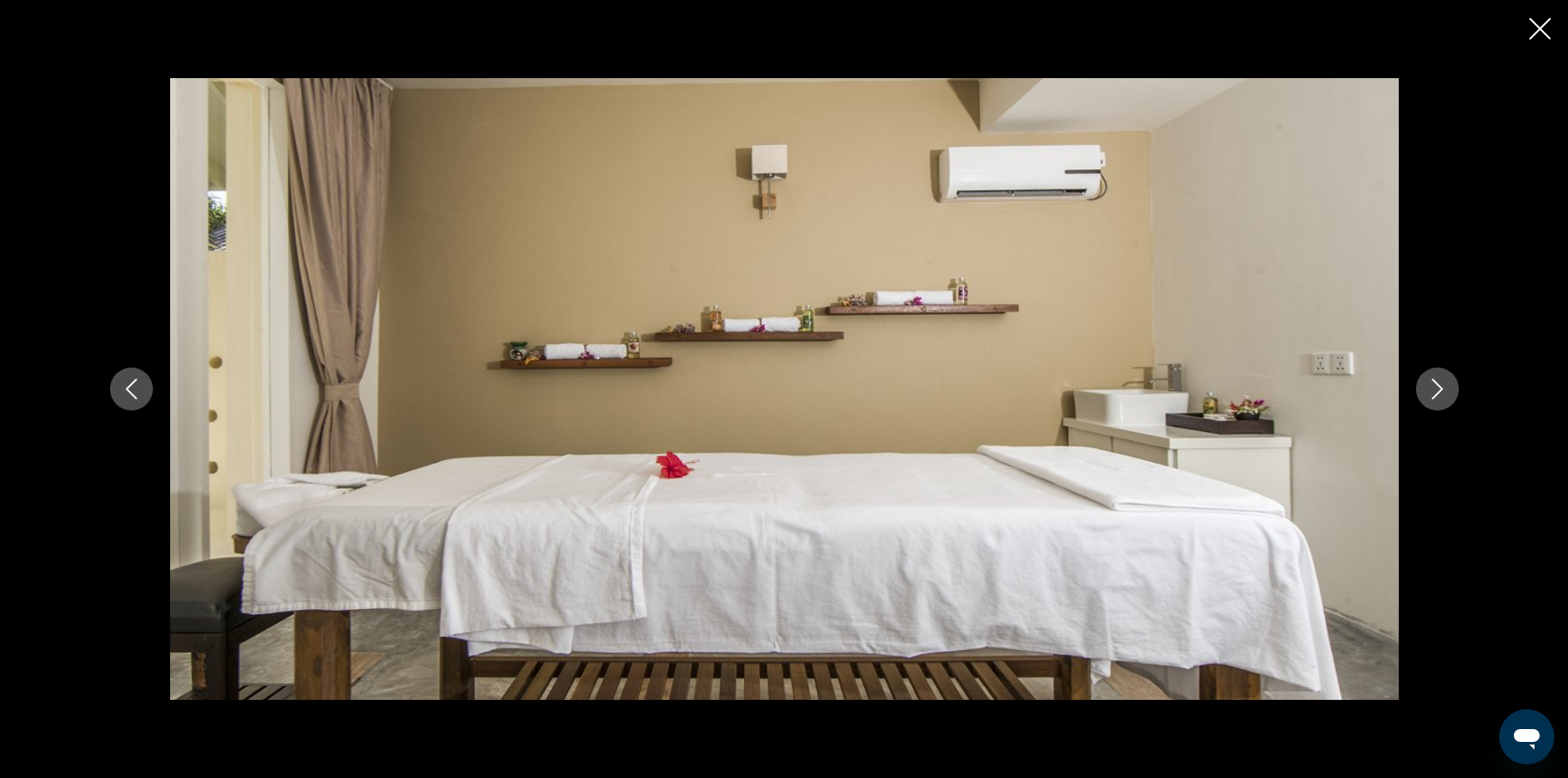
click at [133, 380] on icon "Предыдущее изображение" at bounding box center [131, 389] width 21 height 21
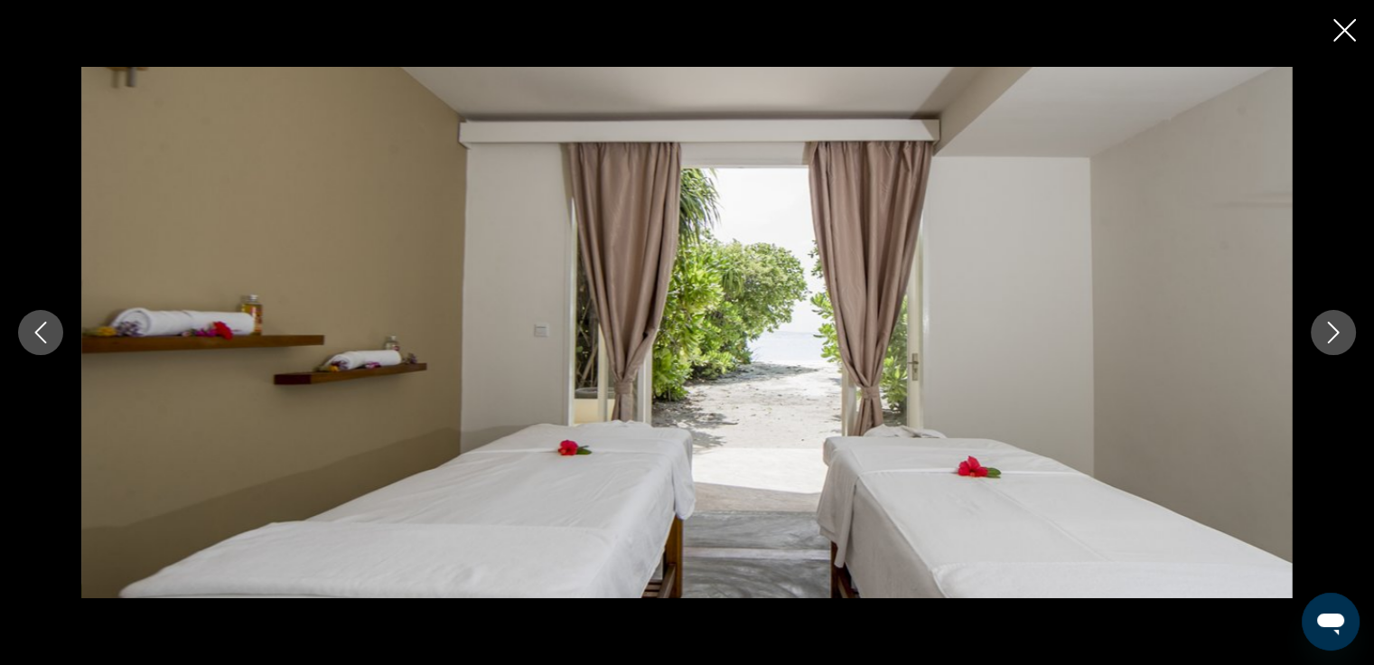
click at [1330, 333] on icon "Следующее изображение" at bounding box center [1333, 332] width 22 height 22
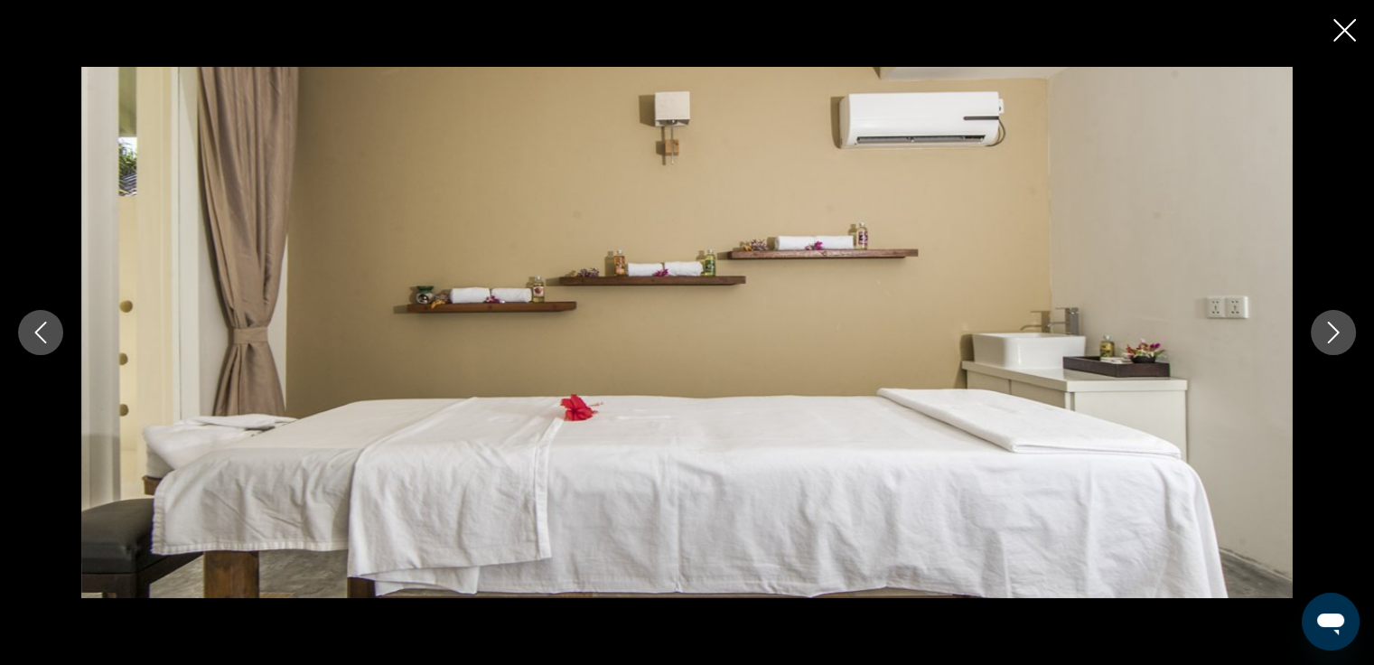
click at [1330, 333] on icon "Следующее изображение" at bounding box center [1333, 332] width 22 height 22
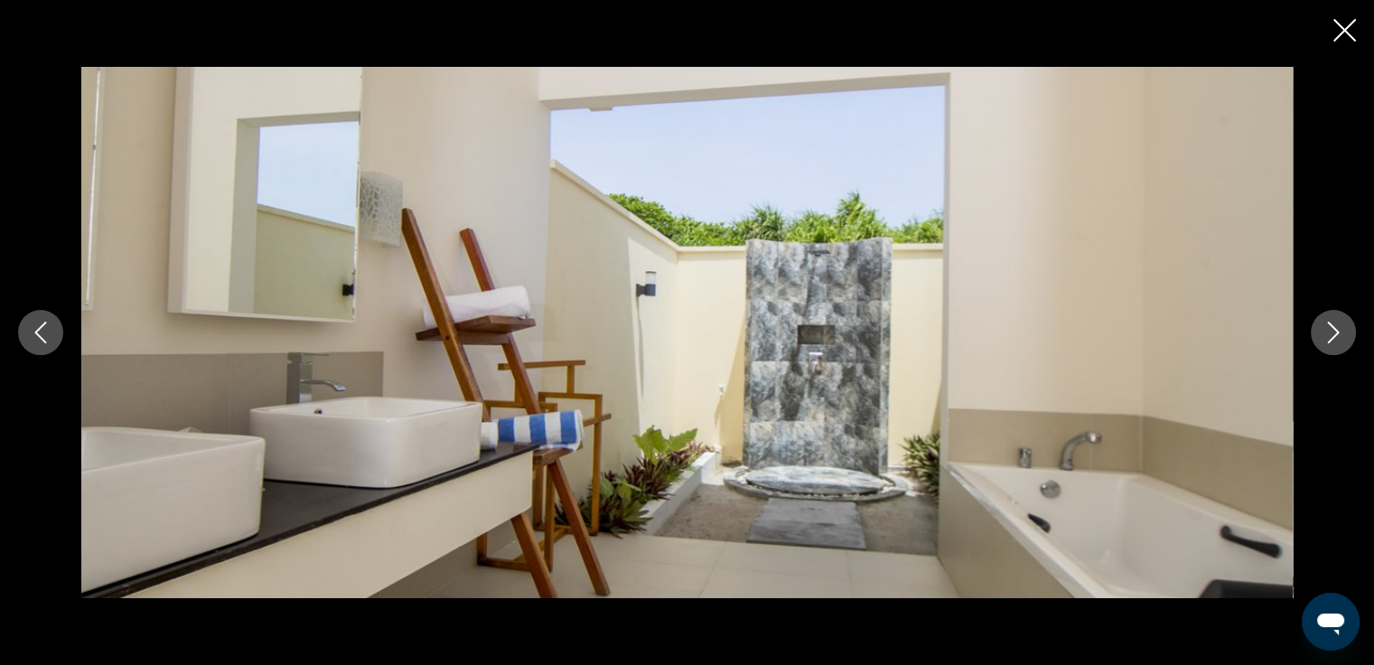
click at [1330, 333] on icon "Следующее изображение" at bounding box center [1333, 332] width 22 height 22
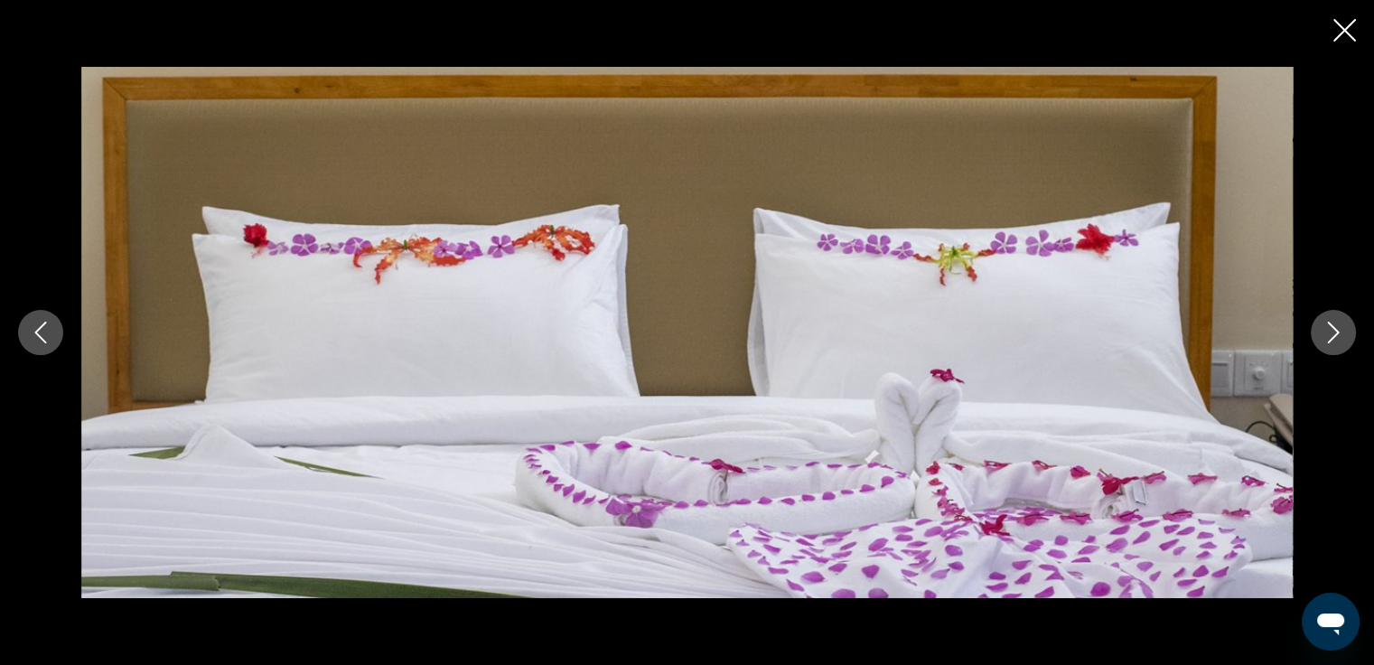
click at [1330, 333] on icon "Следующее изображение" at bounding box center [1333, 332] width 22 height 22
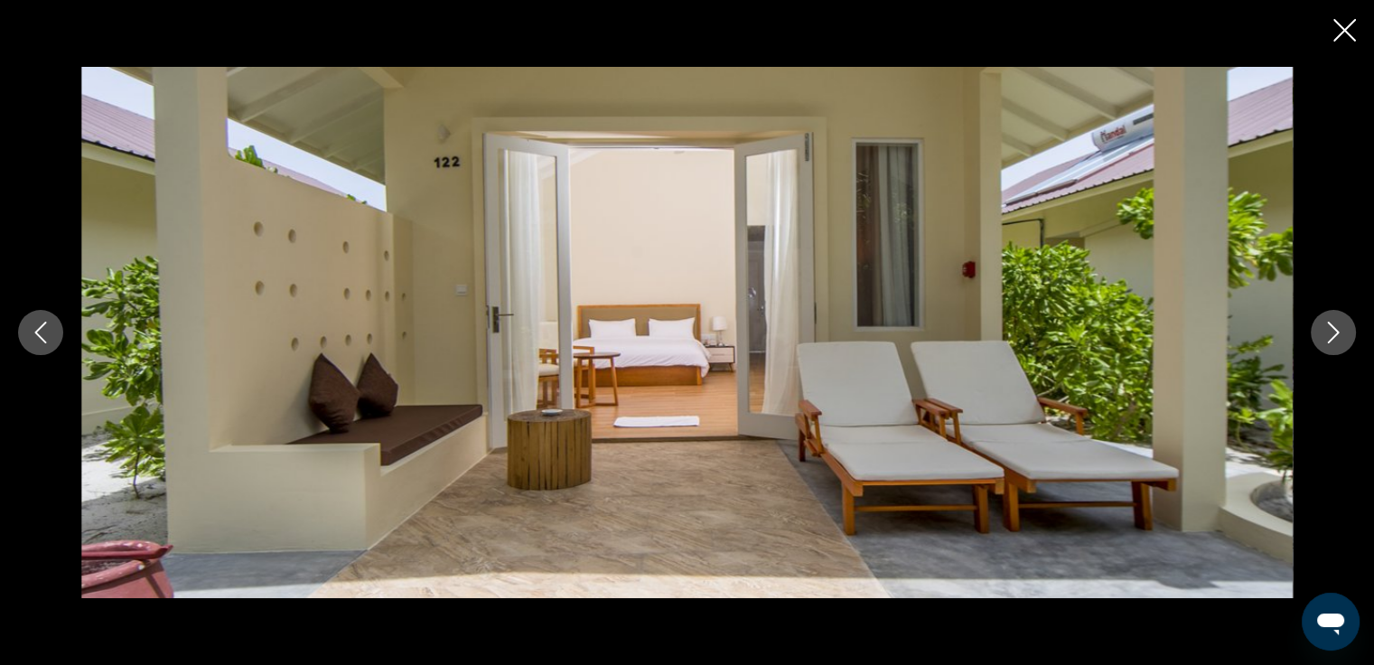
click at [1330, 333] on icon "Следующее изображение" at bounding box center [1333, 332] width 22 height 22
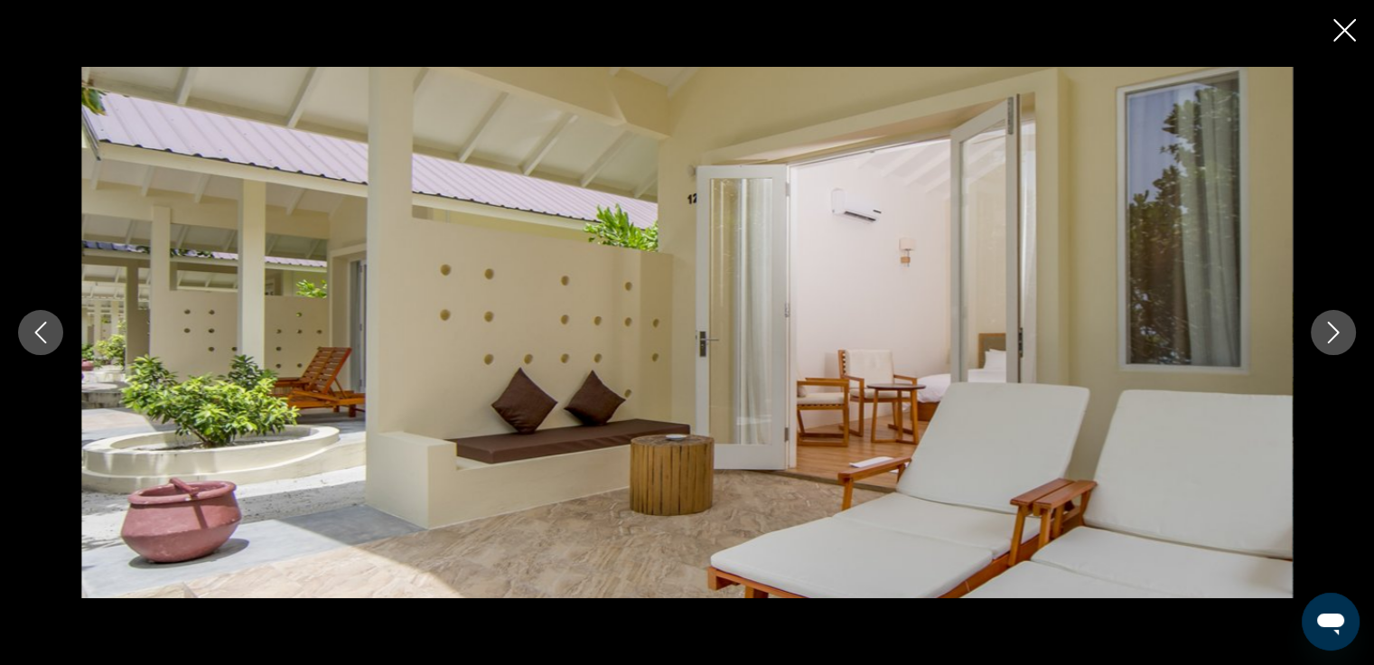
click at [1330, 333] on icon "Следующее изображение" at bounding box center [1333, 332] width 22 height 22
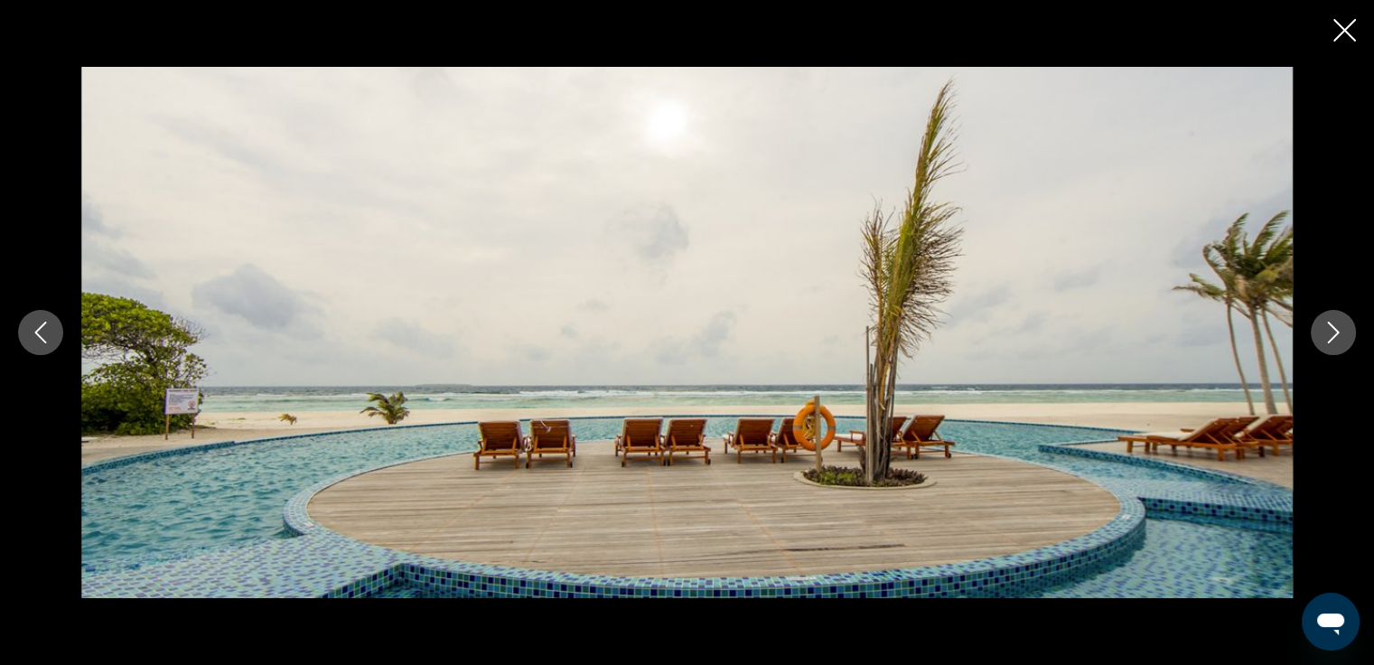
click at [1345, 36] on icon "Закрыть слайд-шоу" at bounding box center [1344, 30] width 23 height 23
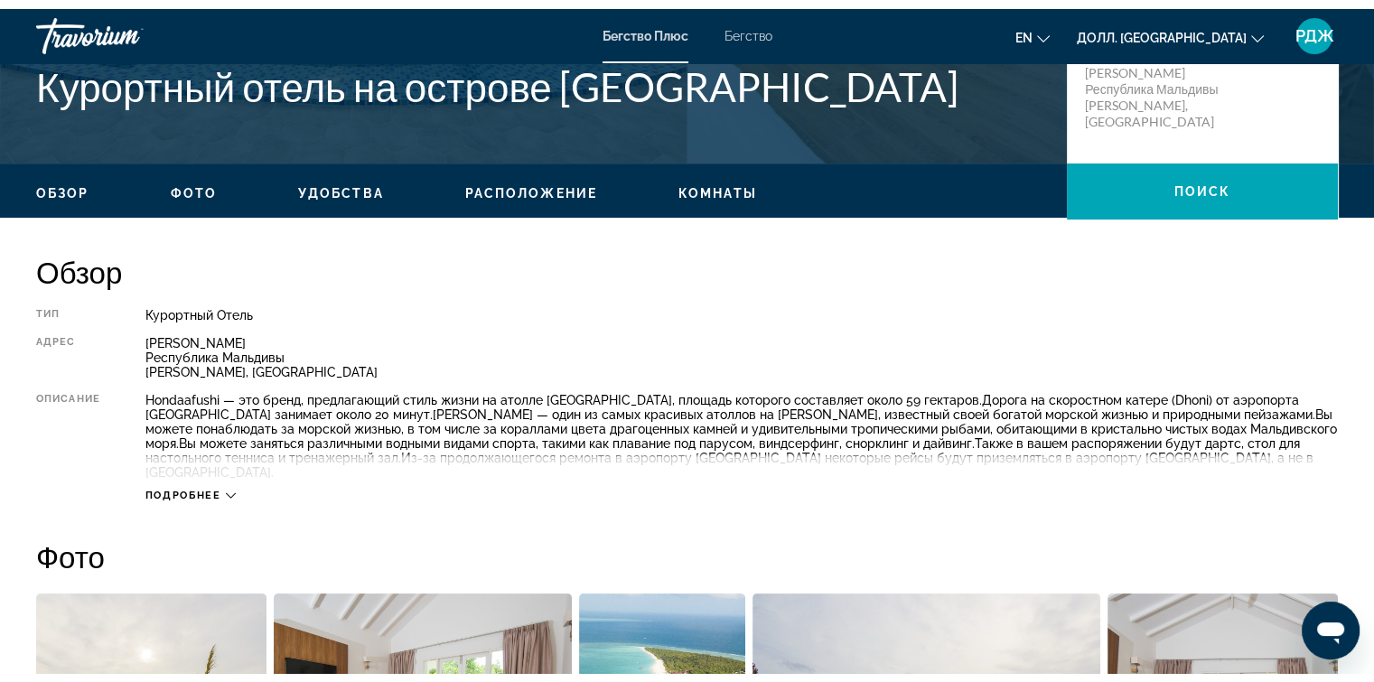
scroll to position [442, 0]
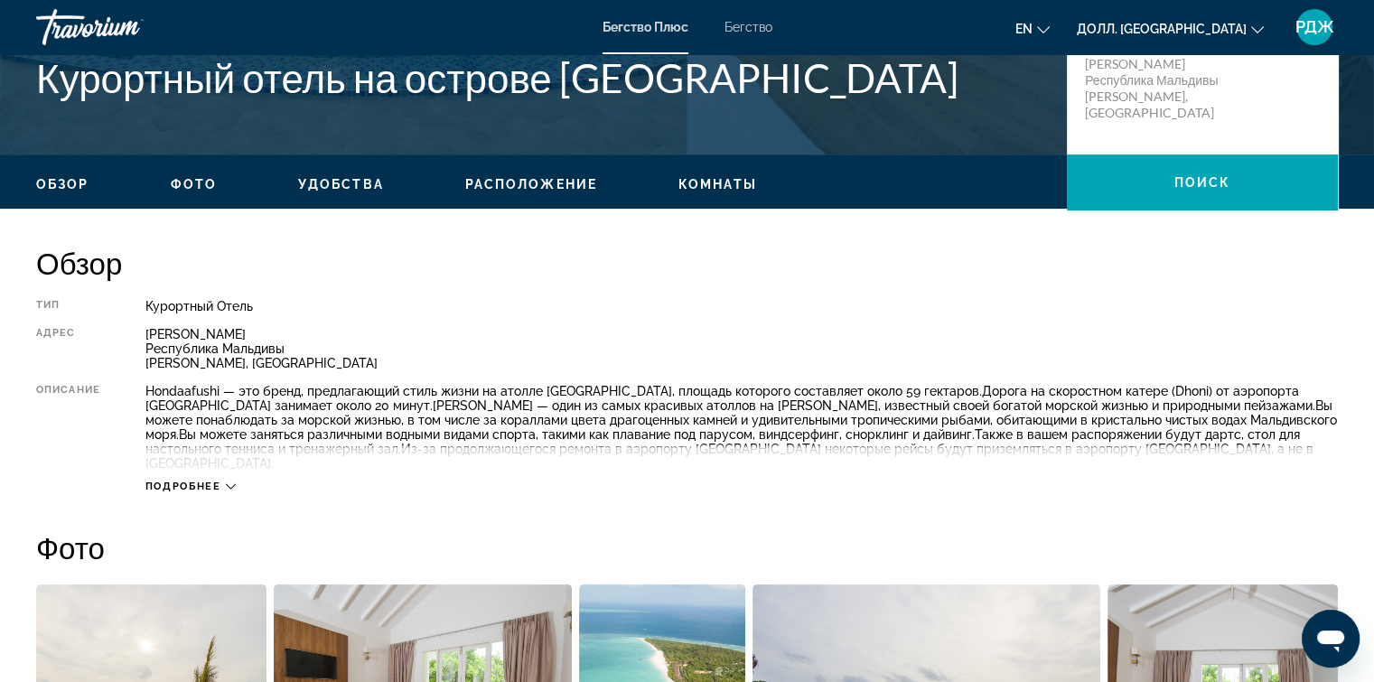
click at [570, 304] on div "Курортный отель" at bounding box center [741, 306] width 1192 height 14
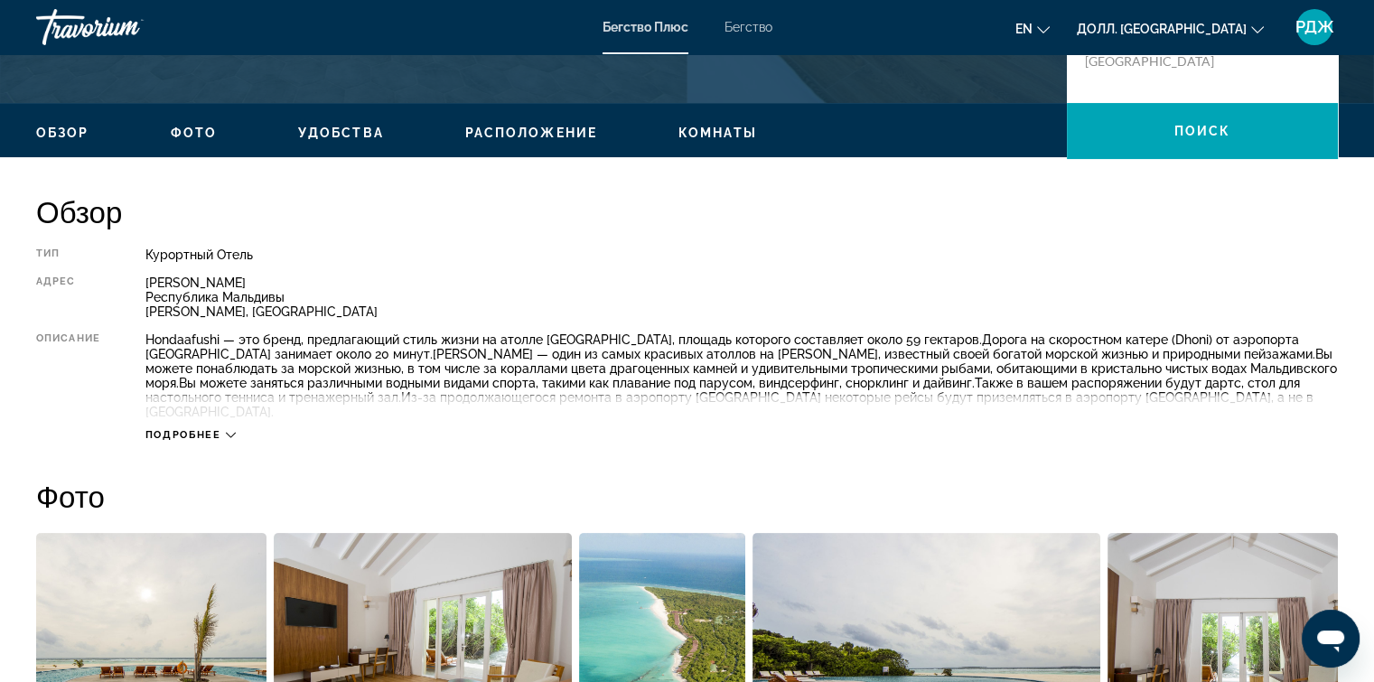
scroll to position [495, 0]
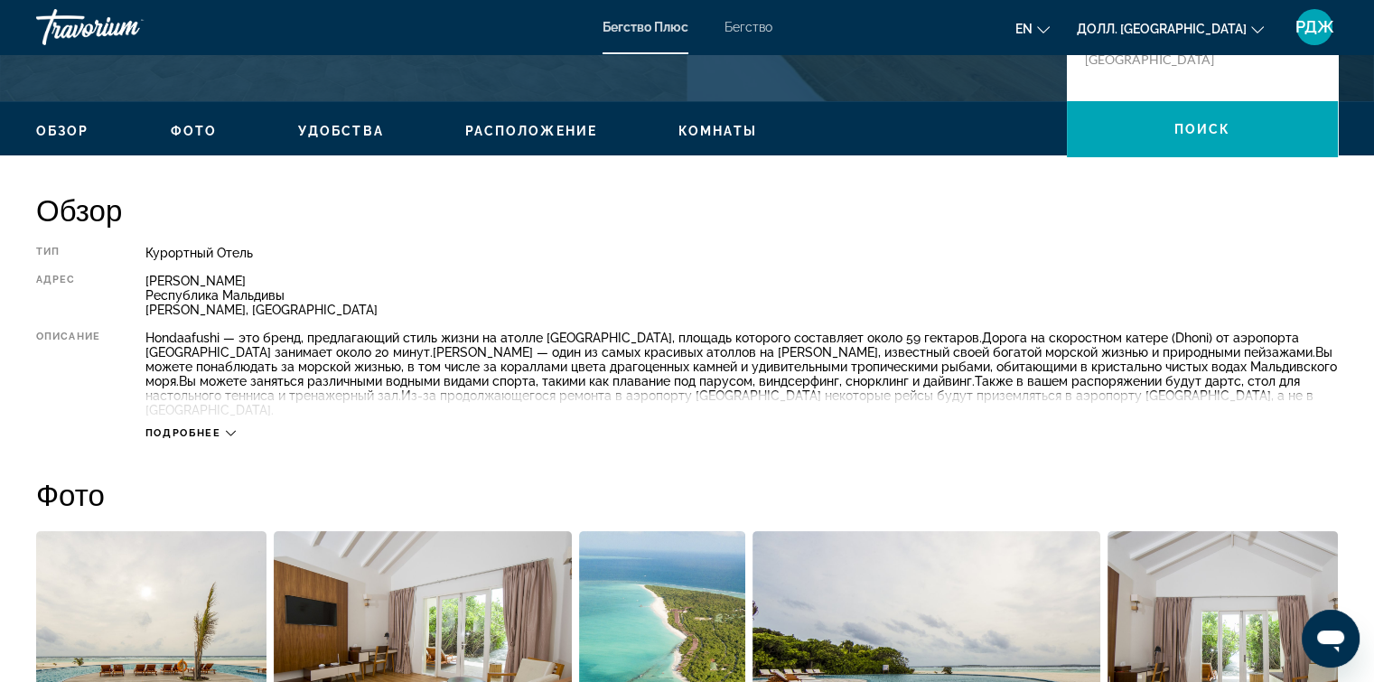
click at [228, 427] on div "Подробнее" at bounding box center [190, 433] width 90 height 12
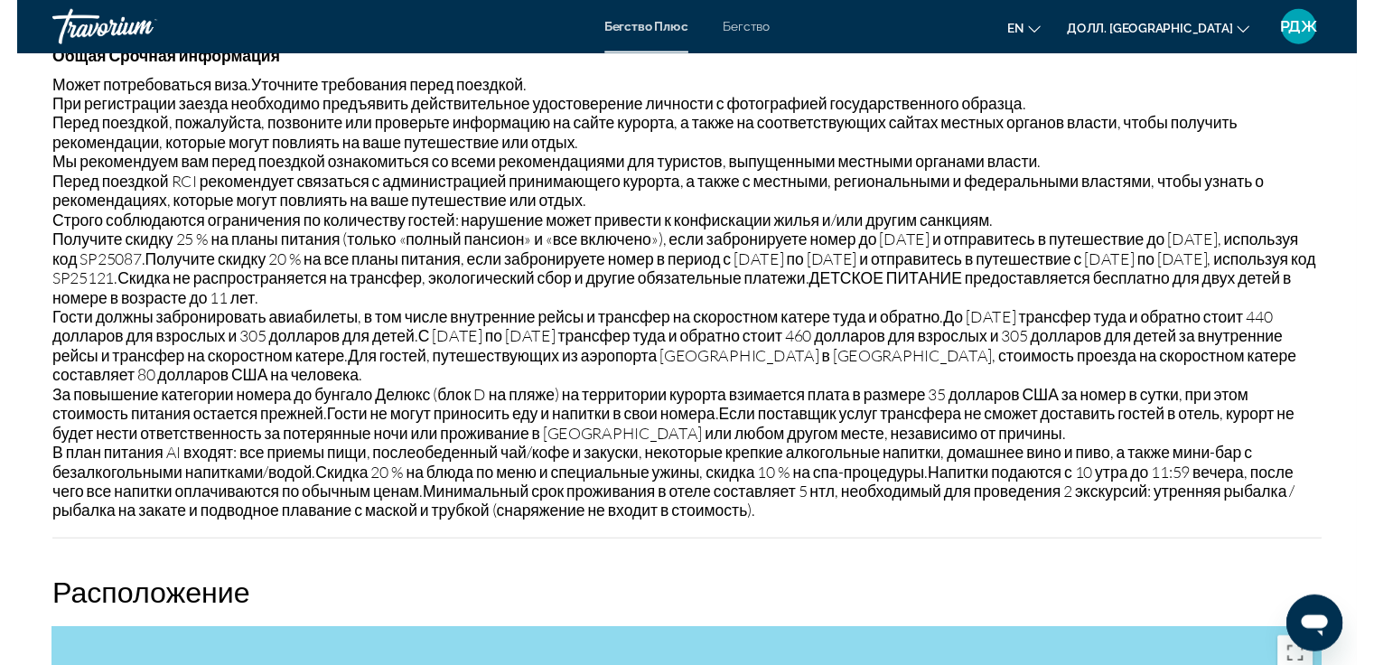
scroll to position [2294, 0]
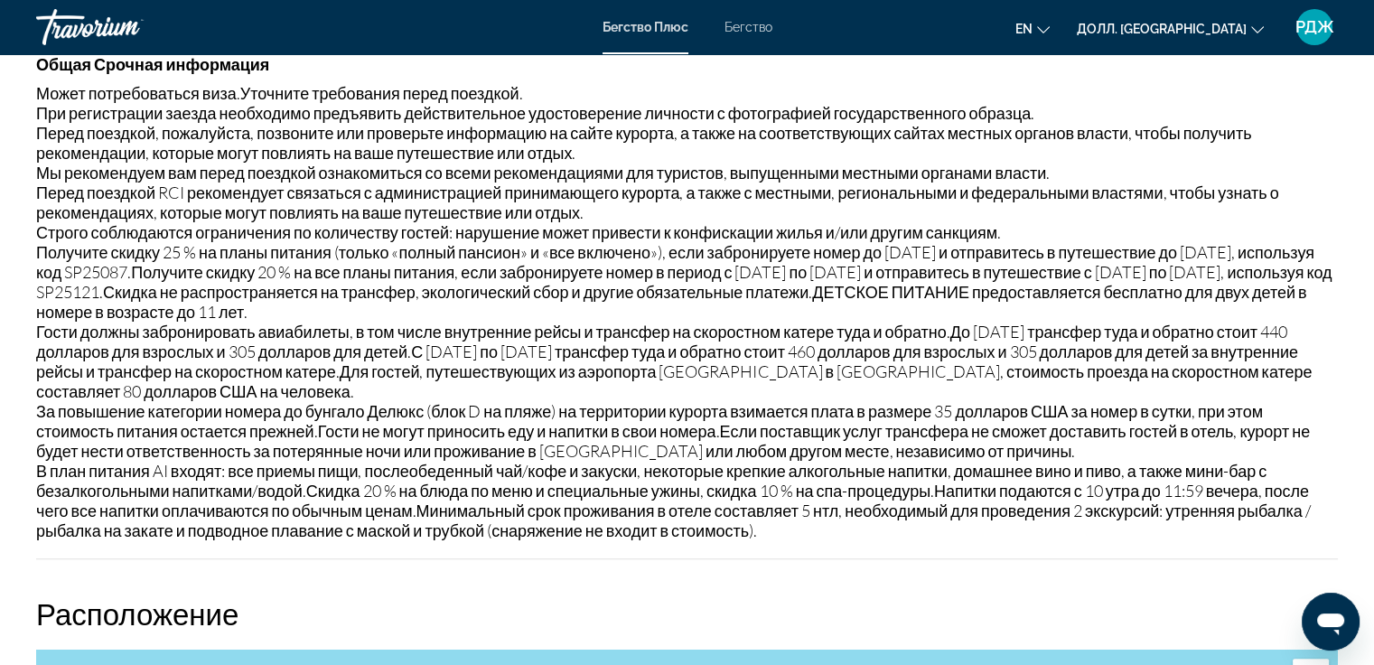
click at [1282, 217] on div "Может потребоваться виза. Уточните требования перед поездкой. При регистрации з…" at bounding box center [686, 311] width 1301 height 457
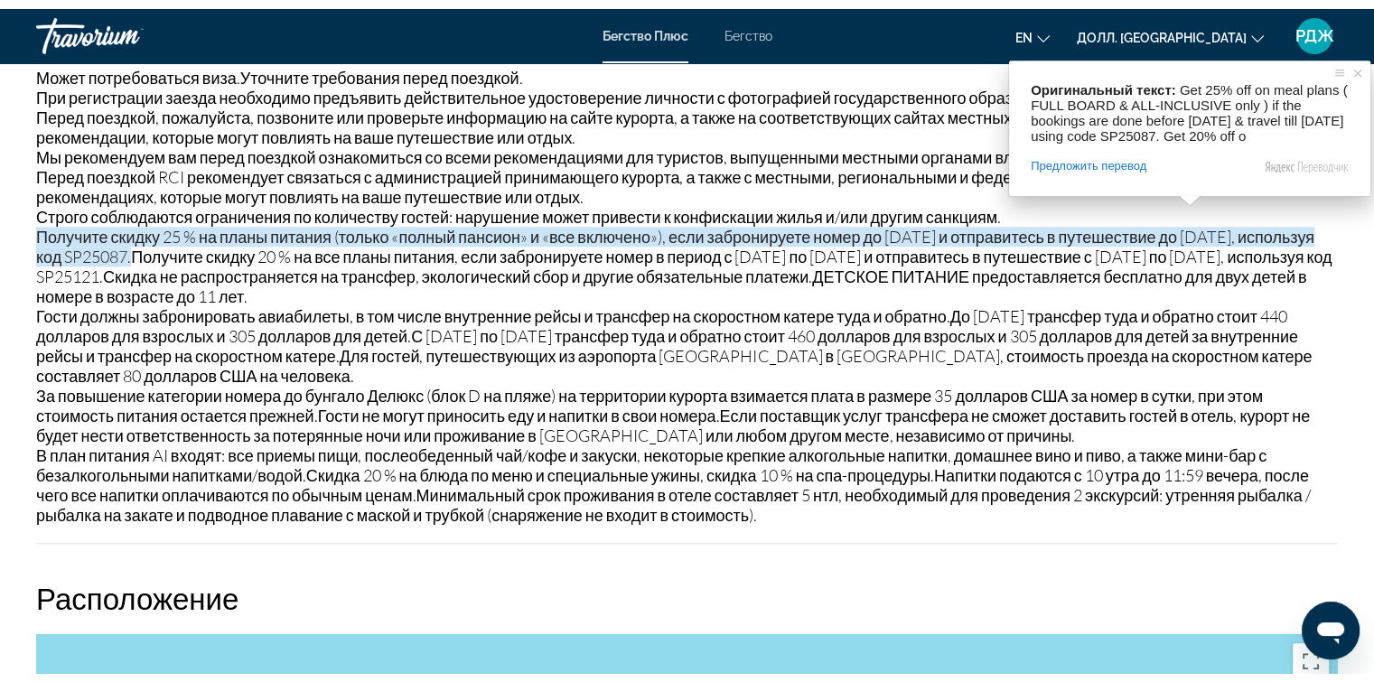
scroll to position [2319, 0]
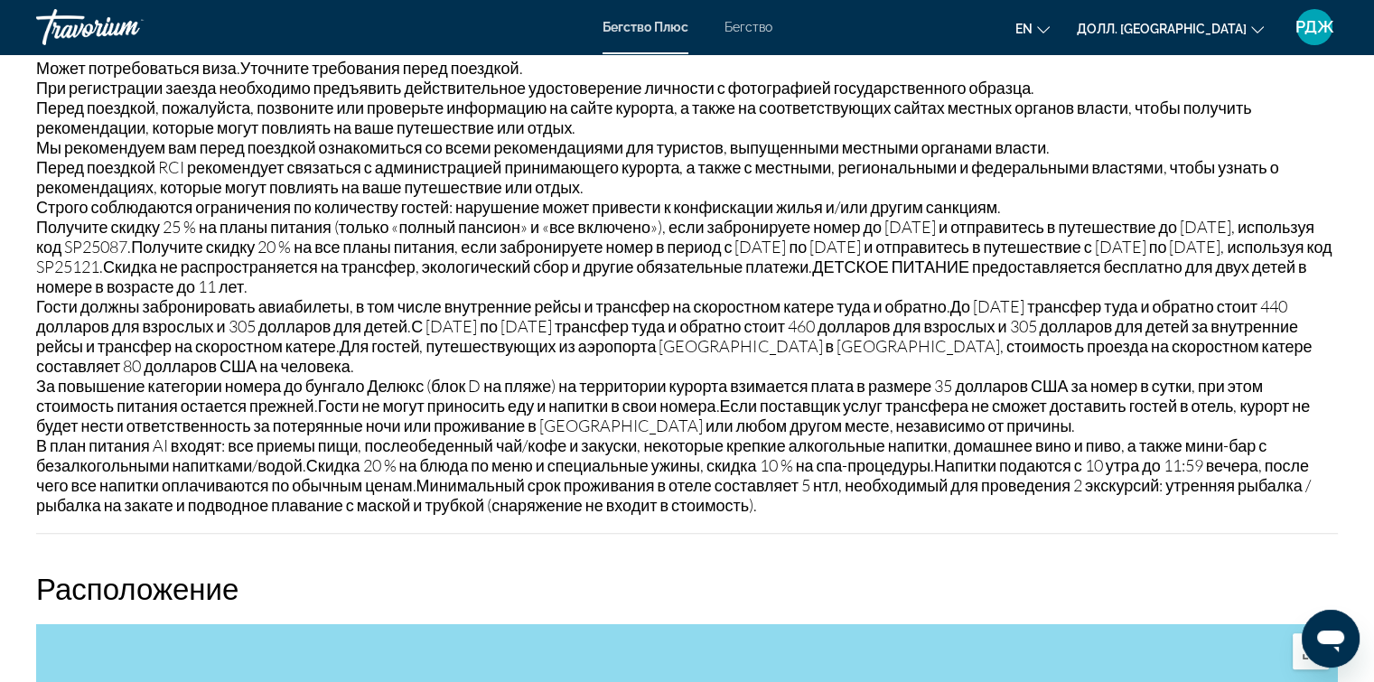
click at [1119, 525] on div "Обзор Тип Курортный отель All-Inclusive No All-Inclusive Адрес Атолл Хаа-Даалу …" at bounding box center [686, 535] width 1319 height 4336
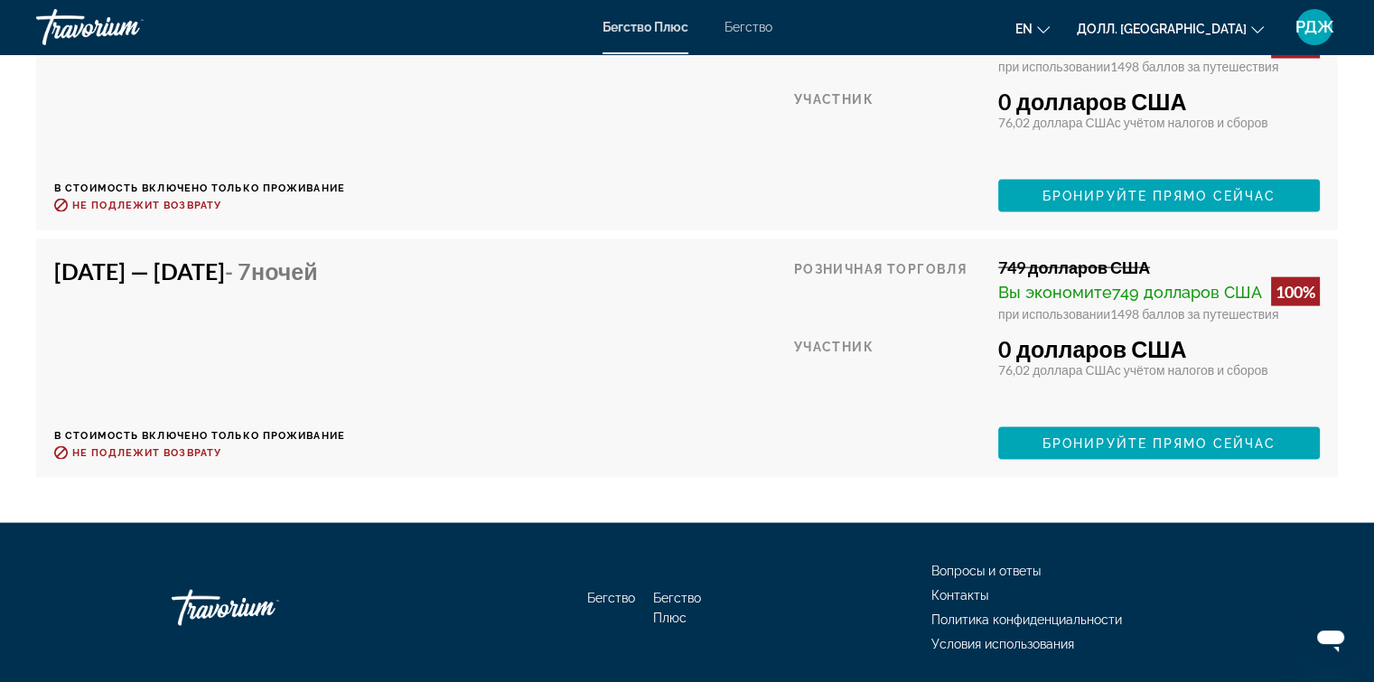
scroll to position [4543, 0]
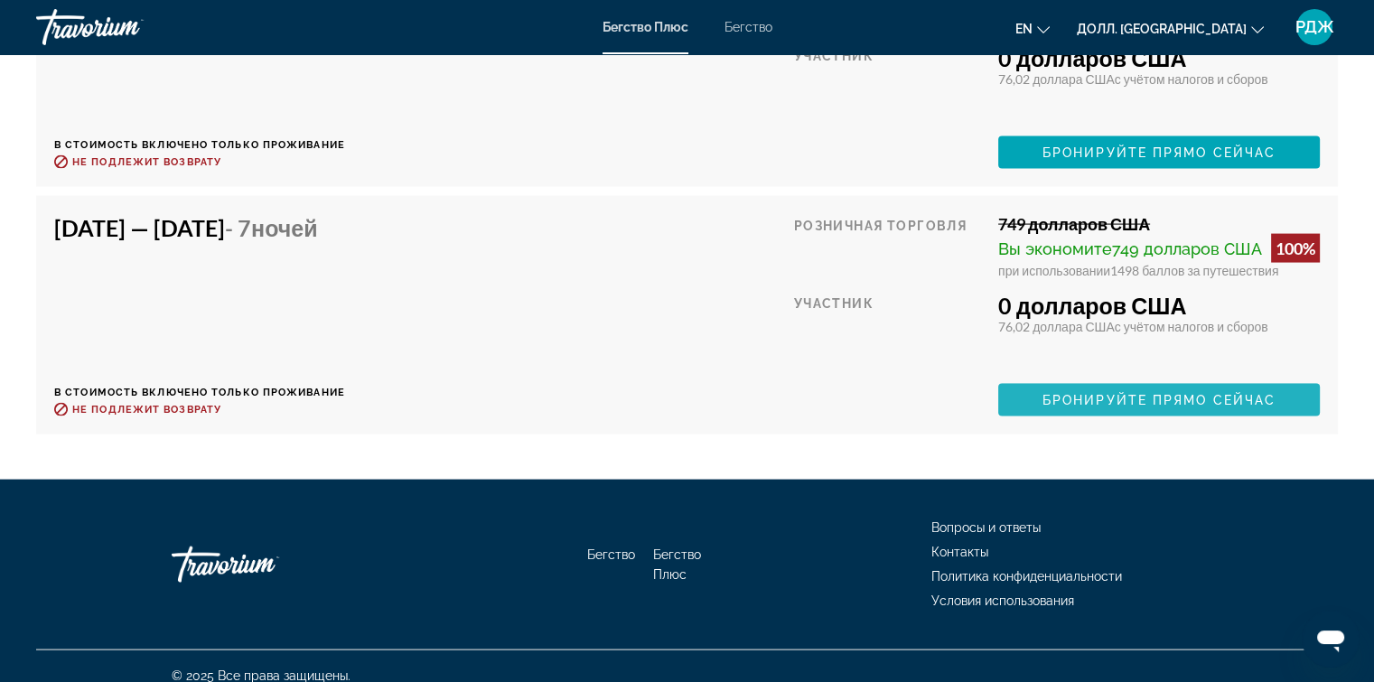
click at [1096, 389] on span "Основное содержание" at bounding box center [1158, 399] width 321 height 43
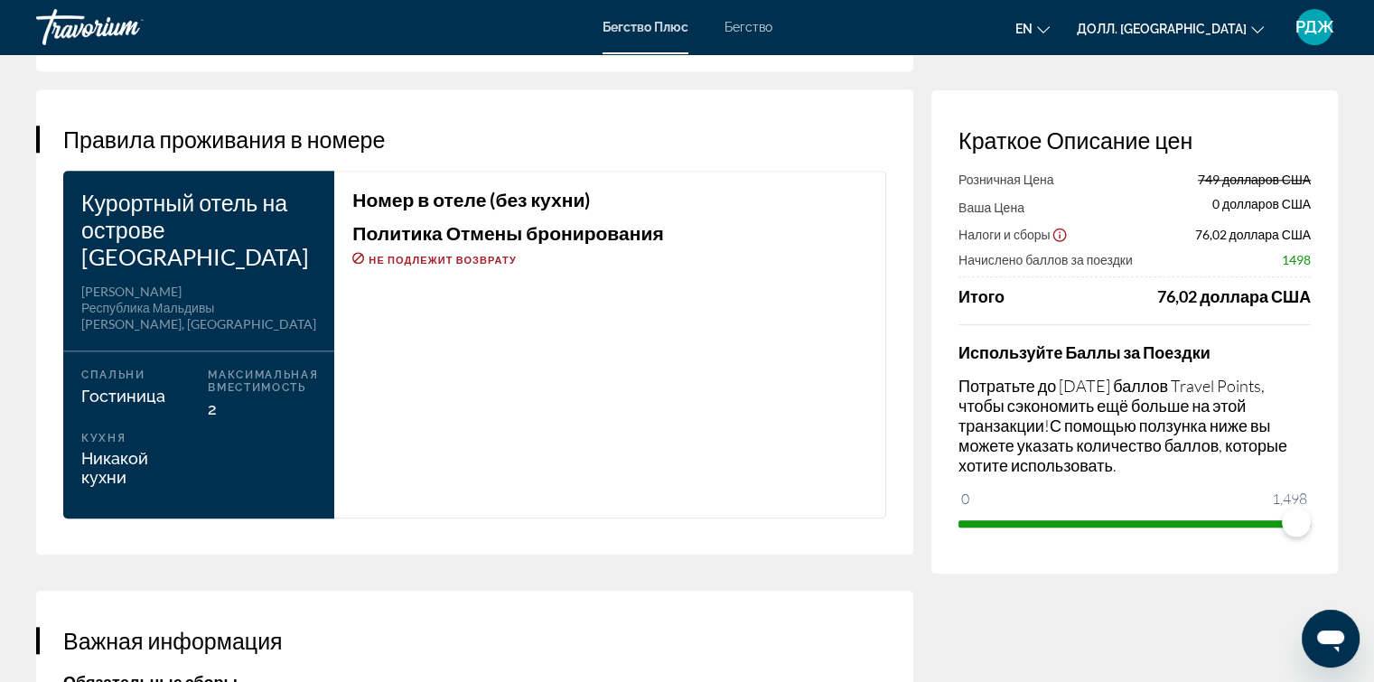
scroll to position [2249, 0]
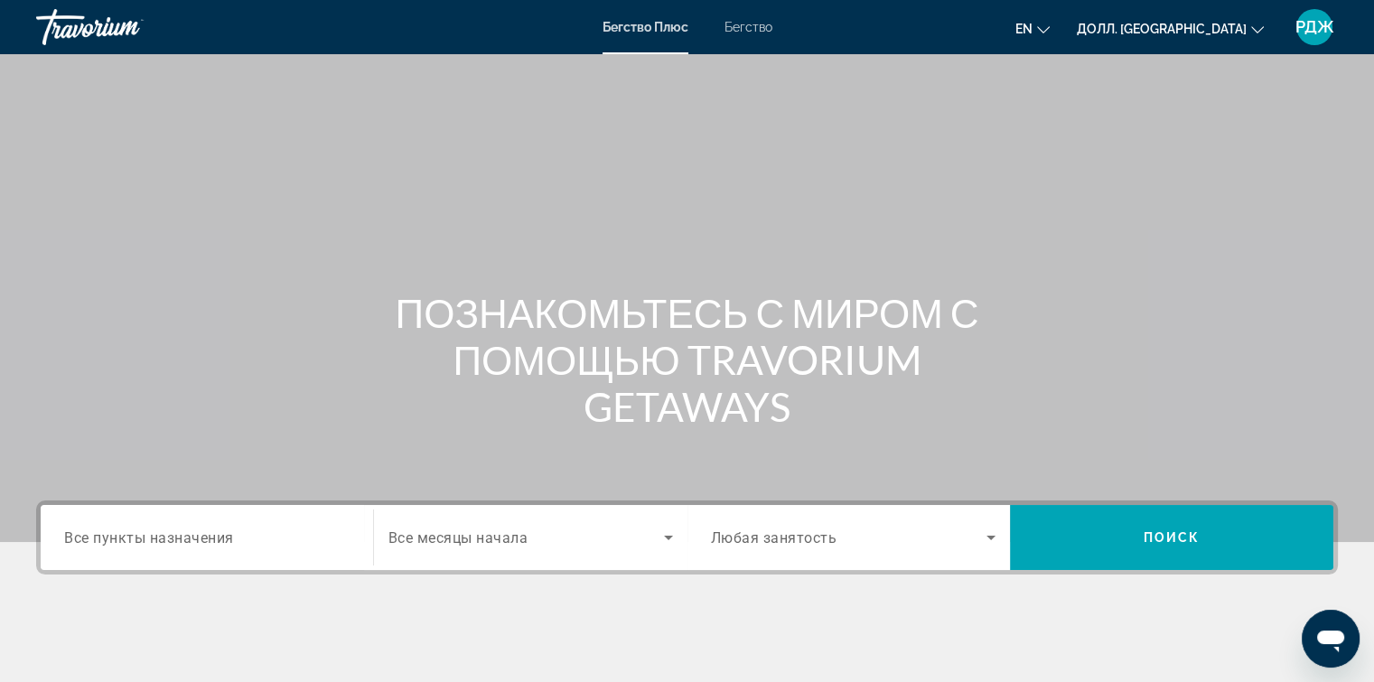
click at [196, 520] on div "Виджет поиска" at bounding box center [206, 537] width 285 height 51
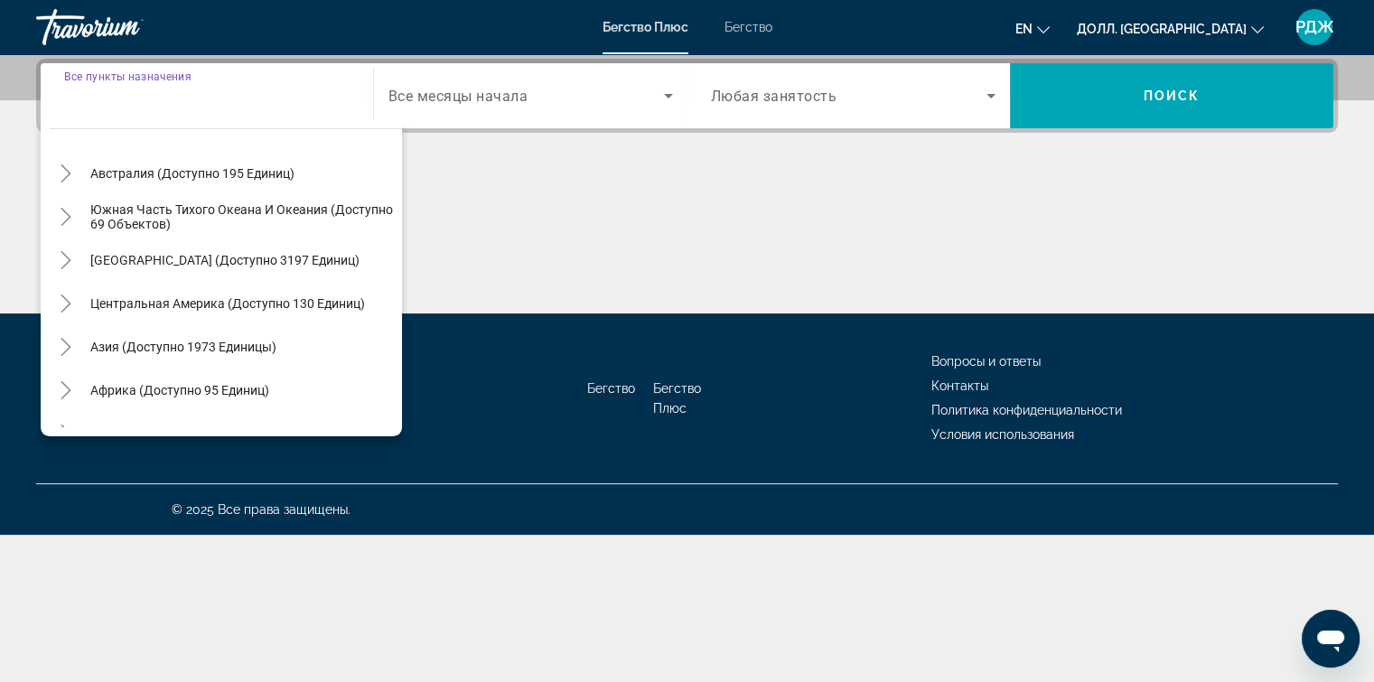
scroll to position [293, 0]
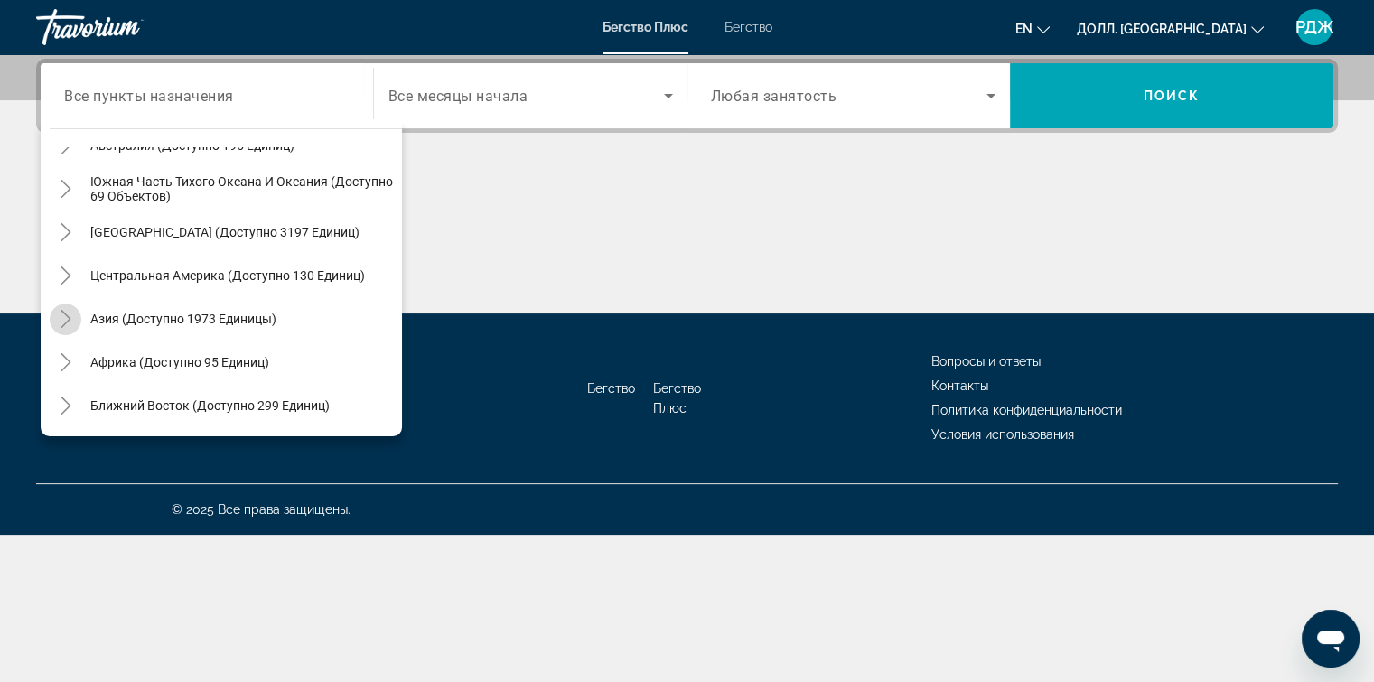
click at [70, 318] on icon "Переключить на Азию (доступно 1973 устройства)" at bounding box center [66, 319] width 10 height 18
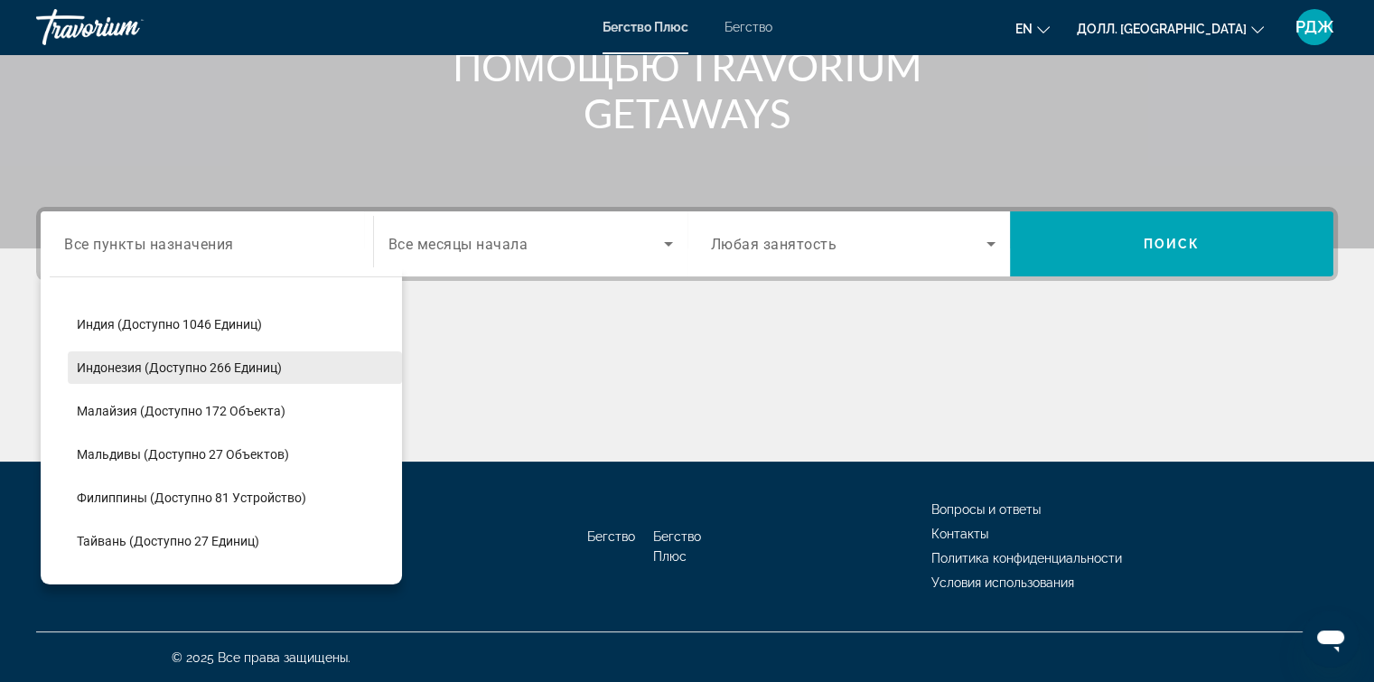
scroll to position [610, 0]
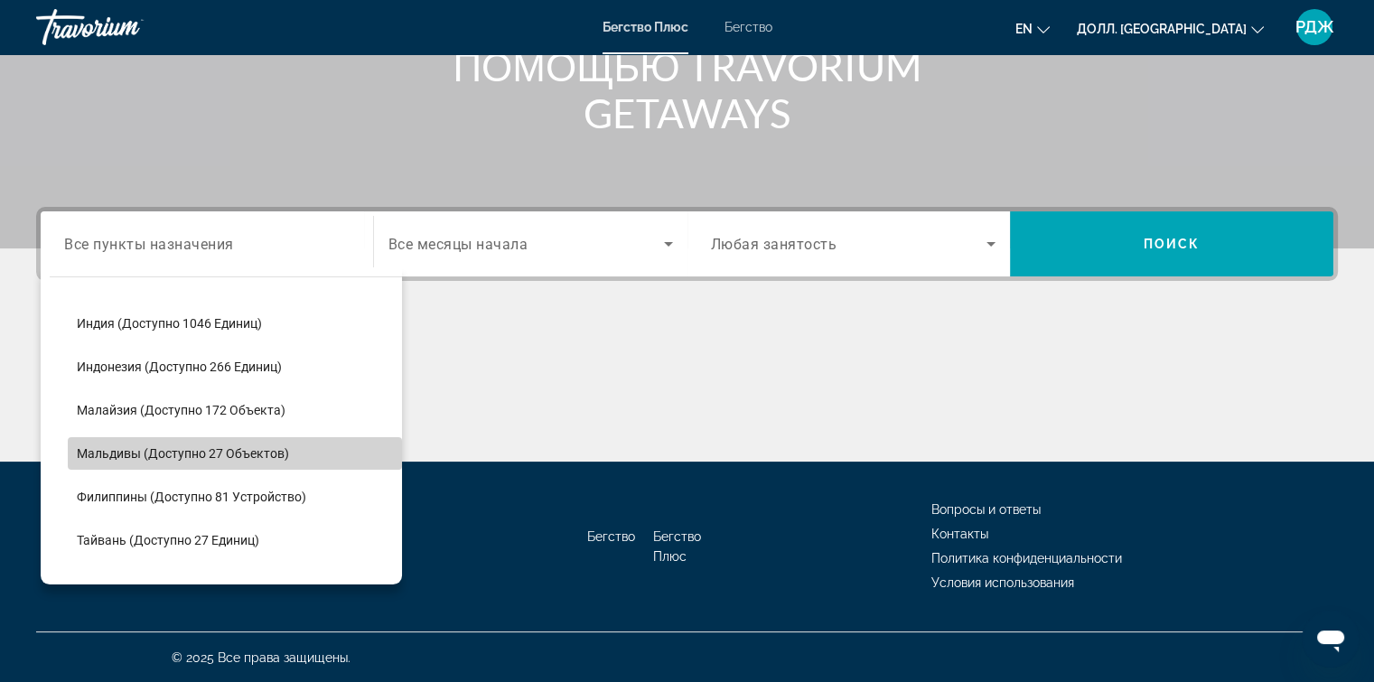
click at [298, 451] on span "Виджет поиска" at bounding box center [235, 453] width 334 height 43
type input "**********"
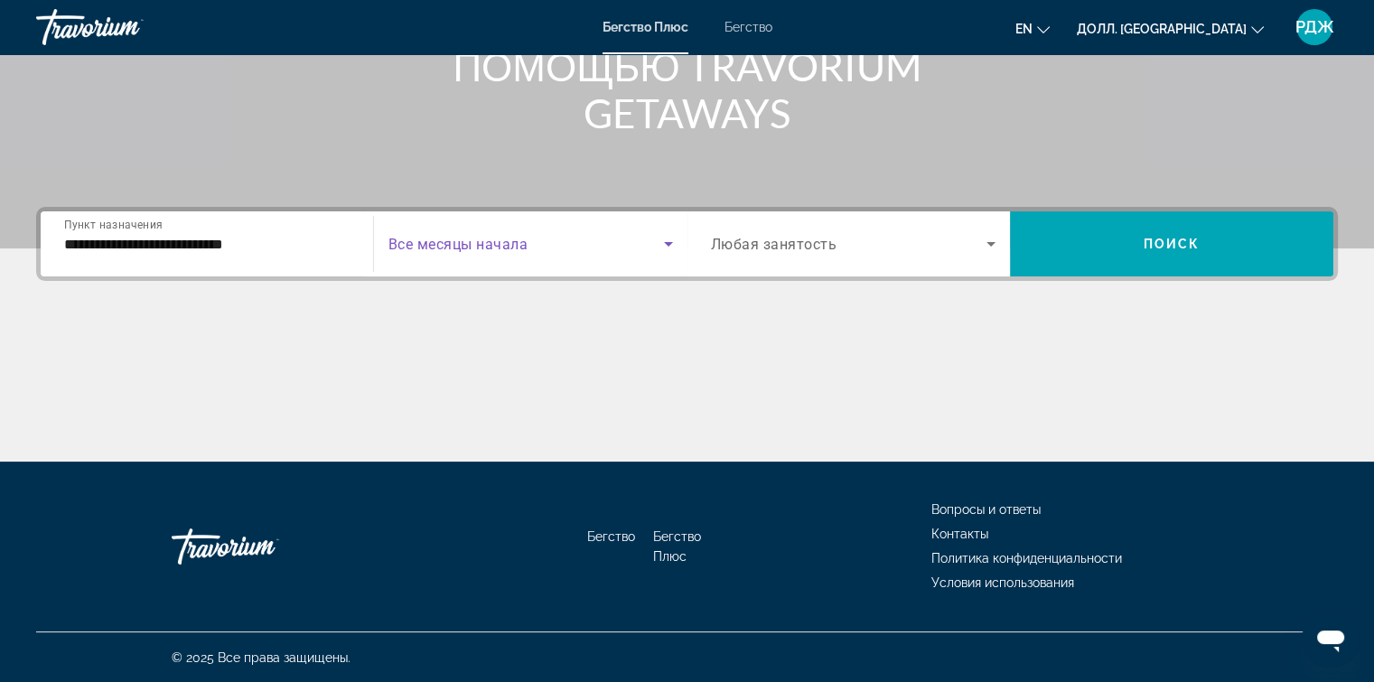
click at [664, 245] on icon "Виджет поиска" at bounding box center [668, 244] width 22 height 22
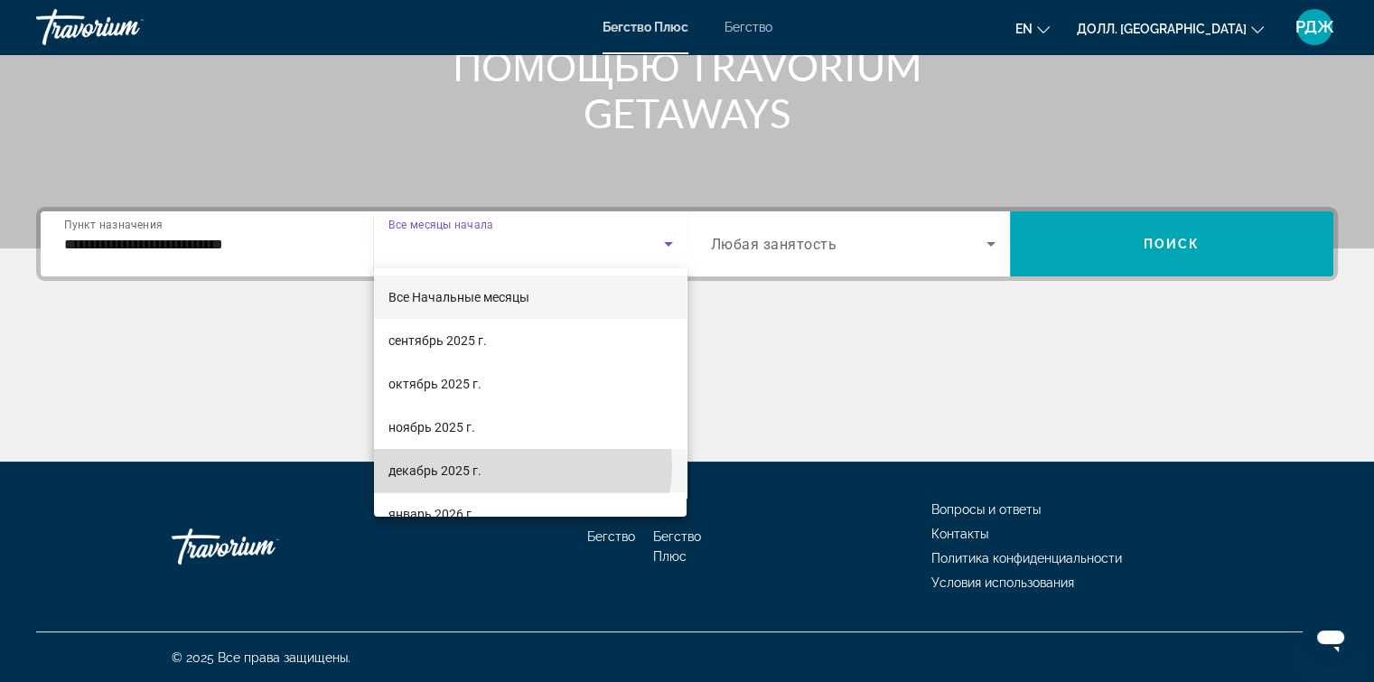
click at [520, 466] on mat-option "декабрь 2025 г." at bounding box center [530, 470] width 313 height 43
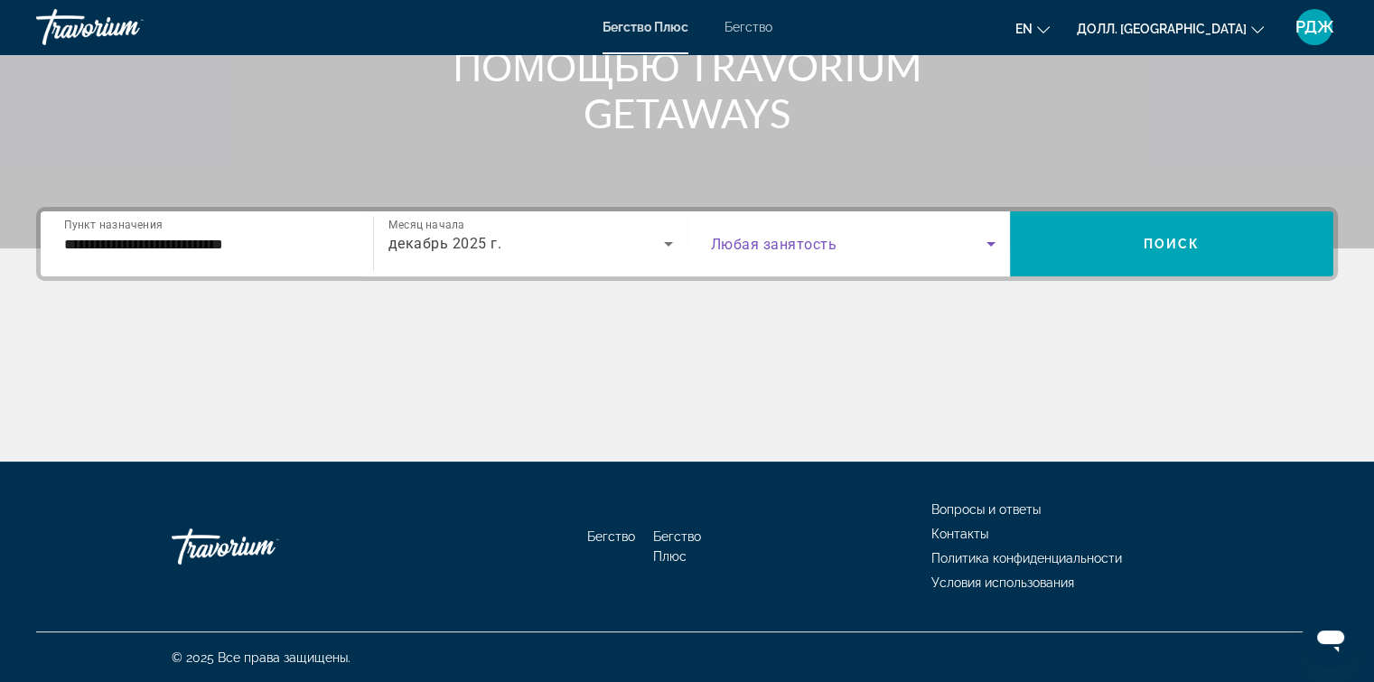
click at [993, 235] on icon "Виджет поиска" at bounding box center [991, 244] width 22 height 22
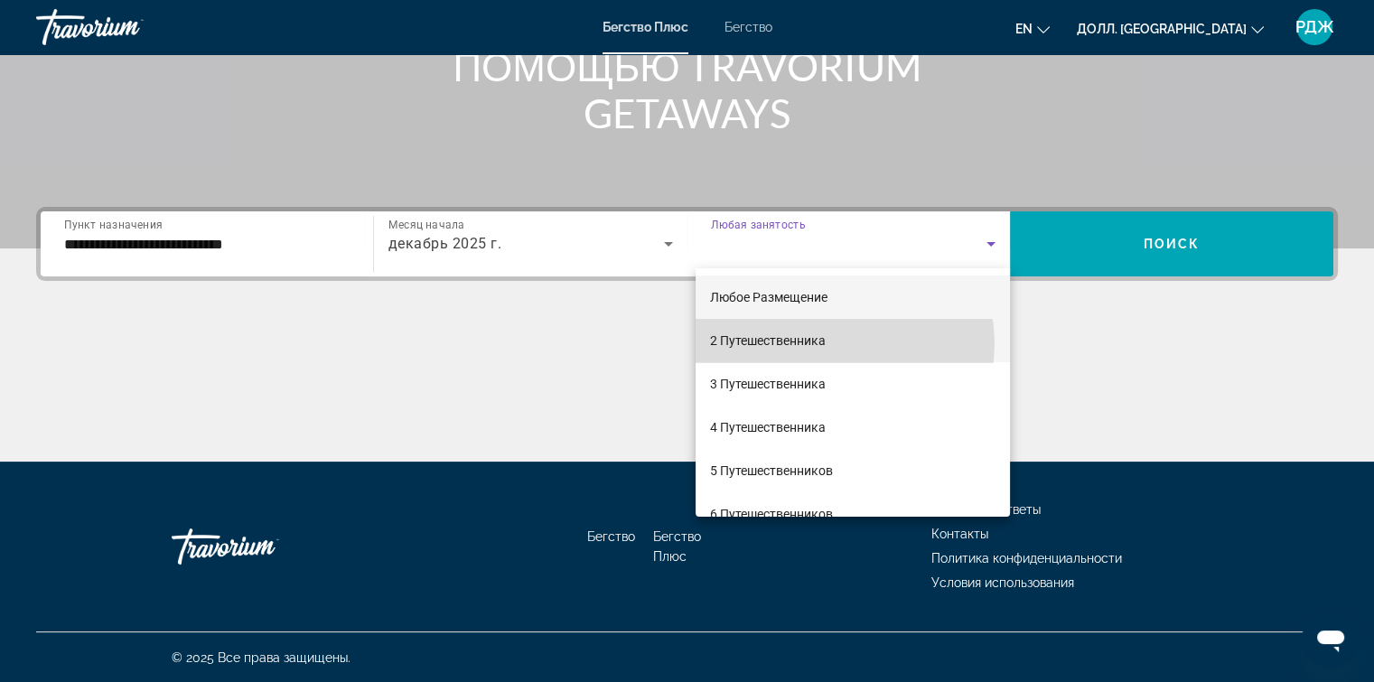
click at [830, 343] on mat-option "2 Путешественника" at bounding box center [852, 340] width 314 height 43
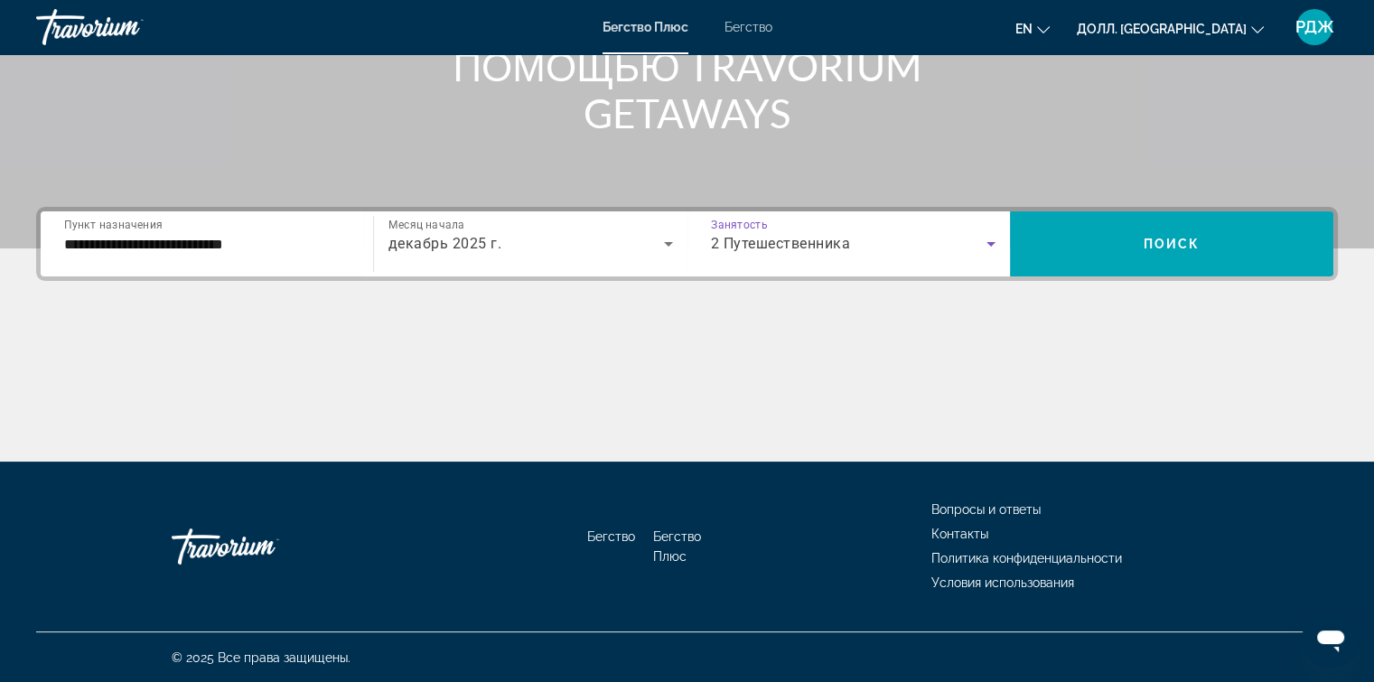
click at [1068, 284] on div "**********" at bounding box center [687, 334] width 1374 height 255
click at [992, 246] on icon "Виджет поиска" at bounding box center [991, 244] width 22 height 22
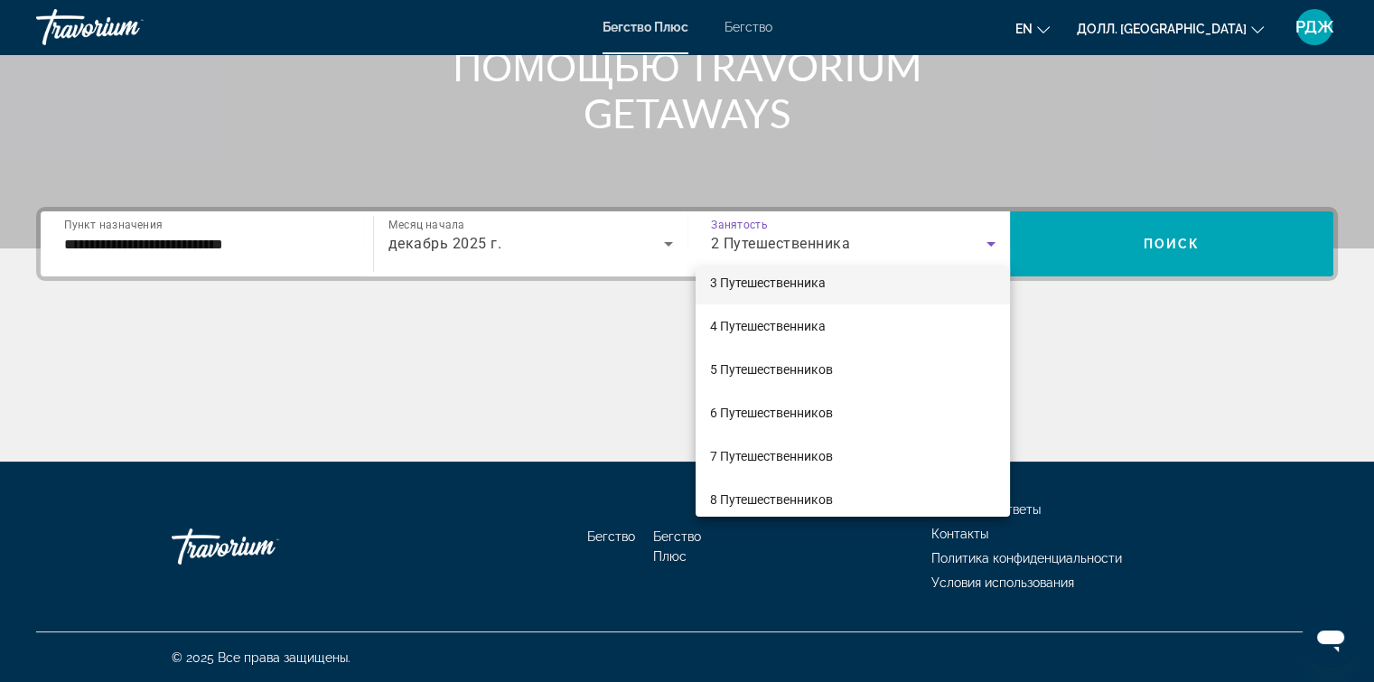
scroll to position [102, 0]
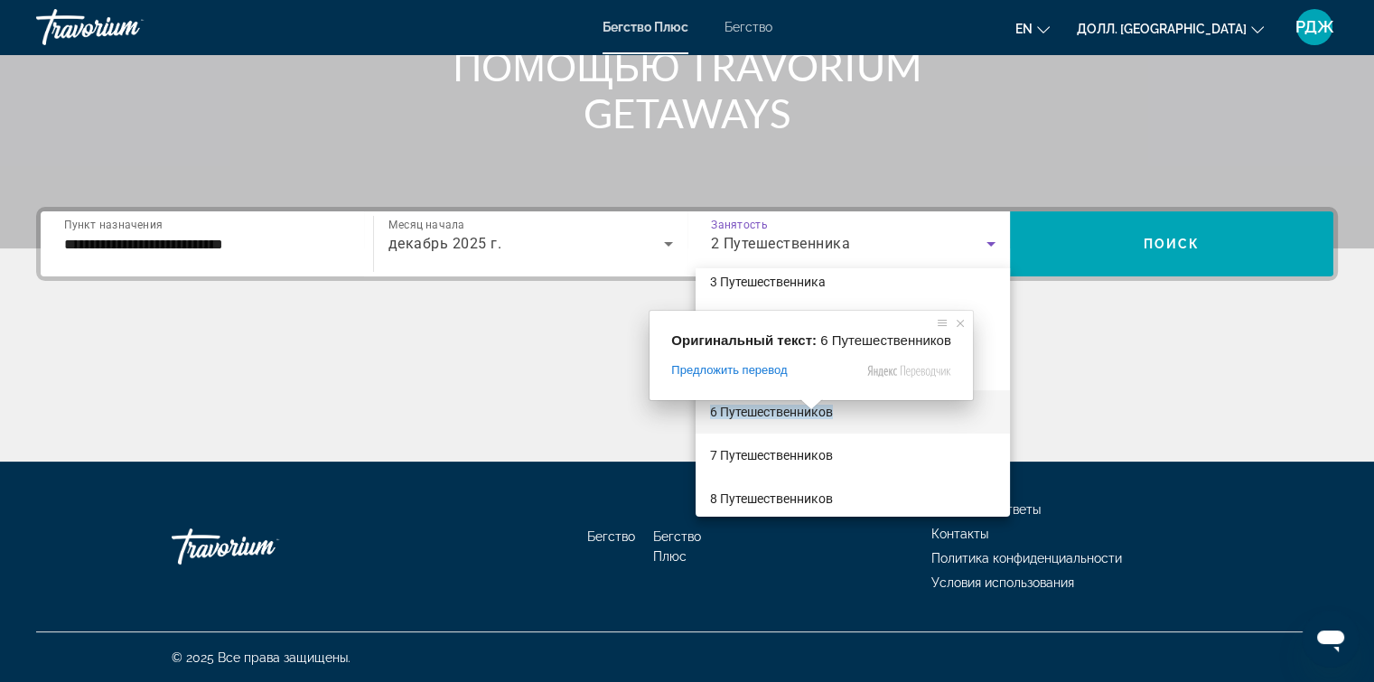
click at [802, 410] on span at bounding box center [810, 404] width 23 height 11
click at [826, 412] on ya-tr-span "6 Путешественников" at bounding box center [771, 412] width 123 height 14
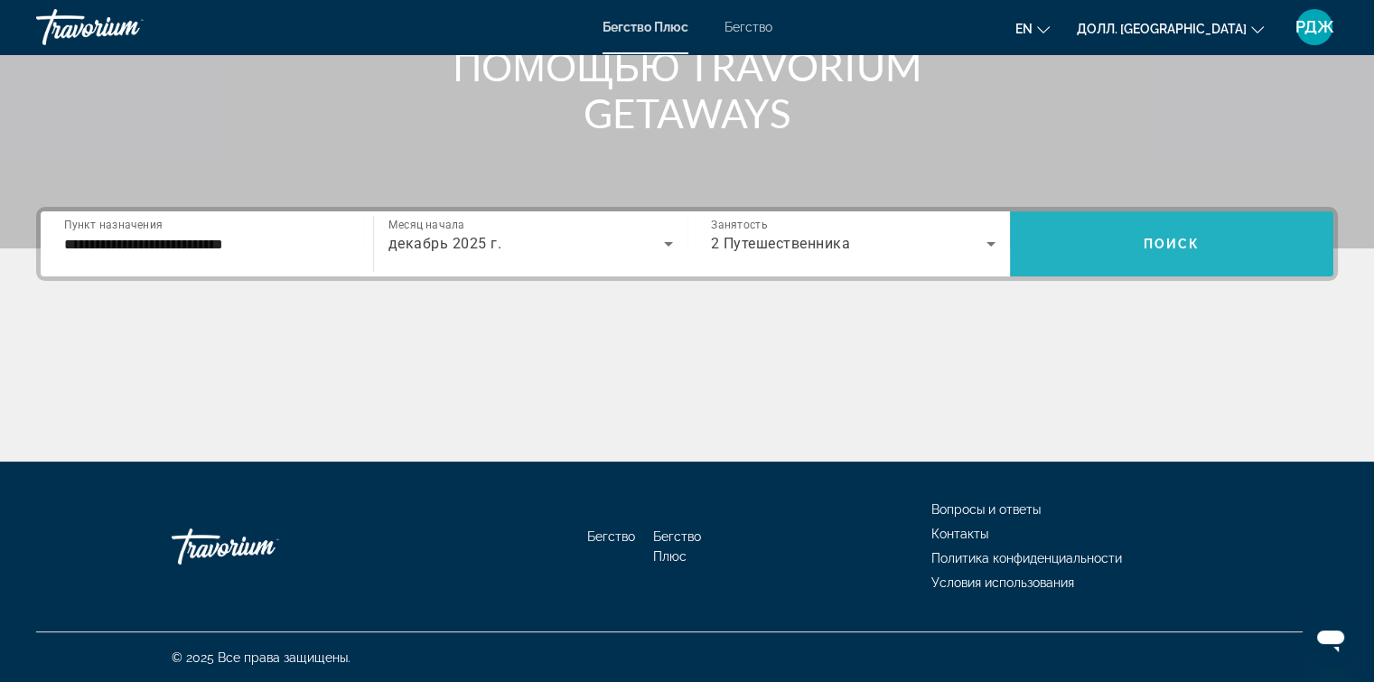
click at [1124, 248] on span "Виджет поиска" at bounding box center [1171, 243] width 323 height 43
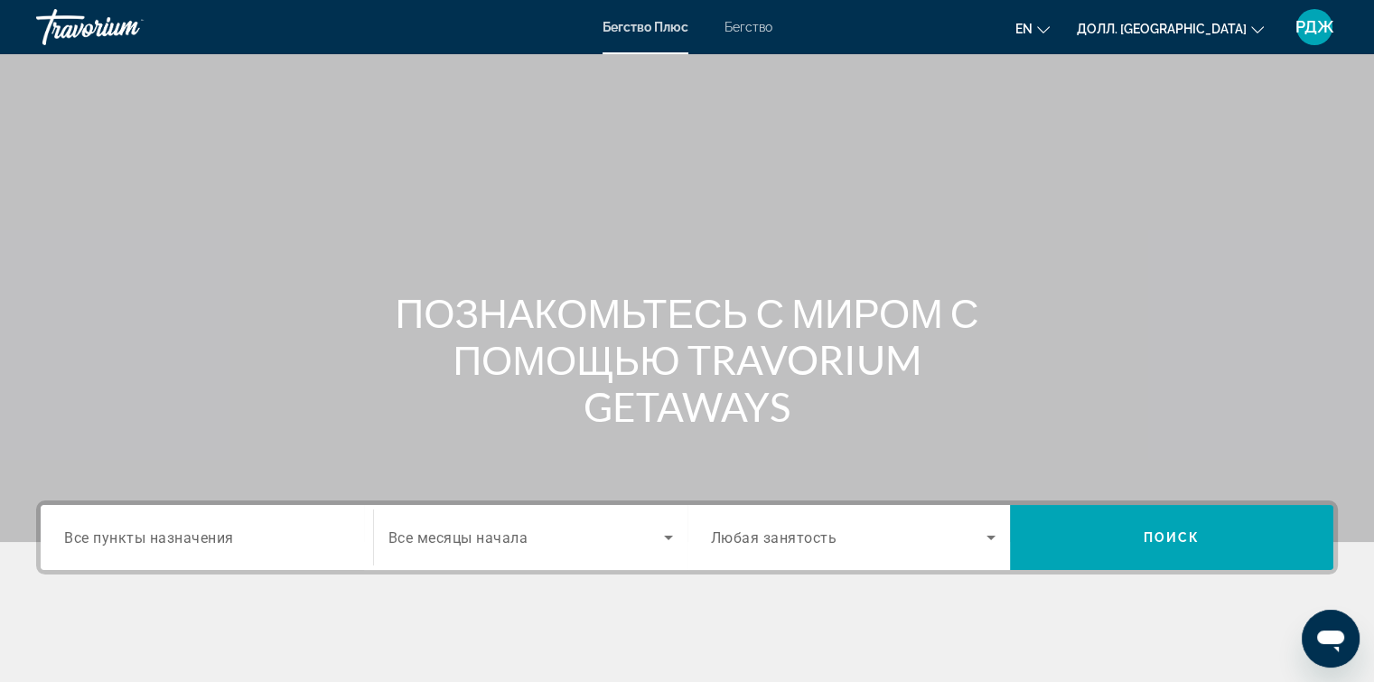
click at [216, 530] on ya-tr-span "Все пункты назначения" at bounding box center [149, 536] width 170 height 17
click at [216, 530] on input "Пункт назначения Все пункты назначения" at bounding box center [206, 538] width 285 height 22
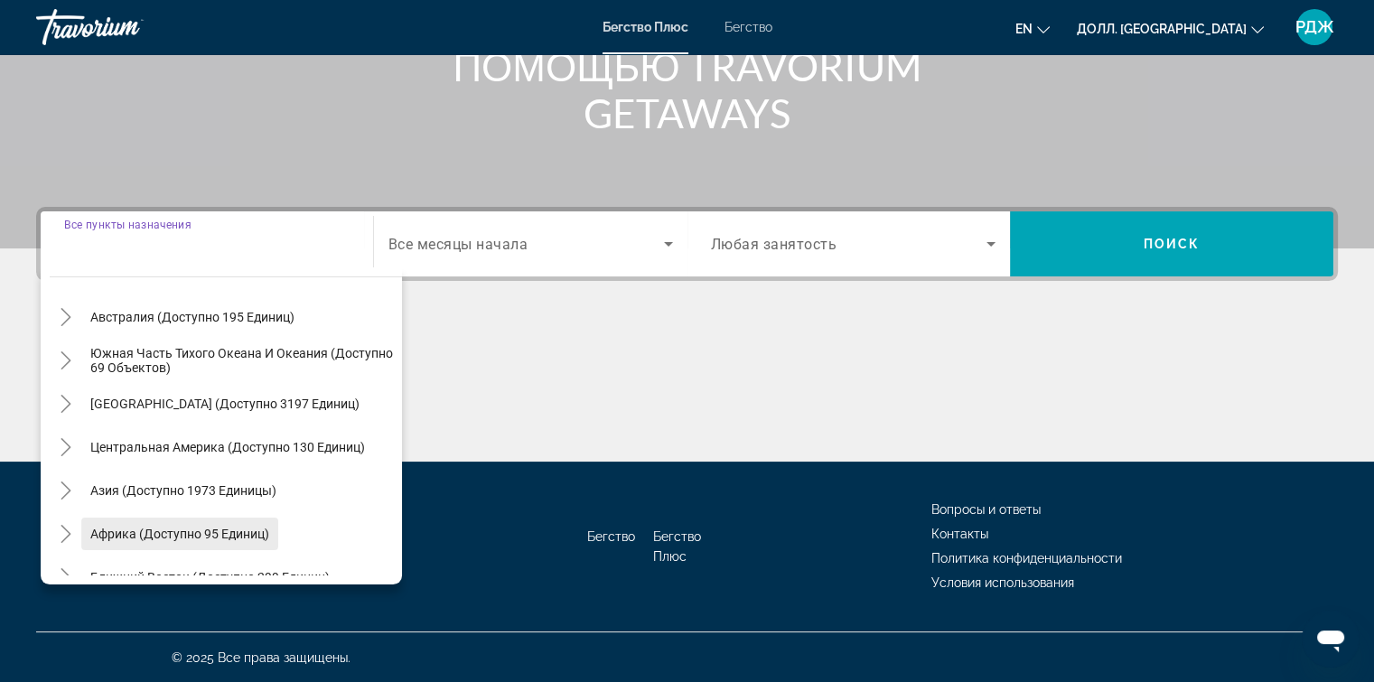
scroll to position [270, 0]
click at [72, 487] on icon "Переключить на Азию (доступно 1973 устройства)" at bounding box center [66, 489] width 18 height 18
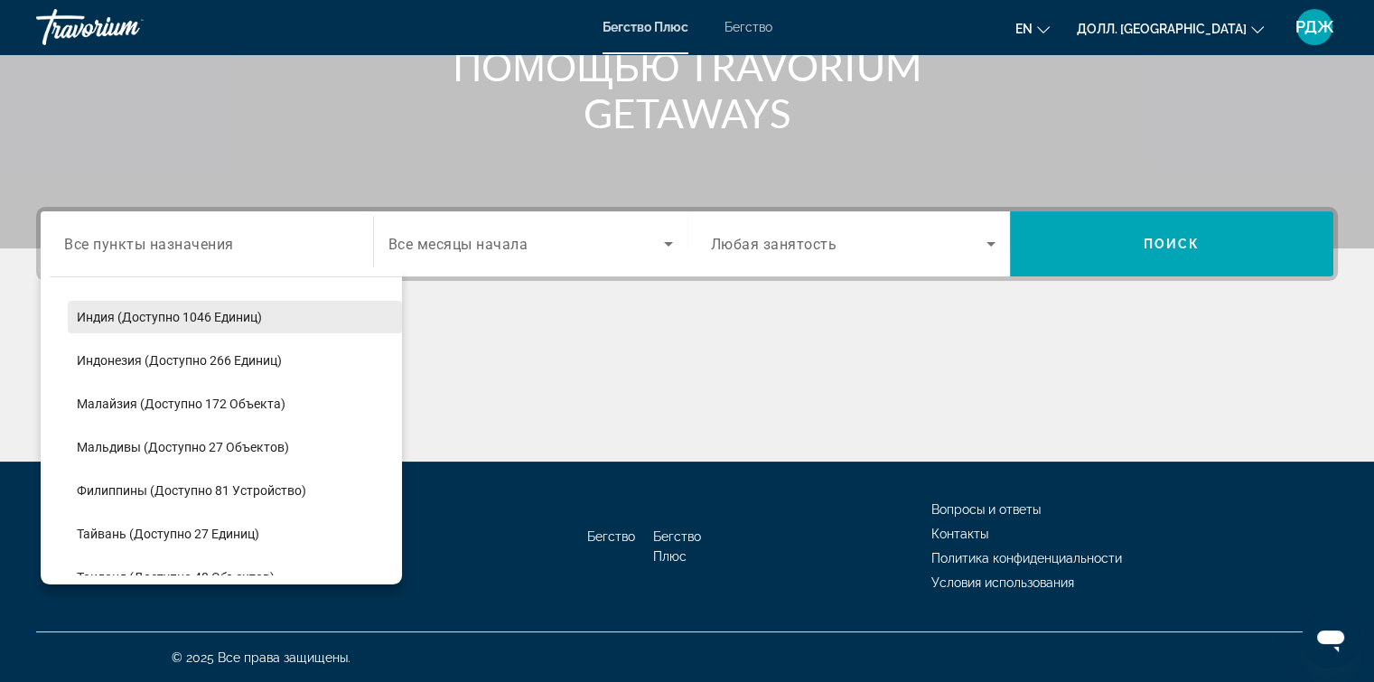
scroll to position [634, 0]
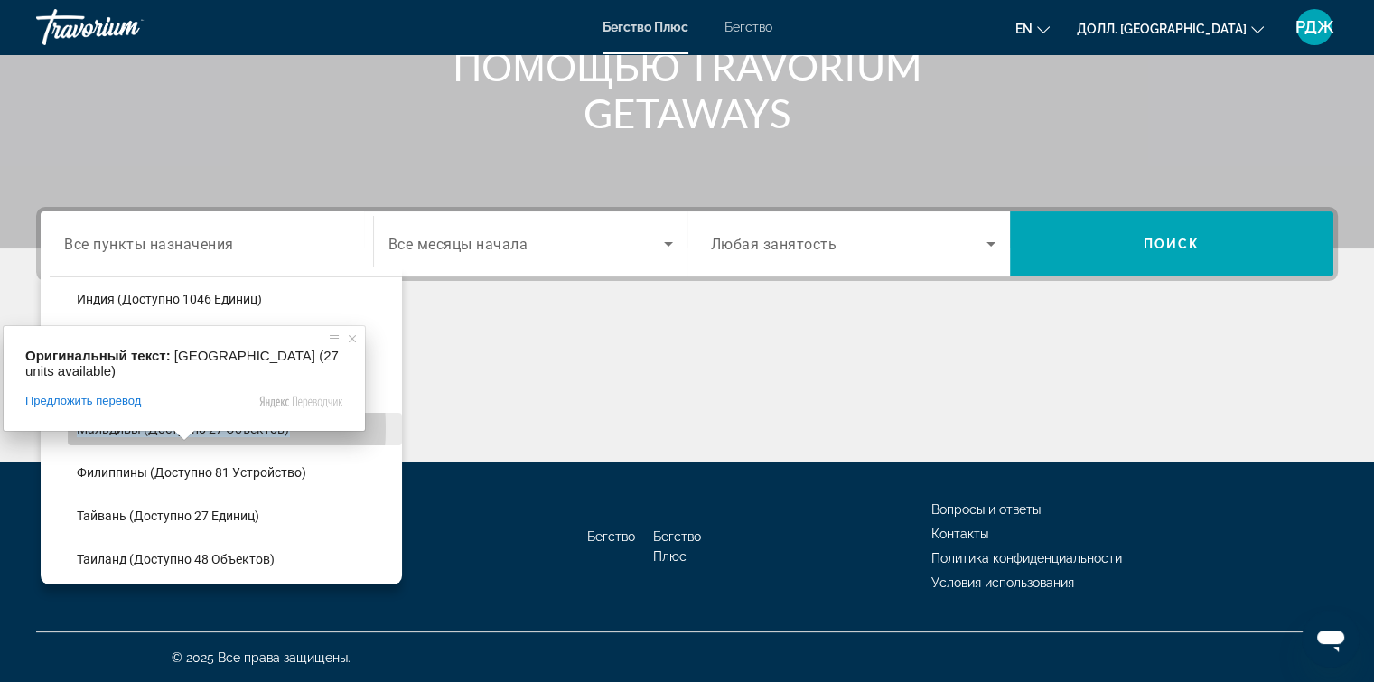
click at [160, 426] on ya-tr-span "Мальдивы (доступно 27 объектов)" at bounding box center [183, 429] width 212 height 14
type input "**********"
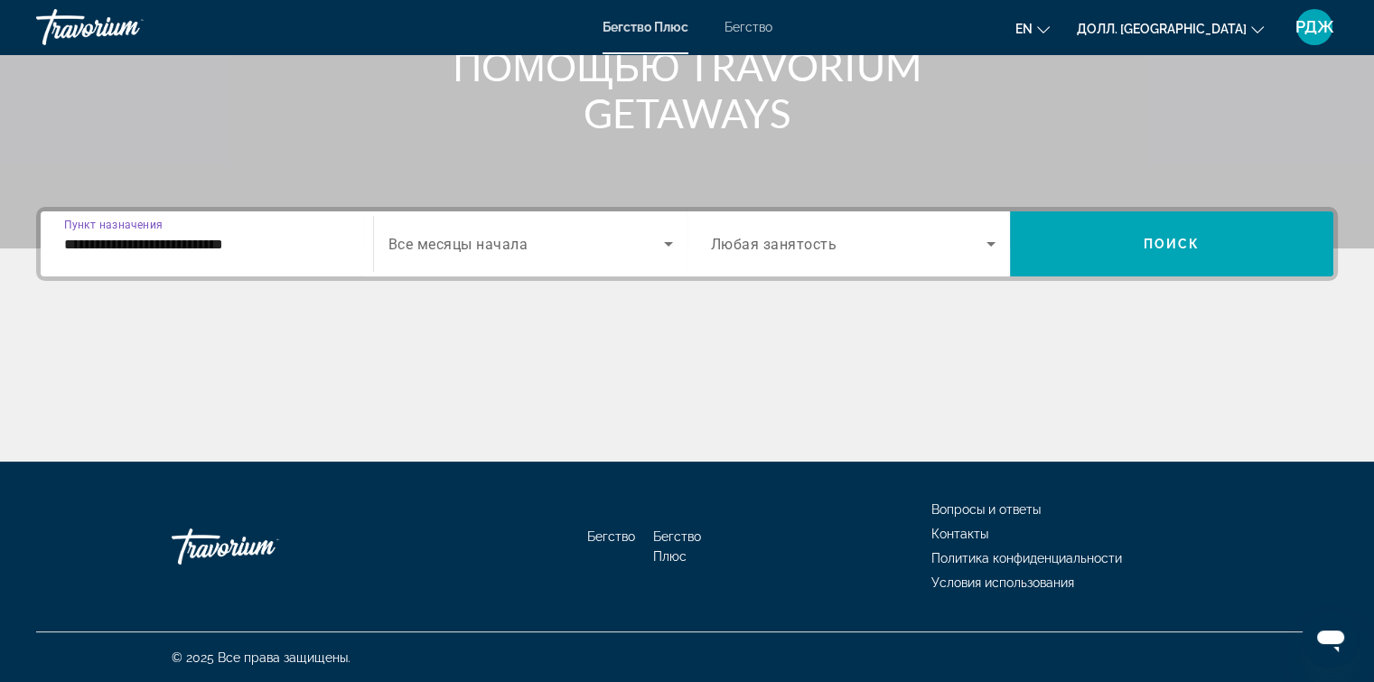
click at [664, 246] on icon "Виджет поиска" at bounding box center [668, 244] width 22 height 22
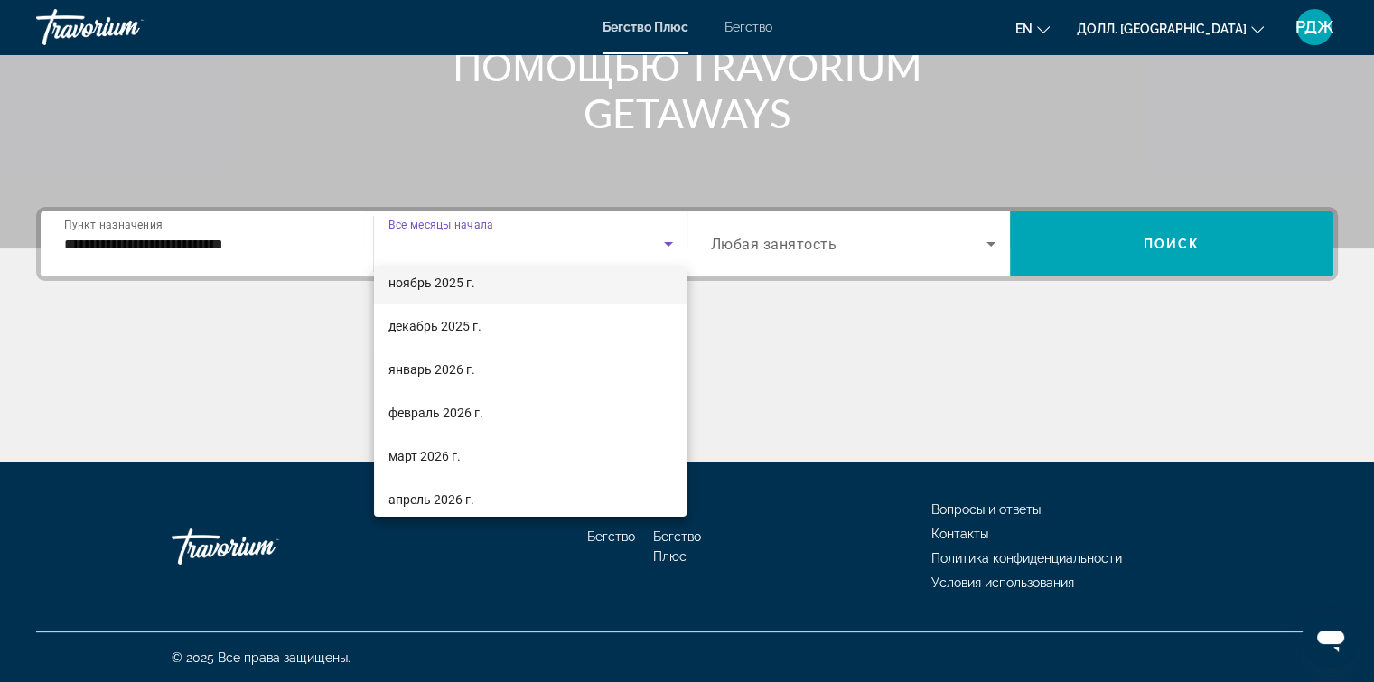
scroll to position [145, 0]
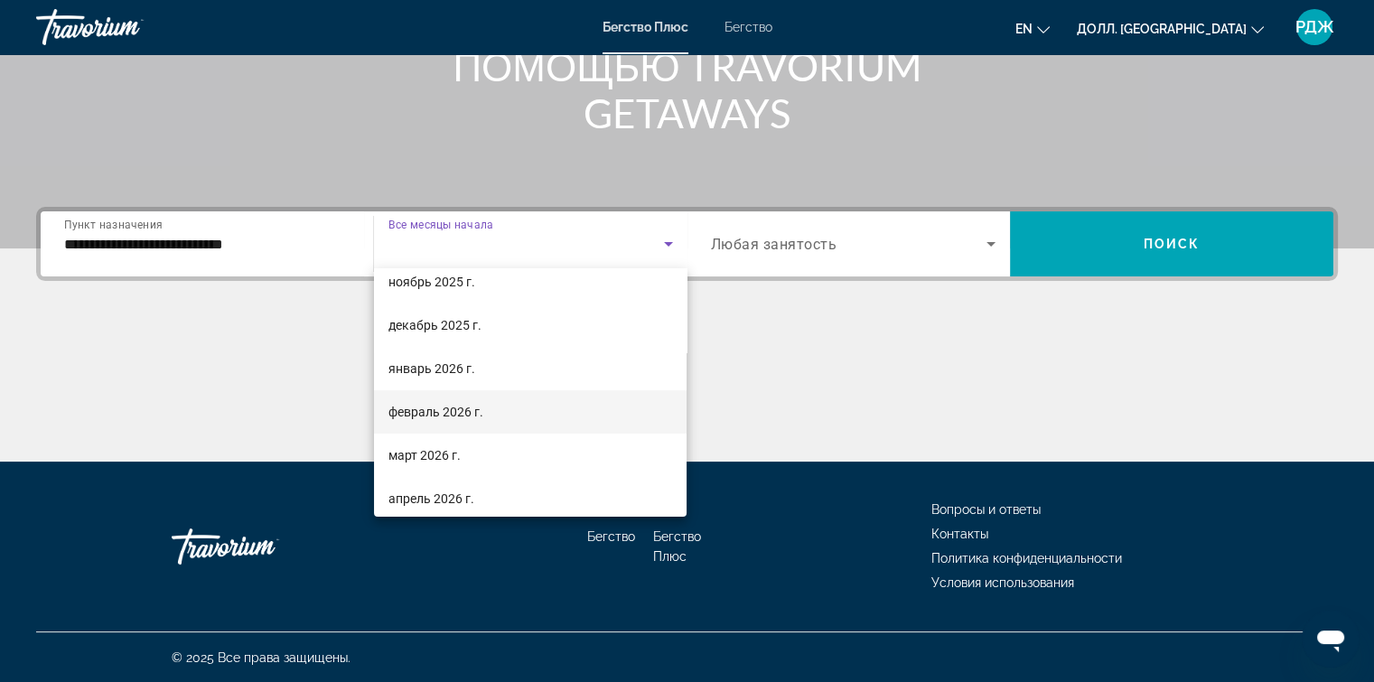
click at [569, 407] on mat-option "февраль 2026 г." at bounding box center [530, 411] width 313 height 43
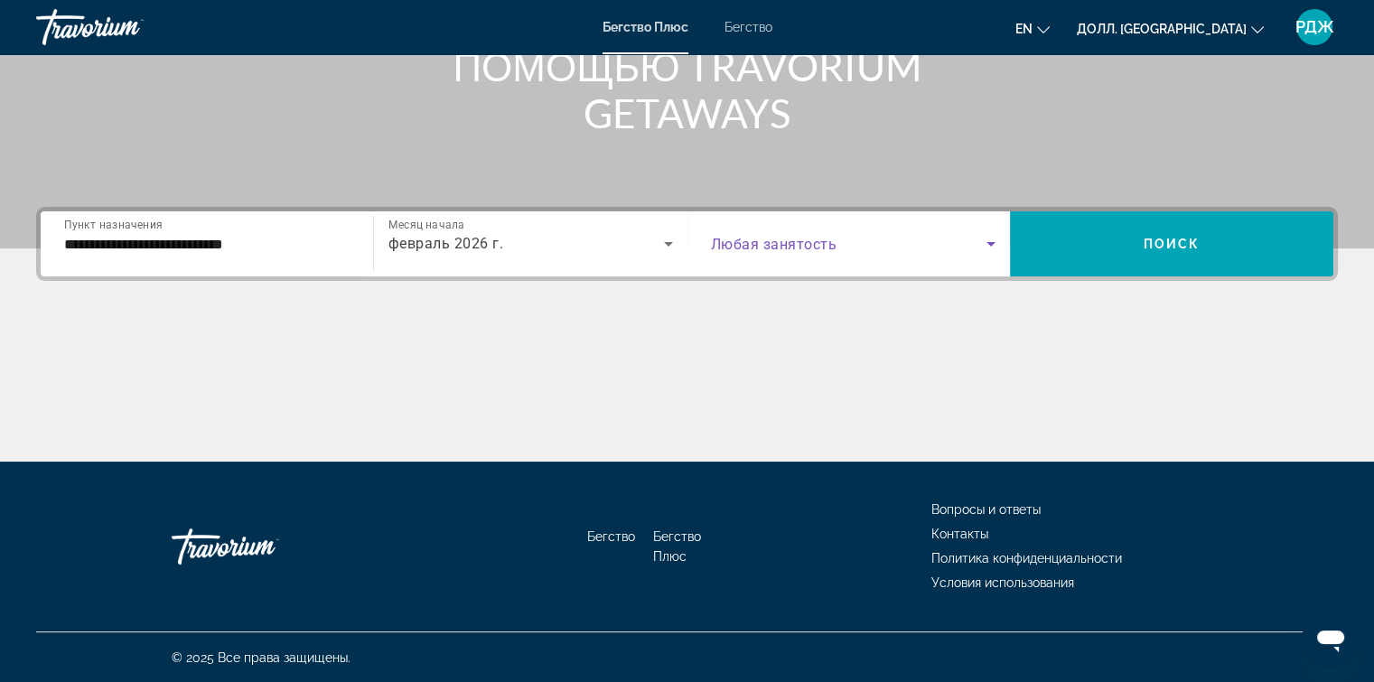
click at [991, 238] on icon "Виджет поиска" at bounding box center [991, 244] width 22 height 22
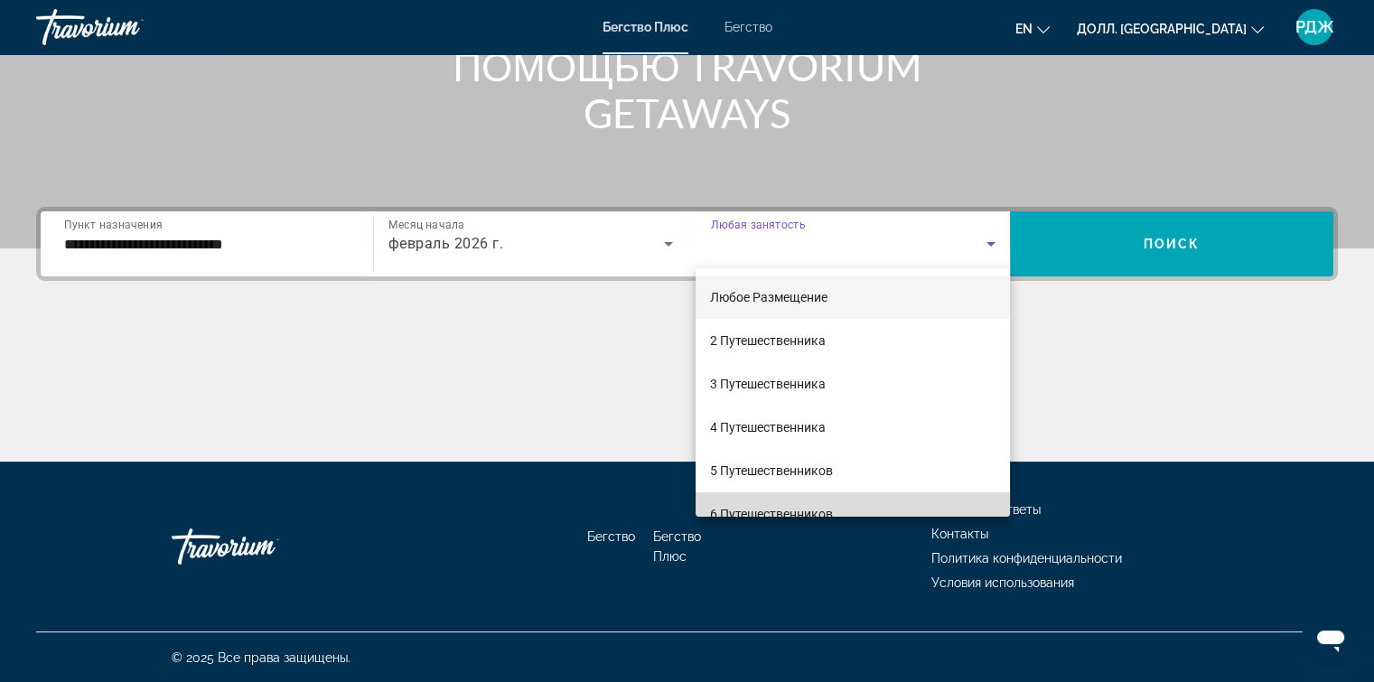
click at [897, 510] on mat-option "6 Путешественников" at bounding box center [852, 513] width 314 height 43
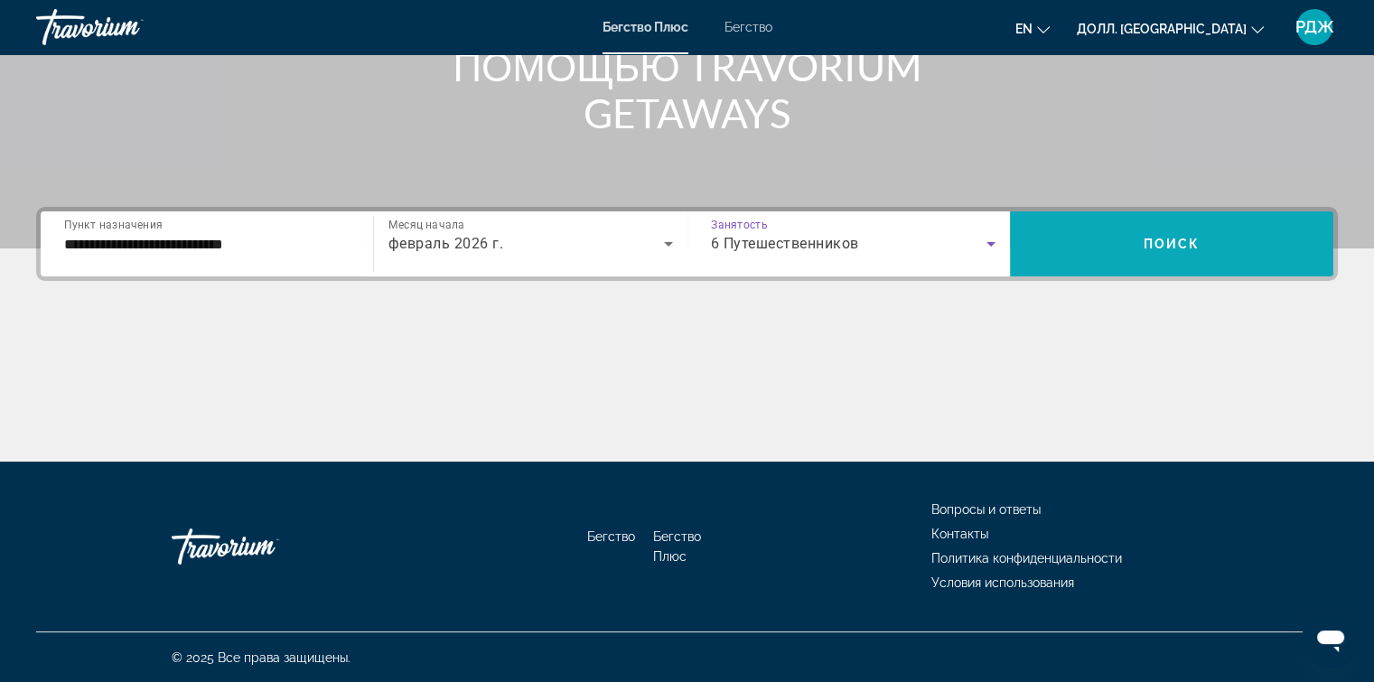
click at [1190, 224] on span "Виджет поиска" at bounding box center [1171, 243] width 323 height 43
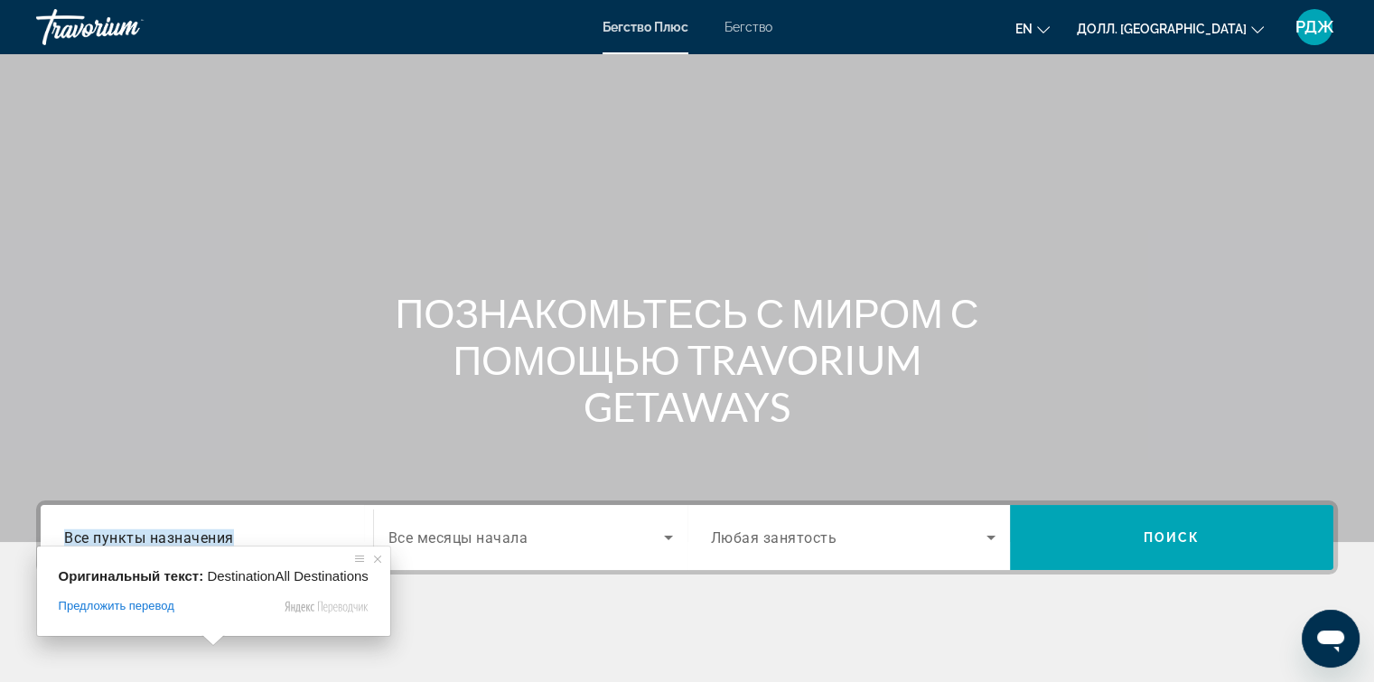
click at [222, 531] on ya-tr-span "Все пункты назначения" at bounding box center [149, 536] width 170 height 17
click at [222, 531] on input "Пункт назначения Все пункты назначения" at bounding box center [206, 538] width 285 height 22
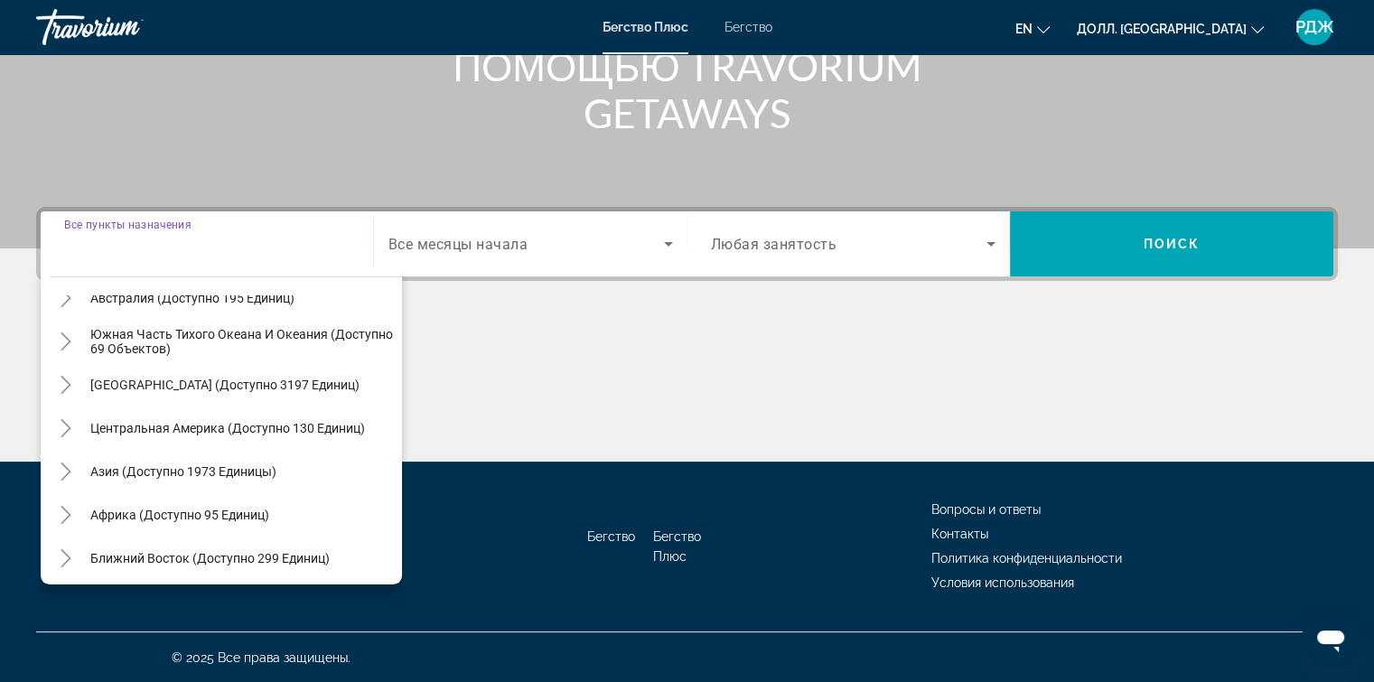
scroll to position [293, 0]
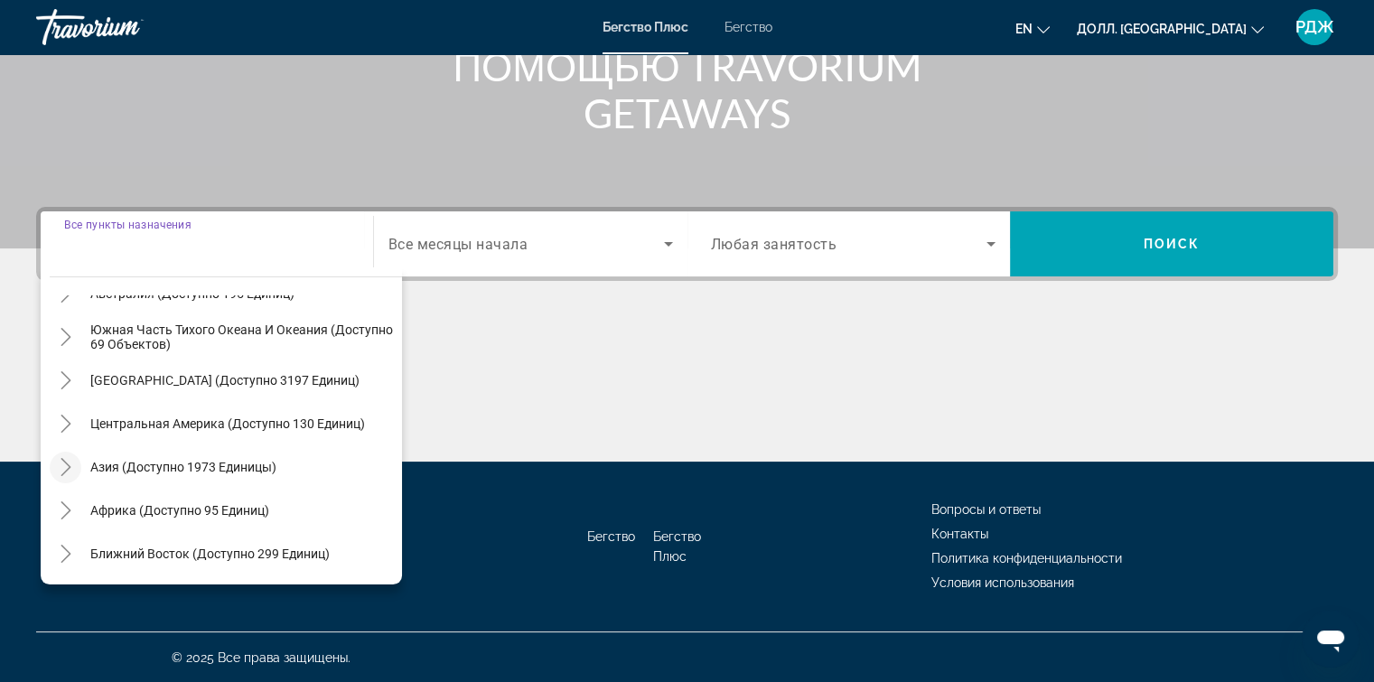
click at [59, 464] on icon "Переключить на Азию (доступно 1973 устройства)" at bounding box center [66, 467] width 18 height 18
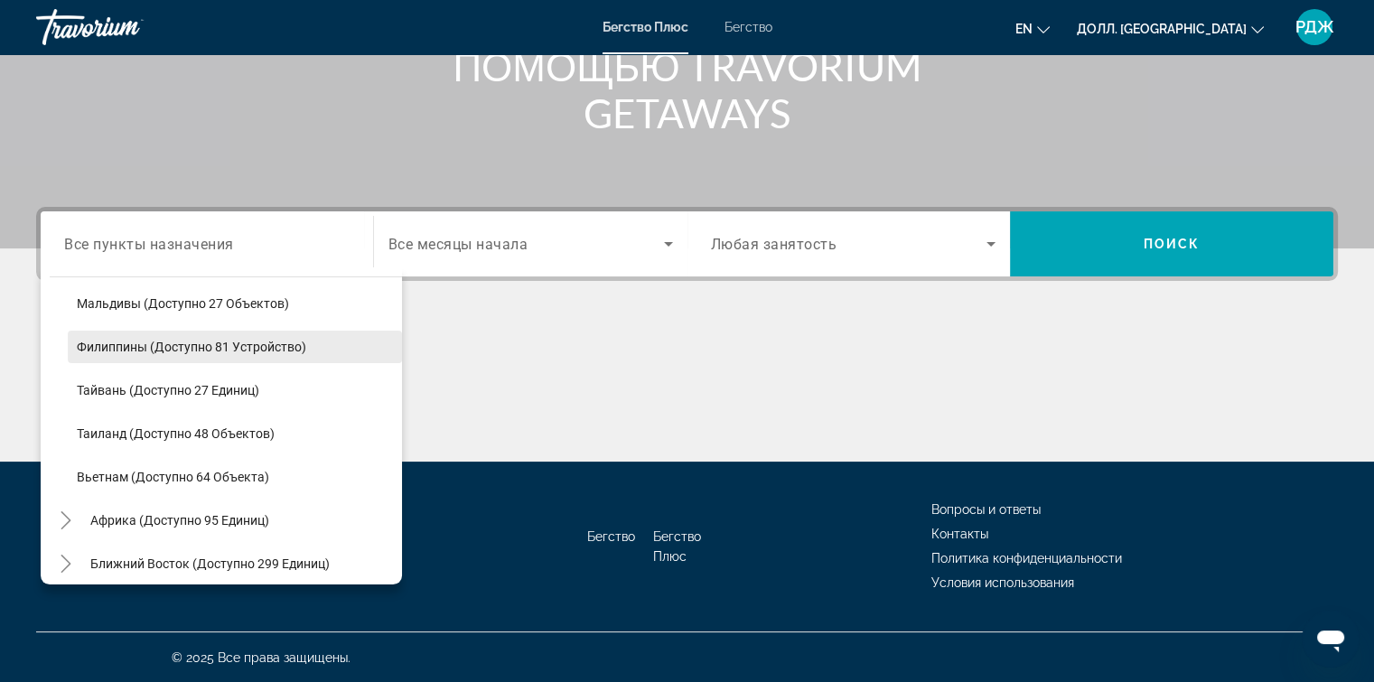
scroll to position [769, 0]
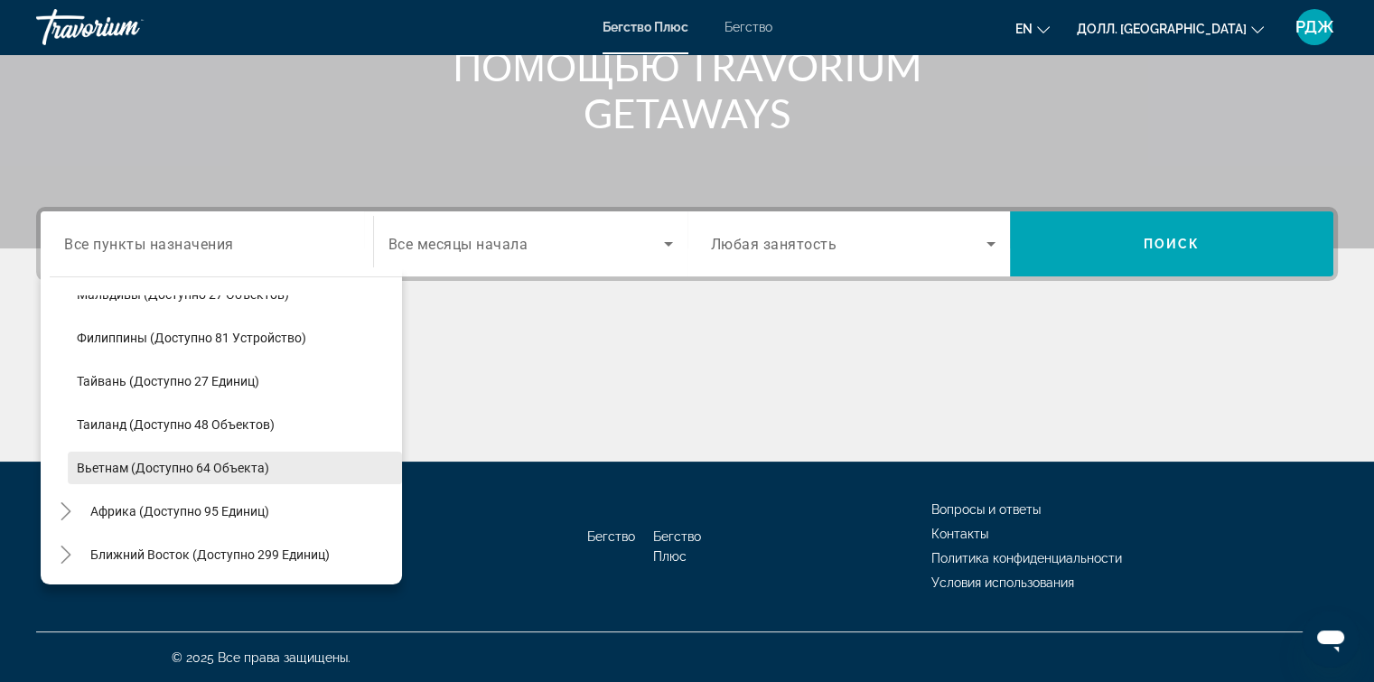
click at [279, 469] on span "Виджет поиска" at bounding box center [235, 467] width 334 height 43
type input "**********"
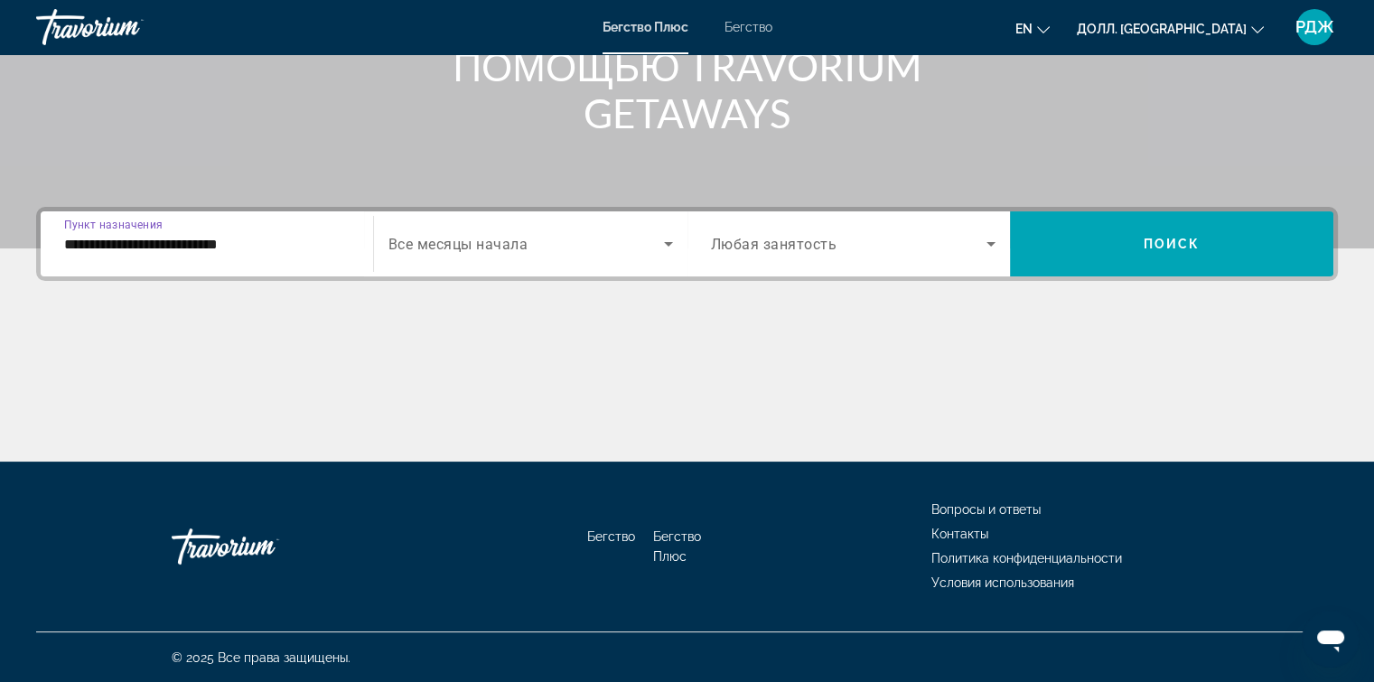
click at [972, 241] on span "Виджет поиска" at bounding box center [849, 244] width 276 height 22
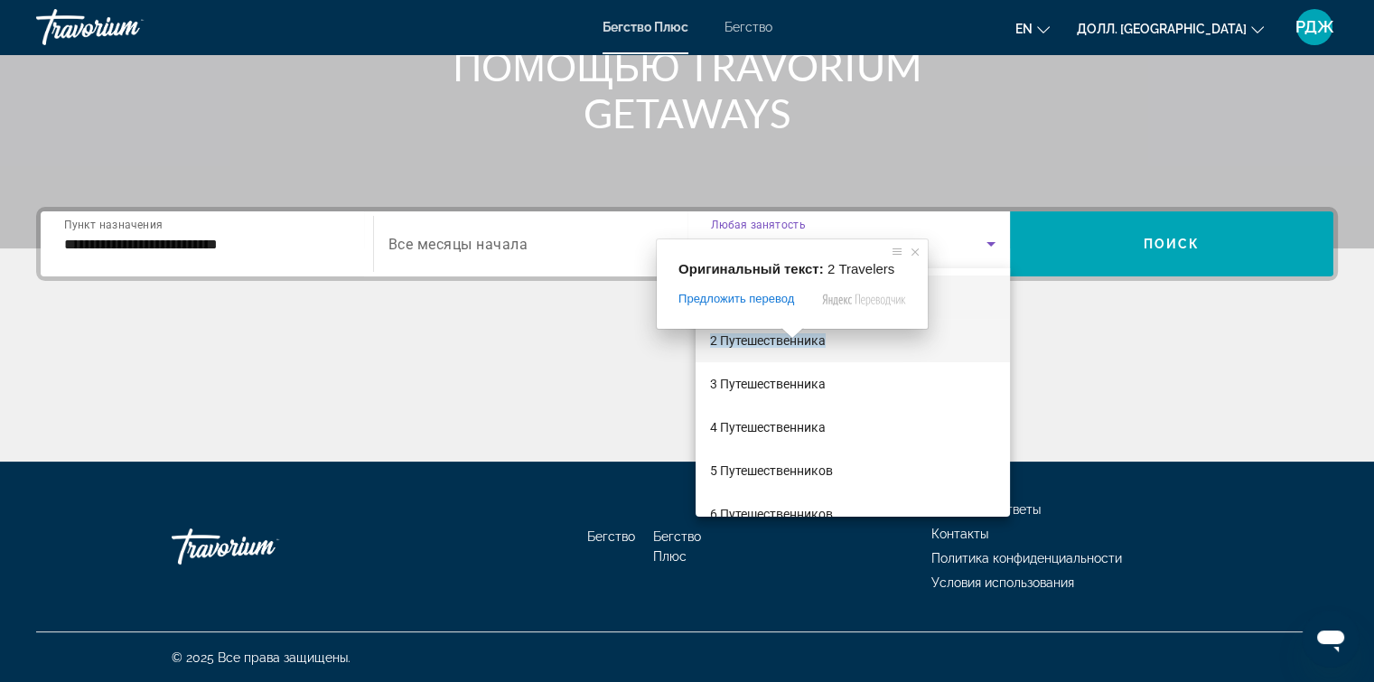
click at [795, 339] on span at bounding box center [791, 333] width 23 height 11
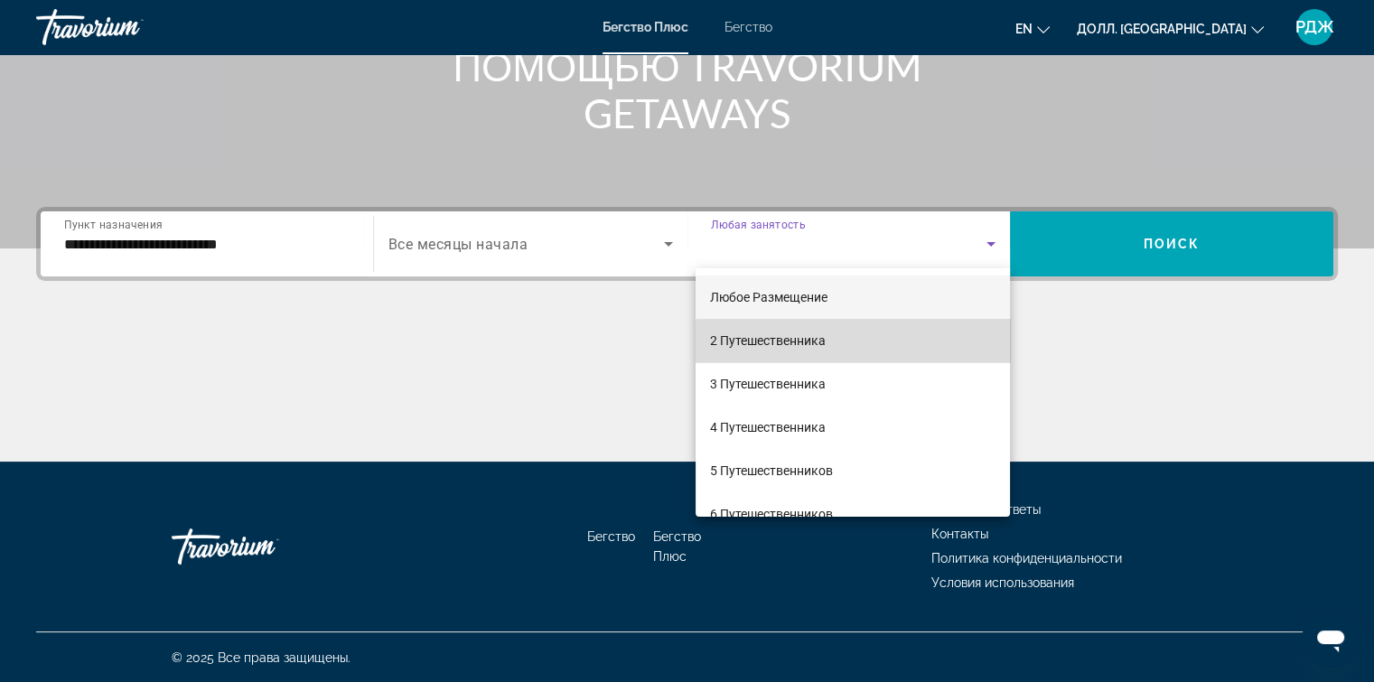
click at [912, 344] on mat-option "2 Путешественника" at bounding box center [852, 340] width 314 height 43
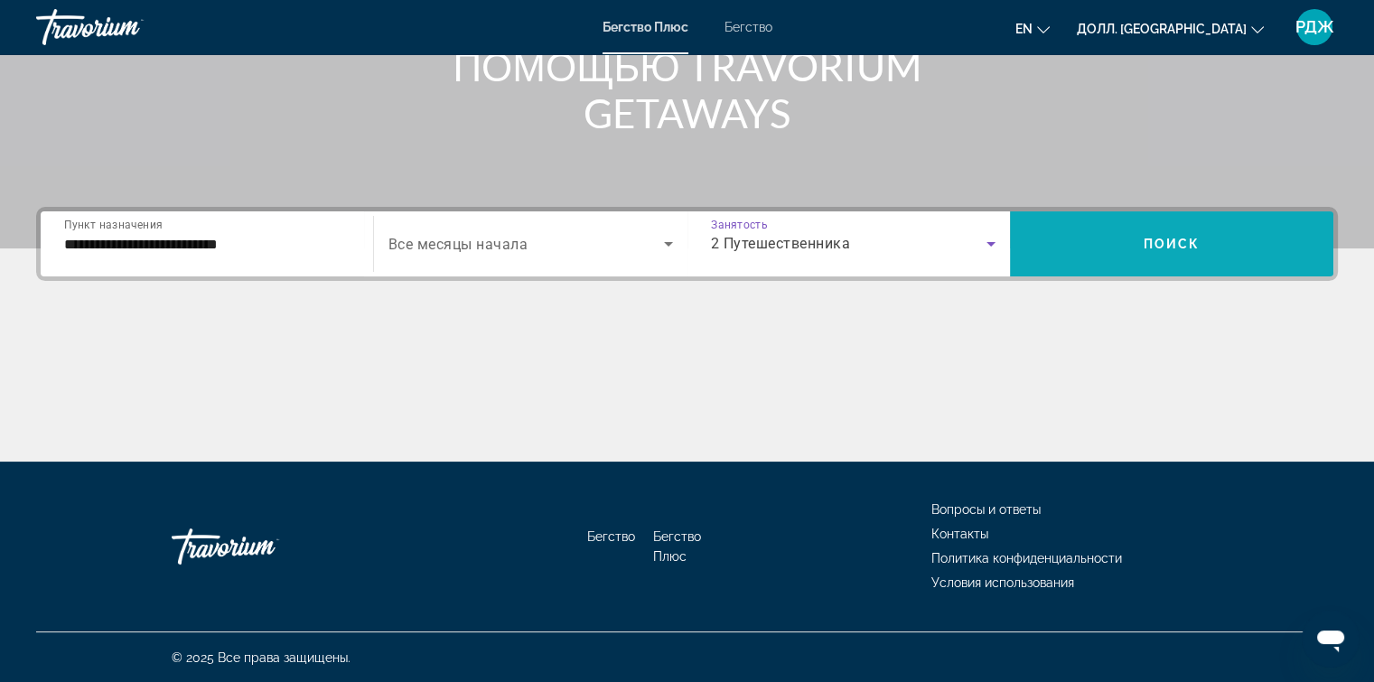
click at [1197, 247] on ya-tr-span "Поиск" at bounding box center [1171, 244] width 57 height 14
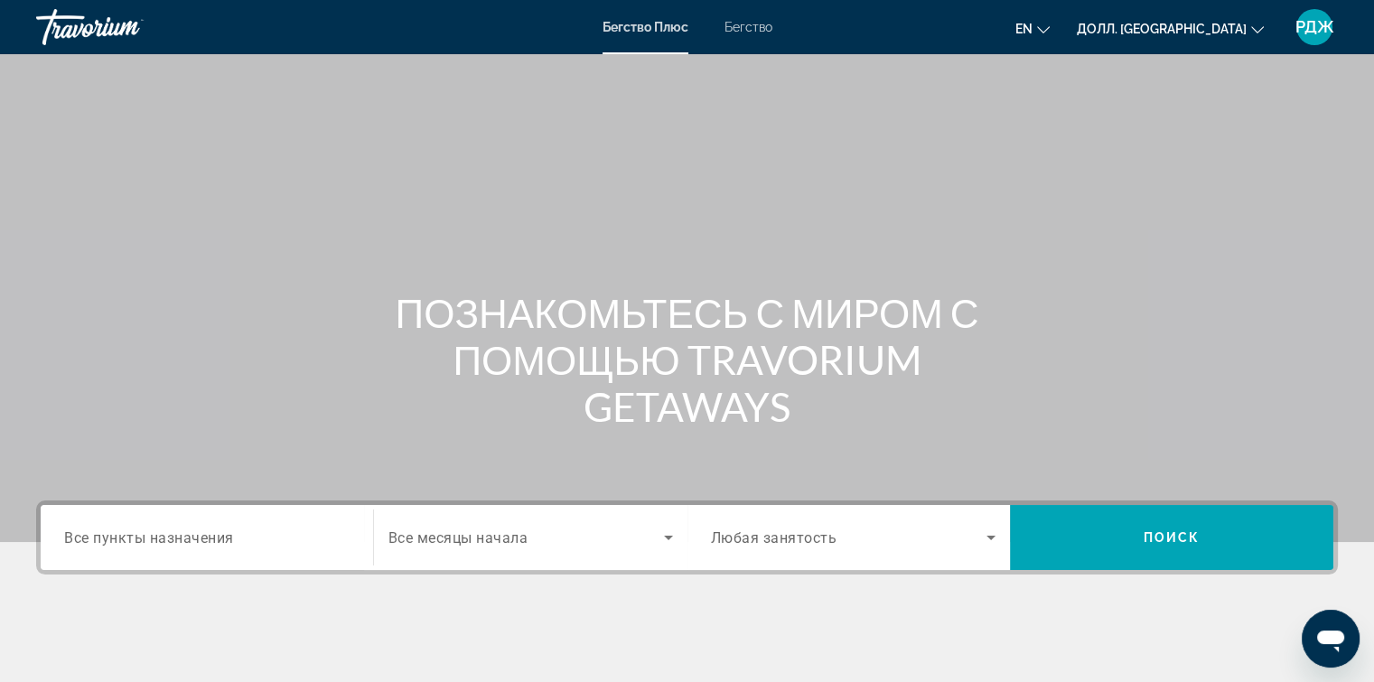
click at [167, 533] on ya-tr-span "Все пункты назначения" at bounding box center [149, 536] width 170 height 17
click at [167, 533] on input "Пункт назначения Все пункты назначения" at bounding box center [206, 538] width 285 height 22
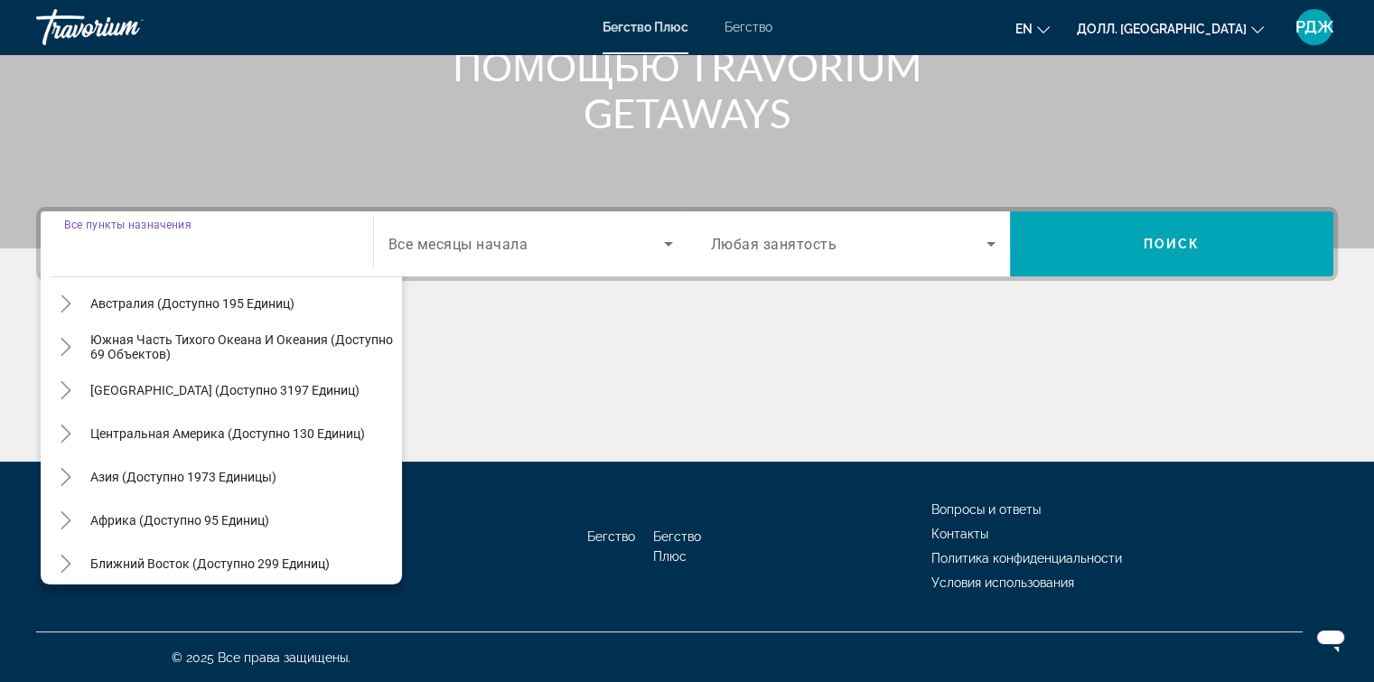
scroll to position [293, 0]
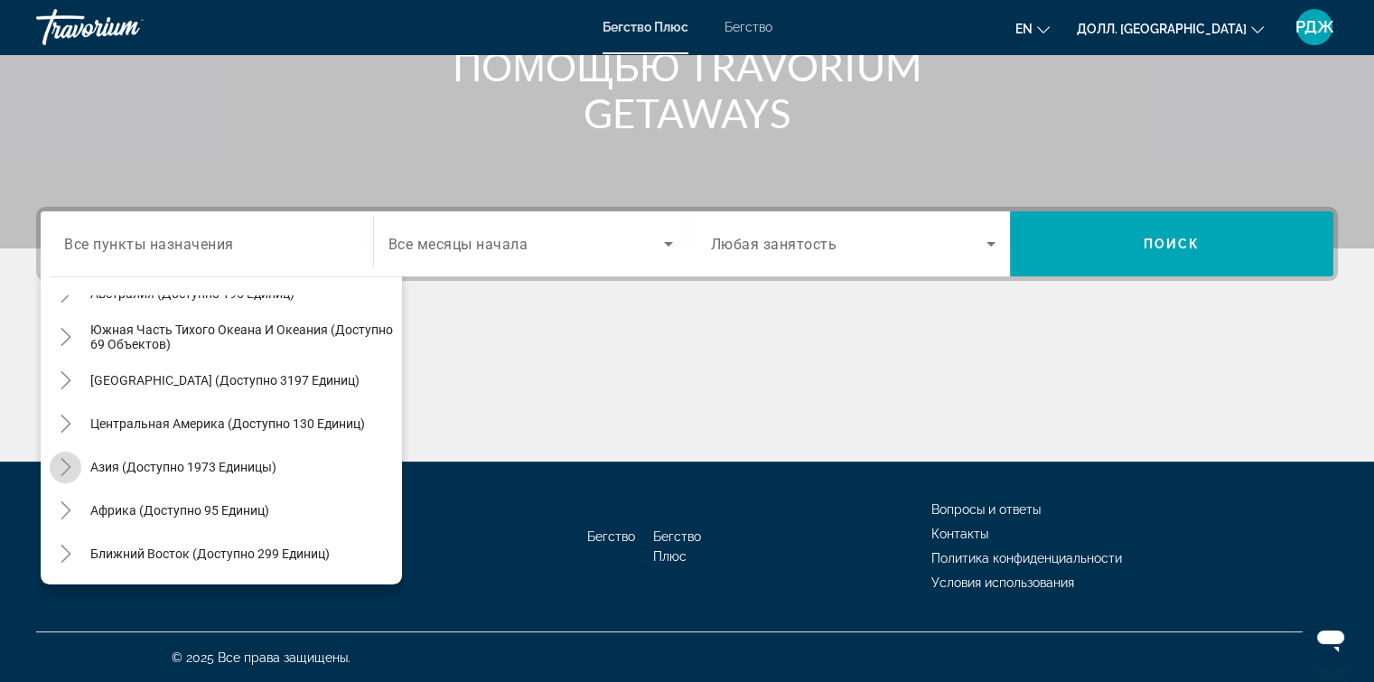
click at [68, 465] on icon "Переключить на Азию (доступно 1973 устройства)" at bounding box center [66, 467] width 18 height 18
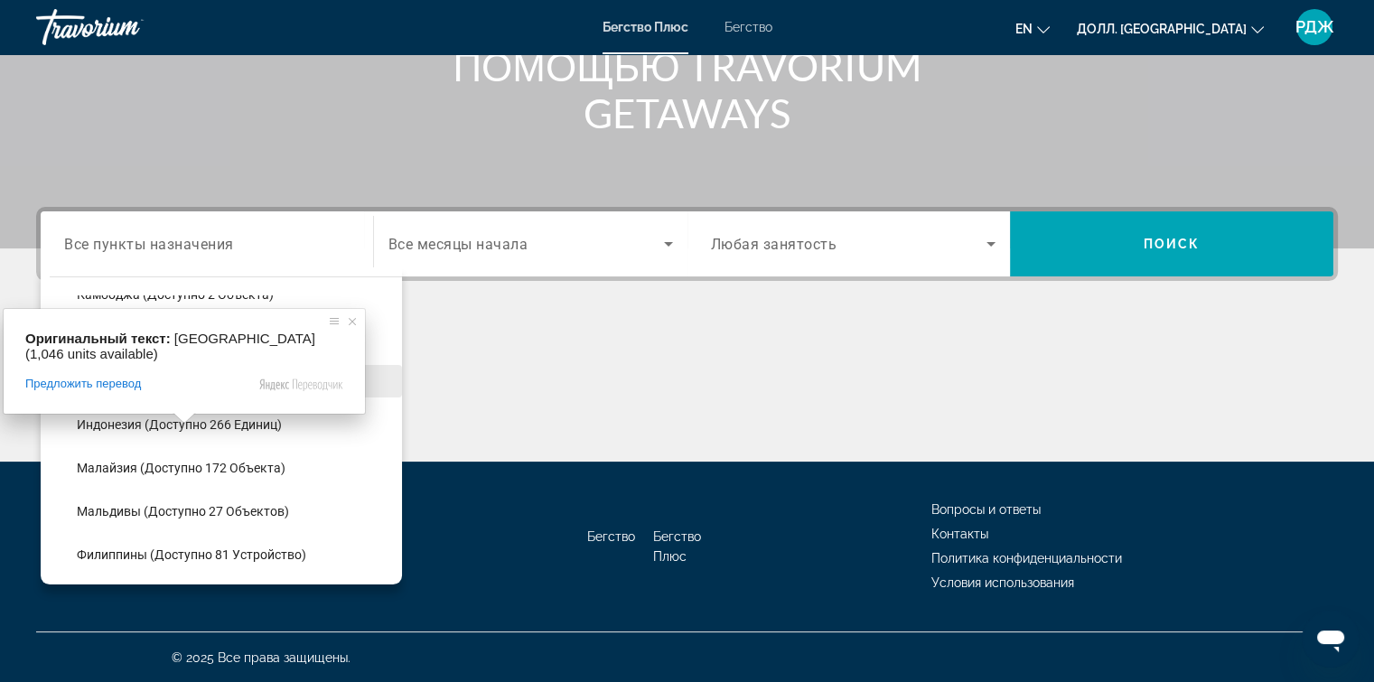
scroll to position [582, 0]
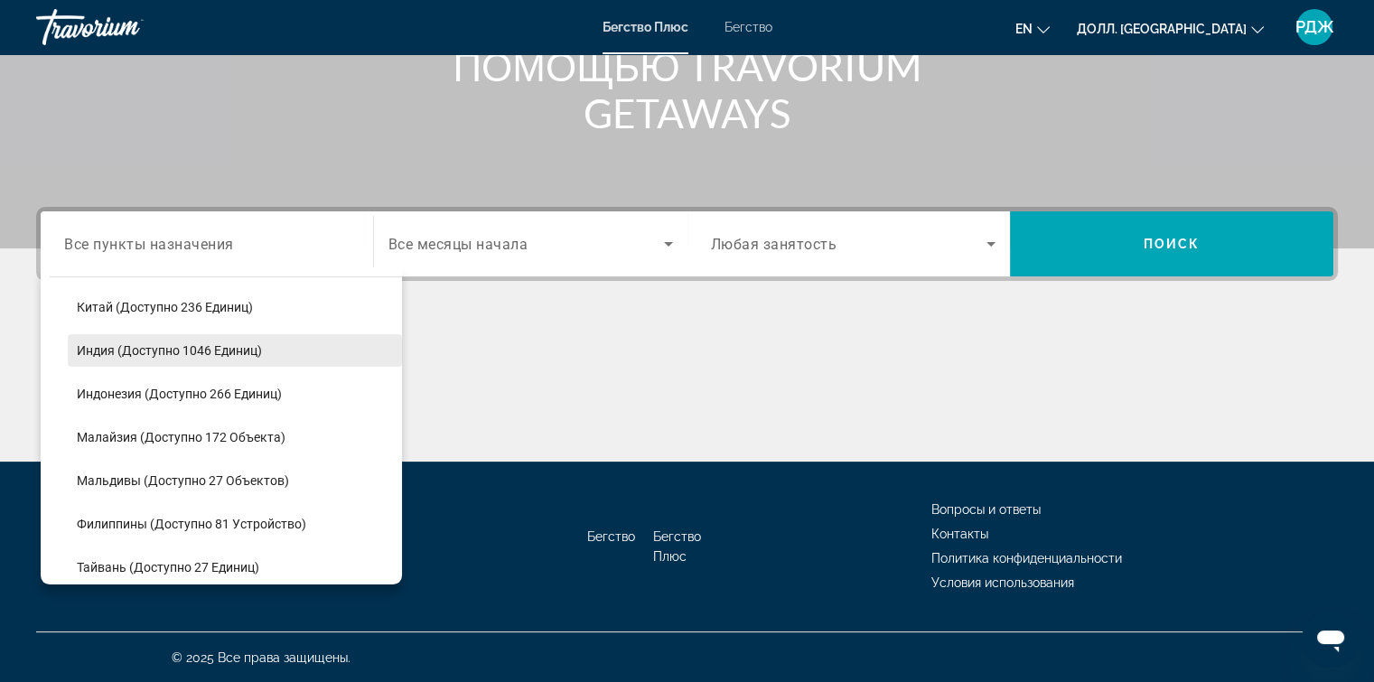
click at [146, 489] on span "Виджет поиска" at bounding box center [235, 480] width 334 height 43
type input "**********"
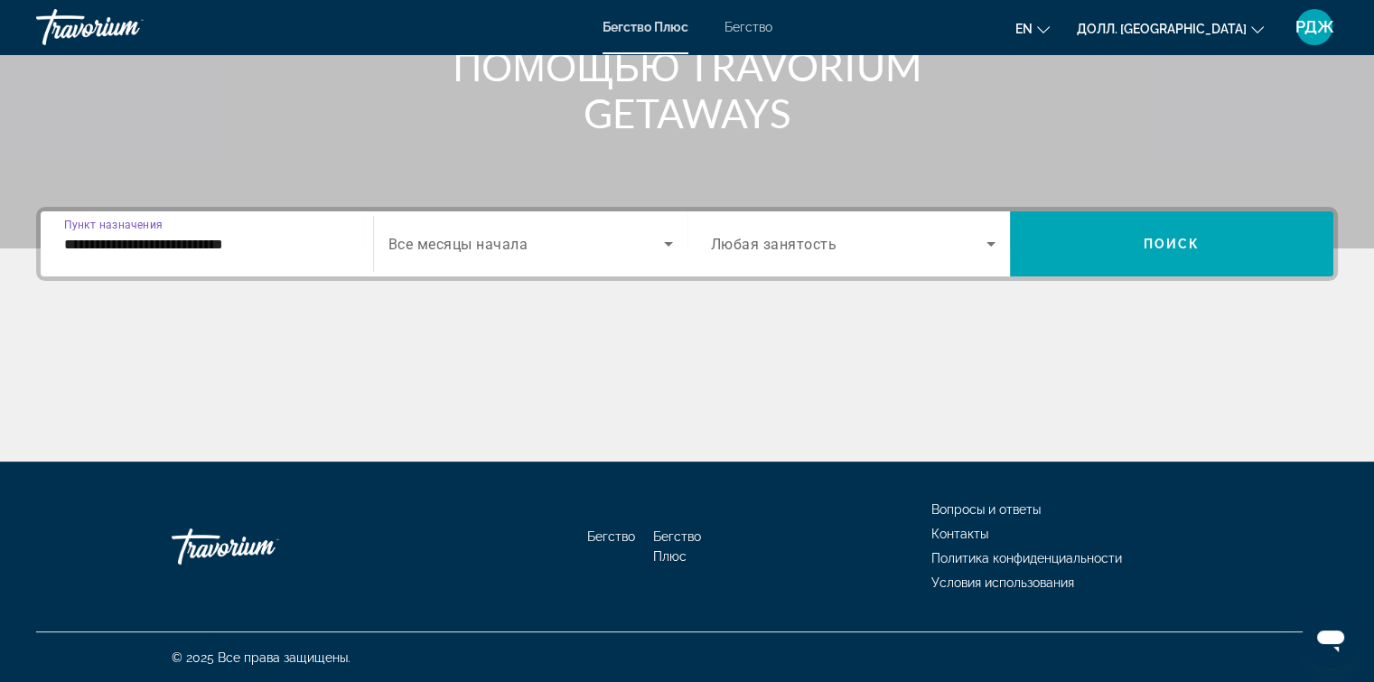
click at [987, 251] on icon "Виджет поиска" at bounding box center [991, 244] width 22 height 22
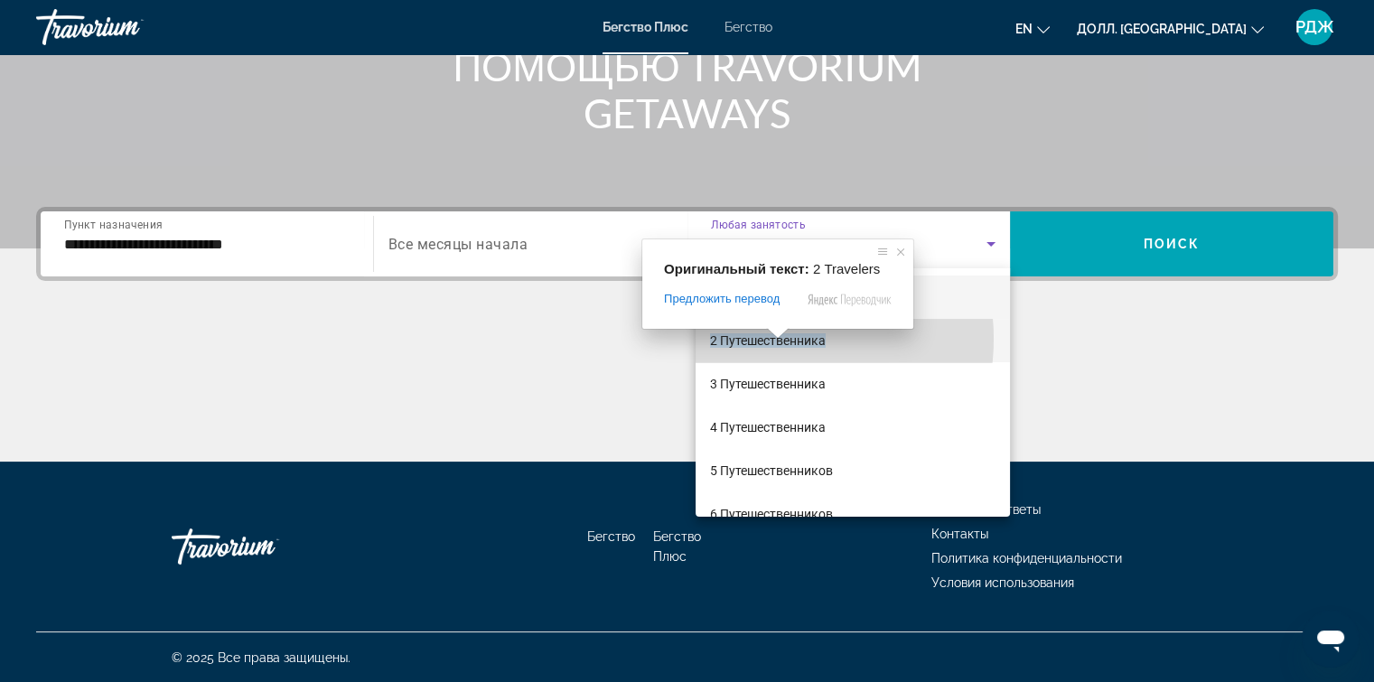
click at [762, 339] on ya-tr-span "2 Путешественника" at bounding box center [768, 340] width 116 height 14
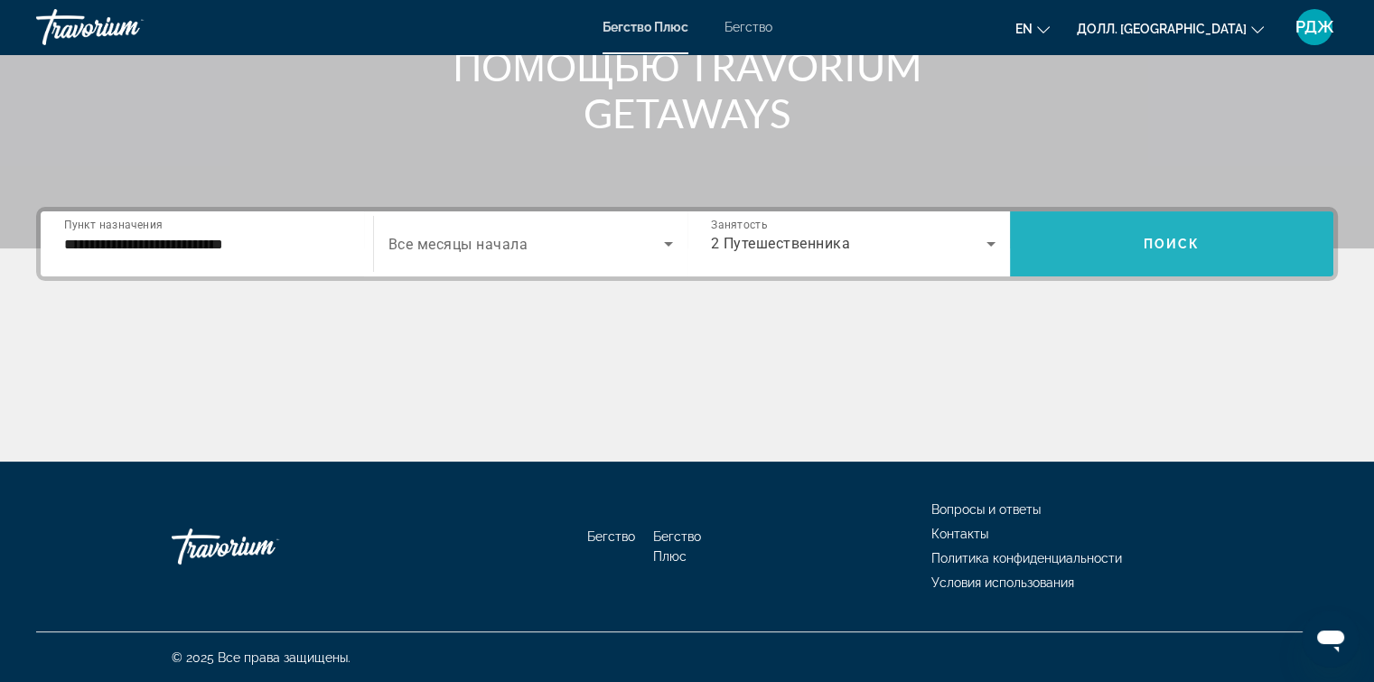
click at [1224, 219] on span "Виджет поиска" at bounding box center [1171, 243] width 323 height 65
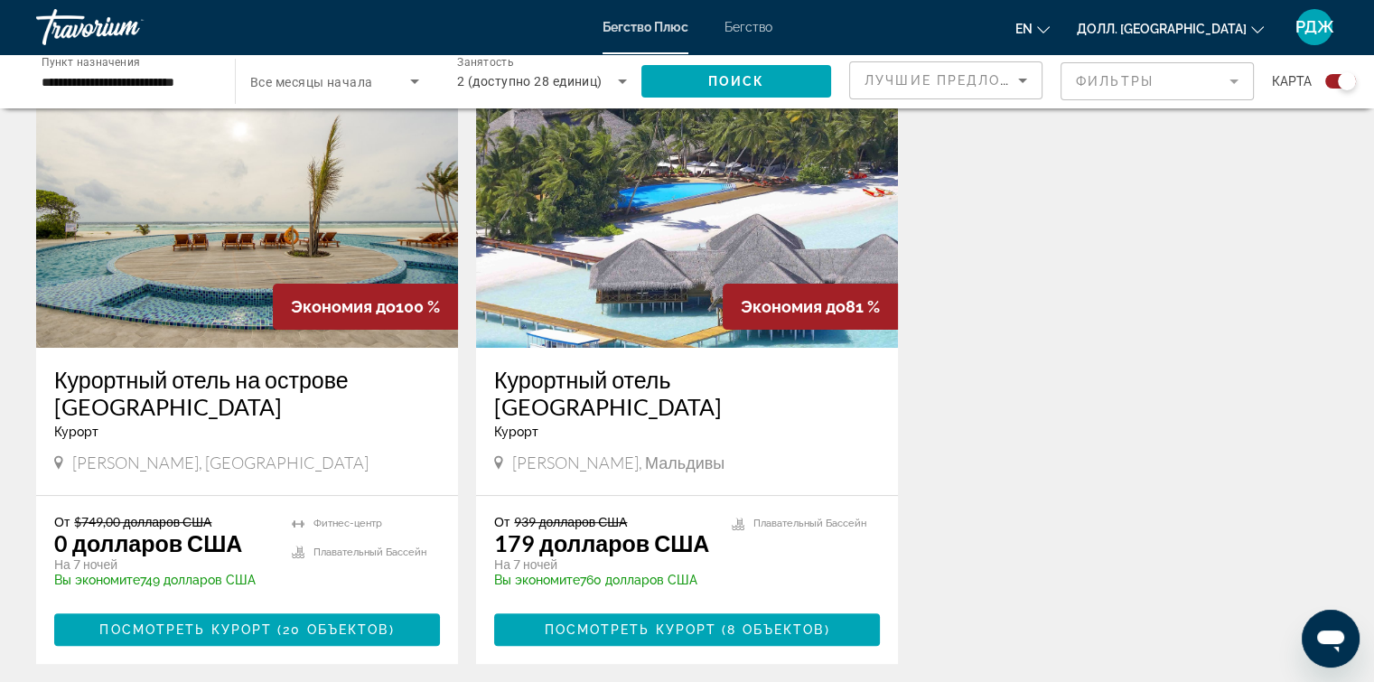
scroll to position [674, 0]
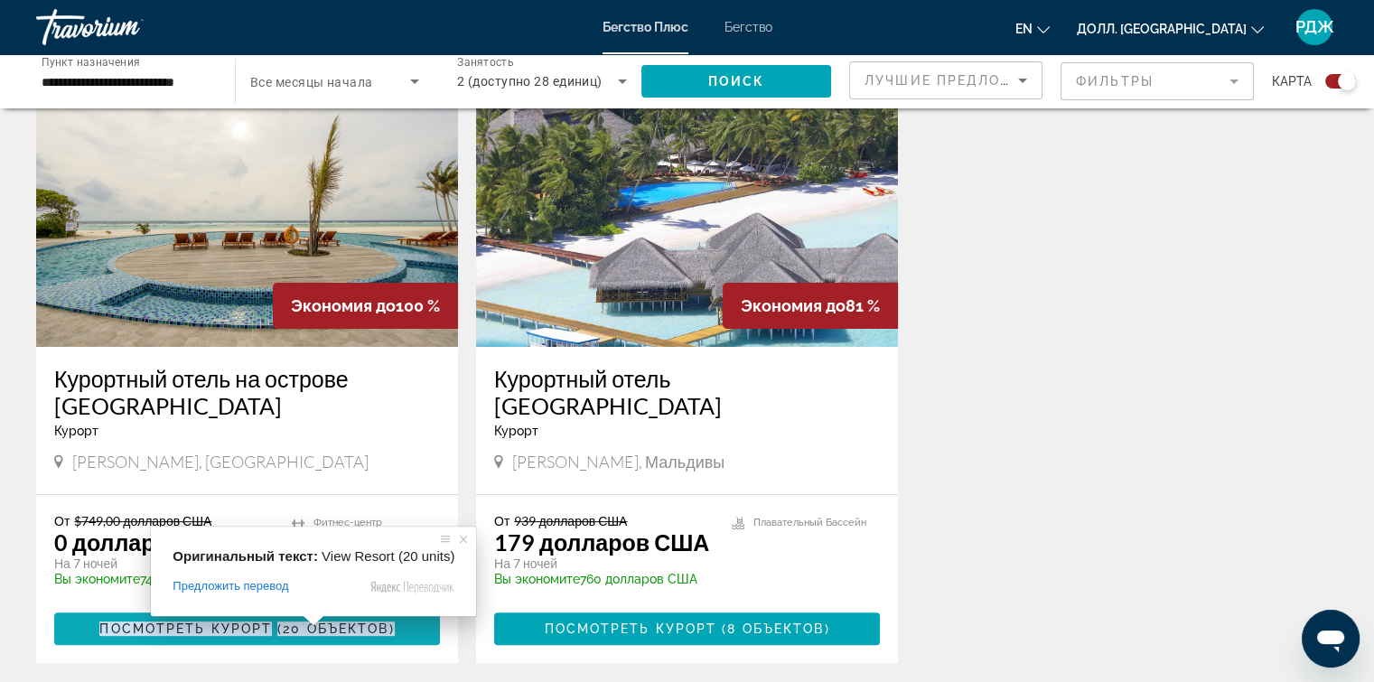
click at [310, 623] on span at bounding box center [313, 620] width 23 height 11
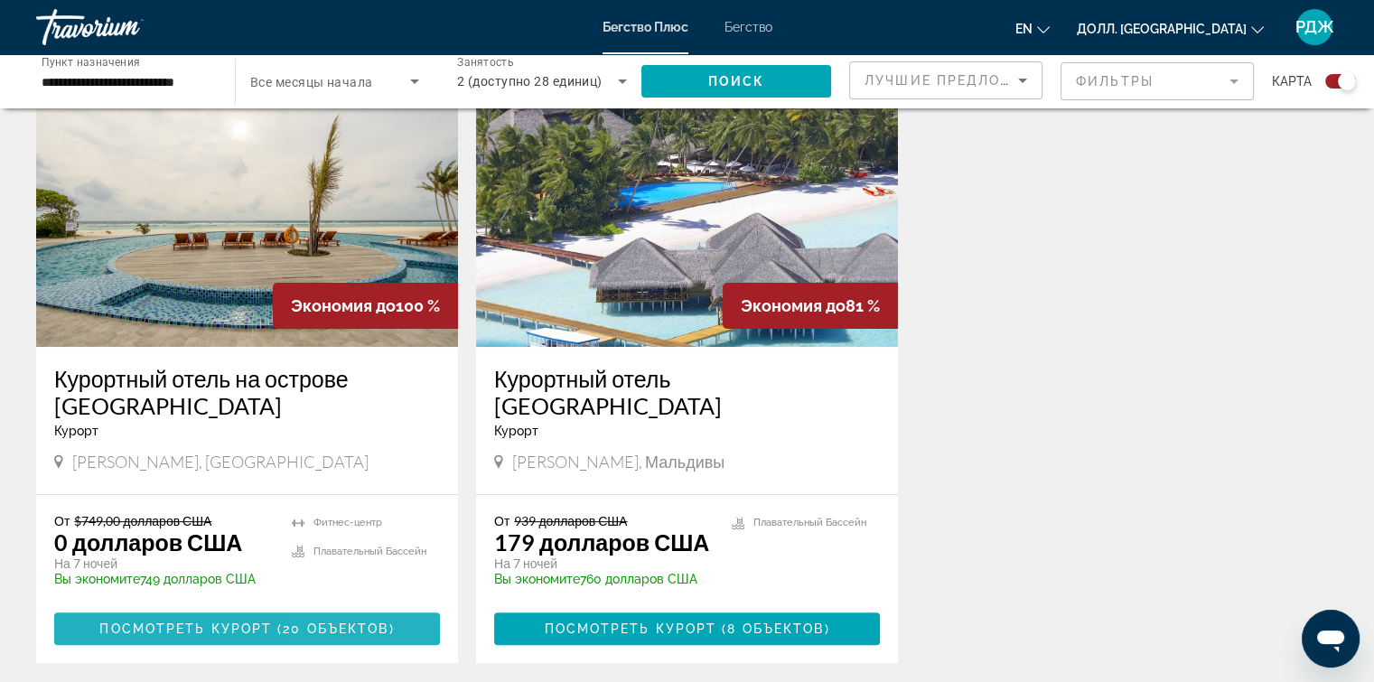
click at [418, 626] on span "Основное содержание" at bounding box center [247, 628] width 386 height 43
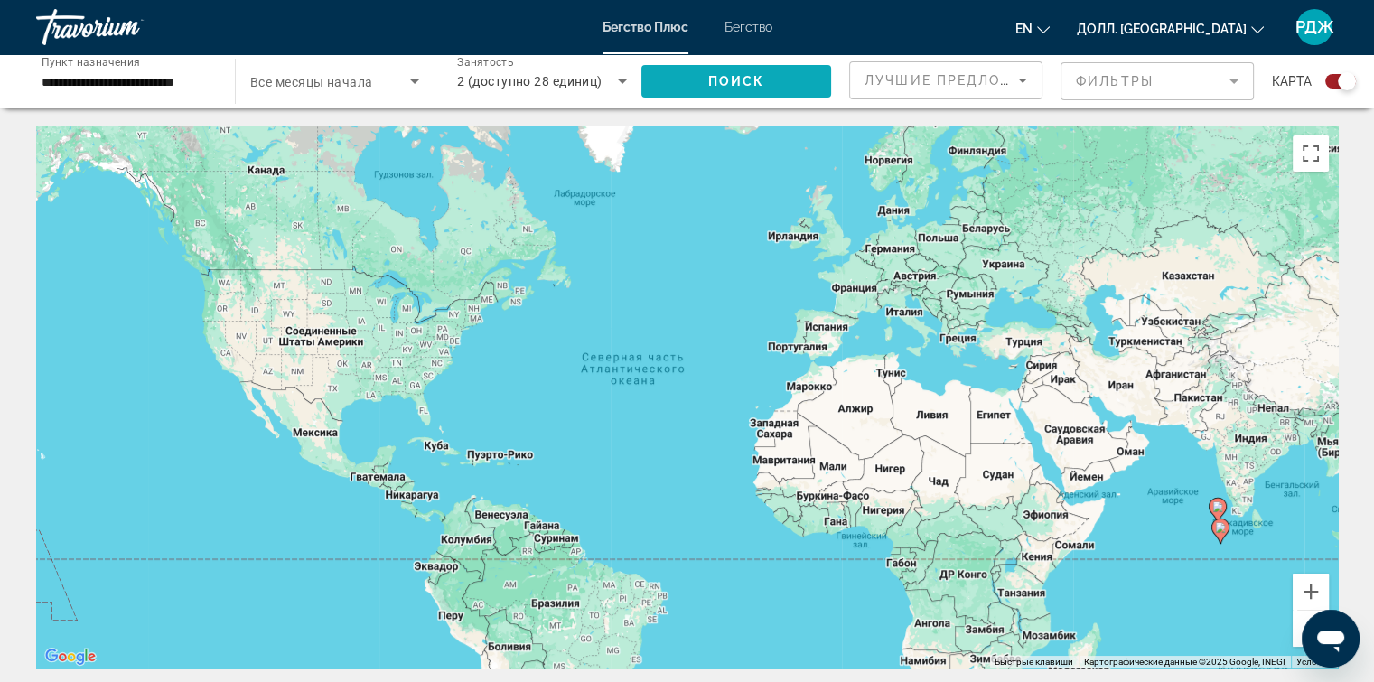
click at [798, 79] on span "Виджет поиска" at bounding box center [736, 81] width 190 height 43
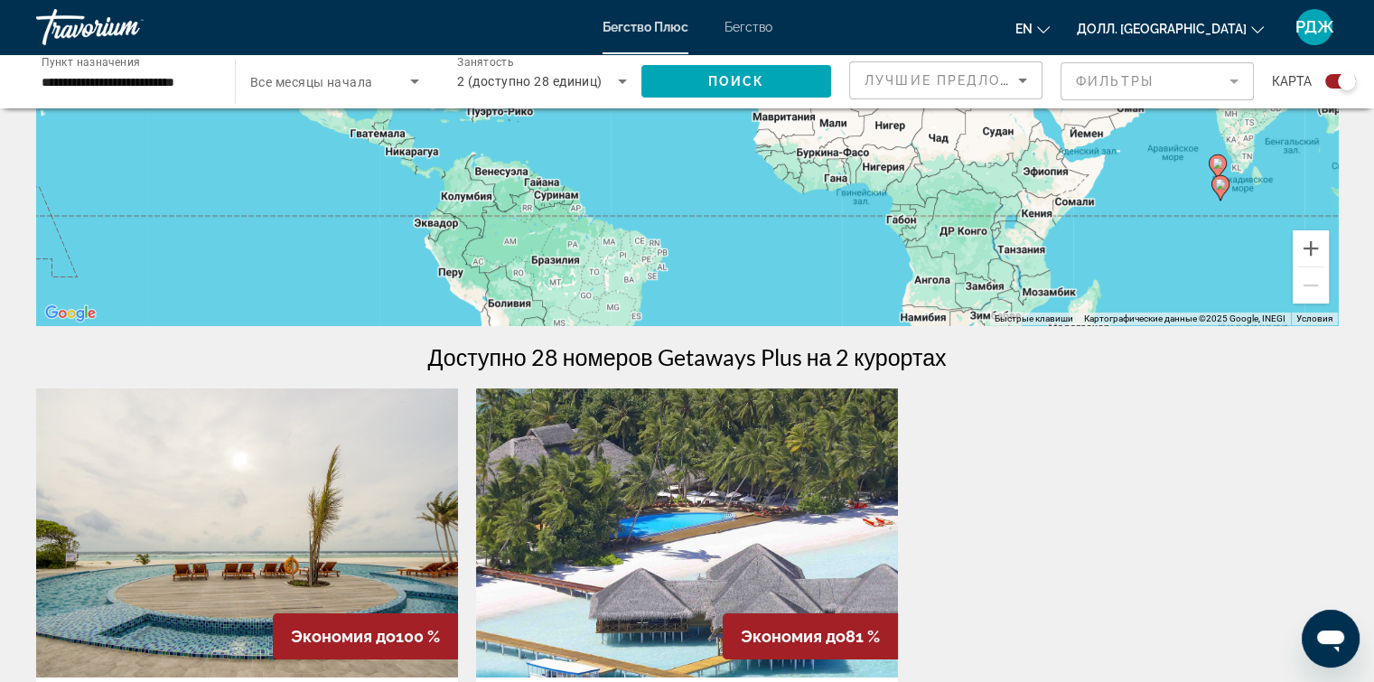
scroll to position [346, 0]
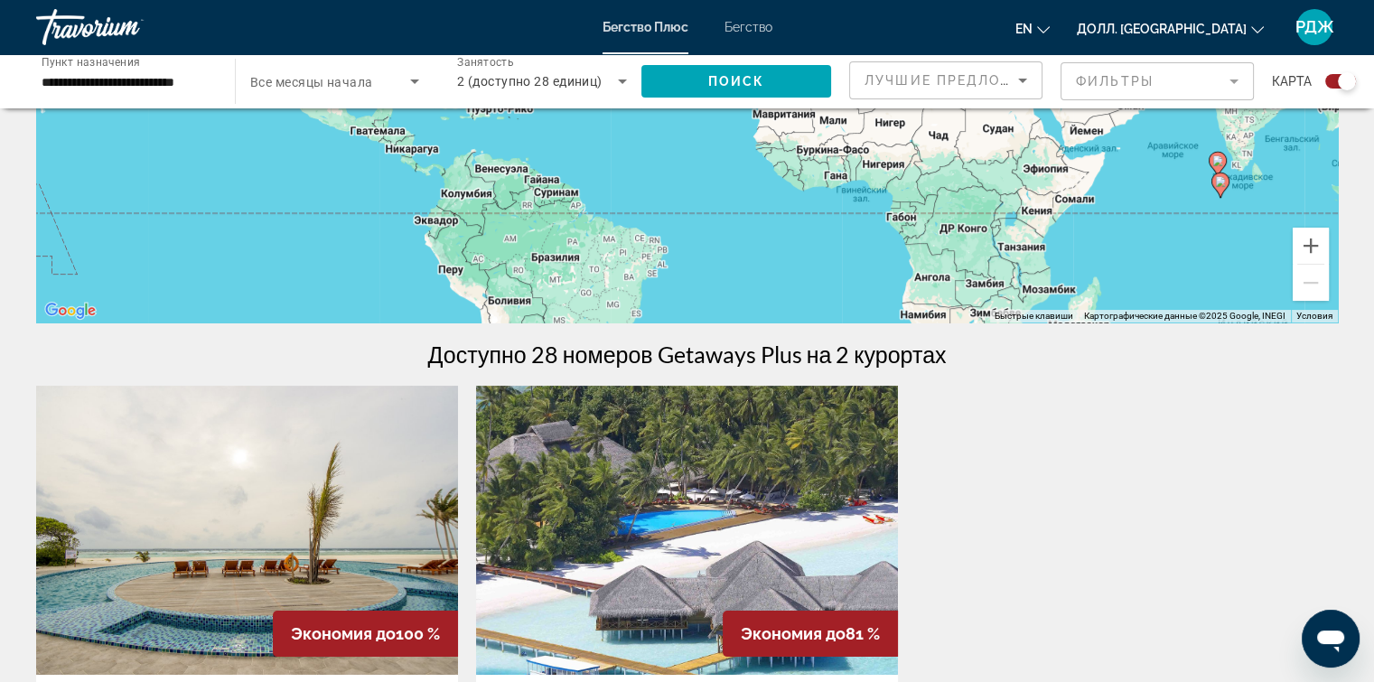
click at [792, 473] on img "Основное содержание" at bounding box center [687, 530] width 422 height 289
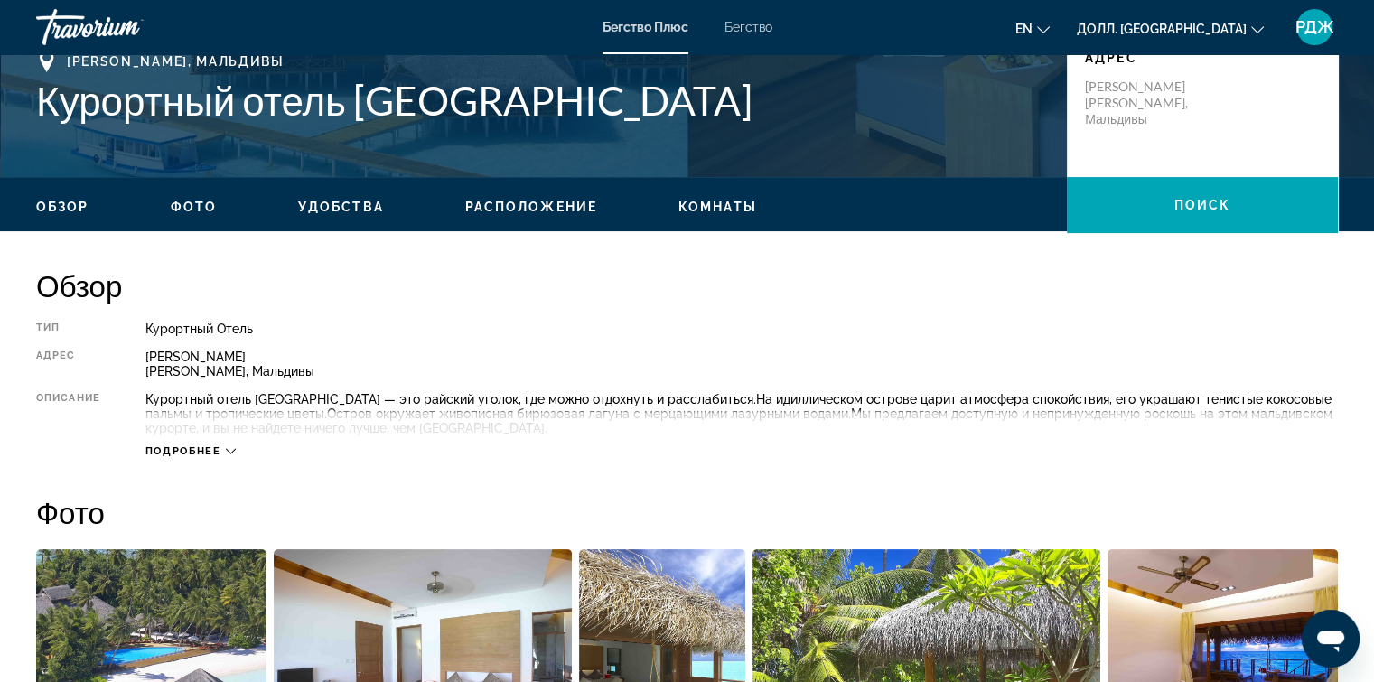
scroll to position [420, 0]
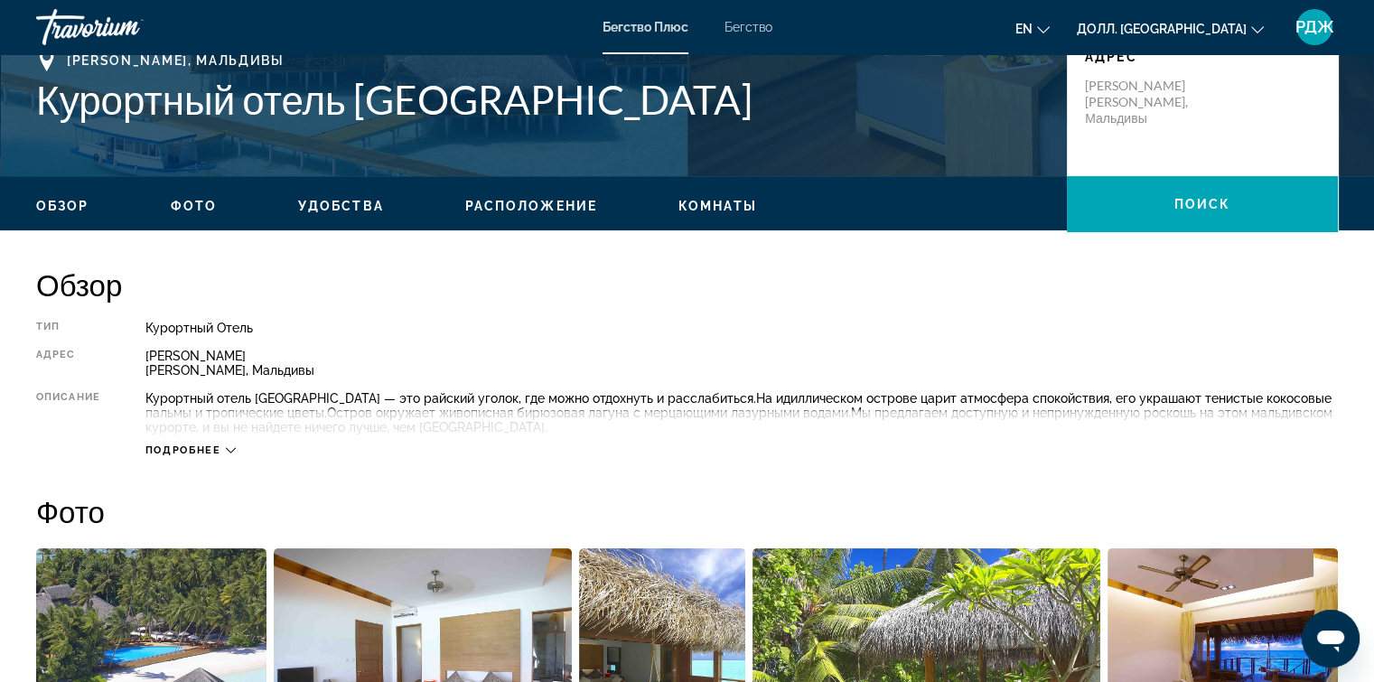
click at [230, 446] on icon "Основное содержание" at bounding box center [231, 450] width 10 height 10
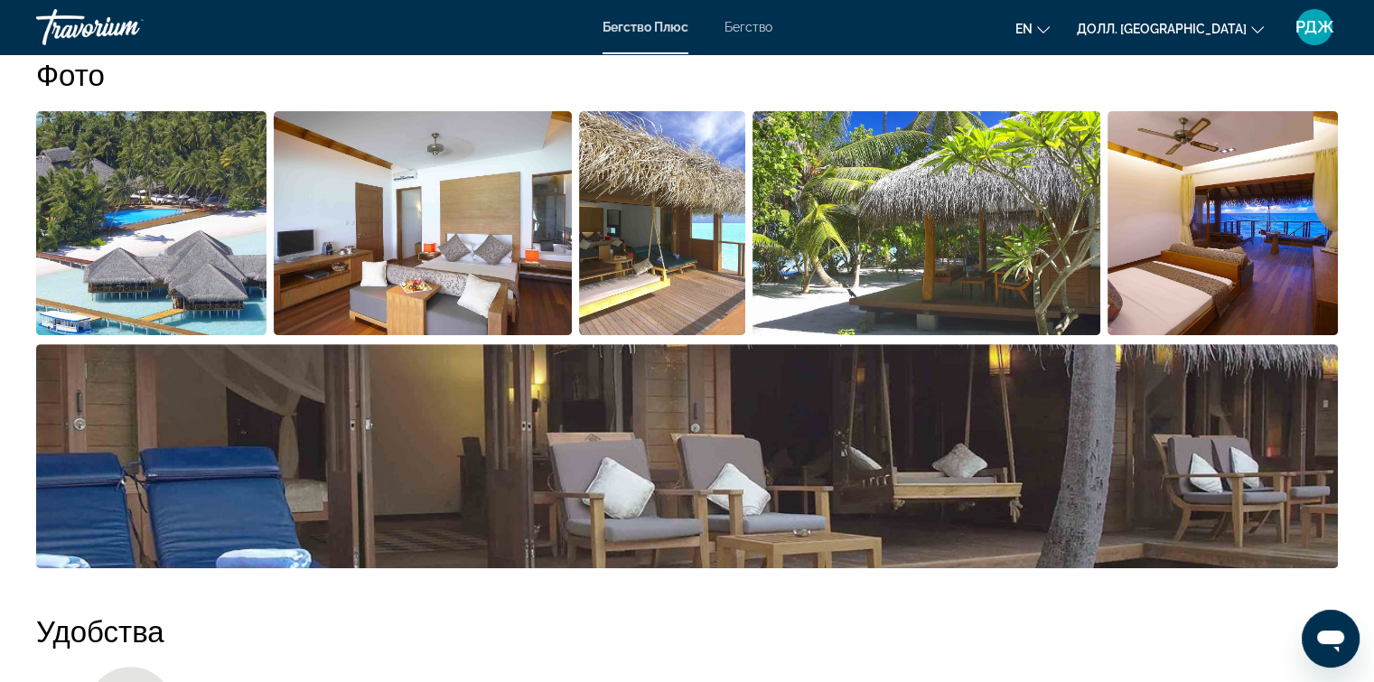
scroll to position [846, 0]
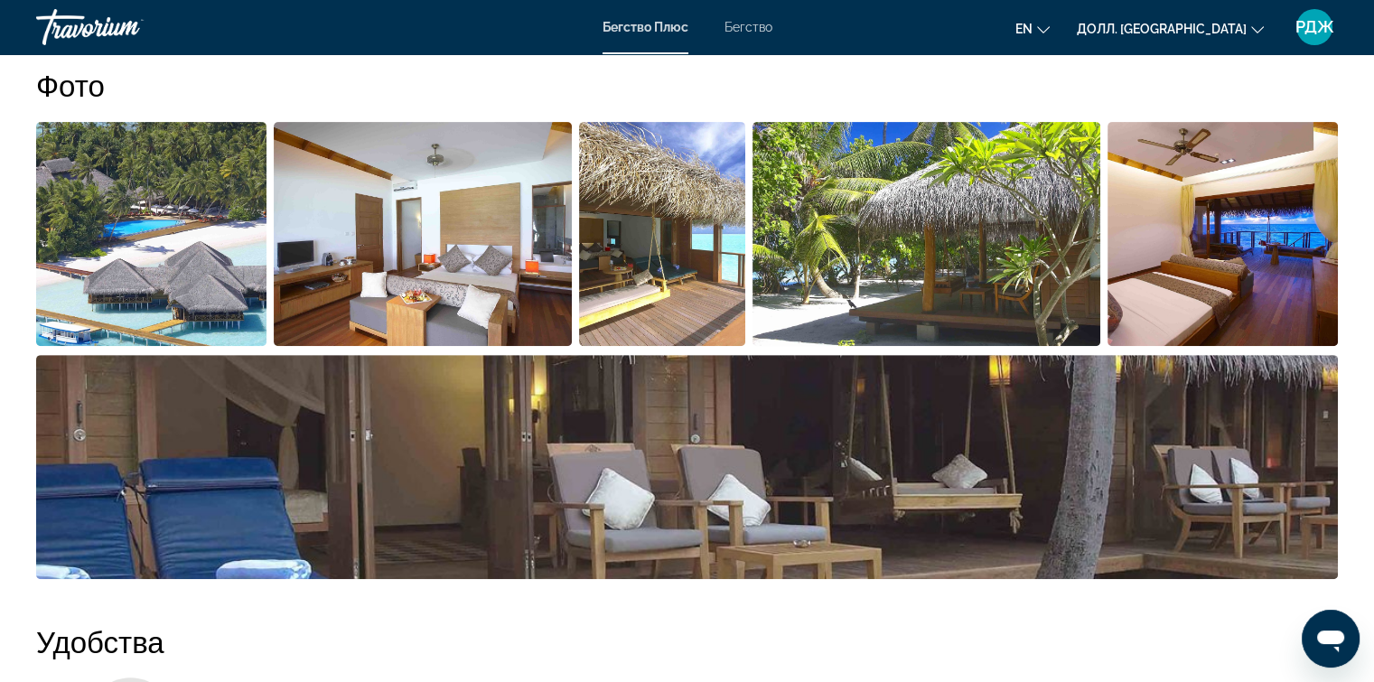
click at [641, 294] on img "Откройте слайдер с полноэкранными изображениями" at bounding box center [662, 234] width 167 height 224
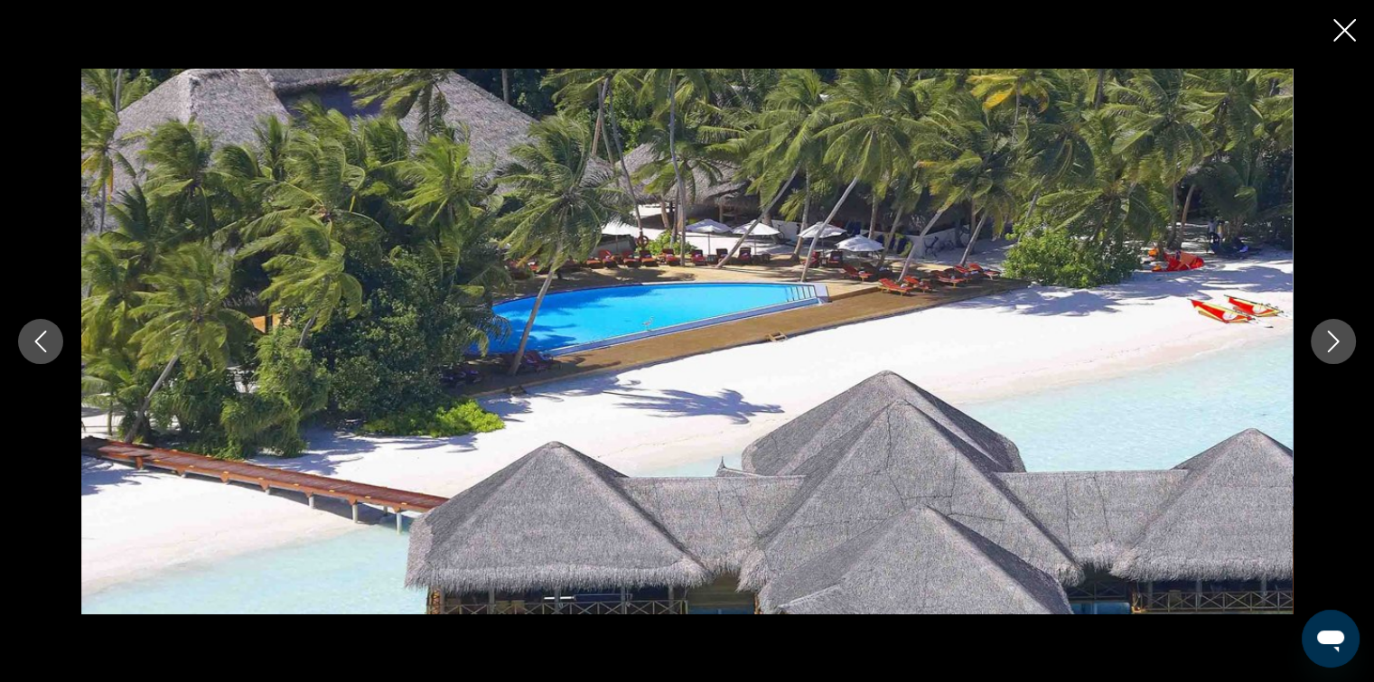
click at [1329, 346] on icon "Следующее изображение" at bounding box center [1333, 342] width 22 height 22
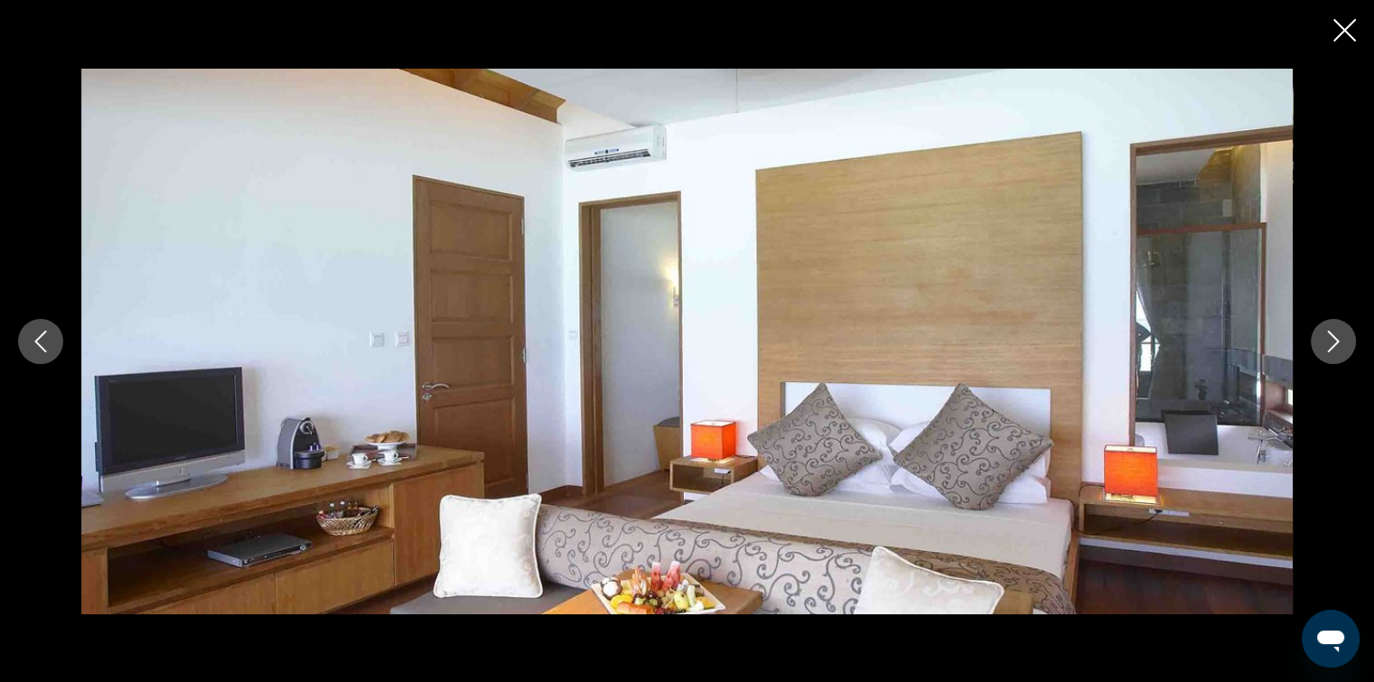
click at [1329, 346] on icon "Следующее изображение" at bounding box center [1333, 342] width 22 height 22
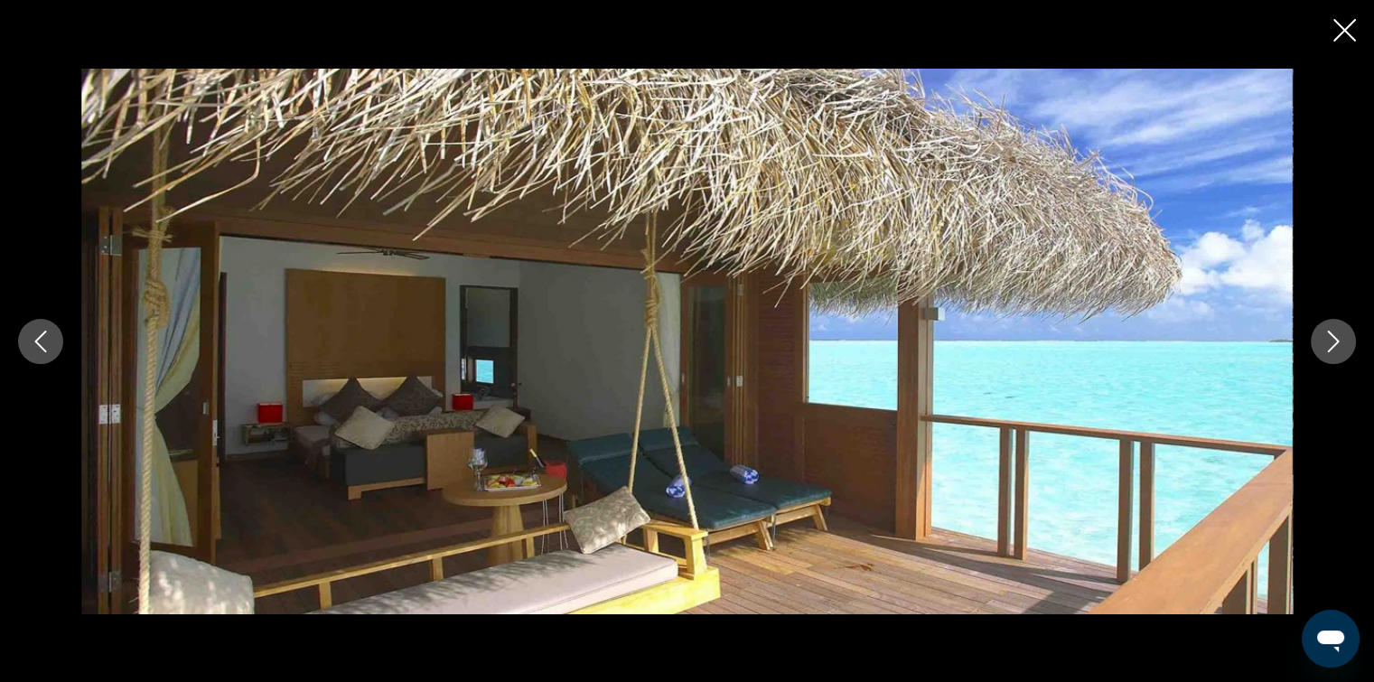
click at [1329, 346] on icon "Следующее изображение" at bounding box center [1333, 342] width 22 height 22
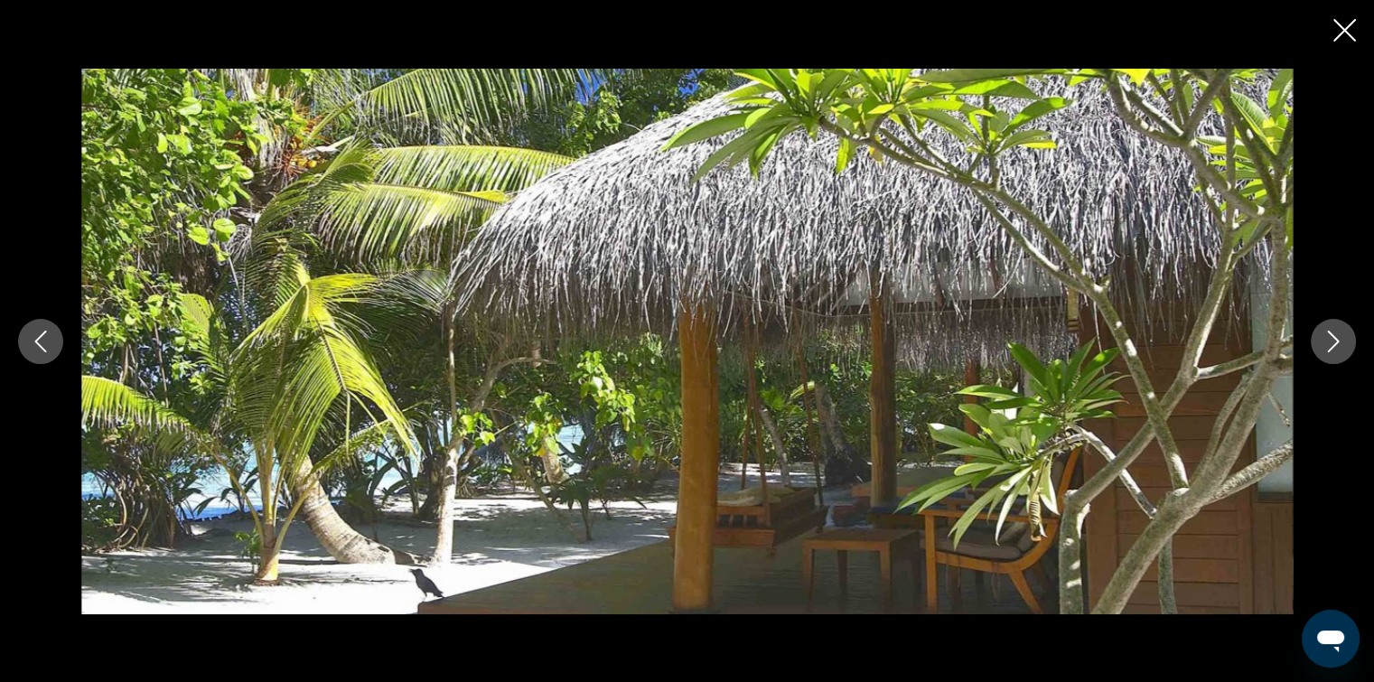
click at [1343, 23] on icon "Закрыть слайд-шоу" at bounding box center [1344, 30] width 23 height 23
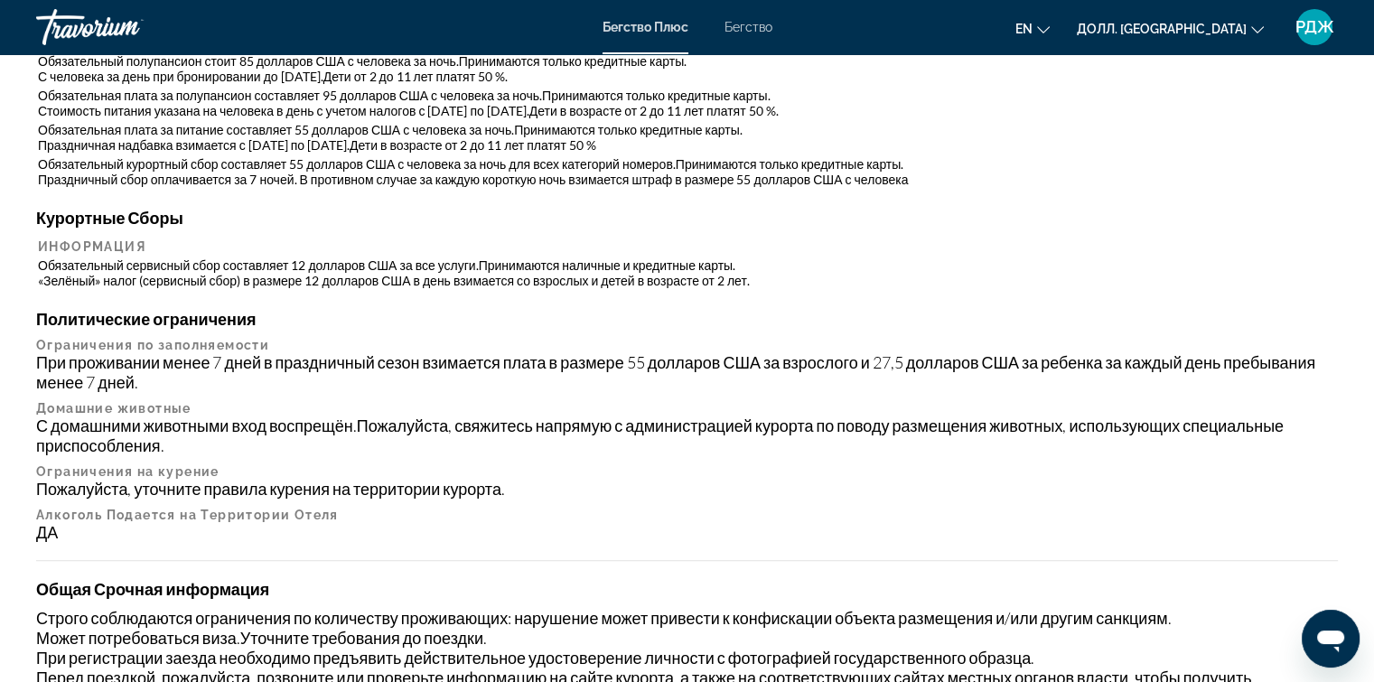
scroll to position [1866, 0]
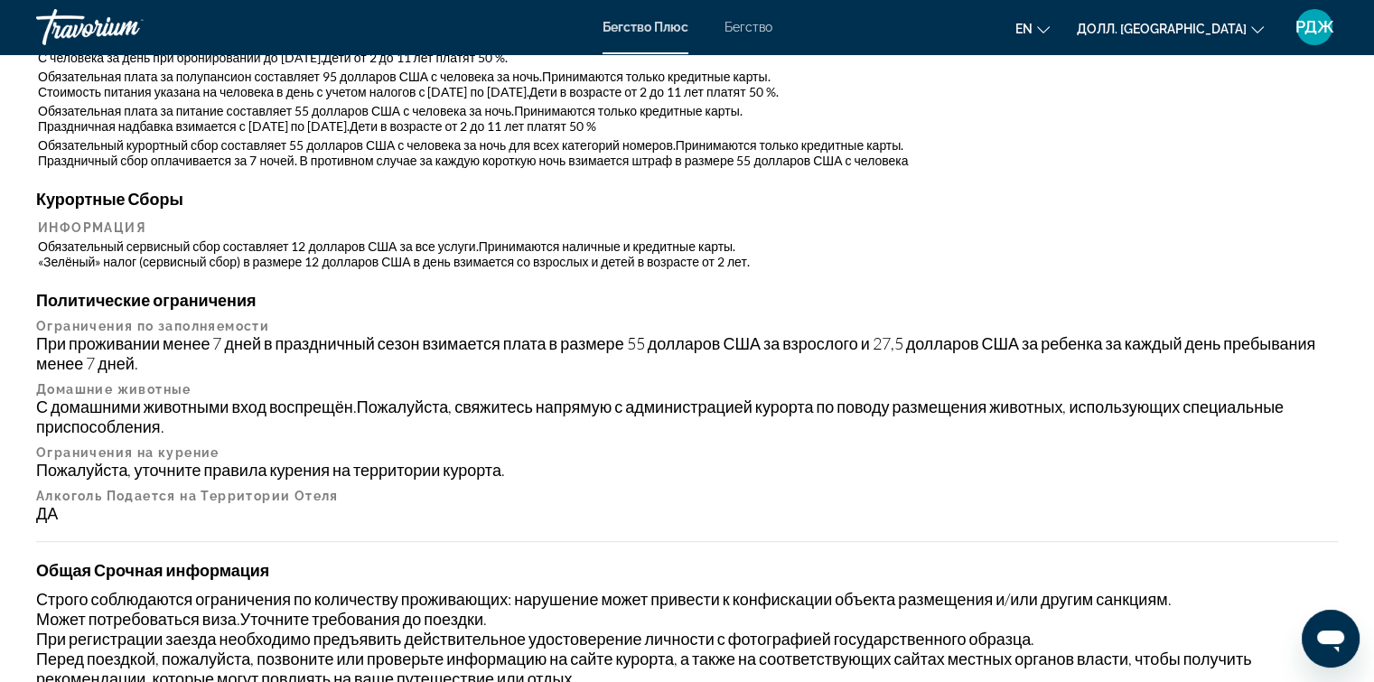
click at [1157, 476] on div "Политические ограничения Ограничения по заполняемости При проживании менее 7 дн…" at bounding box center [686, 406] width 1301 height 233
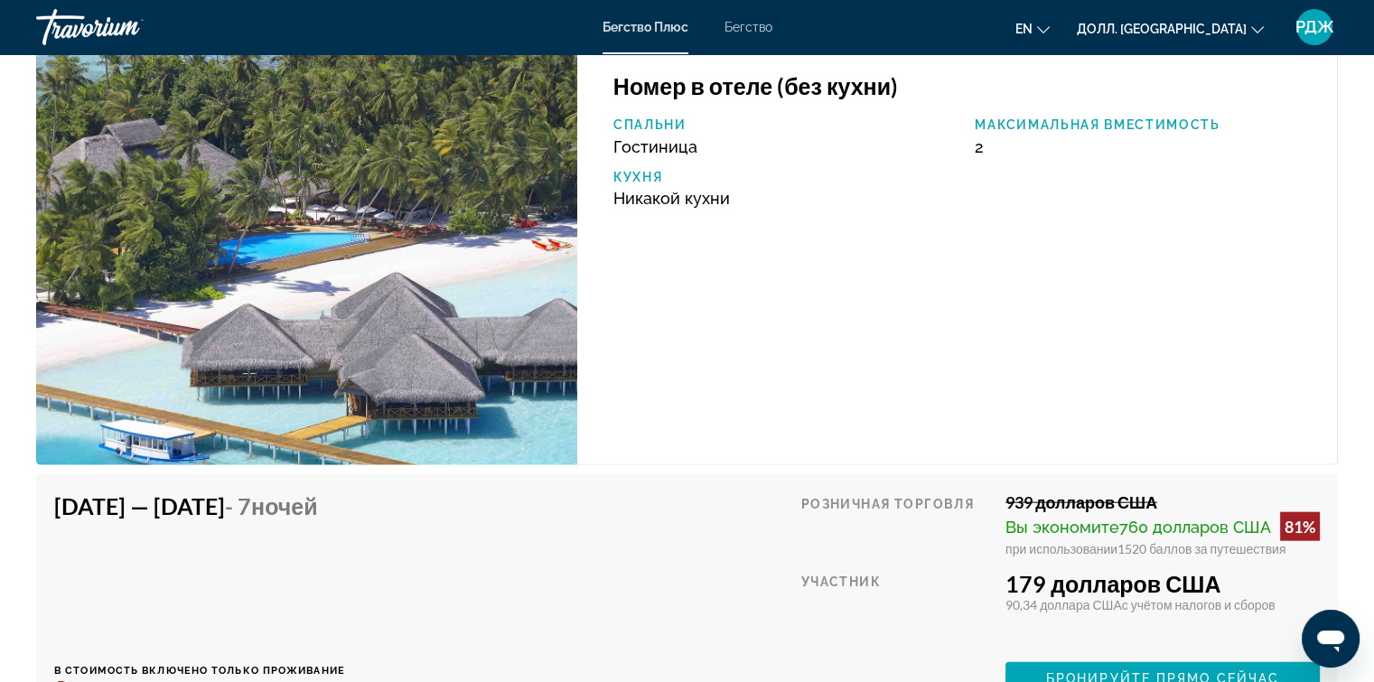
scroll to position [4875, 0]
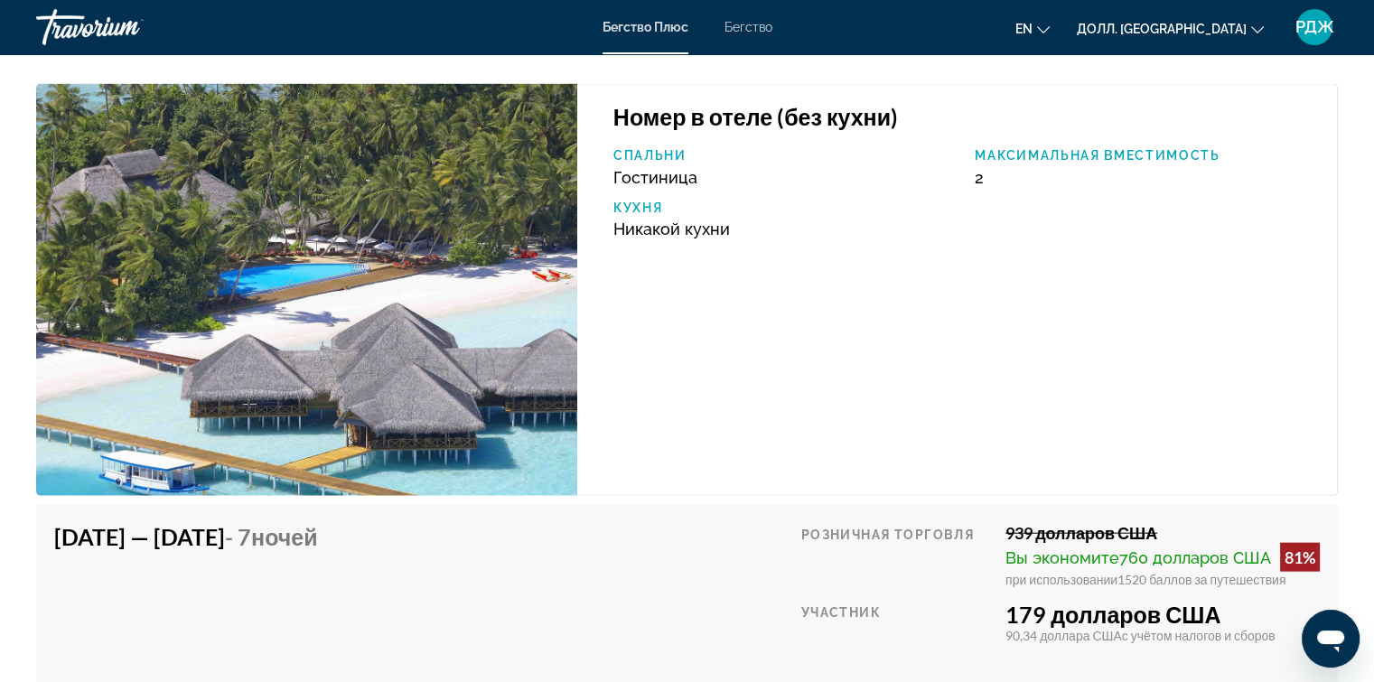
click at [352, 480] on img "Основное содержание" at bounding box center [306, 290] width 541 height 412
click at [405, 361] on img "Основное содержание" at bounding box center [306, 290] width 541 height 412
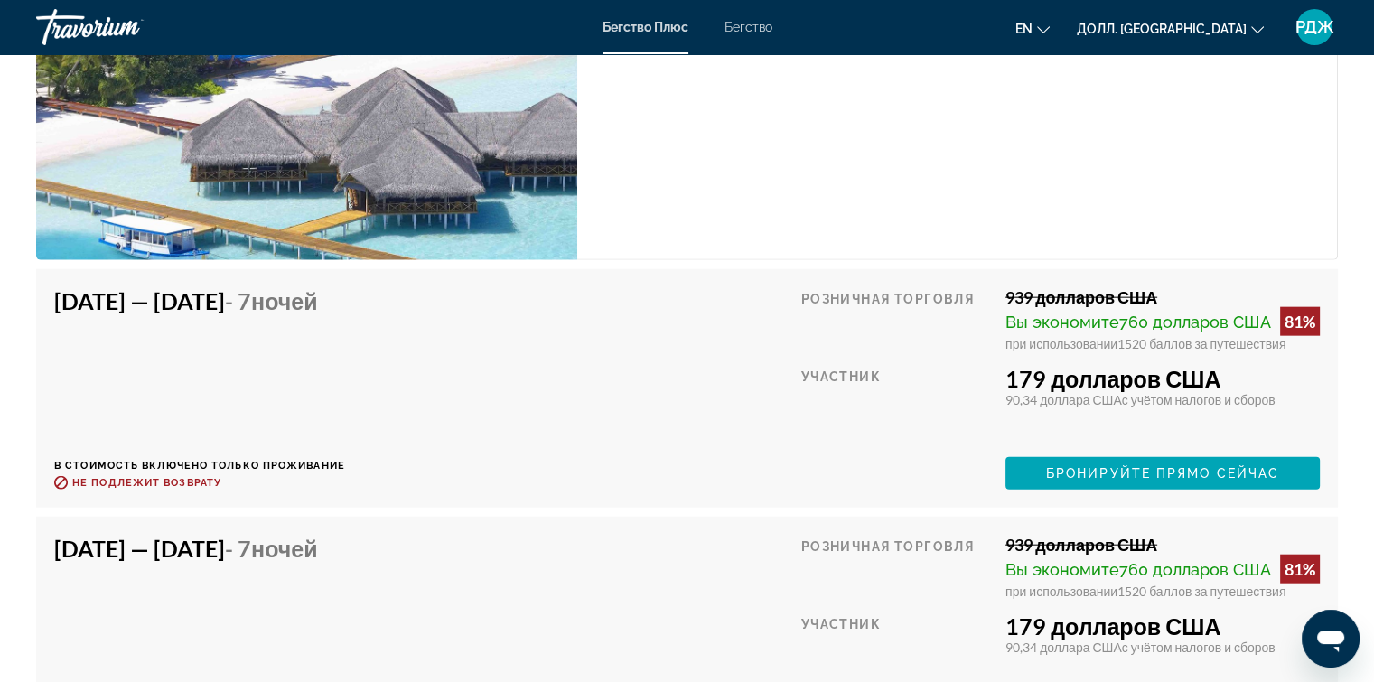
scroll to position [5116, 0]
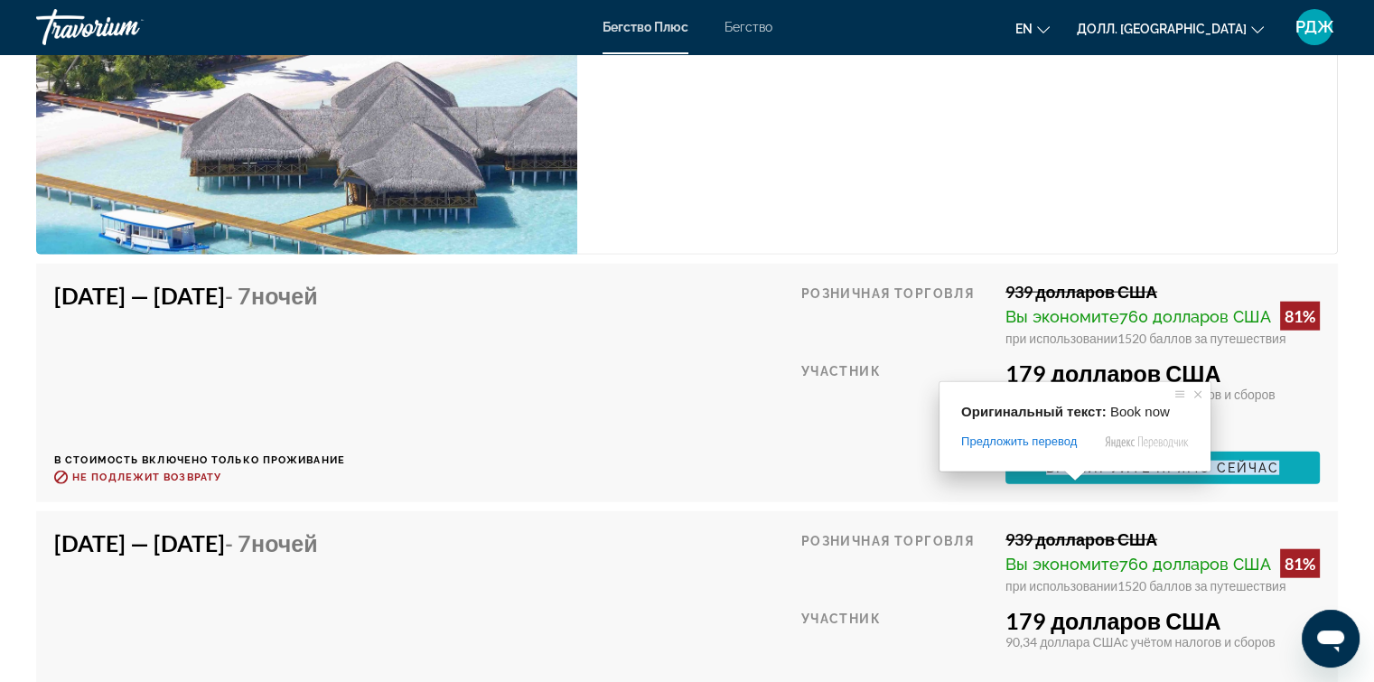
click at [1079, 475] on ya-tr-span "Бронируйте прямо сейчас" at bounding box center [1162, 468] width 233 height 14
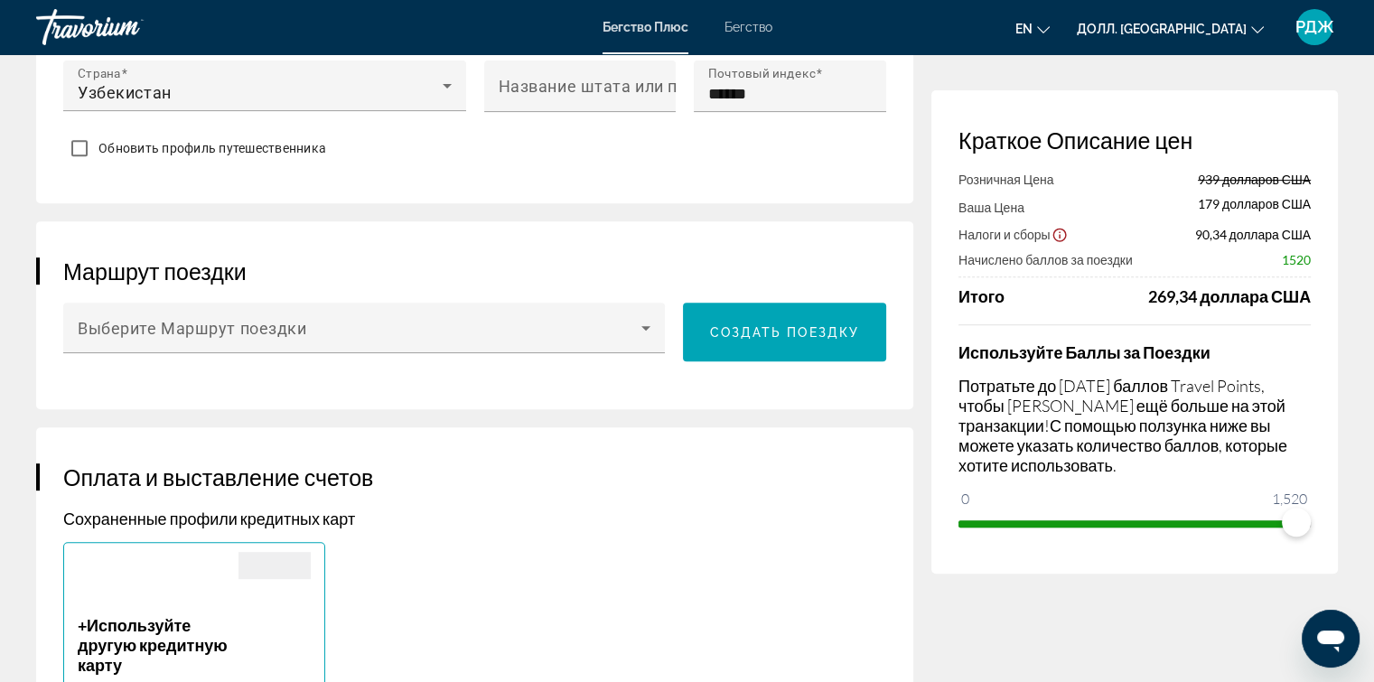
scroll to position [924, 0]
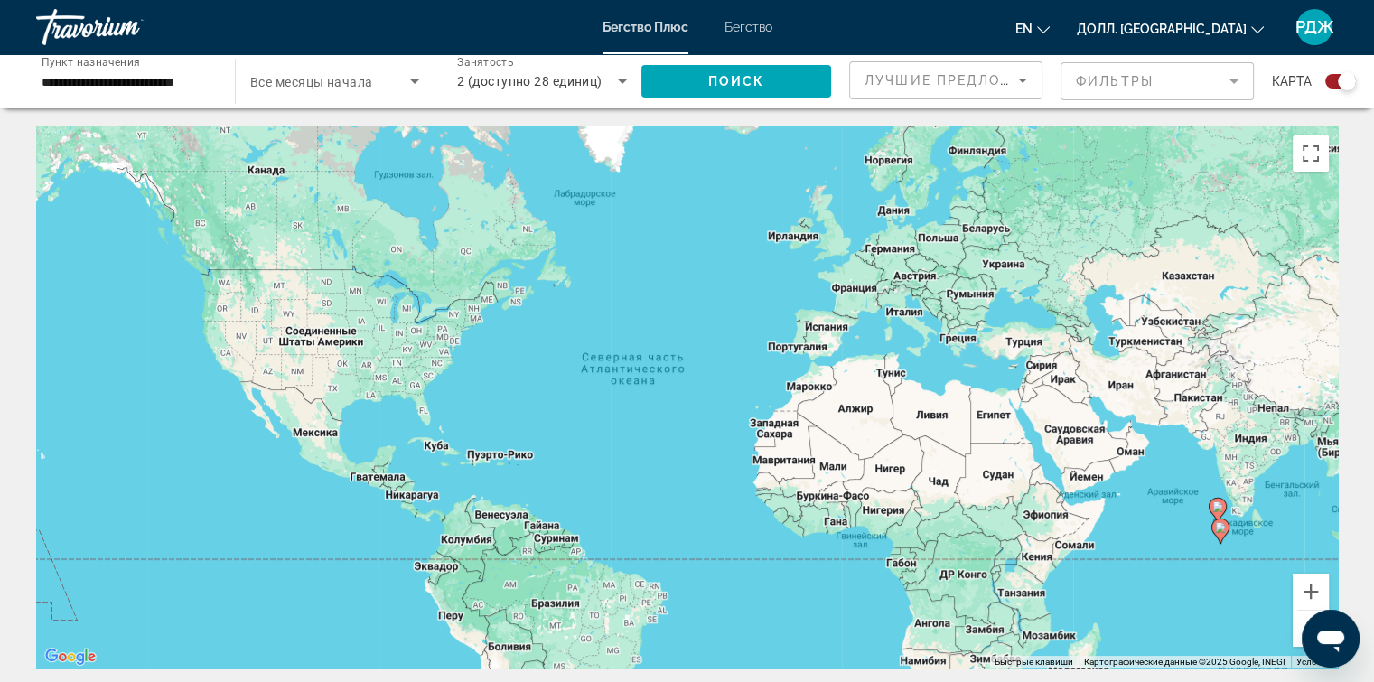
click at [622, 79] on icon "Виджет поиска" at bounding box center [622, 81] width 22 height 22
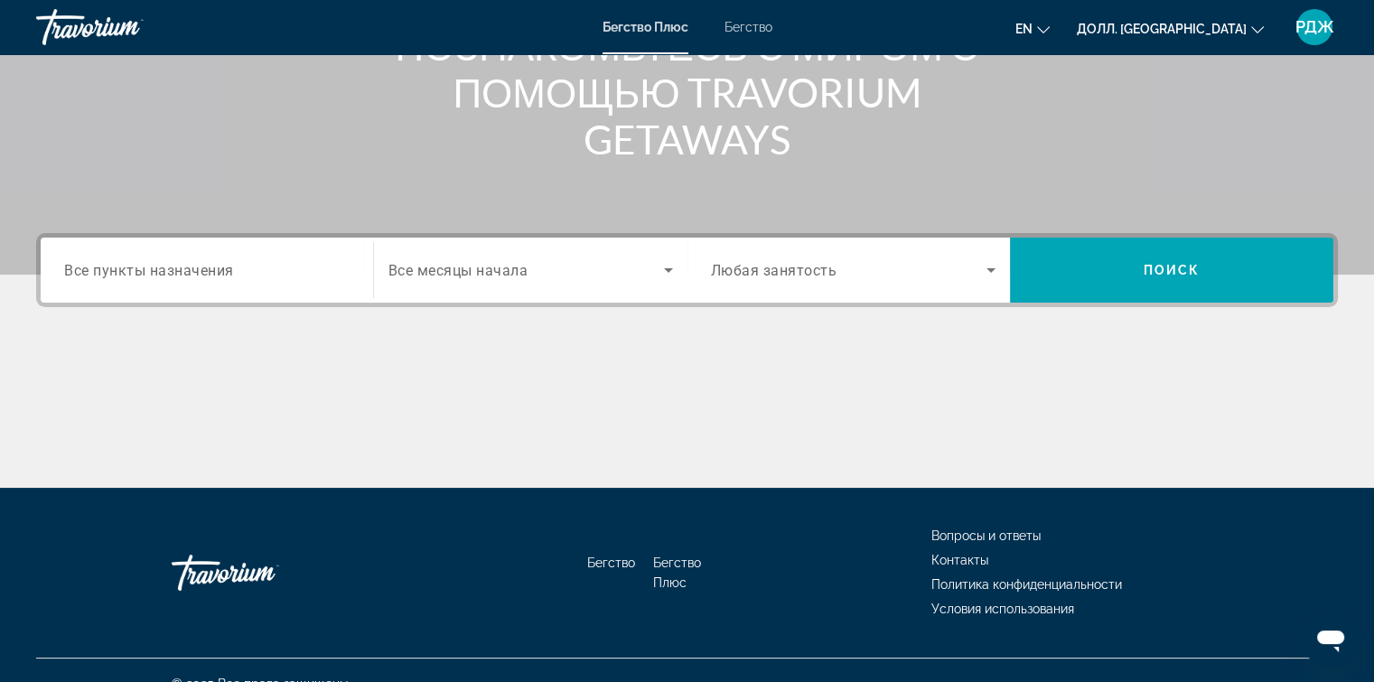
scroll to position [271, 0]
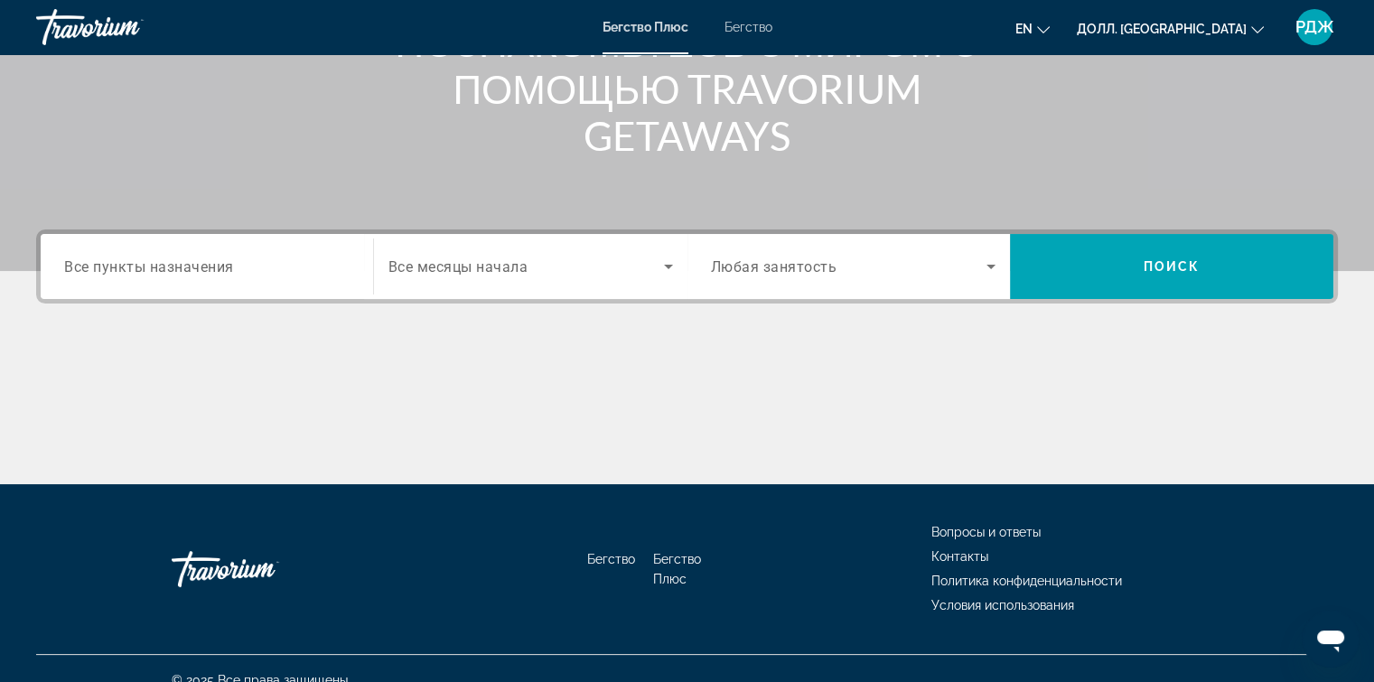
click at [209, 252] on div "Виджет поиска" at bounding box center [206, 266] width 285 height 51
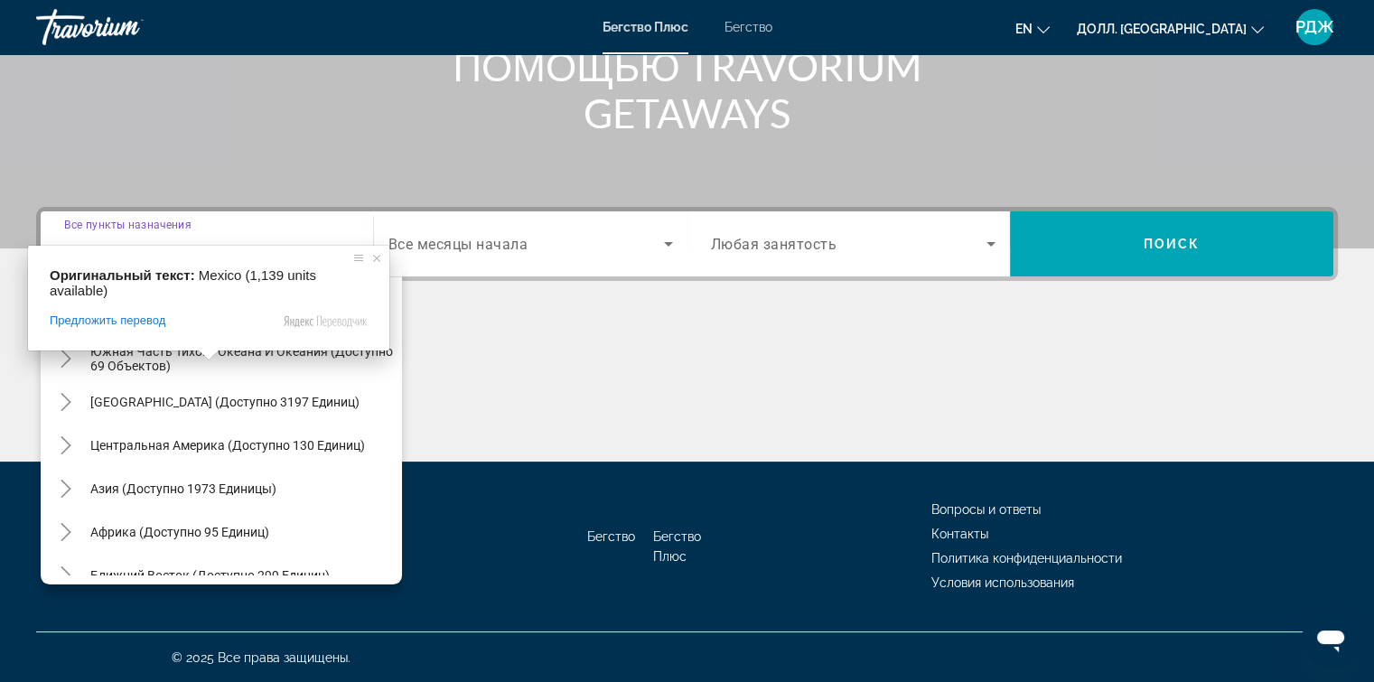
scroll to position [293, 0]
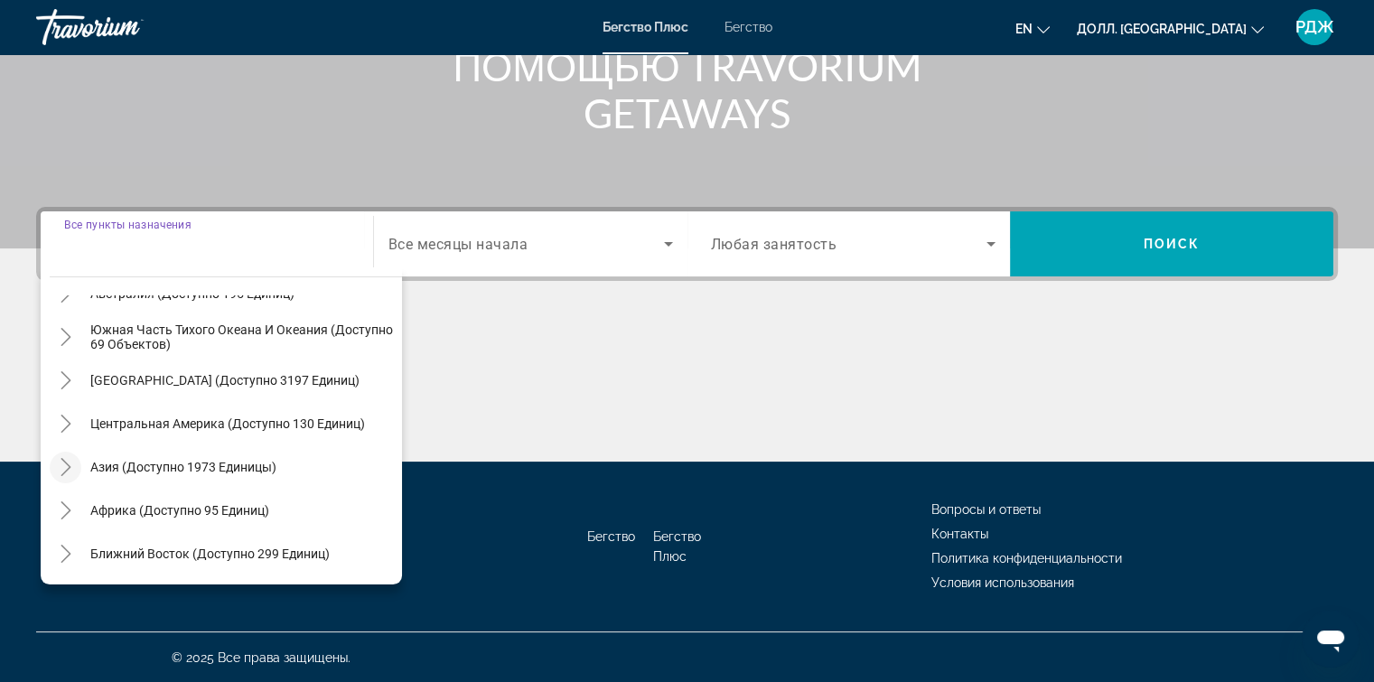
click at [61, 465] on icon "Переключить на Азию (доступно 1973 устройства)" at bounding box center [66, 467] width 18 height 18
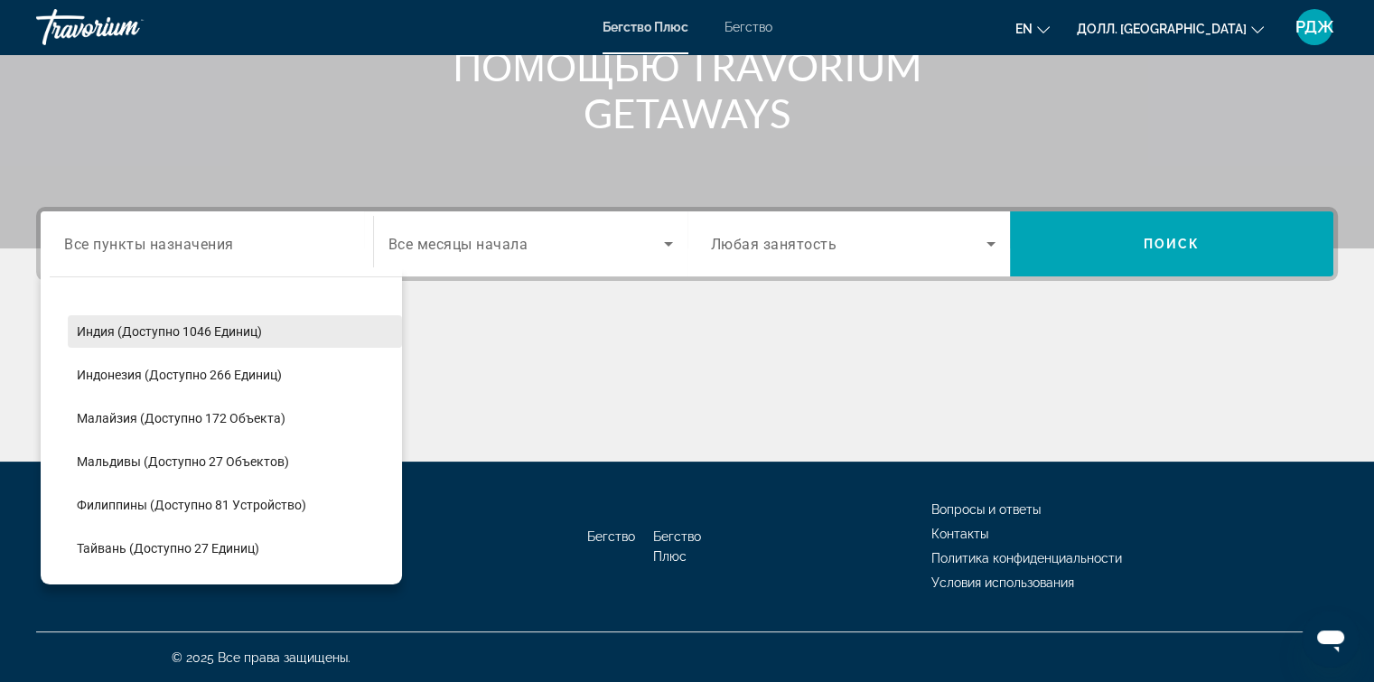
scroll to position [602, 0]
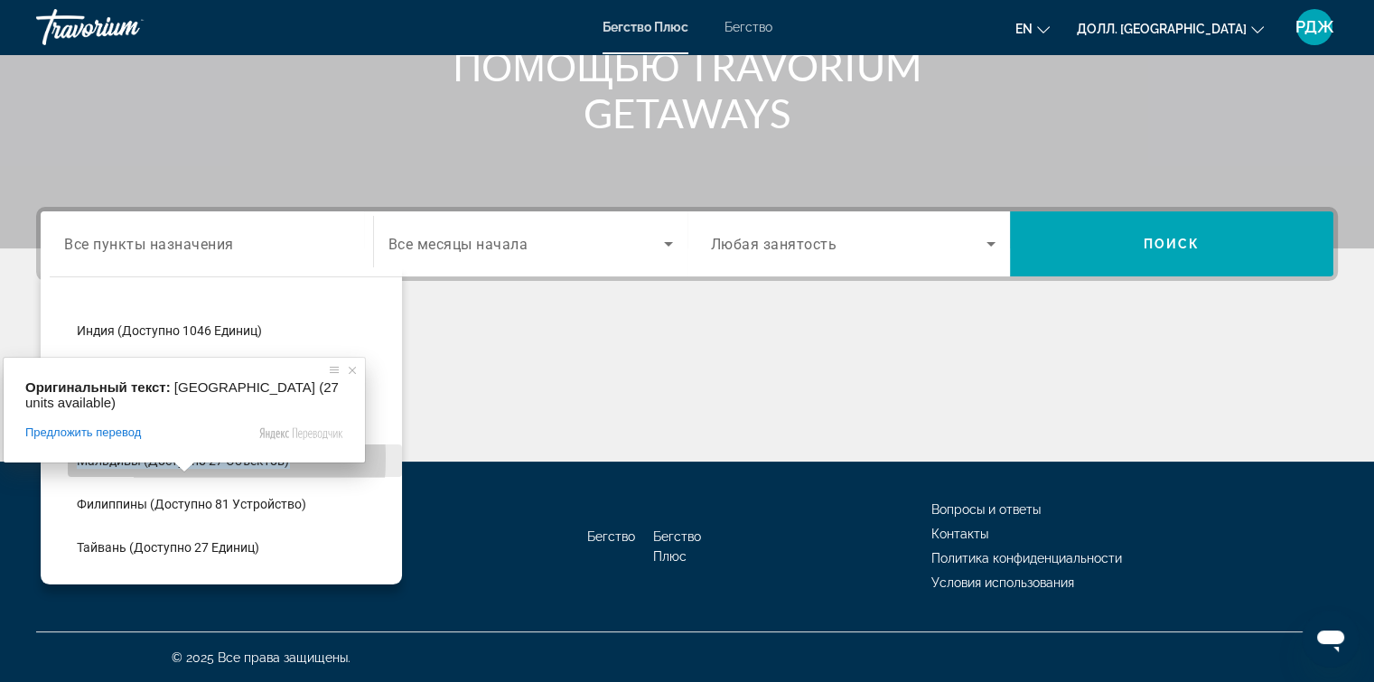
click at [144, 457] on ya-tr-span "Мальдивы (доступно 27 объектов)" at bounding box center [183, 460] width 212 height 14
type input "**********"
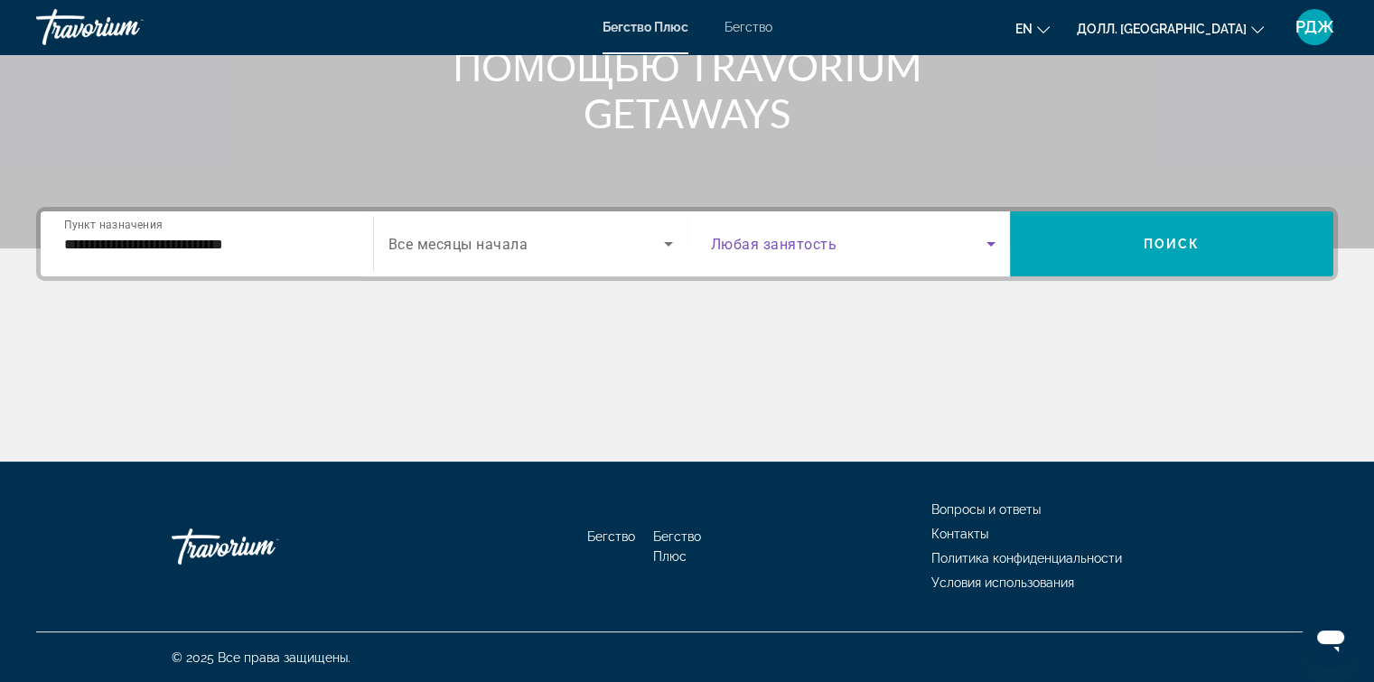
click at [987, 243] on icon "Виджет поиска" at bounding box center [991, 244] width 22 height 22
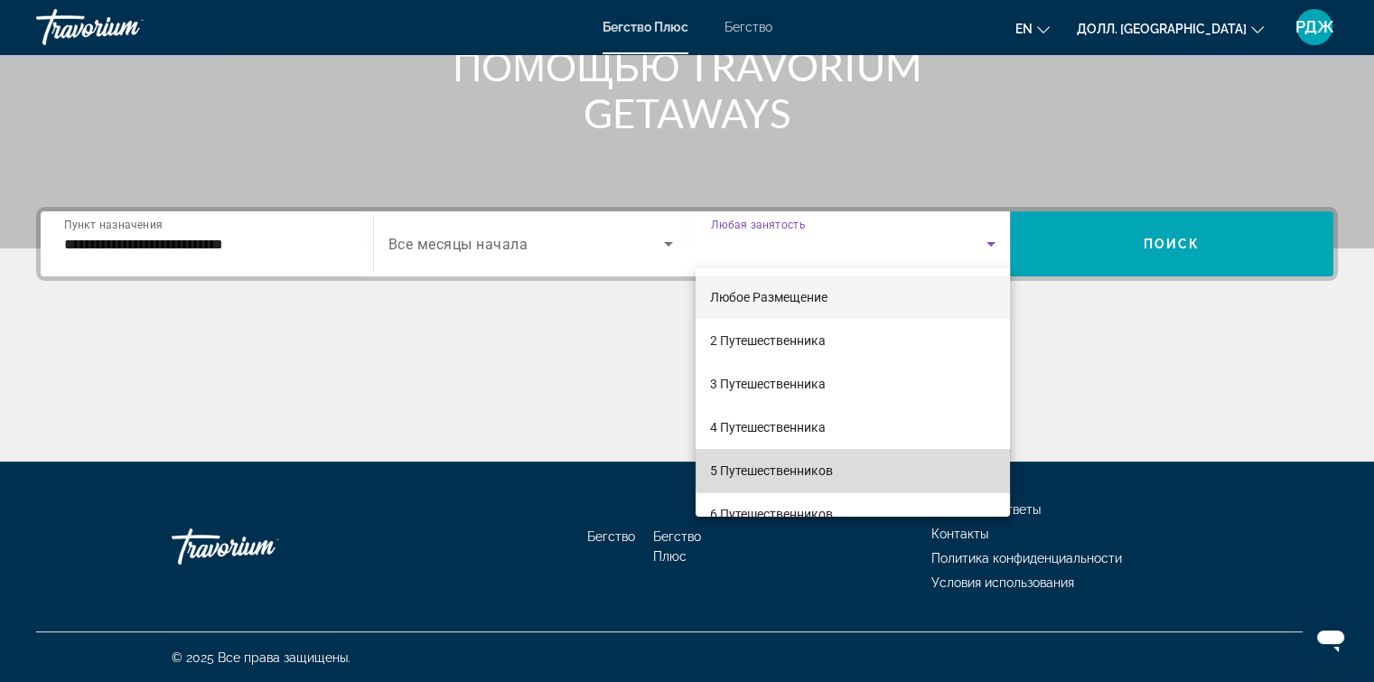
click at [862, 470] on mat-option "5 Путешественников" at bounding box center [852, 470] width 314 height 43
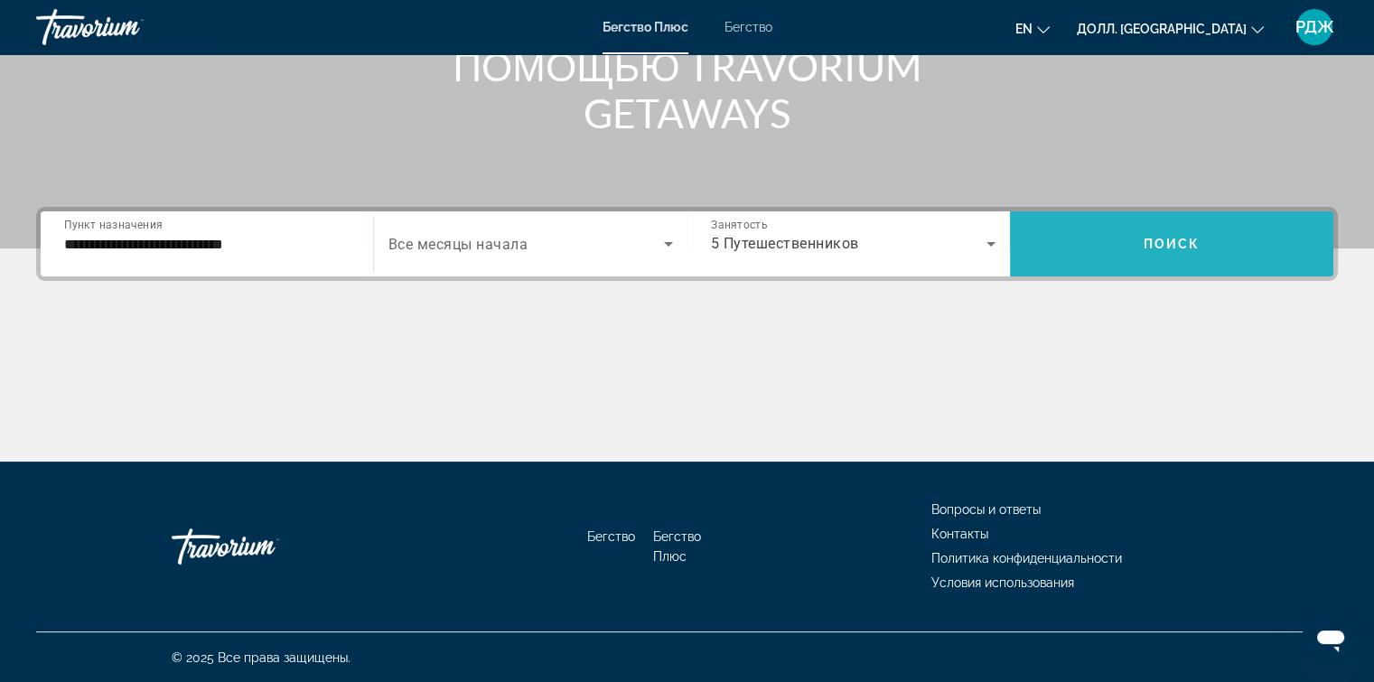
click at [1142, 253] on span "Виджет поиска" at bounding box center [1171, 243] width 323 height 43
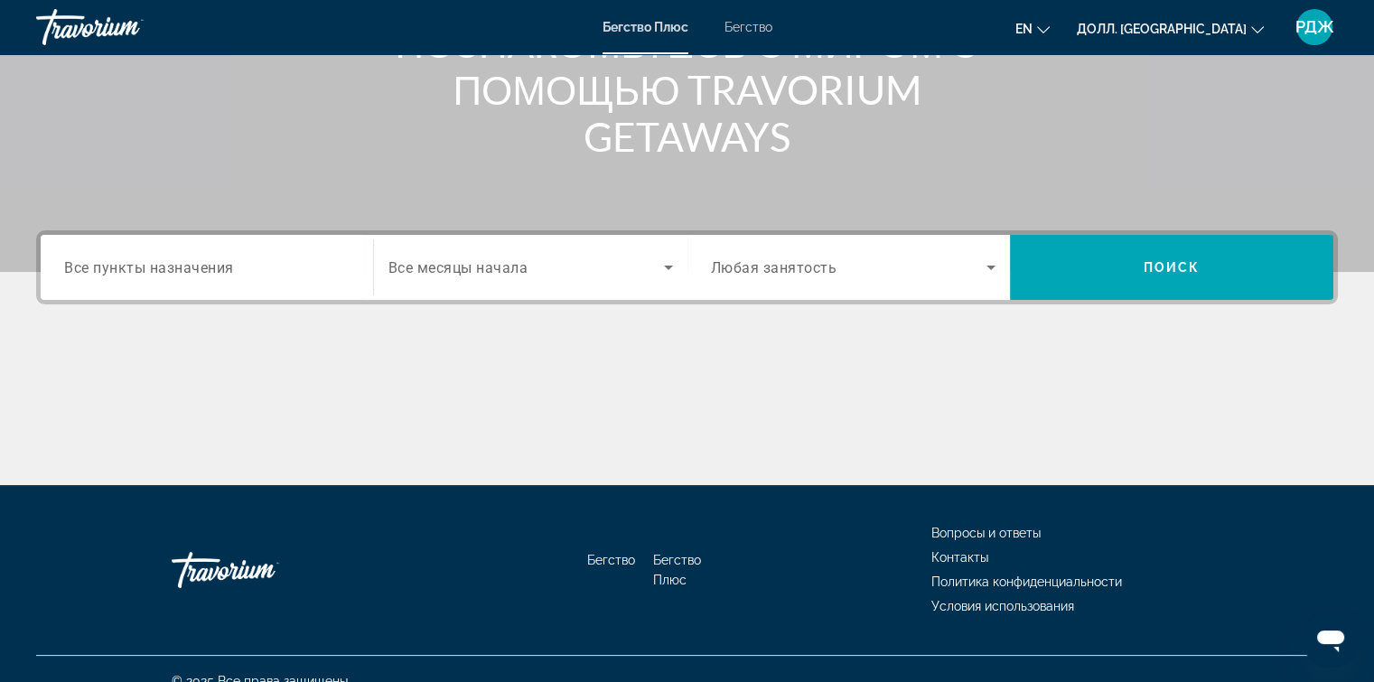
scroll to position [271, 0]
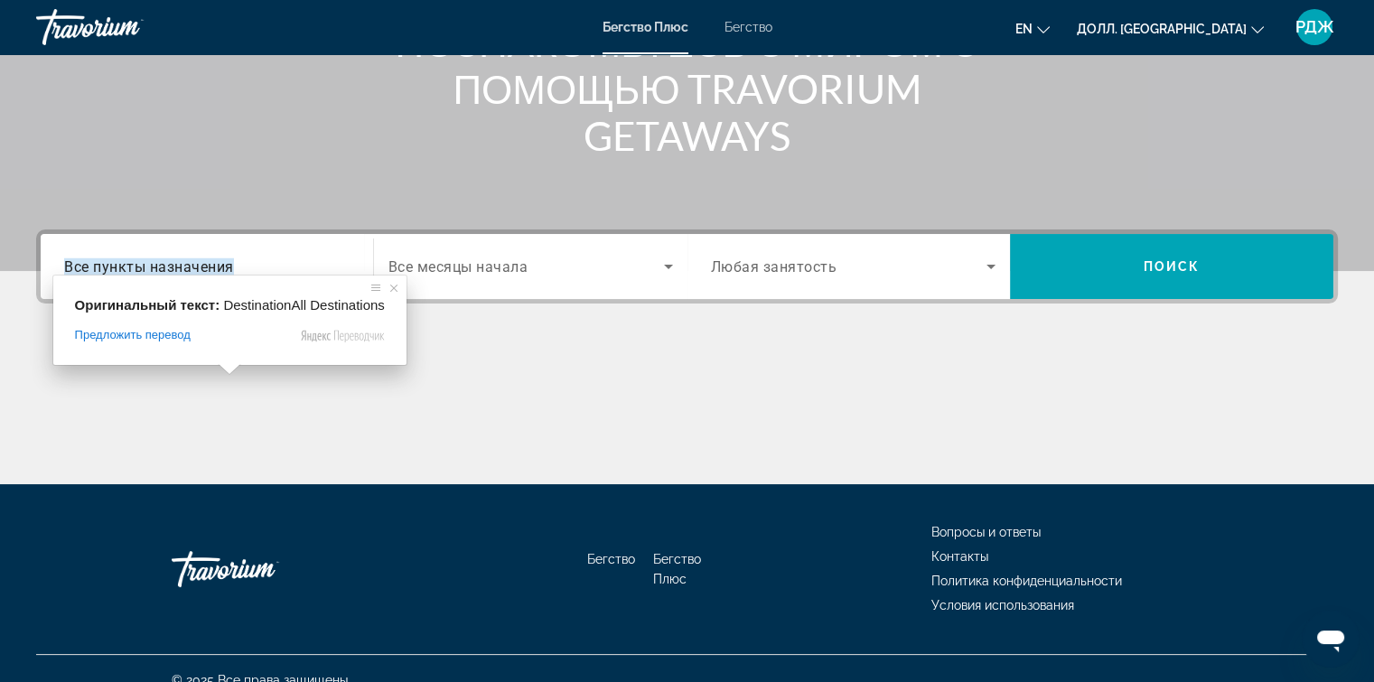
click at [230, 270] on ya-tr-span "Все пункты назначения" at bounding box center [149, 265] width 170 height 17
click at [230, 270] on input "Пункт назначения Все пункты назначения" at bounding box center [206, 267] width 285 height 22
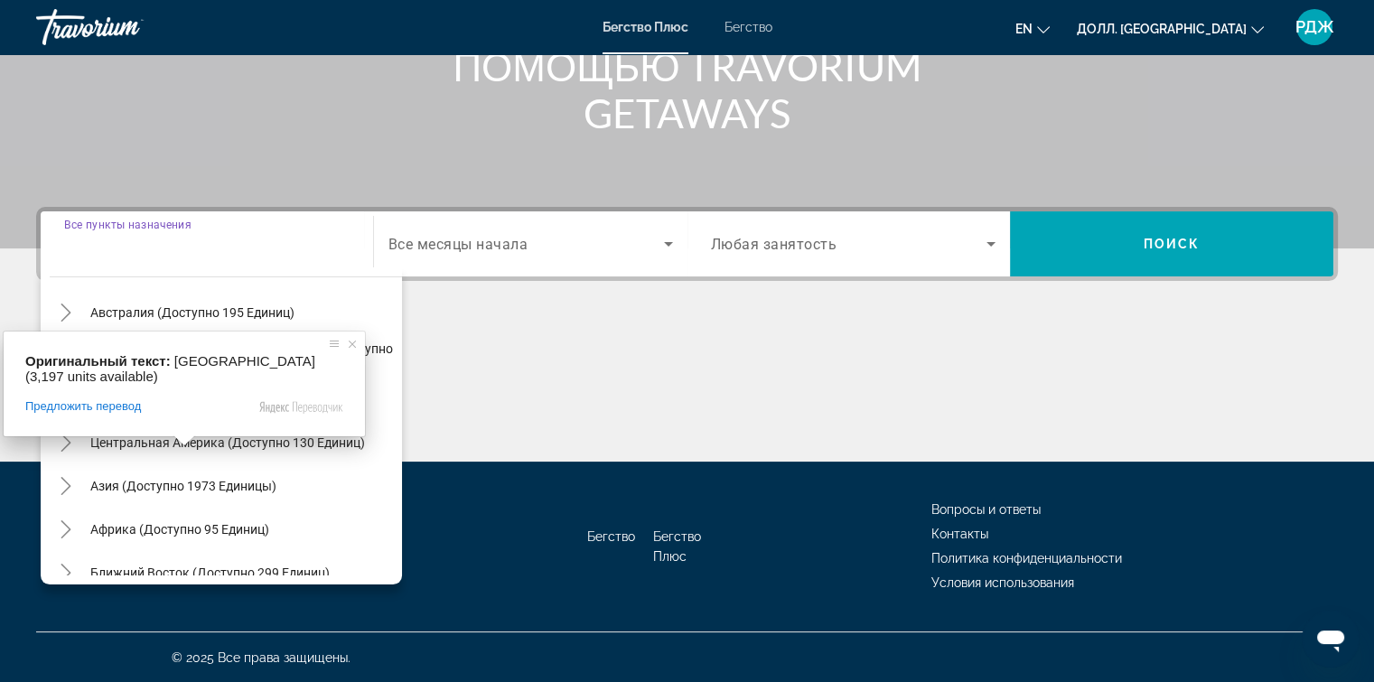
scroll to position [275, 0]
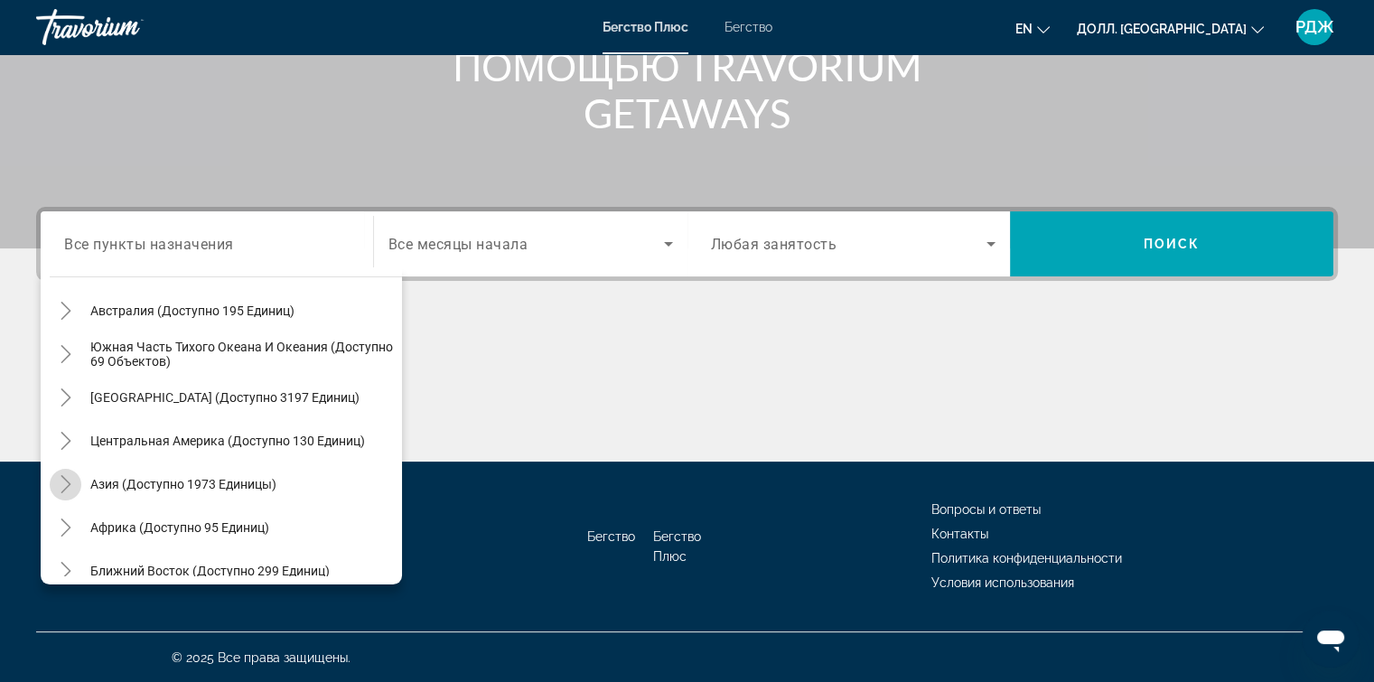
click at [66, 481] on icon "Переключить на Азию (доступно 1973 устройства)" at bounding box center [66, 484] width 18 height 18
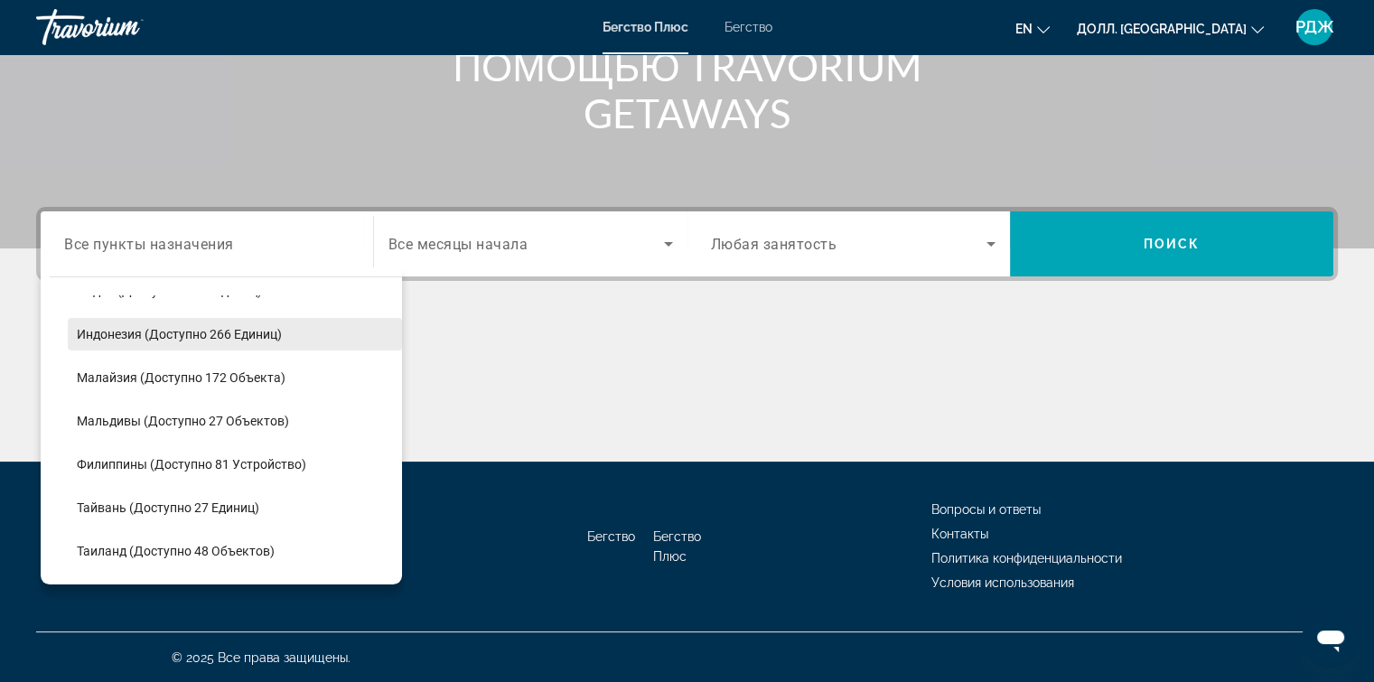
scroll to position [643, 0]
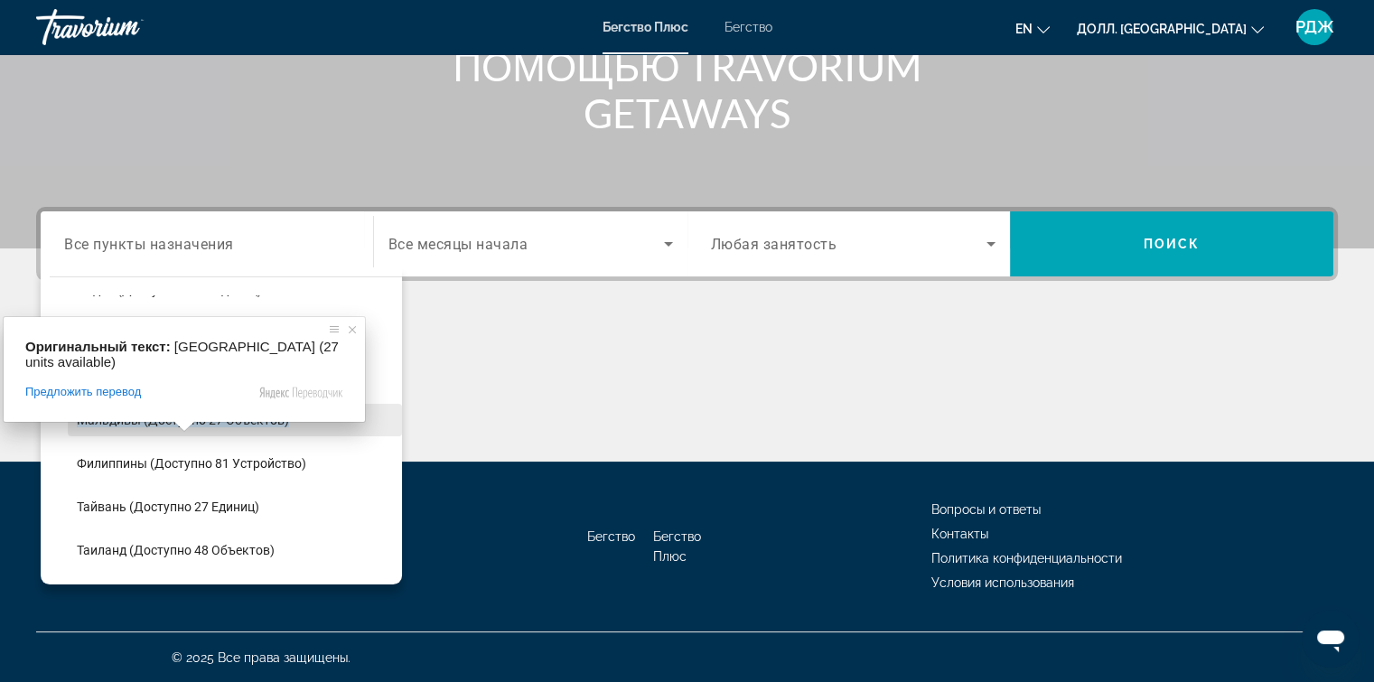
click at [159, 415] on ya-tr-span "Мальдивы (доступно 27 объектов)" at bounding box center [183, 420] width 212 height 14
type input "**********"
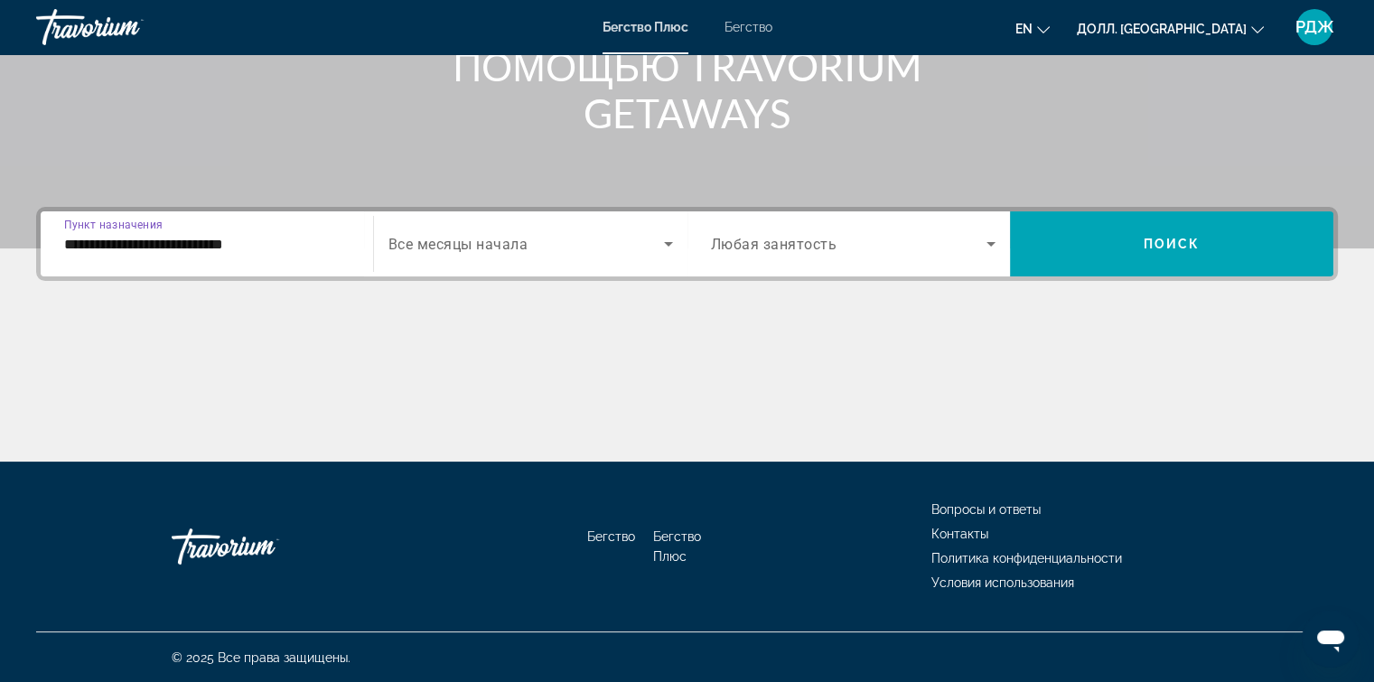
click at [992, 246] on icon "Виджет поиска" at bounding box center [991, 244] width 22 height 22
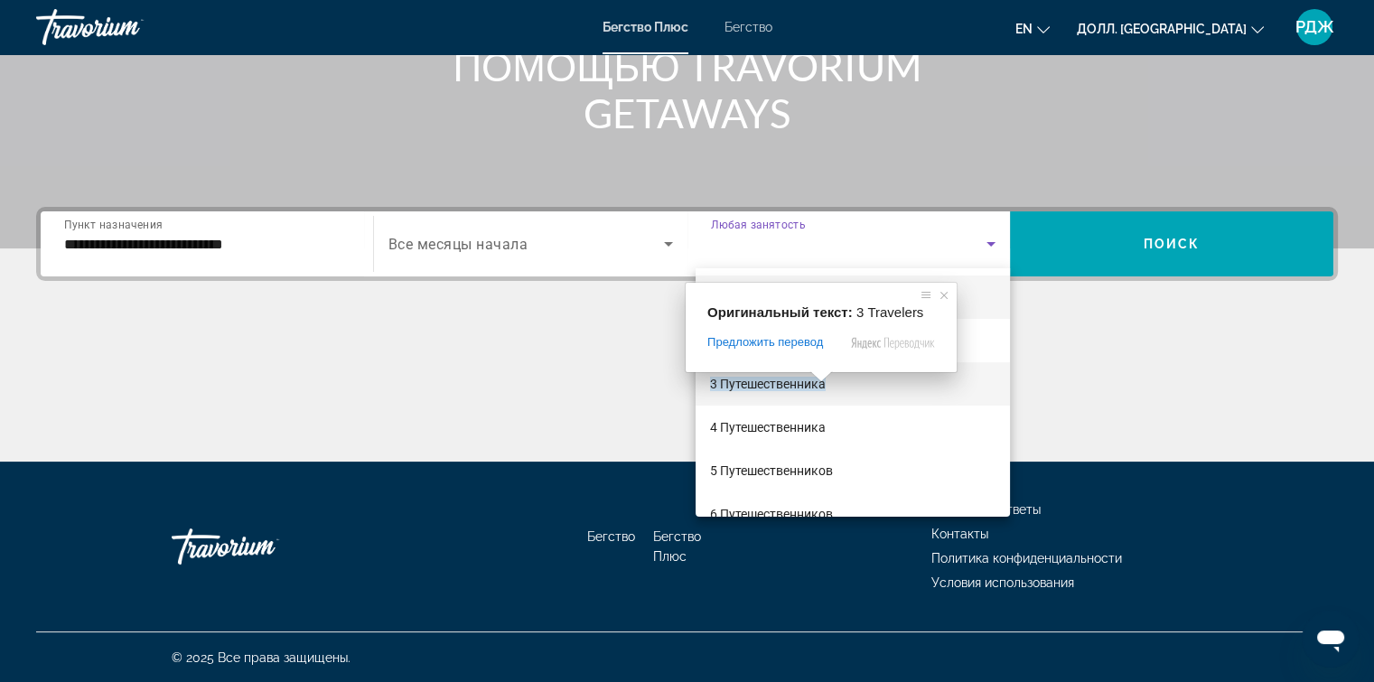
click at [819, 379] on span at bounding box center [820, 376] width 23 height 11
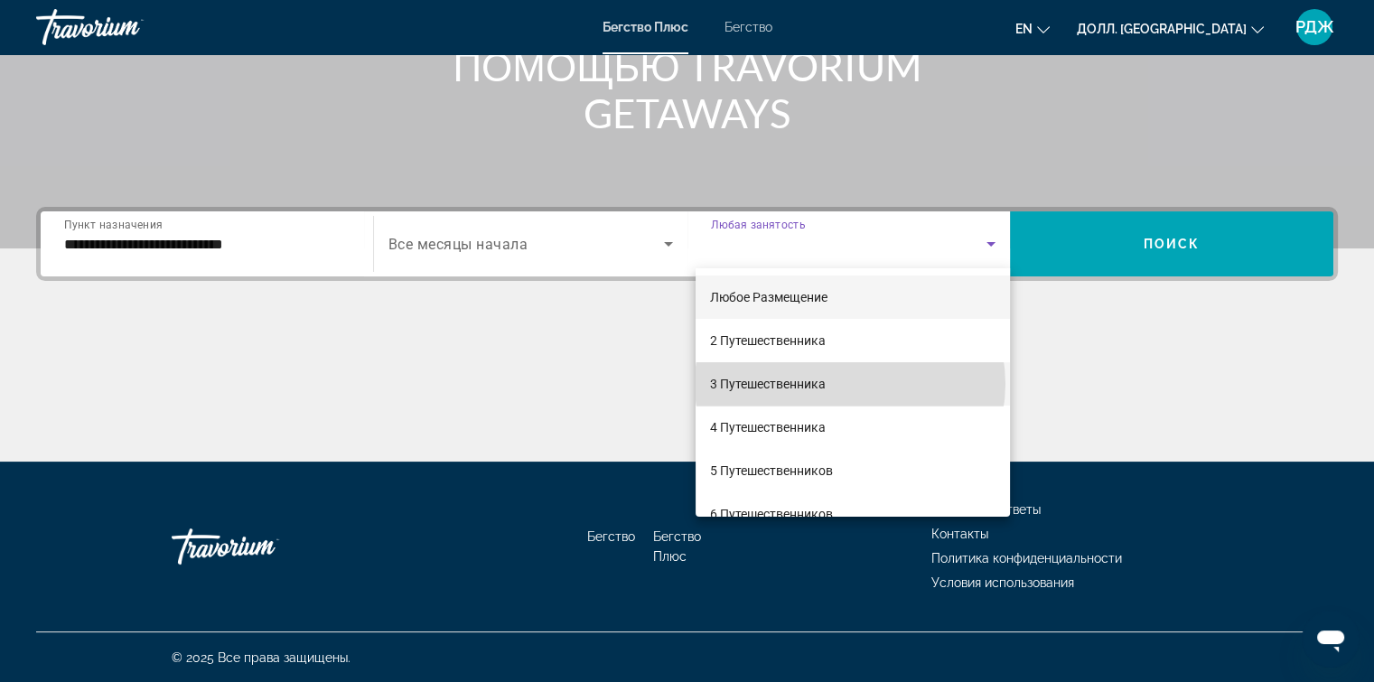
click at [850, 384] on mat-option "3 Путешественника" at bounding box center [852, 383] width 314 height 43
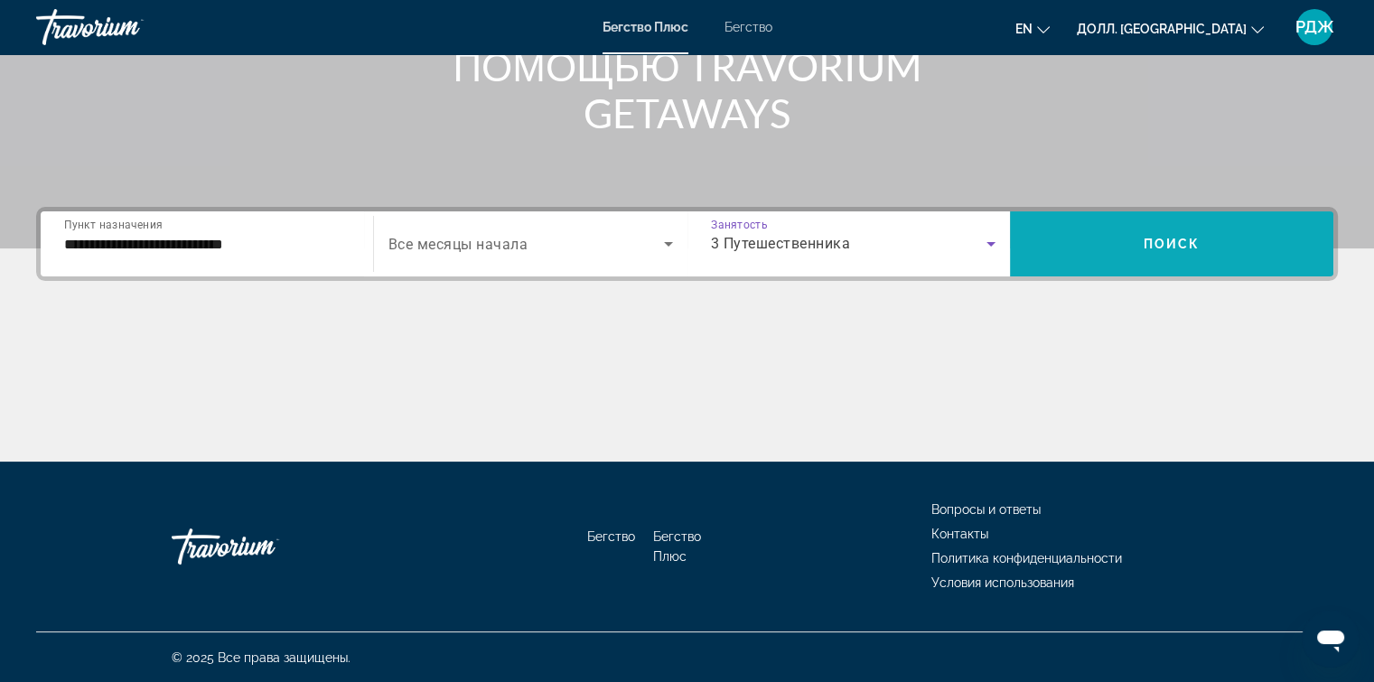
click at [1123, 242] on span "Виджет поиска" at bounding box center [1171, 243] width 323 height 43
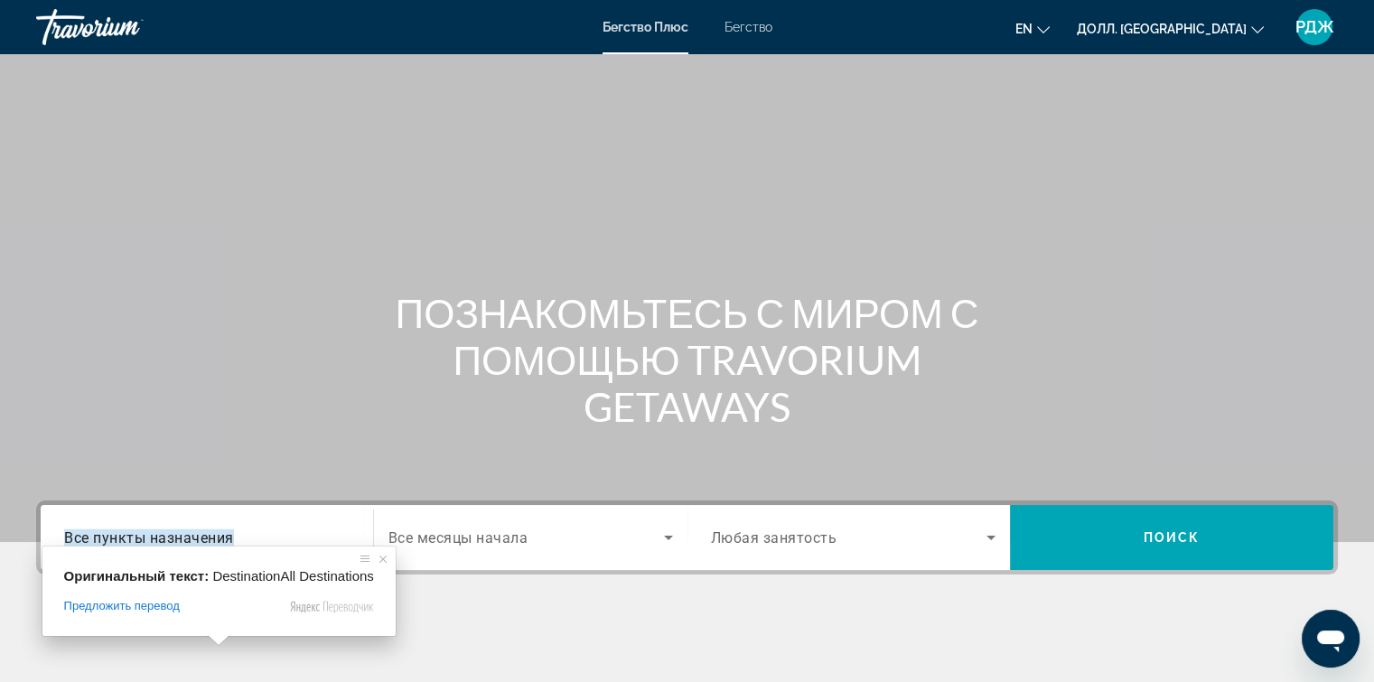
click at [217, 544] on ya-tr-span "Все пункты назначения" at bounding box center [149, 536] width 170 height 17
click at [217, 544] on input "Пункт назначения Все пункты назначения" at bounding box center [206, 538] width 285 height 22
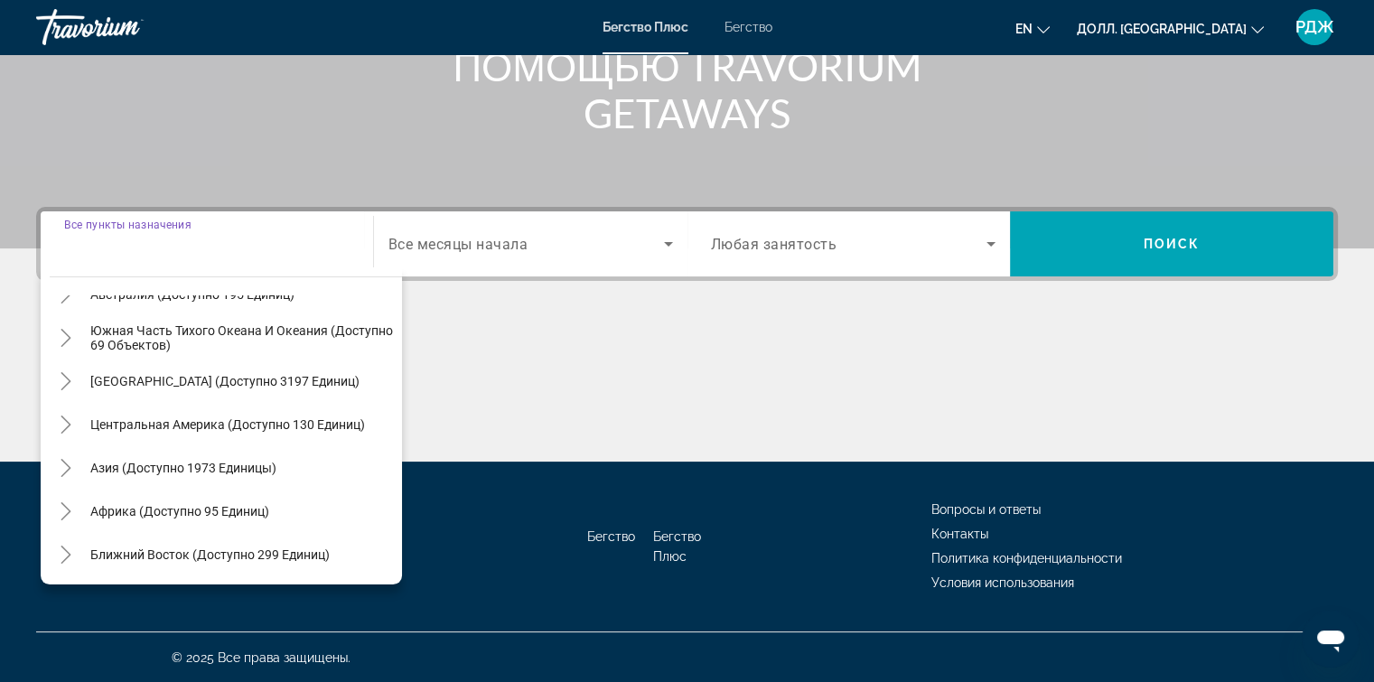
scroll to position [293, 0]
click at [61, 552] on icon "Ближний Восток (доступно 299 единиц)" at bounding box center [66, 554] width 18 height 18
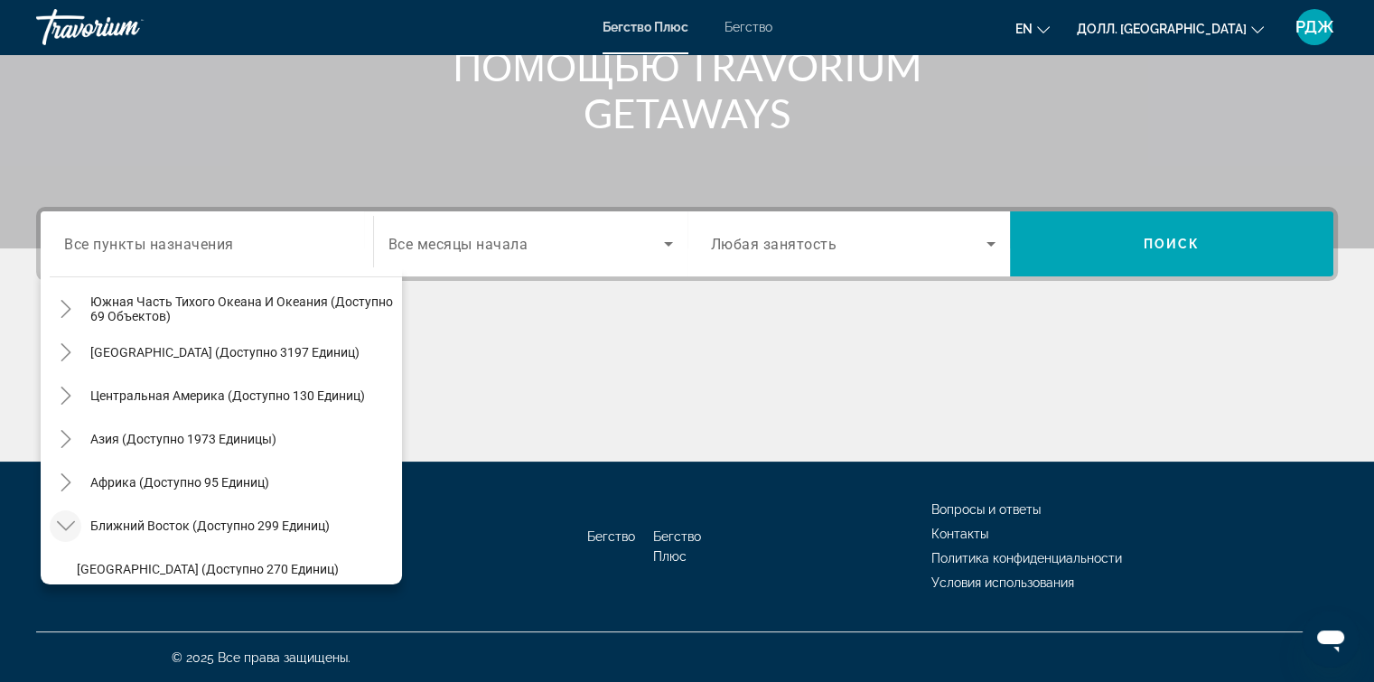
scroll to position [318, 0]
click at [72, 484] on icon "Переключить на Африку (доступно 95 единиц)" at bounding box center [66, 485] width 18 height 18
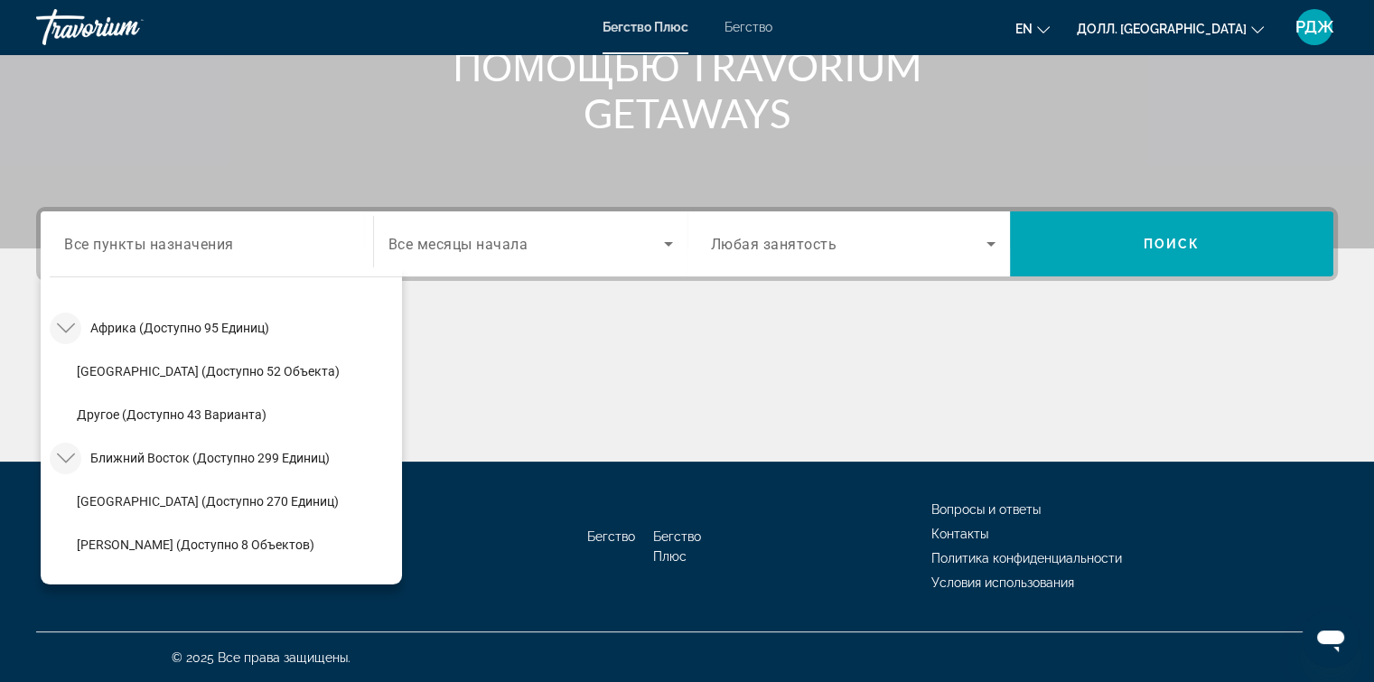
scroll to position [476, 0]
click at [227, 402] on span "Виджет поиска" at bounding box center [235, 413] width 334 height 43
type input "**********"
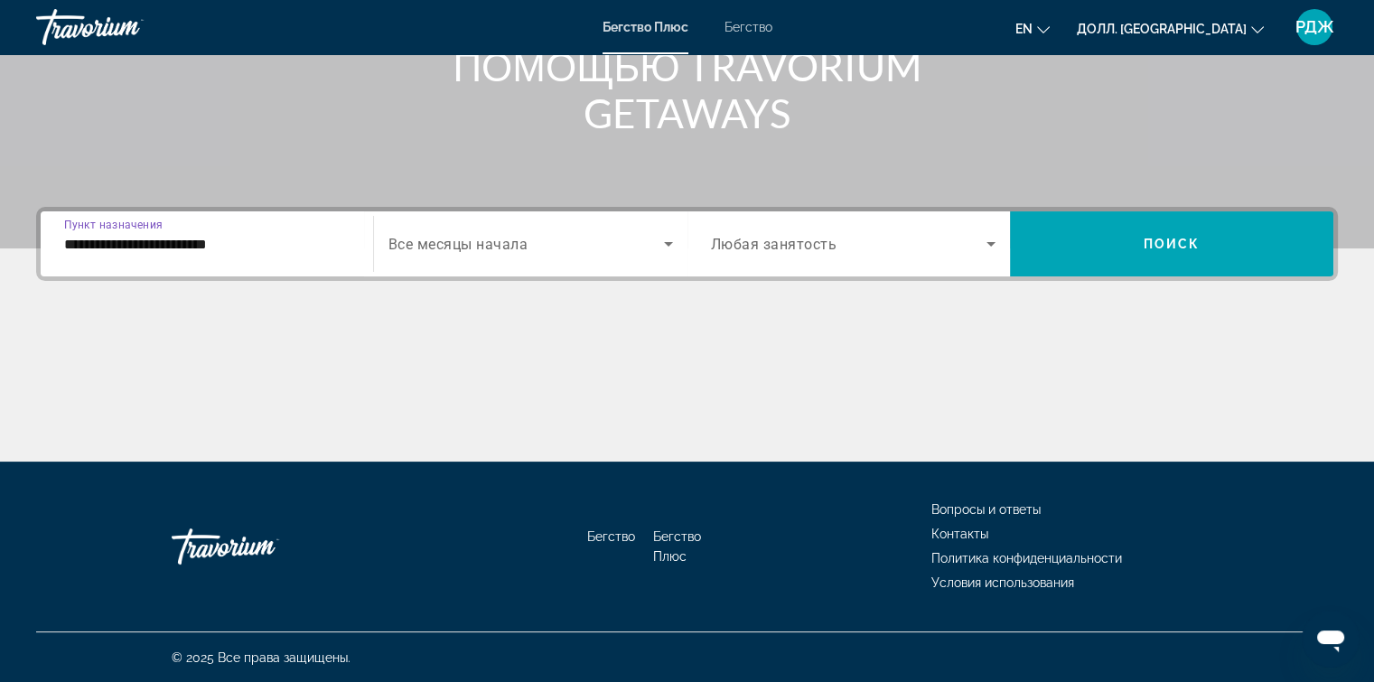
click at [989, 236] on icon "Виджет поиска" at bounding box center [991, 244] width 22 height 22
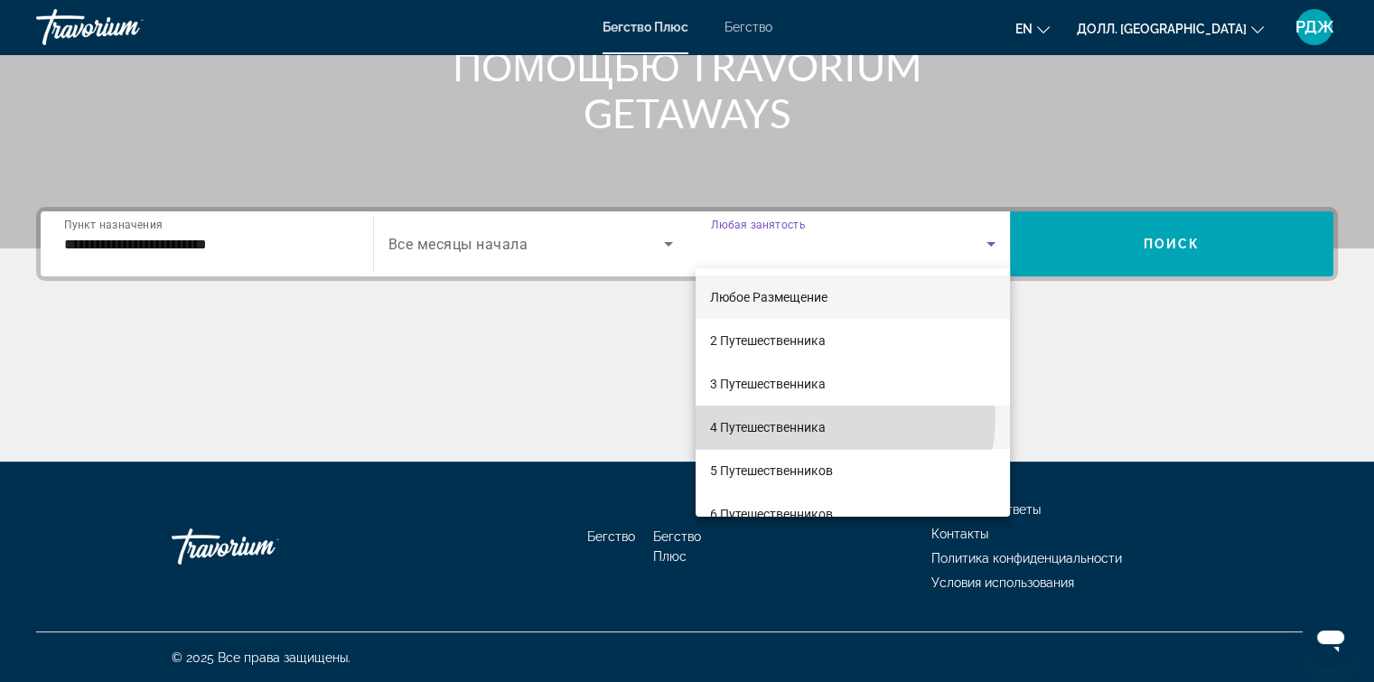
click at [806, 415] on mat-option "4 Путешественника" at bounding box center [852, 426] width 314 height 43
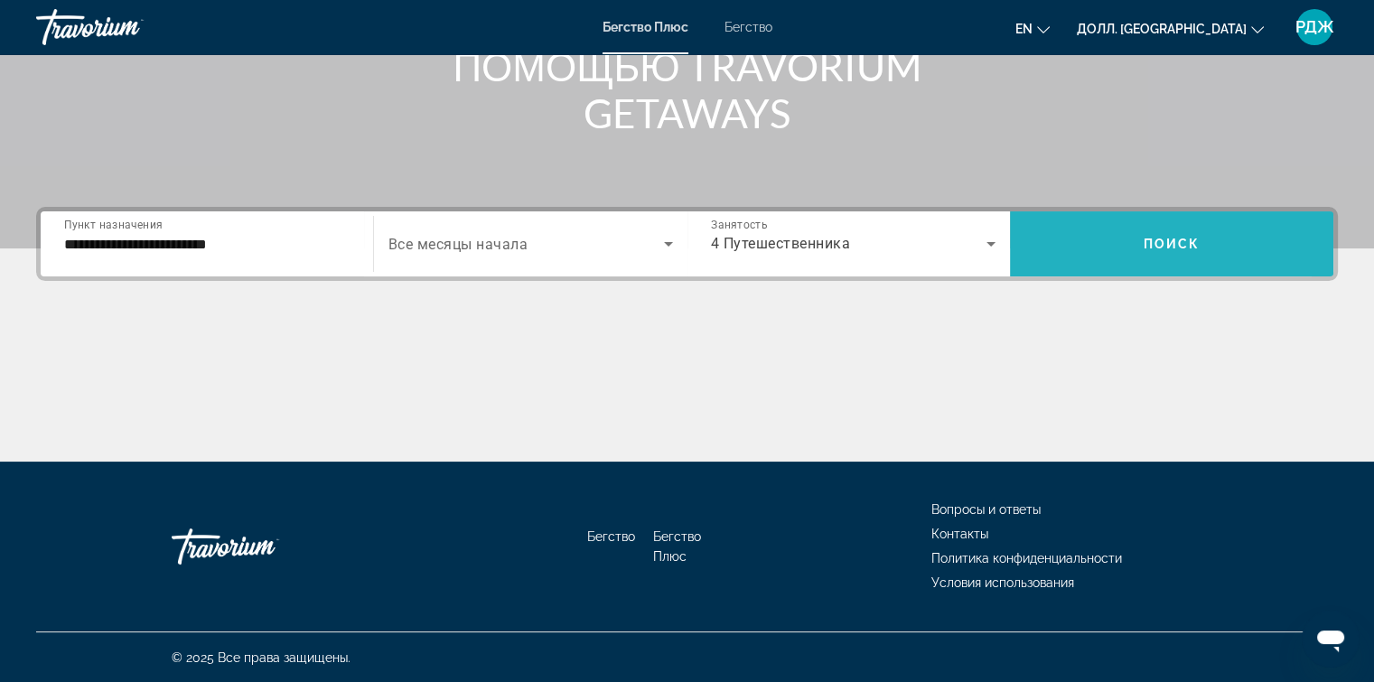
click at [1094, 240] on span "Виджет поиска" at bounding box center [1171, 243] width 323 height 43
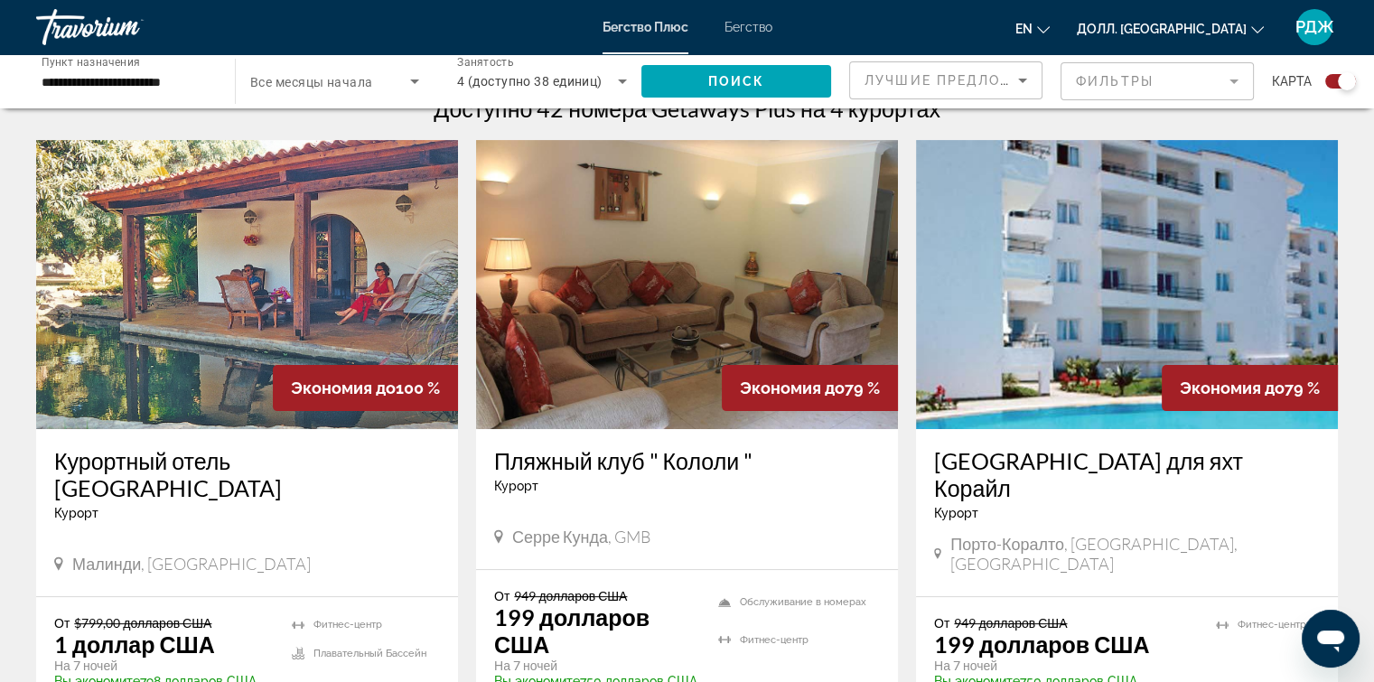
scroll to position [576, 0]
